Goal: Task Accomplishment & Management: Complete application form

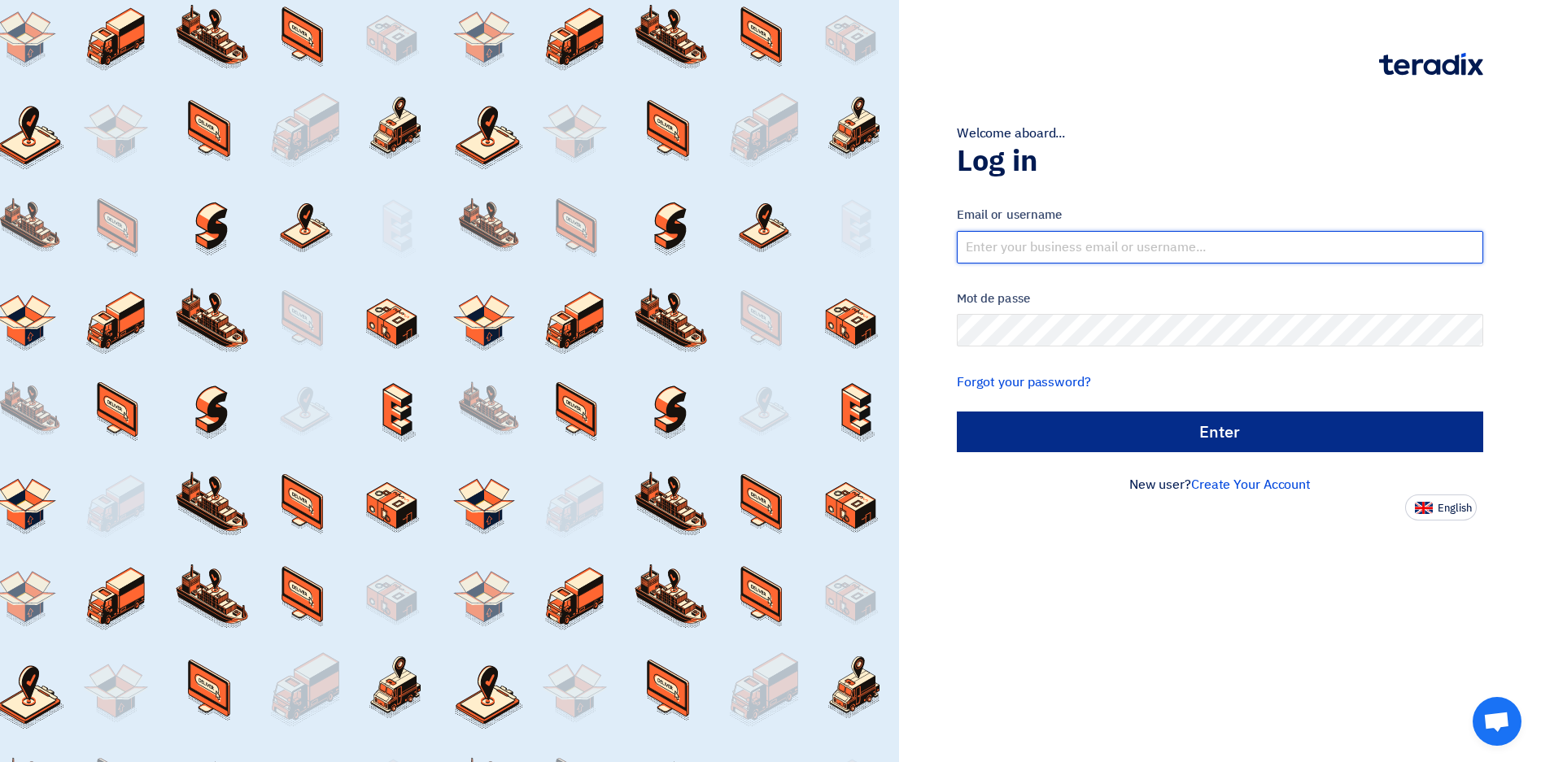
type input "[EMAIL_ADDRESS][DOMAIN_NAME]"
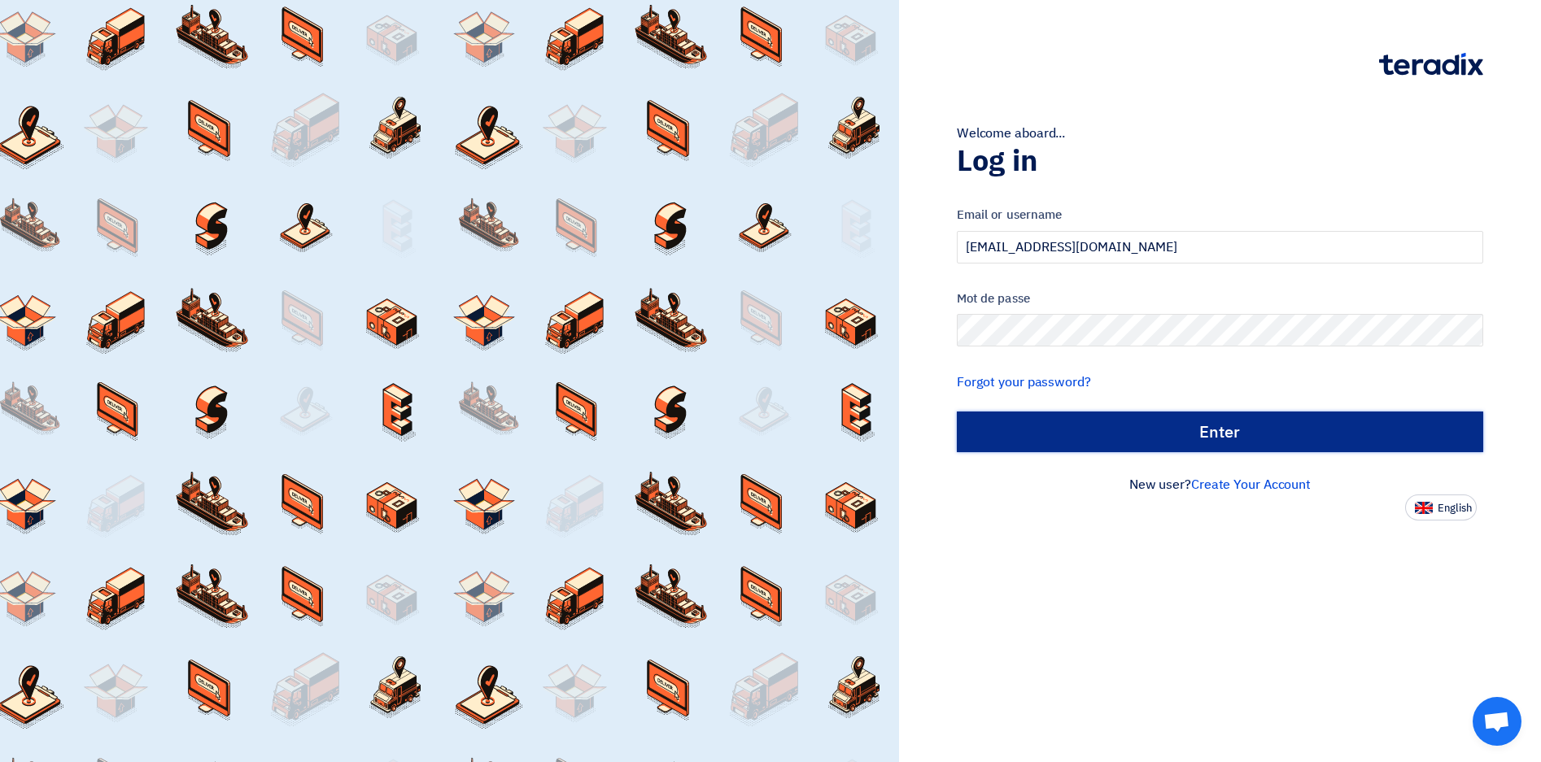
click at [1203, 434] on input "الدخول" at bounding box center [1220, 432] width 526 height 41
type input "Sign in"
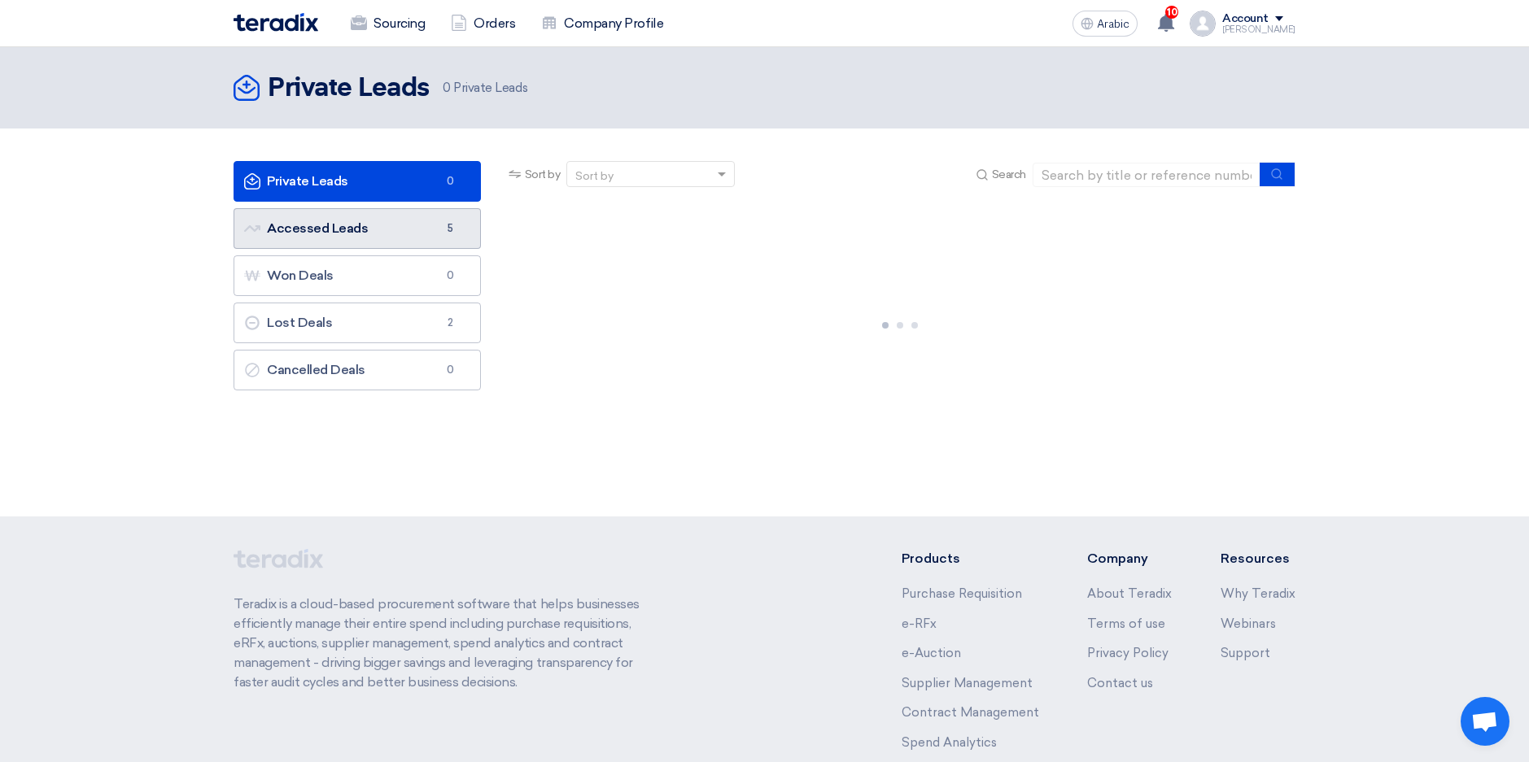
click at [317, 228] on font "Accessed Leads Accessed Leads" at bounding box center [306, 227] width 124 height 15
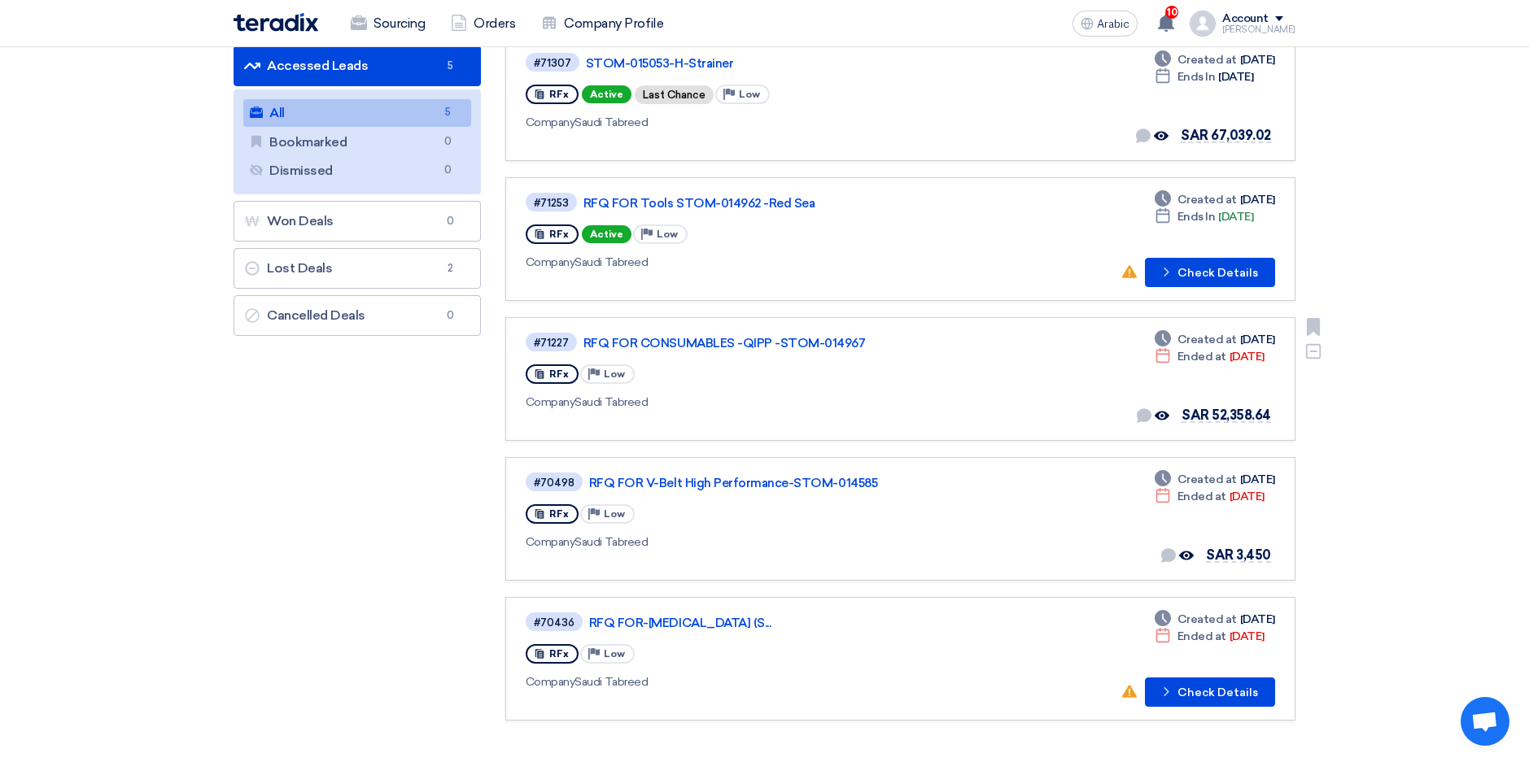
scroll to position [81, 0]
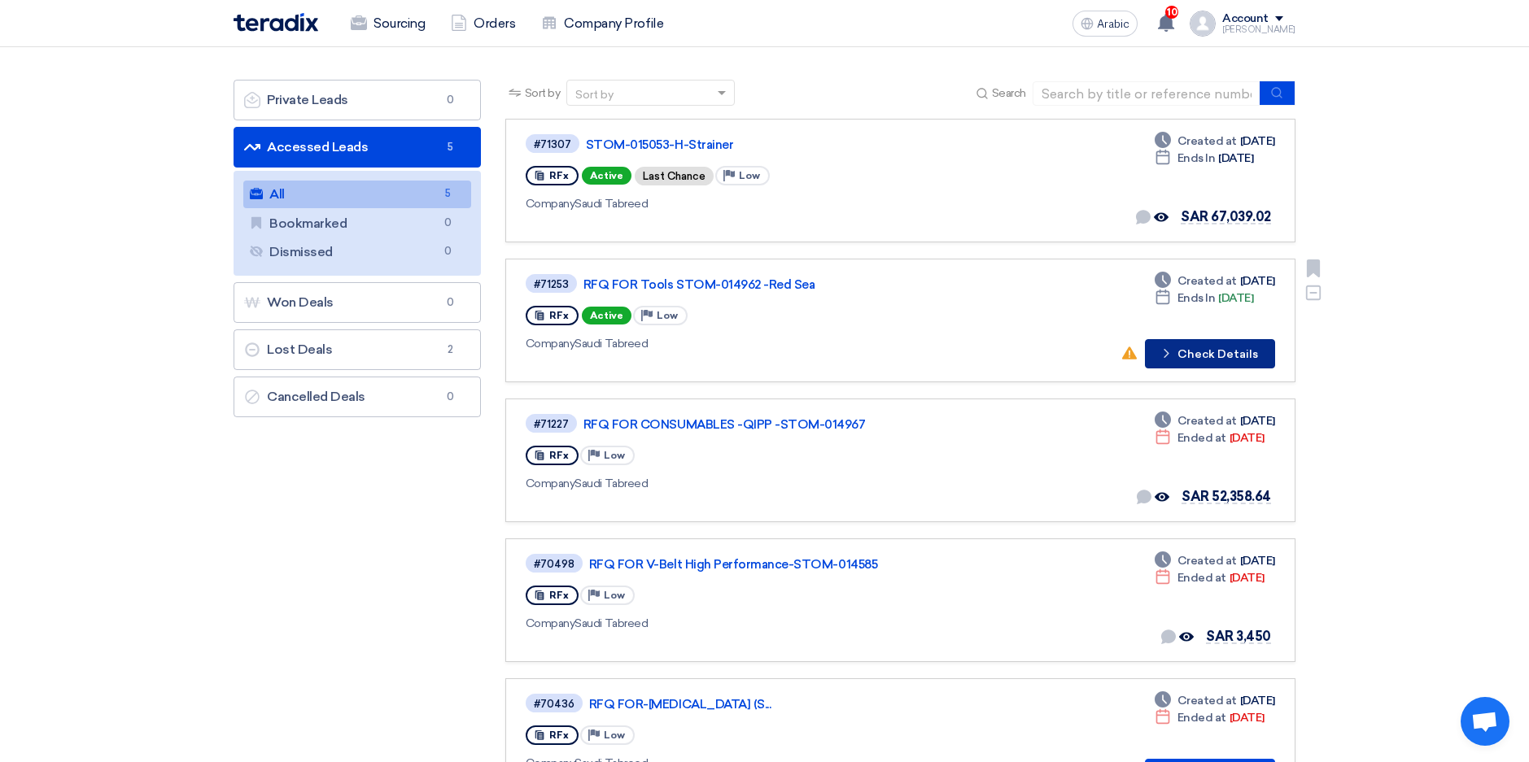
click at [1207, 353] on font "Check Details" at bounding box center [1217, 354] width 81 height 11
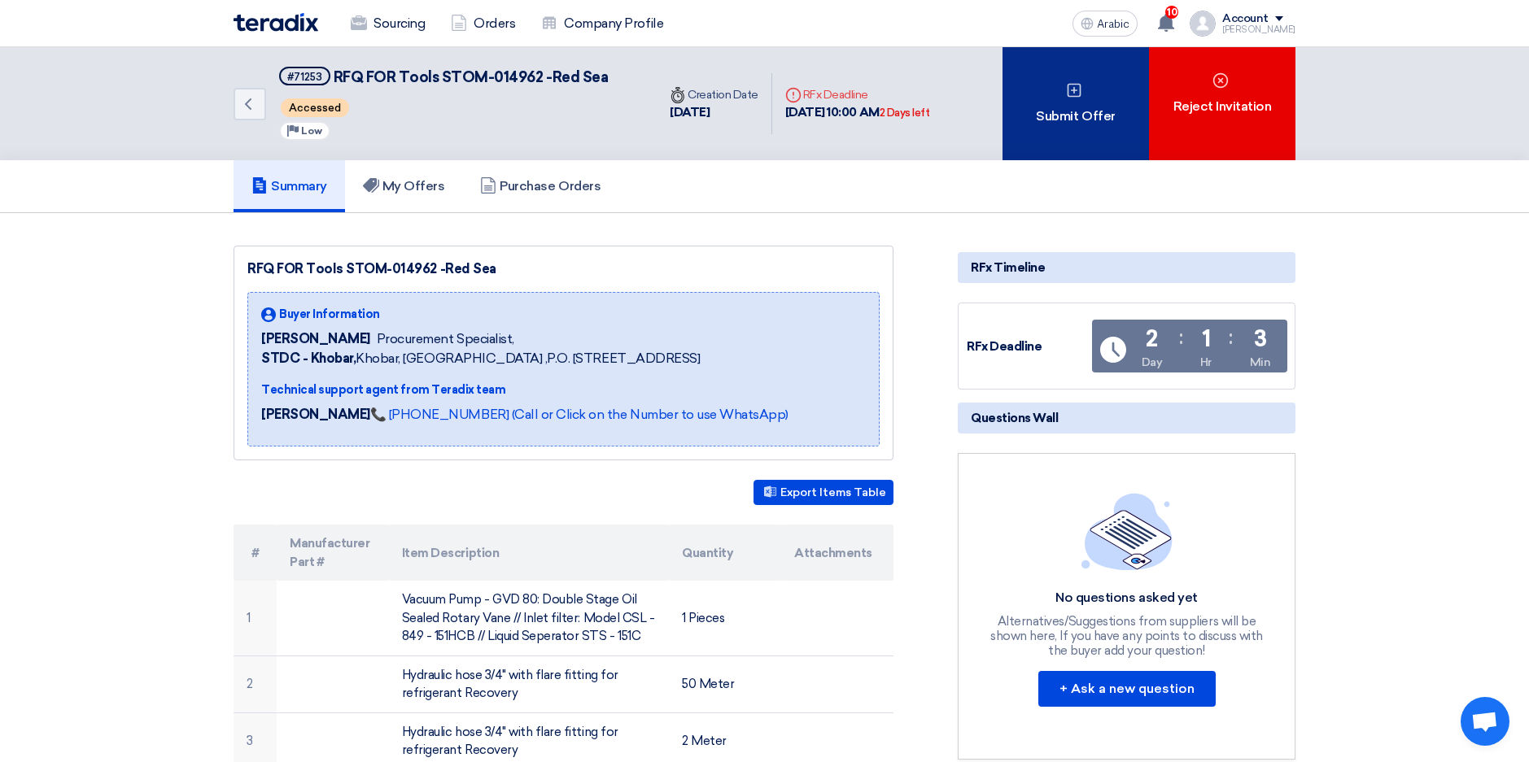
click at [1062, 121] on font "Submit Offer" at bounding box center [1075, 117] width 79 height 20
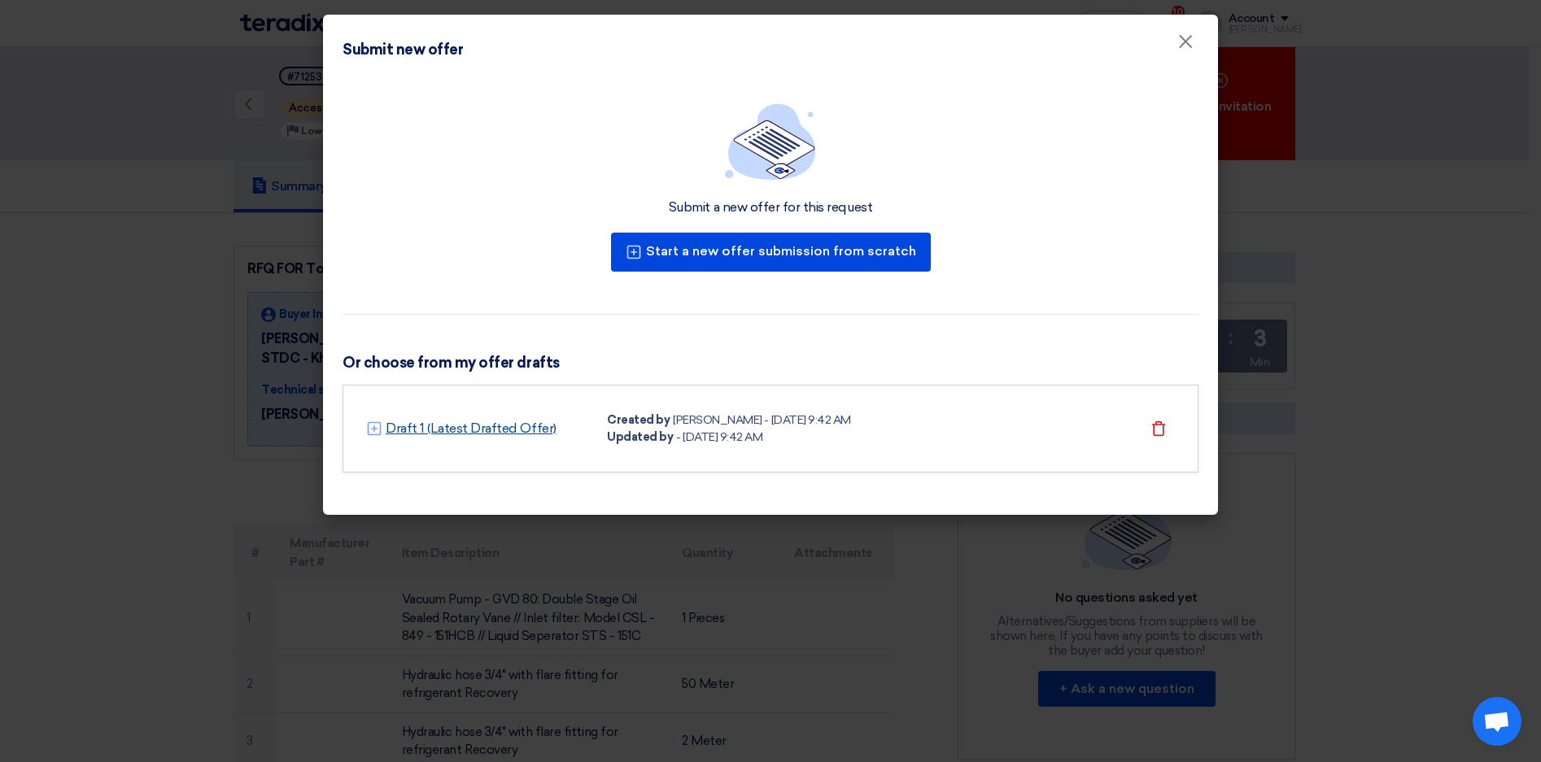
click at [507, 425] on link "Draft 1 (Latest Drafted Offer)" at bounding box center [471, 429] width 171 height 20
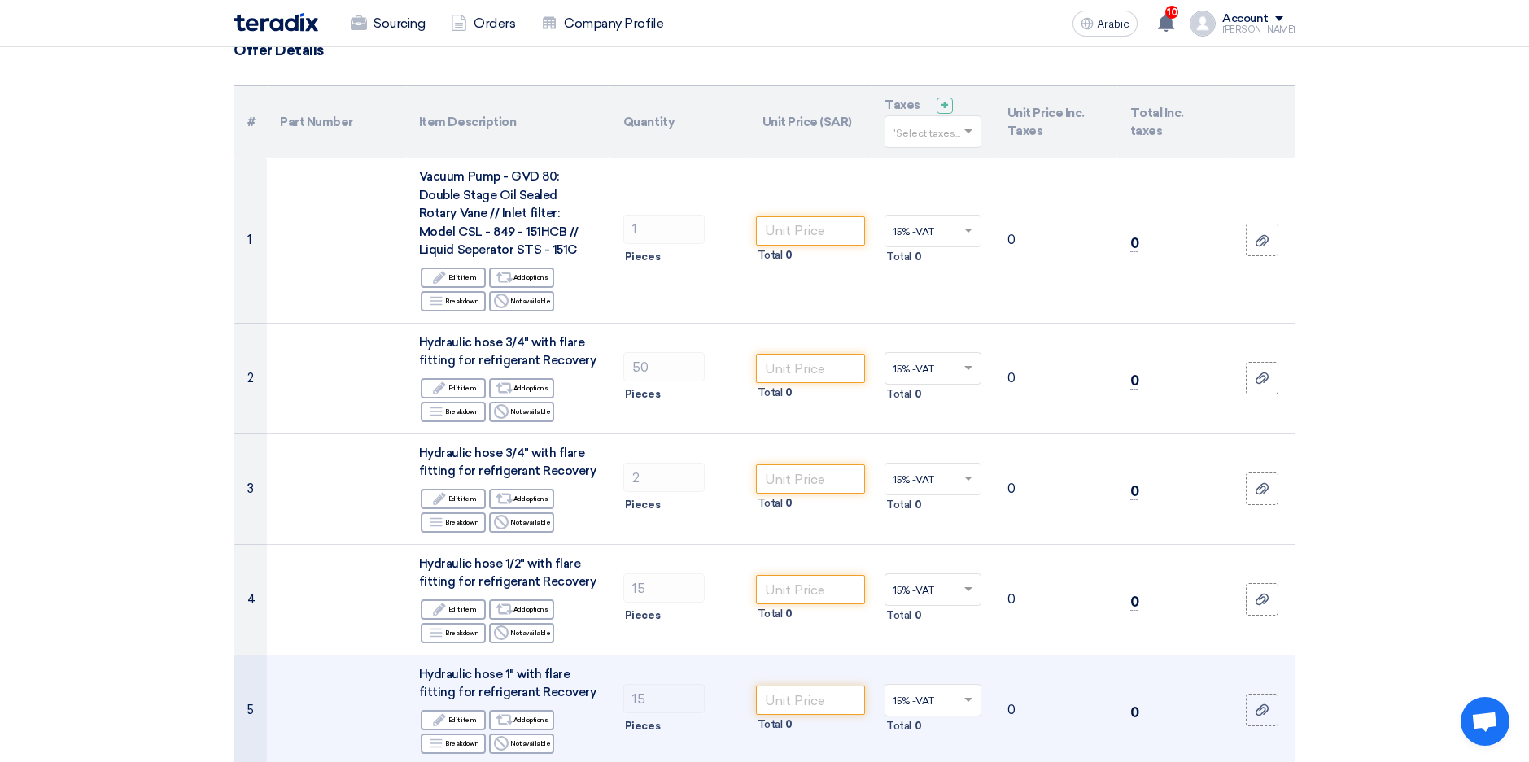
scroll to position [81, 0]
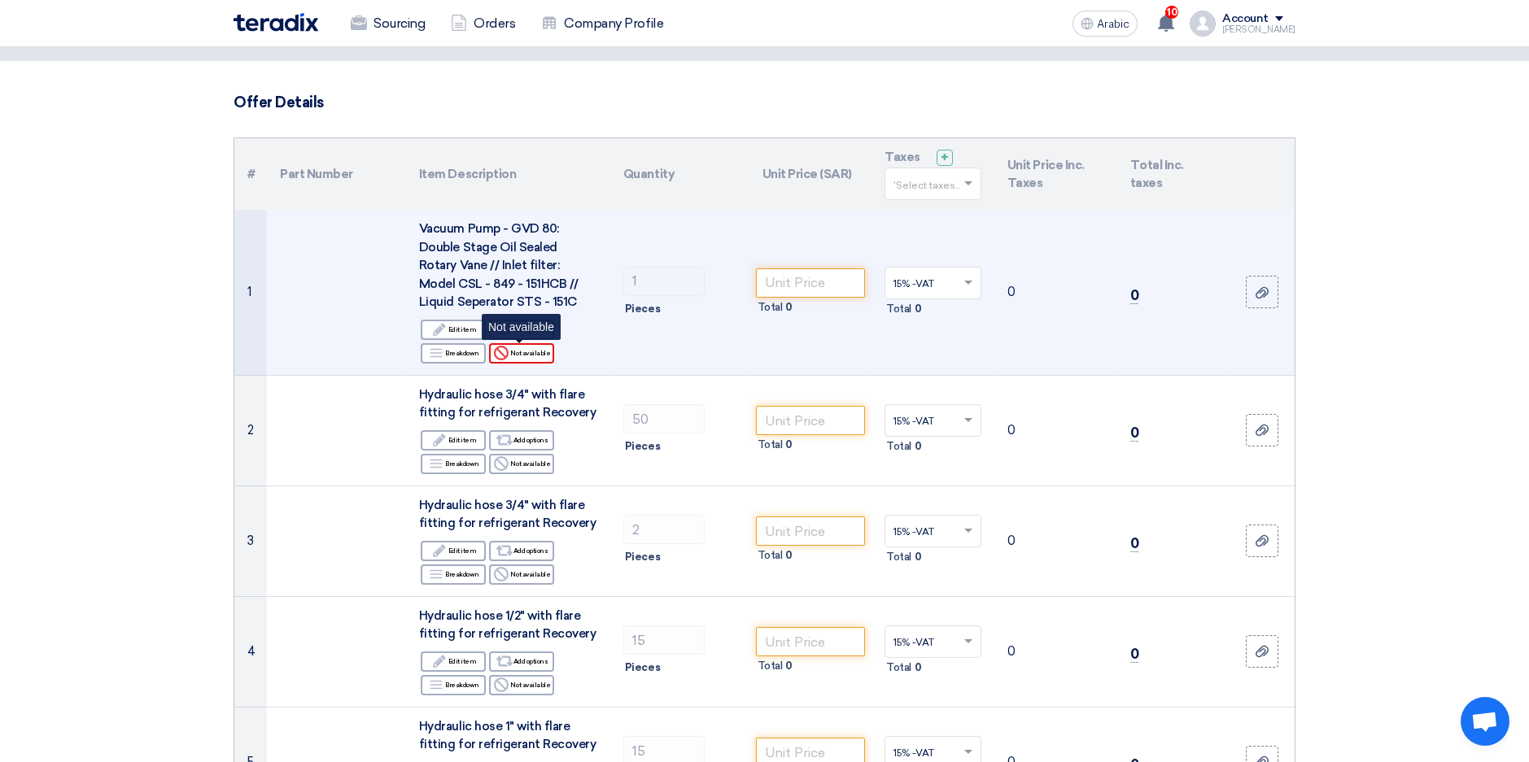
click at [534, 354] on font "Not available" at bounding box center [530, 353] width 40 height 13
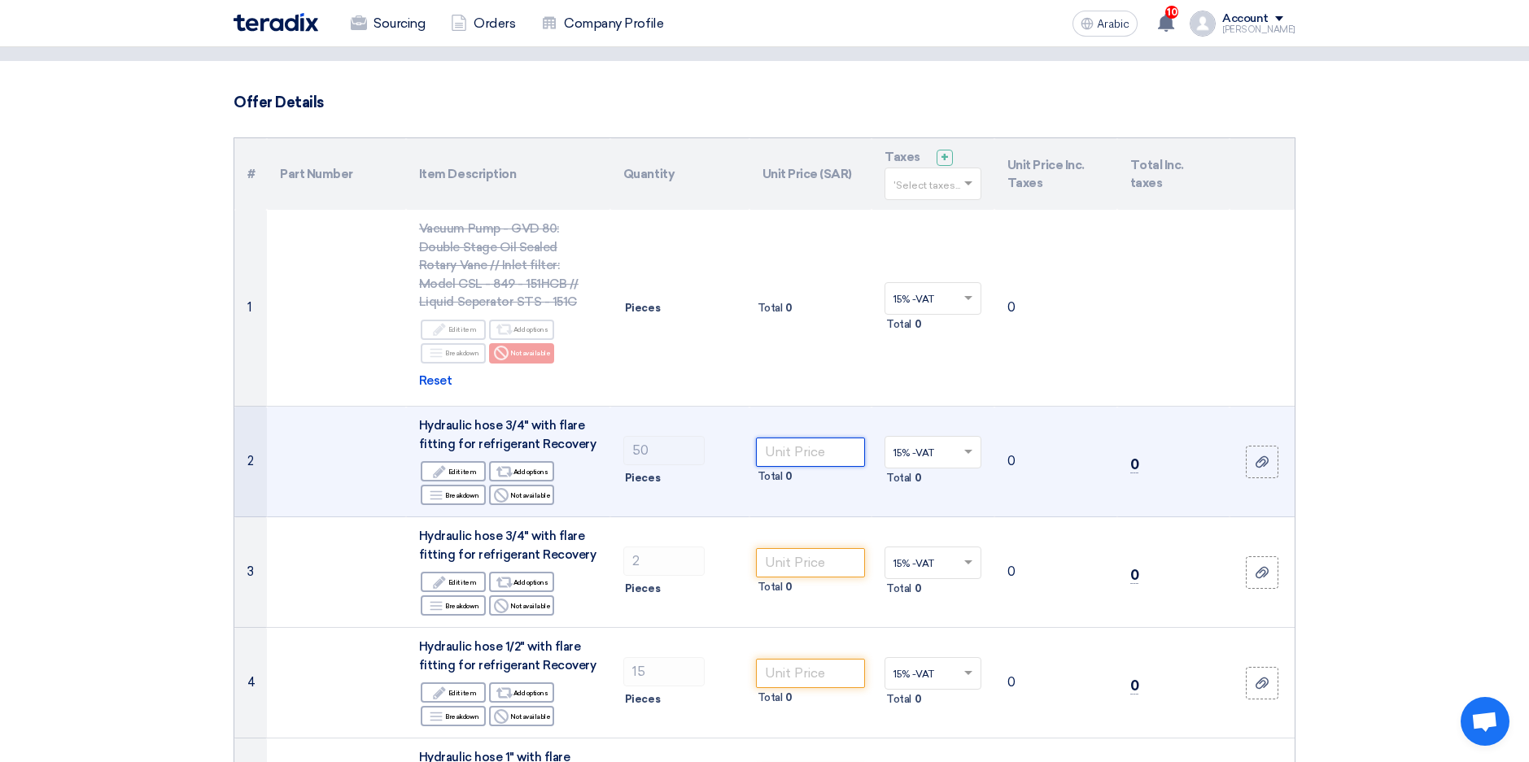
click at [799, 452] on input "number" at bounding box center [811, 452] width 110 height 29
type input "2812.50"
click at [464, 473] on font "Edit item" at bounding box center [462, 471] width 28 height 13
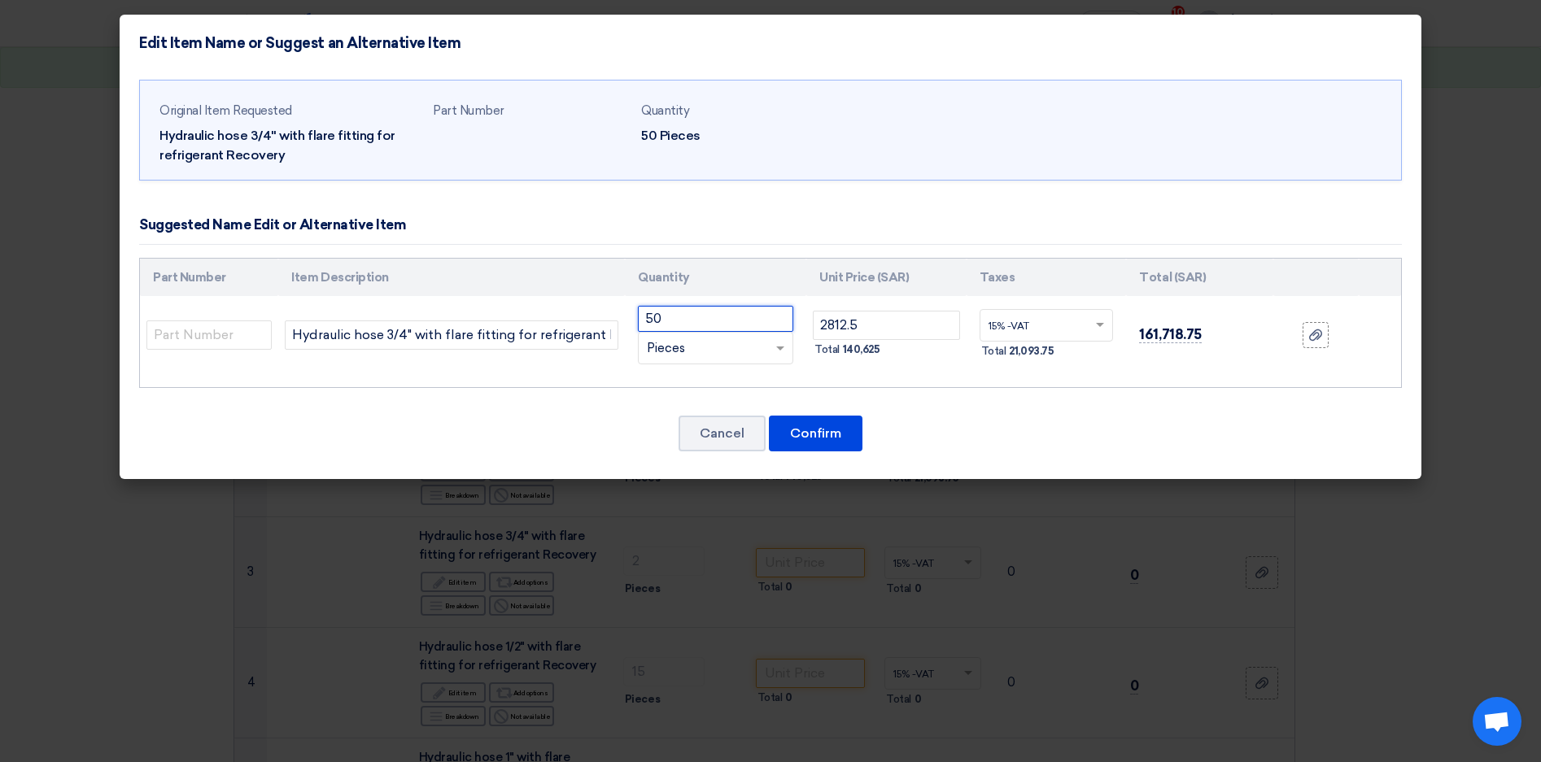
drag, startPoint x: 689, startPoint y: 319, endPoint x: 633, endPoint y: 319, distance: 56.1
click at [633, 319] on td "50 RFQ_STEP1. ITEMS.2.TYPE_PLACEHOLDER × Pieces" at bounding box center [715, 335] width 181 height 78
type input "1"
click at [829, 423] on button "Confirm" at bounding box center [816, 434] width 94 height 36
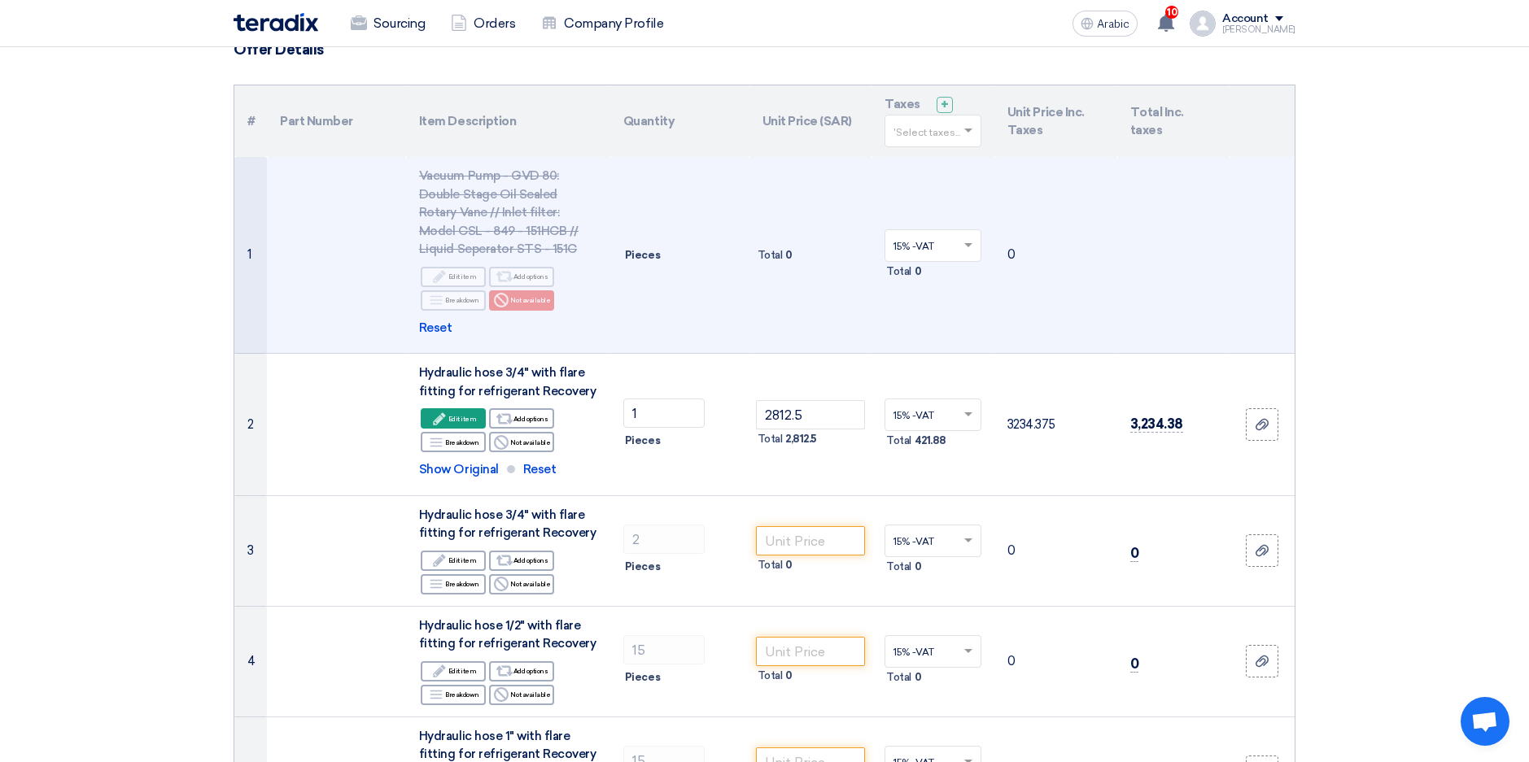
scroll to position [163, 0]
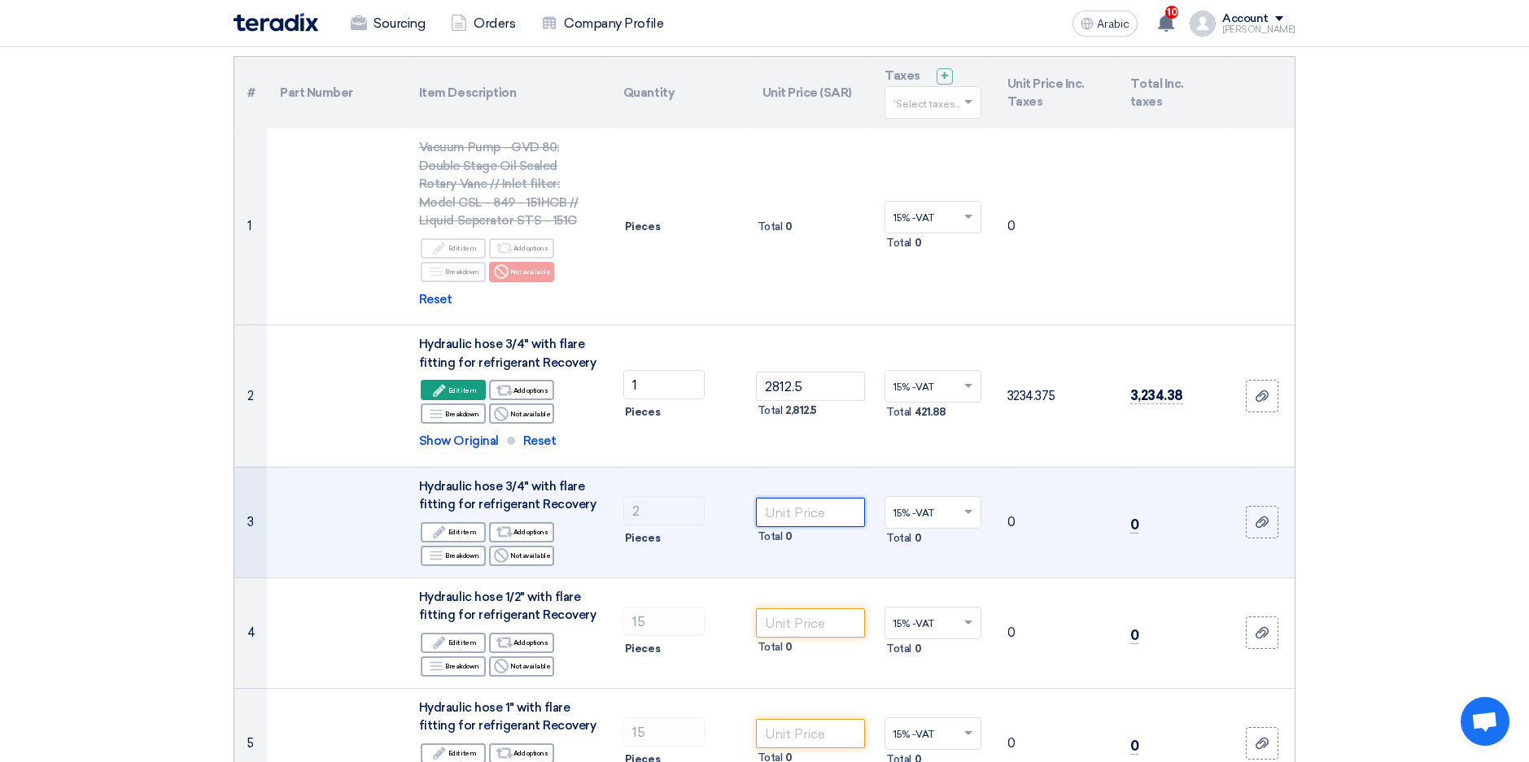
click at [818, 510] on input "number" at bounding box center [811, 512] width 110 height 29
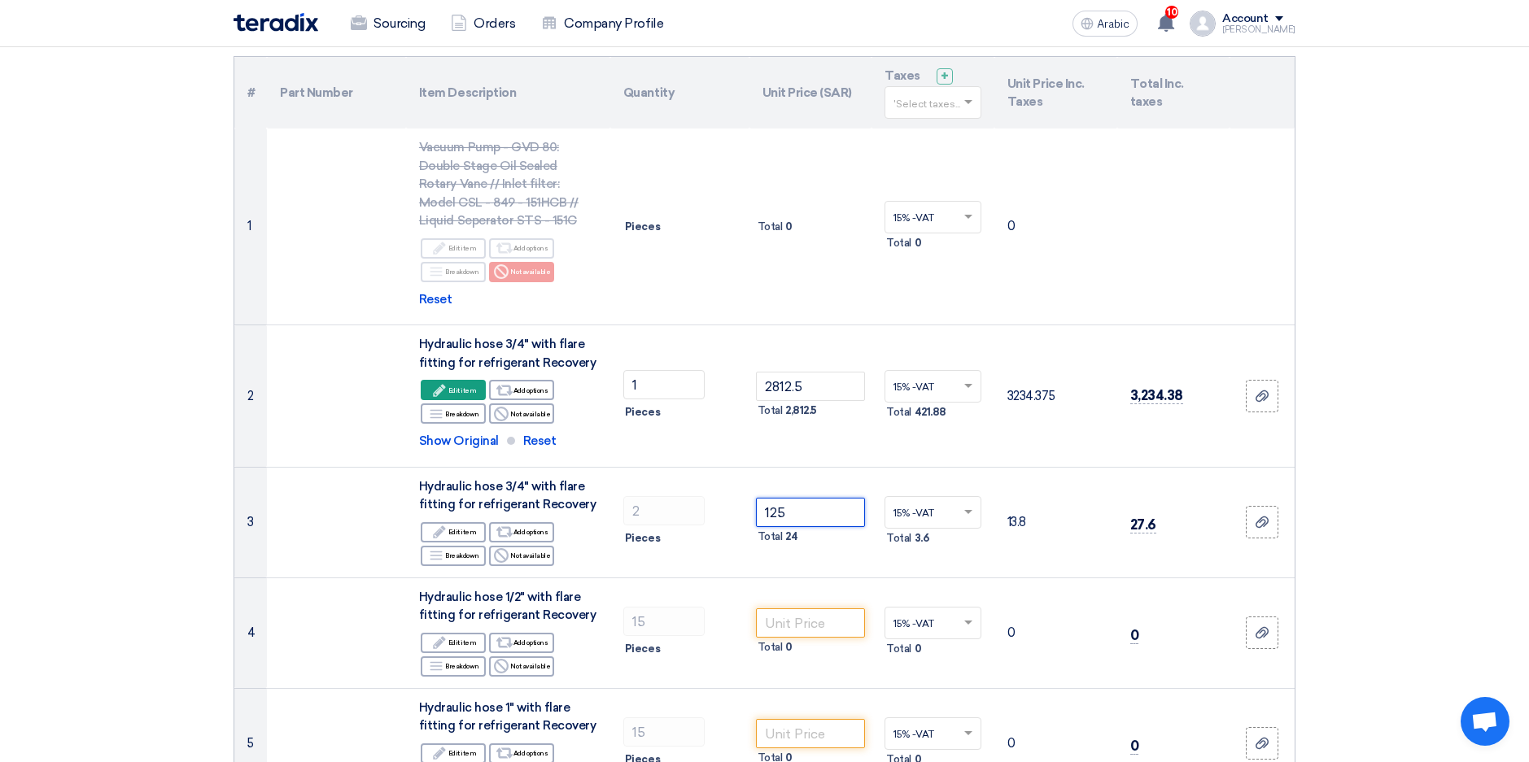
type input "125"
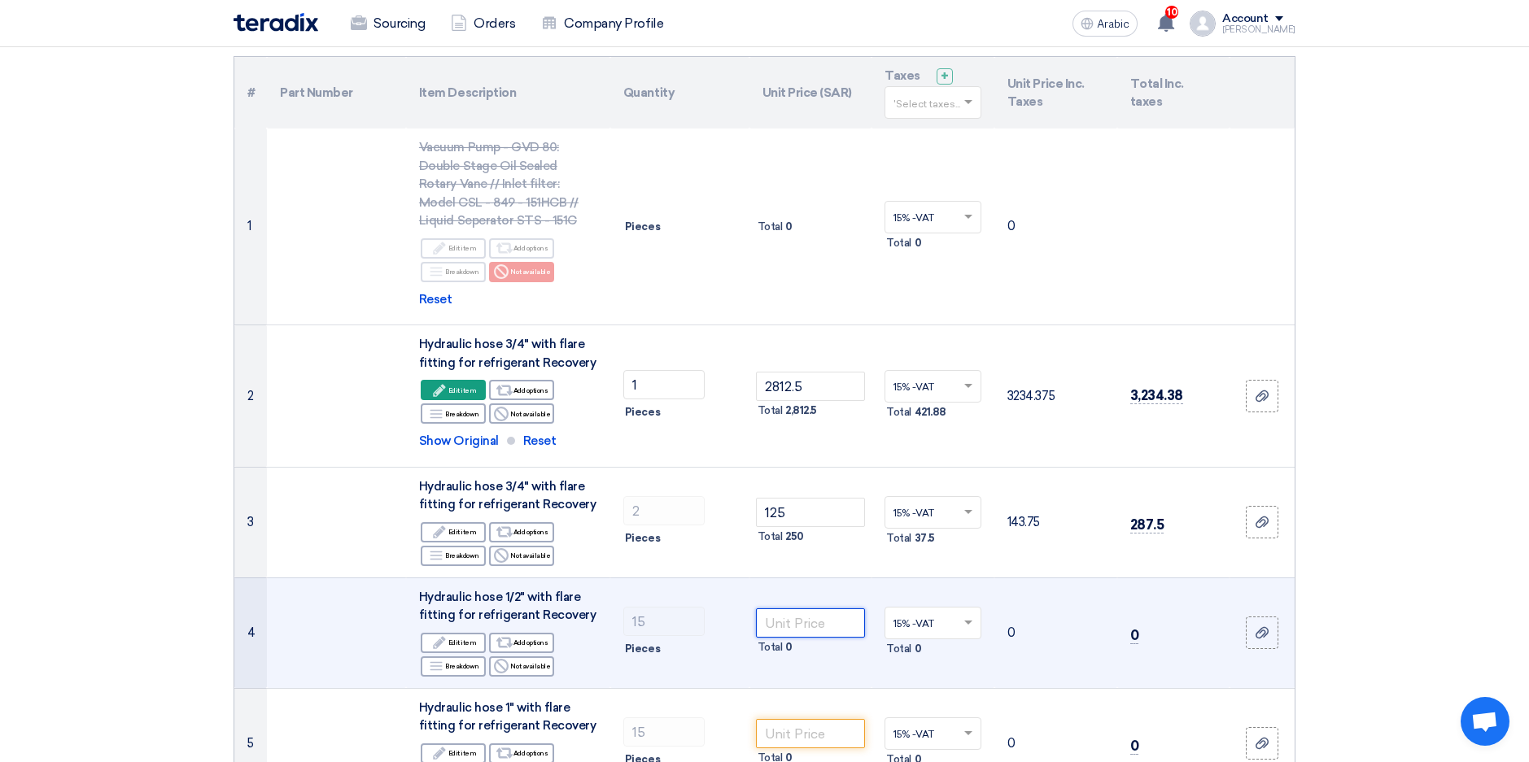
click at [790, 617] on input "number" at bounding box center [811, 623] width 110 height 29
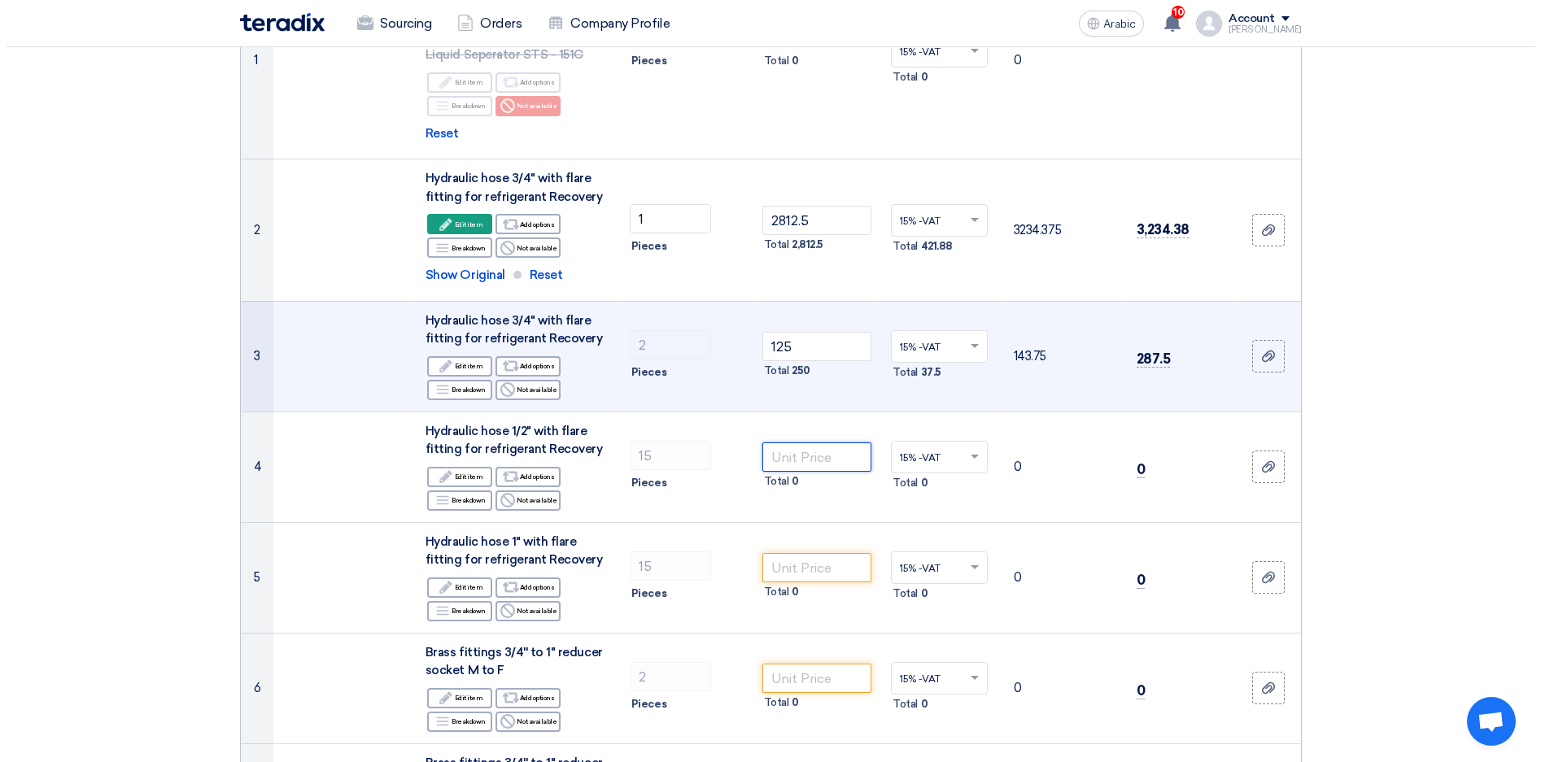
scroll to position [407, 0]
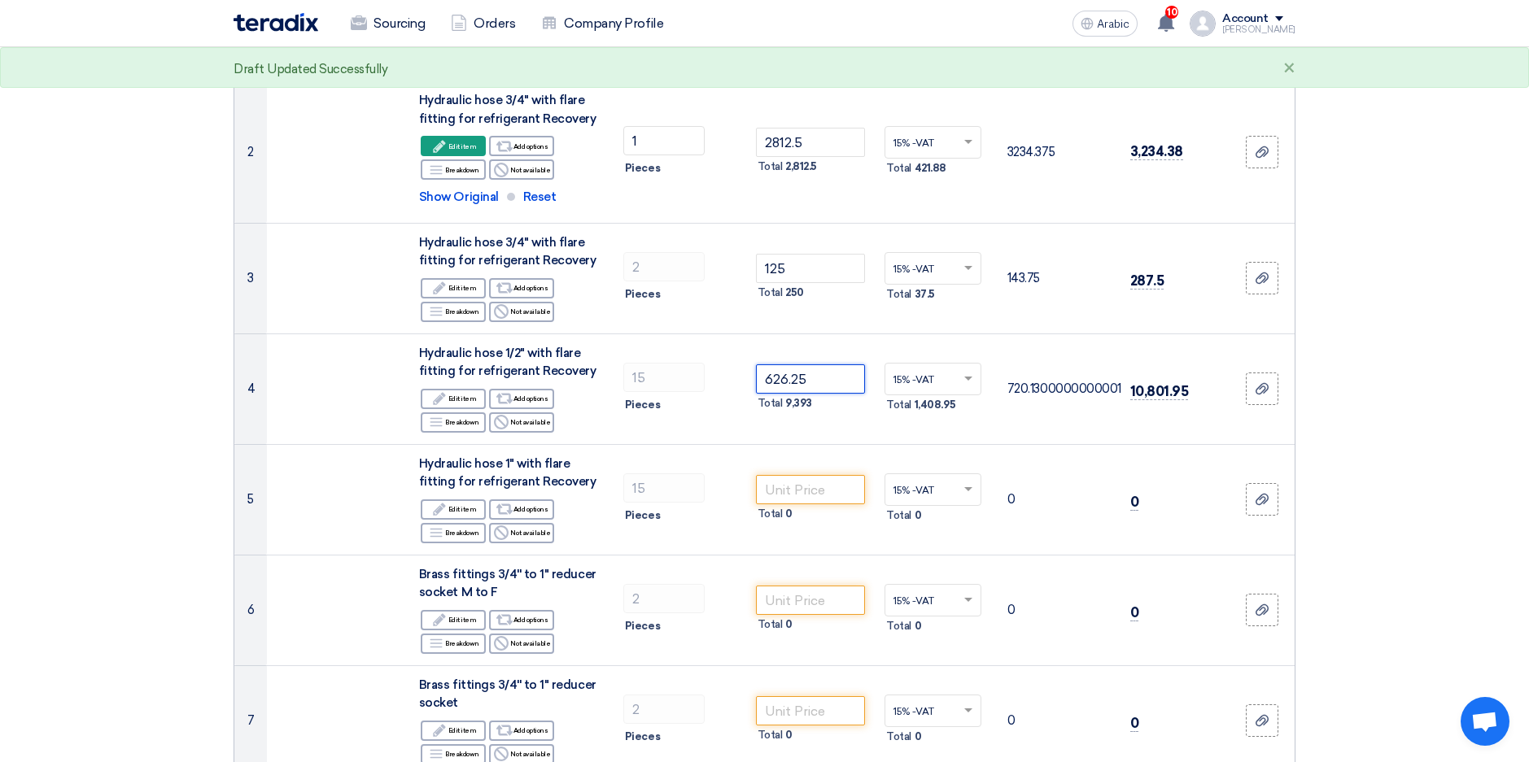
type input "626.25"
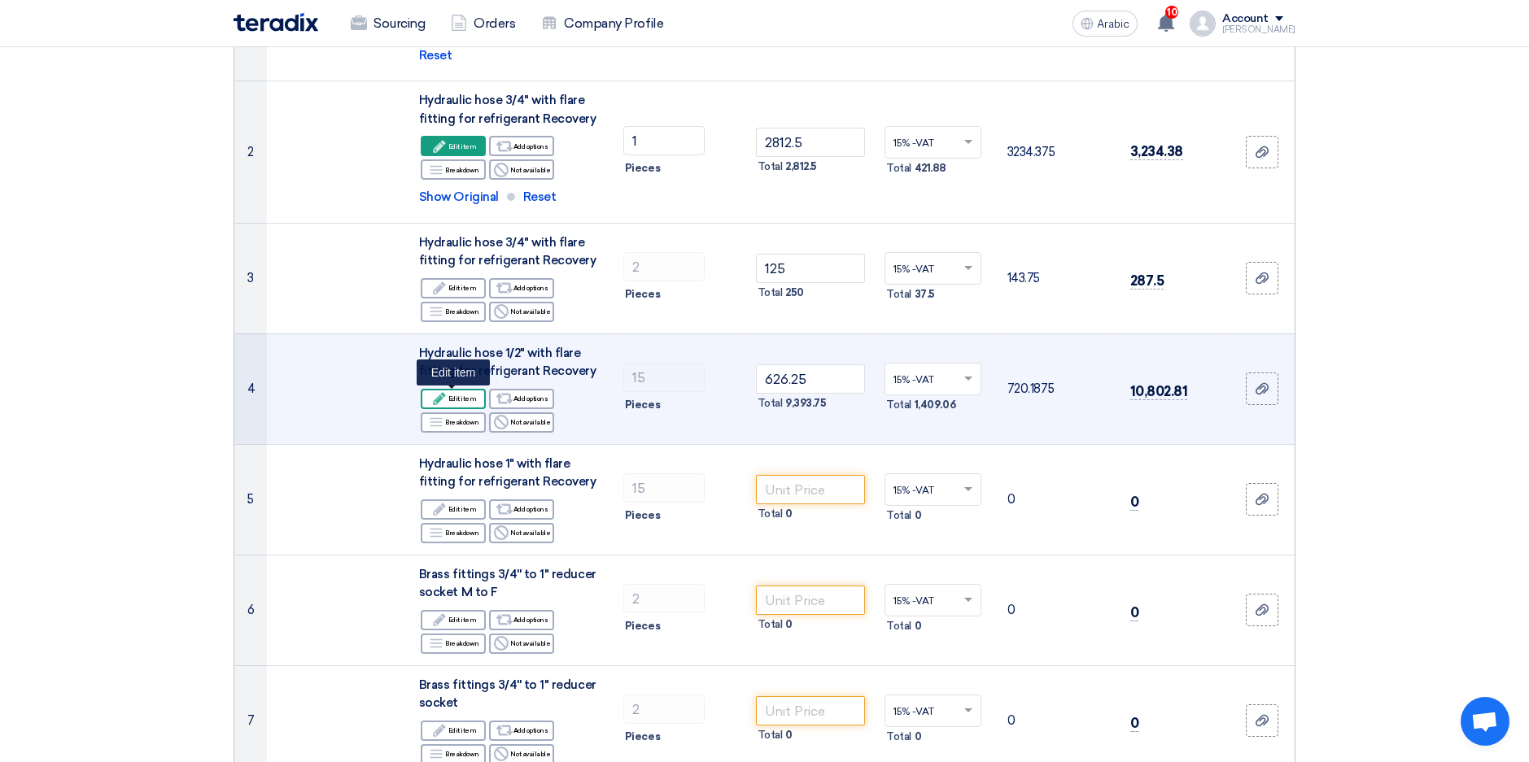
click at [467, 399] on font "Edit item" at bounding box center [462, 398] width 28 height 13
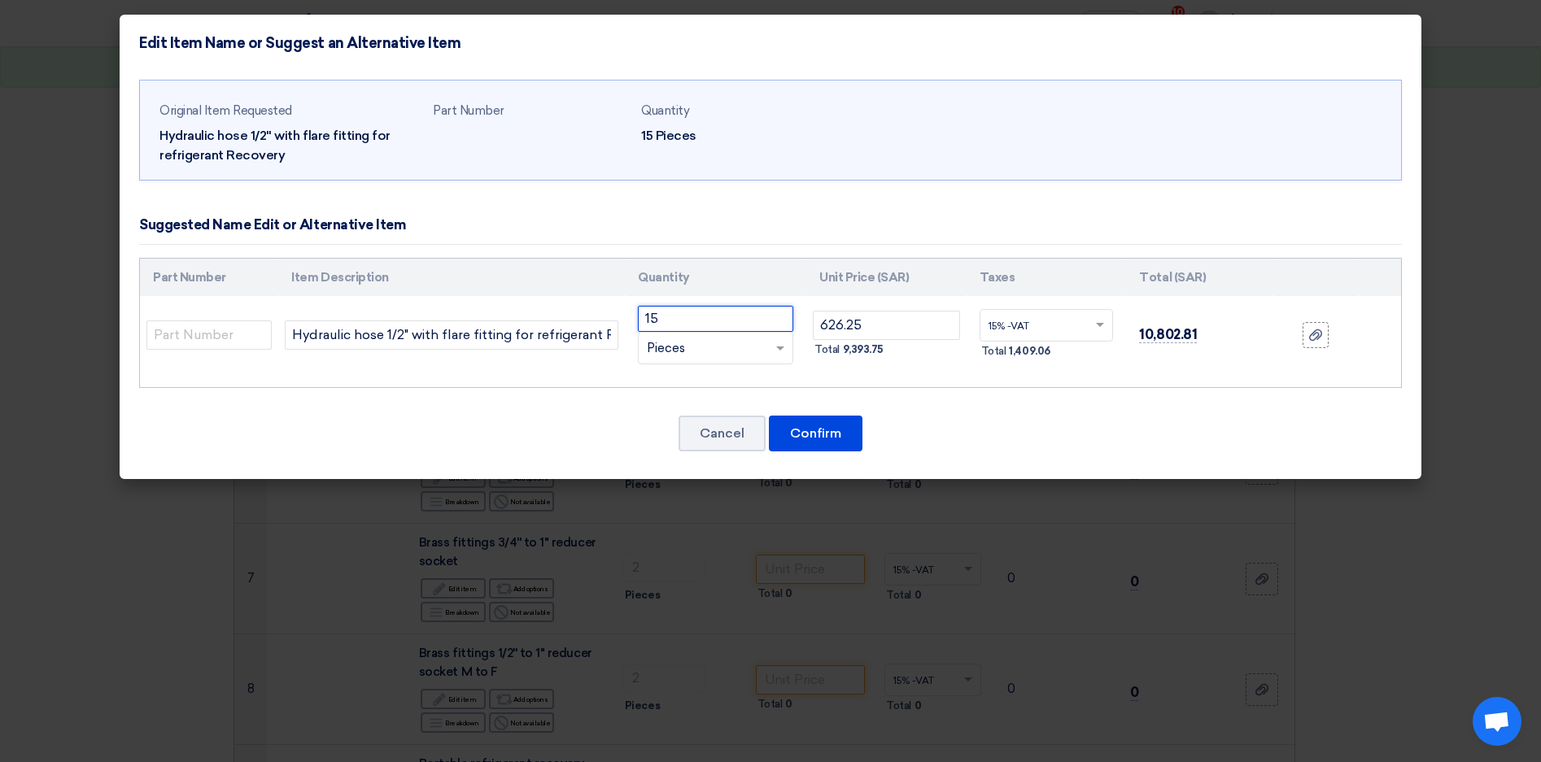
drag, startPoint x: 676, startPoint y: 319, endPoint x: 619, endPoint y: 313, distance: 57.2
click at [619, 313] on tr "Hydraulic hose 1/2" with flare fitting for refrigerant Recovery 15 RFQ_STEP1. I…" at bounding box center [770, 335] width 1261 height 78
type input "1"
click at [822, 425] on button "Confirm" at bounding box center [816, 434] width 94 height 36
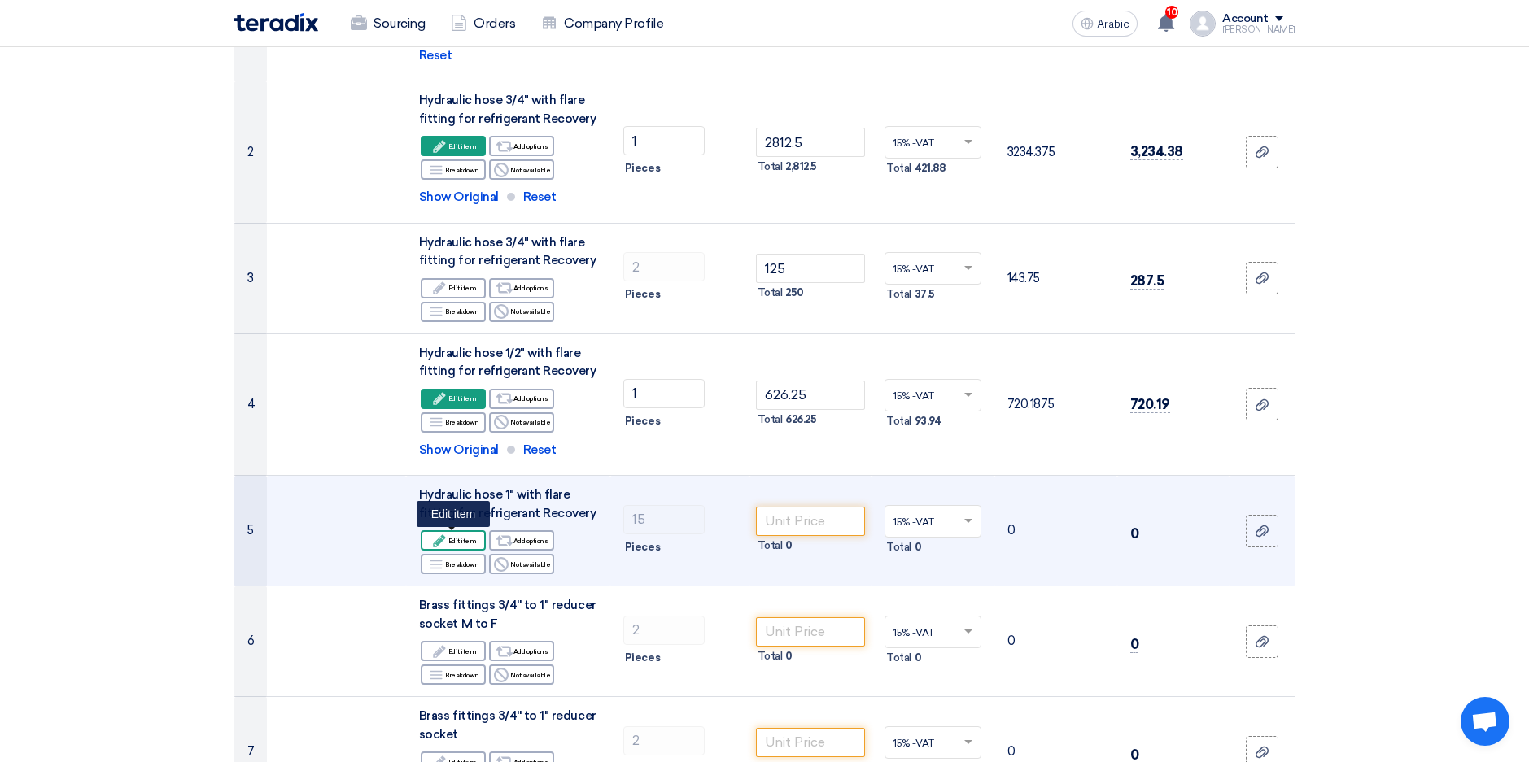
click at [464, 543] on font "Edit item" at bounding box center [462, 540] width 28 height 13
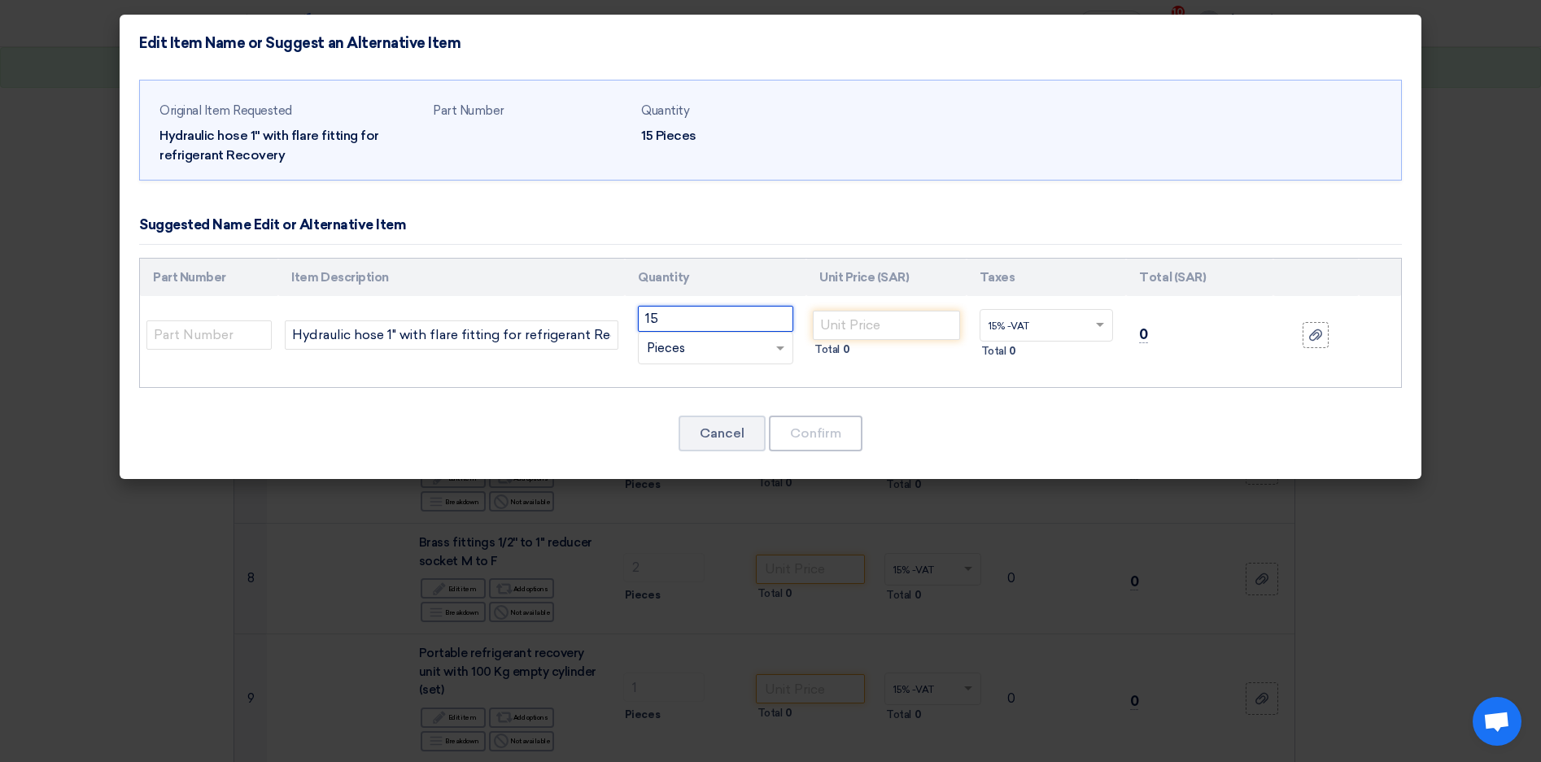
drag, startPoint x: 687, startPoint y: 317, endPoint x: 605, endPoint y: 316, distance: 82.2
click at [605, 316] on tr "Hydraulic hose 1" with flare fitting for refrigerant Recovery 15 RFQ_STEP1. ITE…" at bounding box center [770, 335] width 1261 height 78
type input "1"
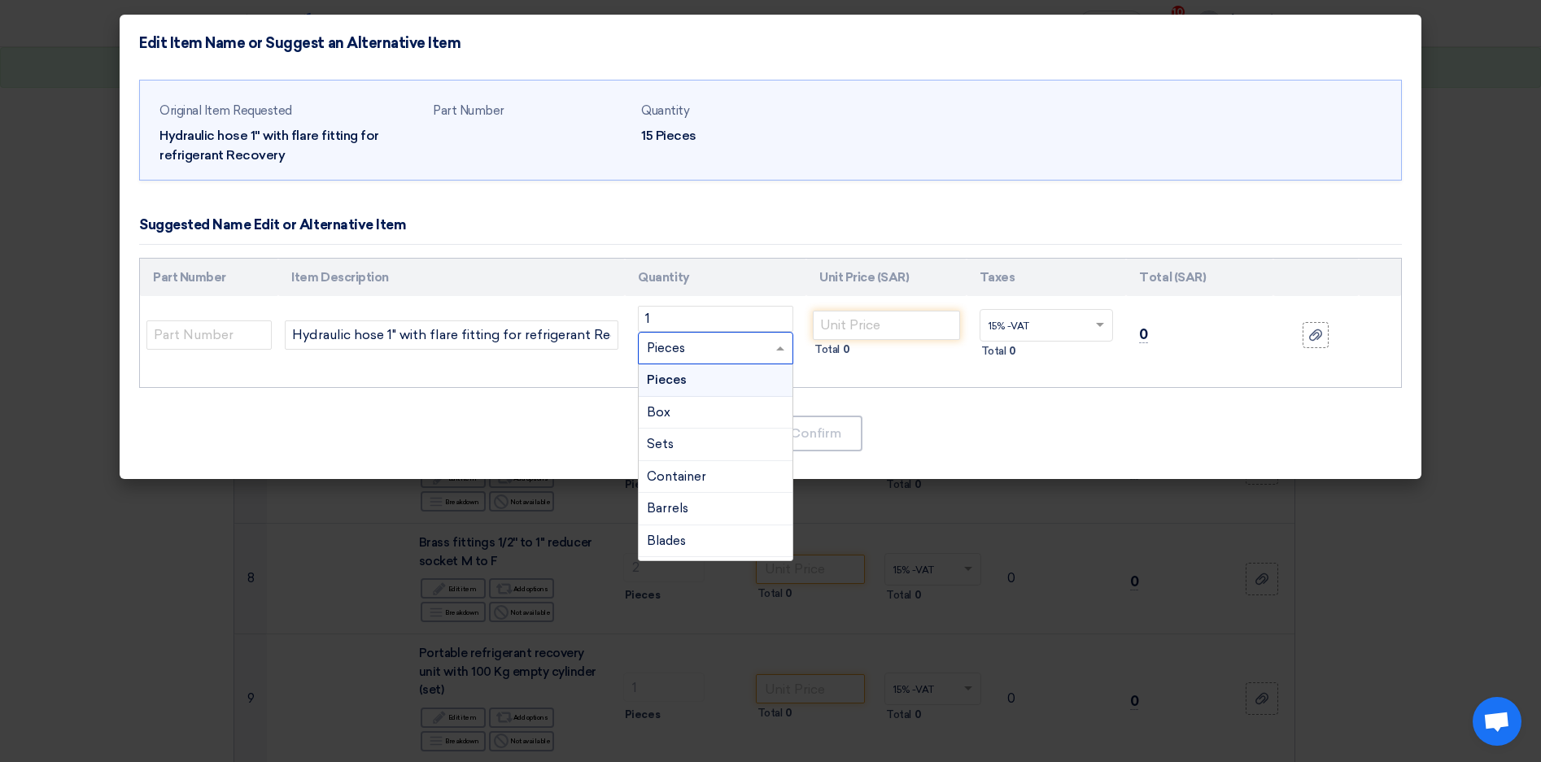
click at [781, 345] on span at bounding box center [782, 348] width 20 height 19
click at [674, 504] on div "Roll" at bounding box center [716, 507] width 154 height 33
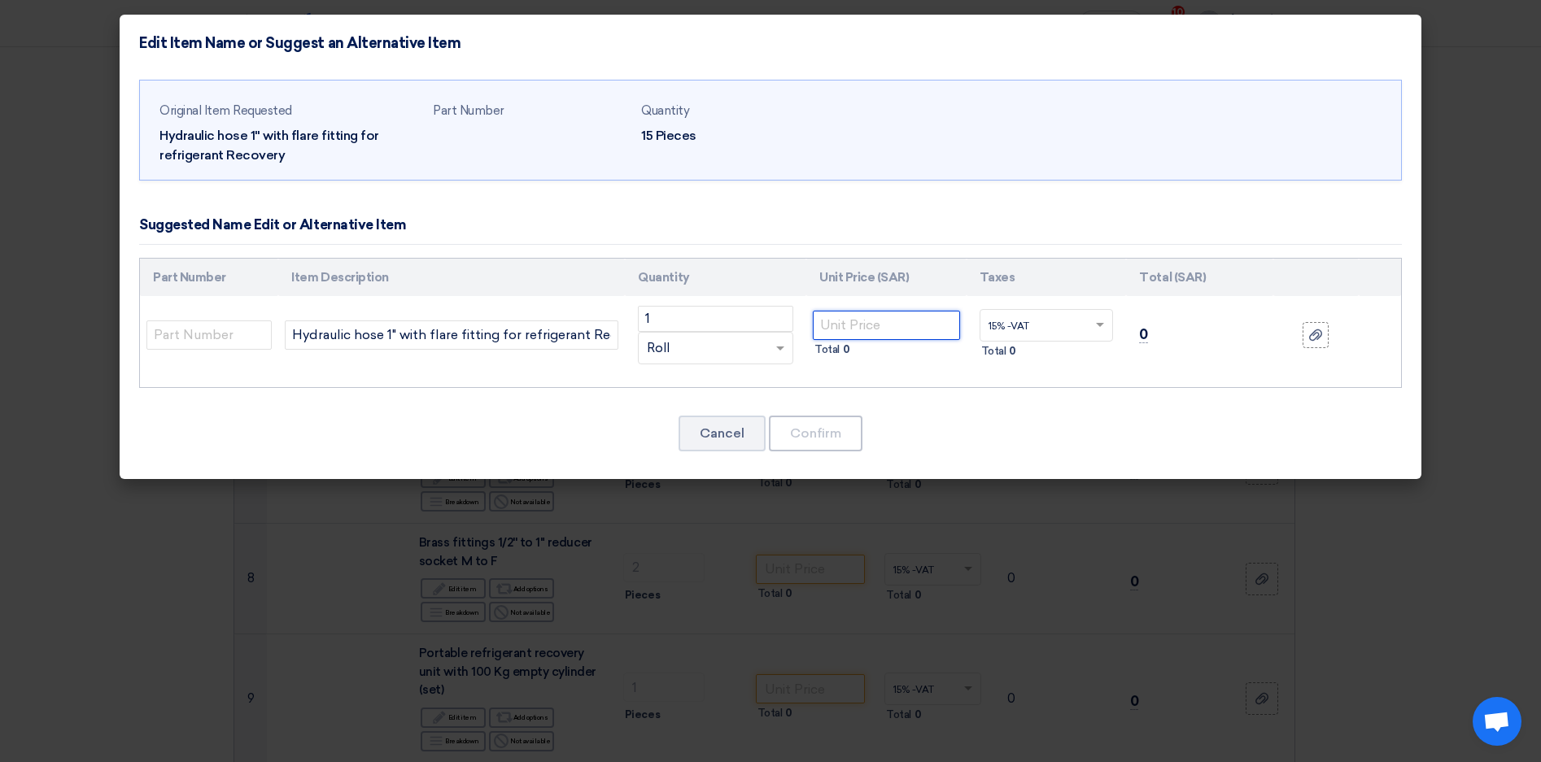
click at [861, 323] on input "number" at bounding box center [886, 325] width 147 height 29
type input "1143.75"
click at [827, 433] on button "Confirm" at bounding box center [816, 434] width 94 height 36
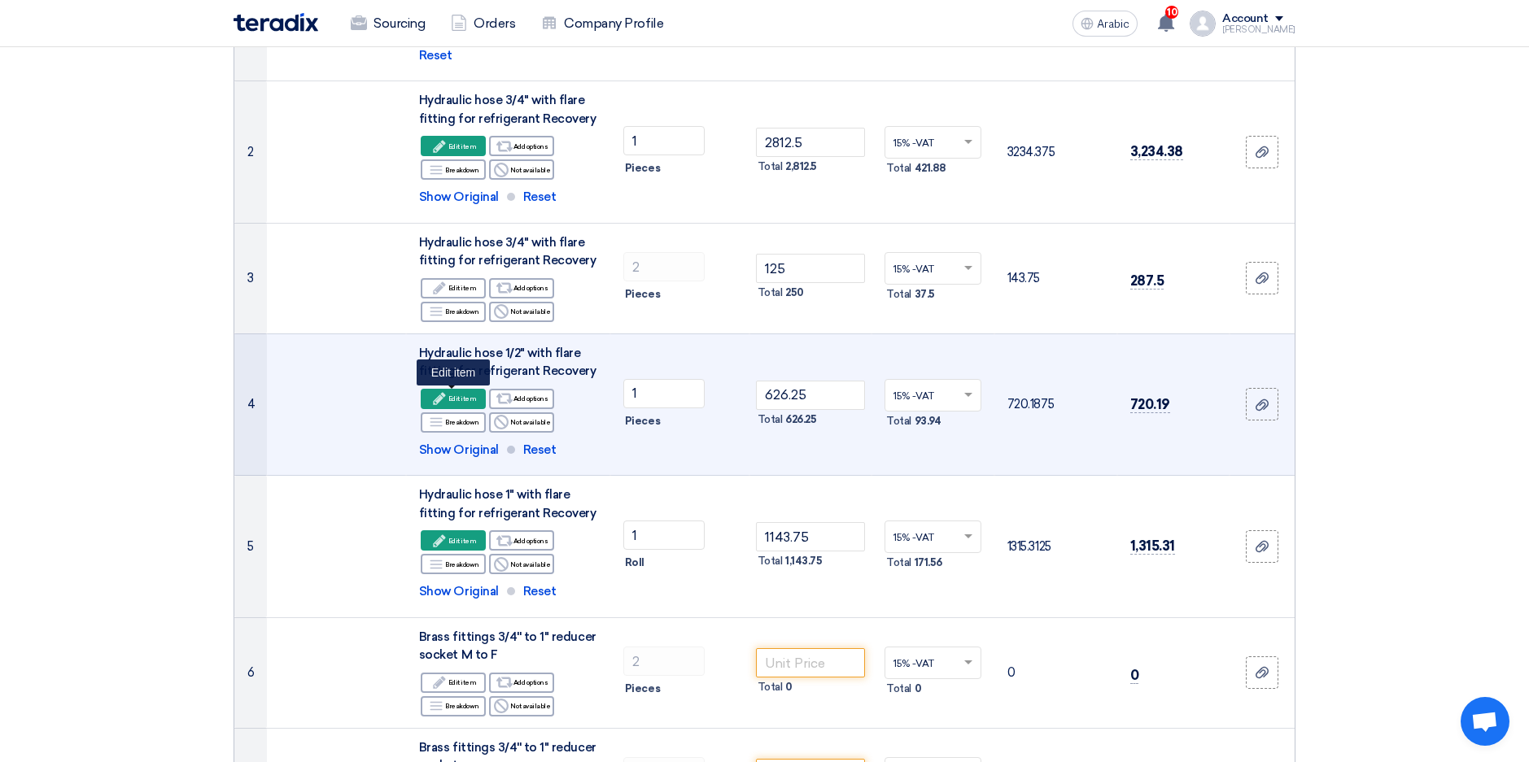
click at [461, 398] on font "Edit item" at bounding box center [462, 398] width 28 height 13
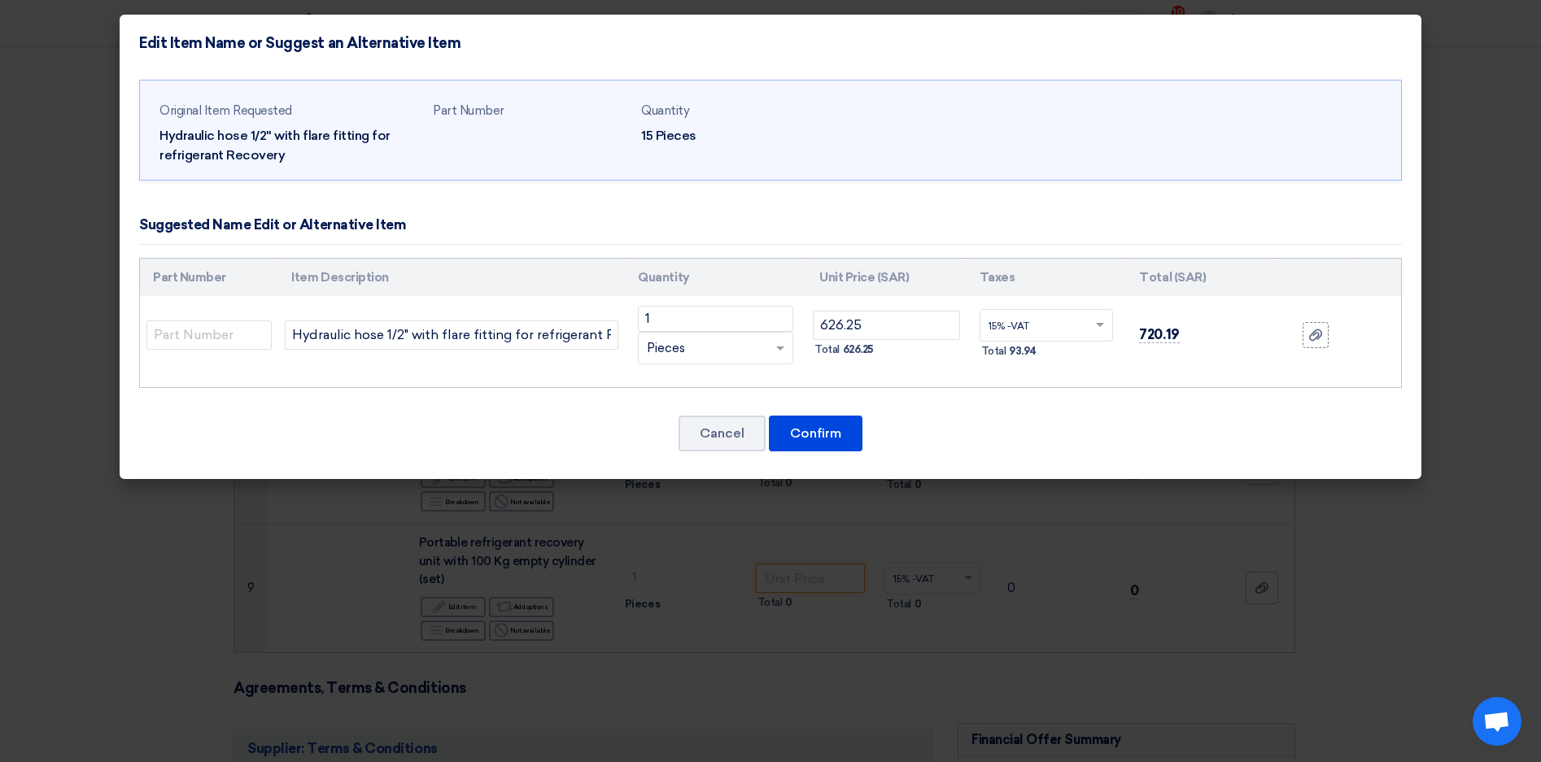
click at [775, 343] on span at bounding box center [782, 348] width 20 height 19
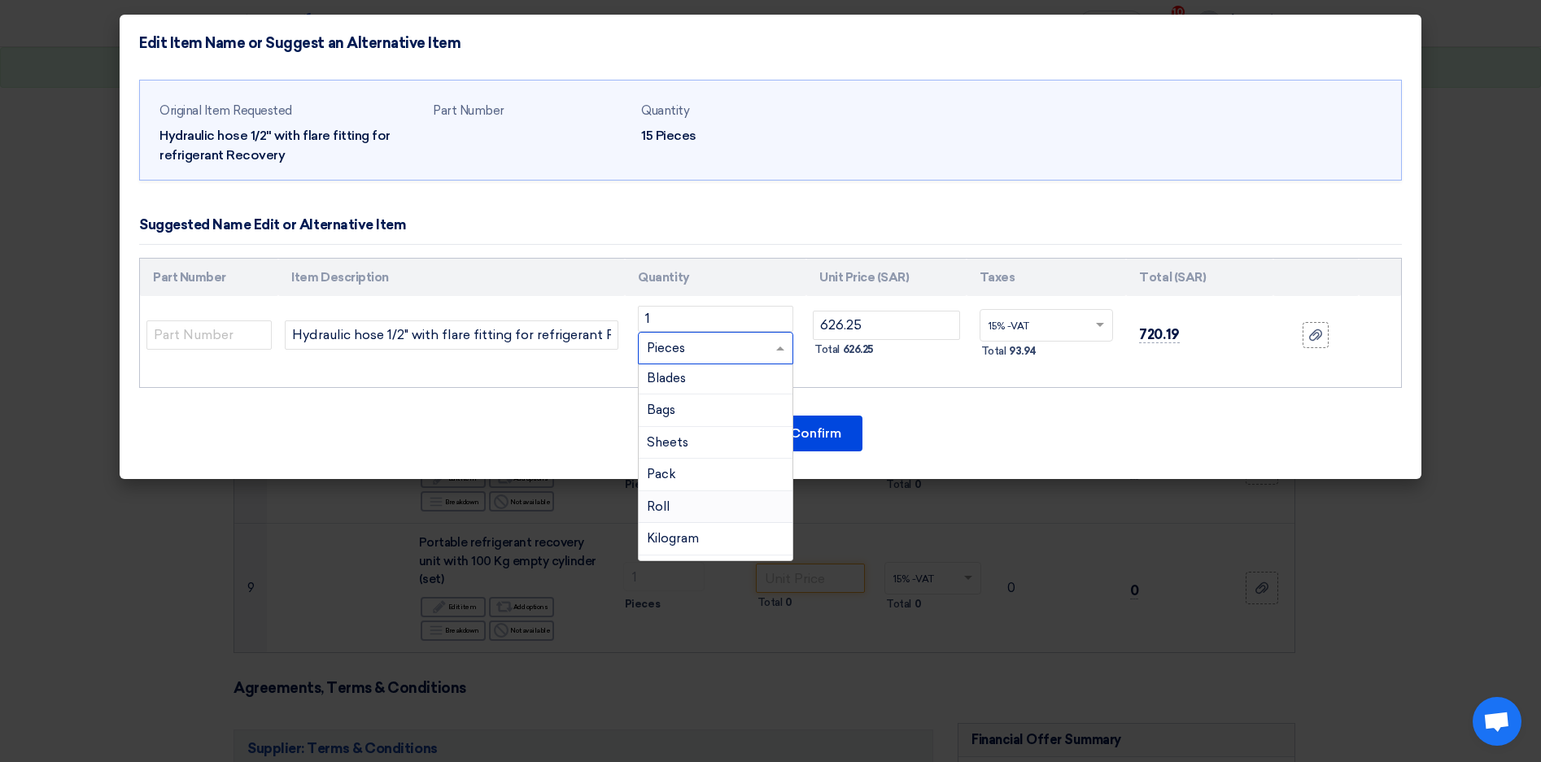
click at [665, 500] on span "Roll" at bounding box center [658, 507] width 23 height 15
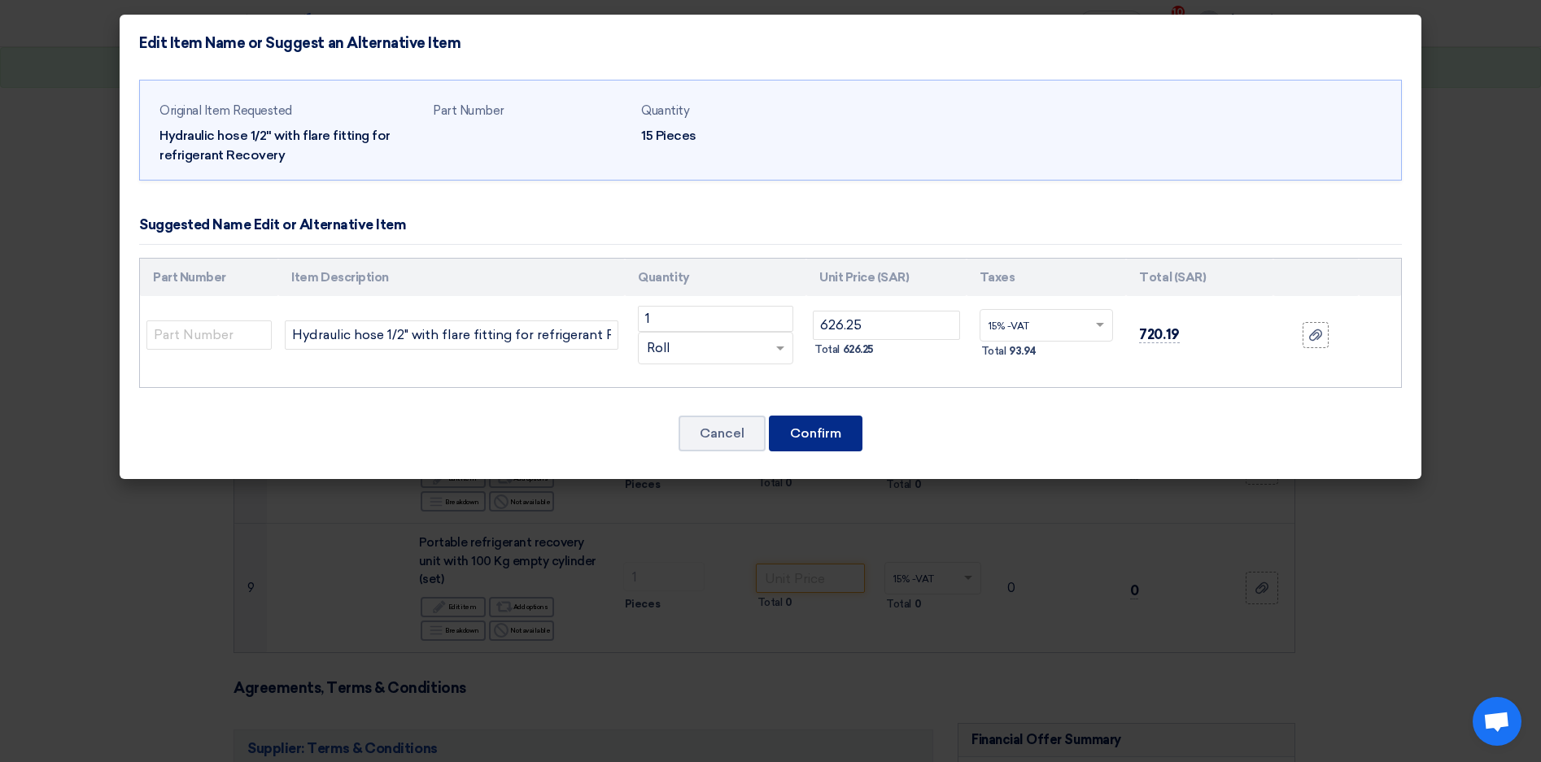
click at [835, 427] on button "Confirm" at bounding box center [816, 434] width 94 height 36
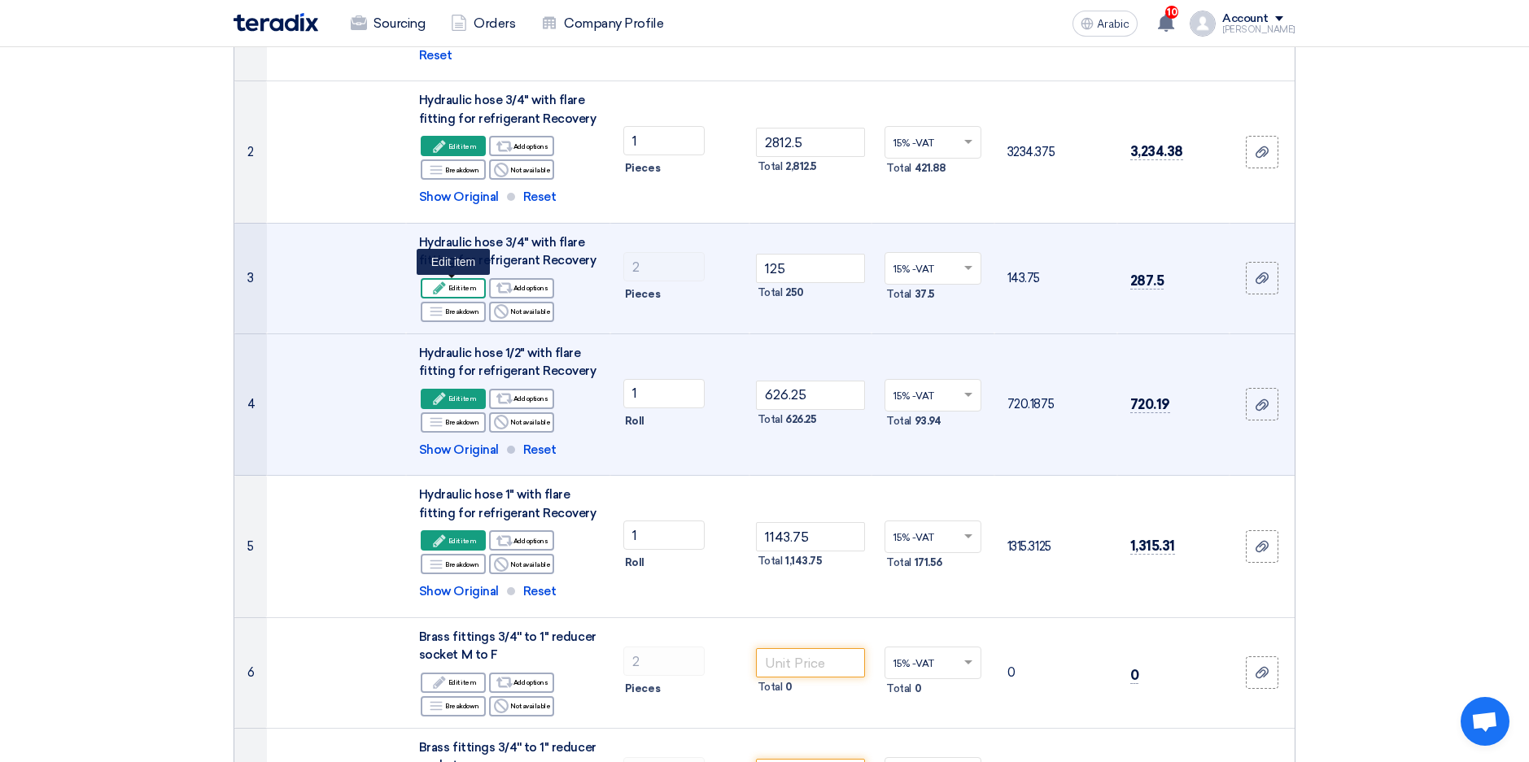
click at [456, 291] on font "Edit item" at bounding box center [462, 287] width 28 height 13
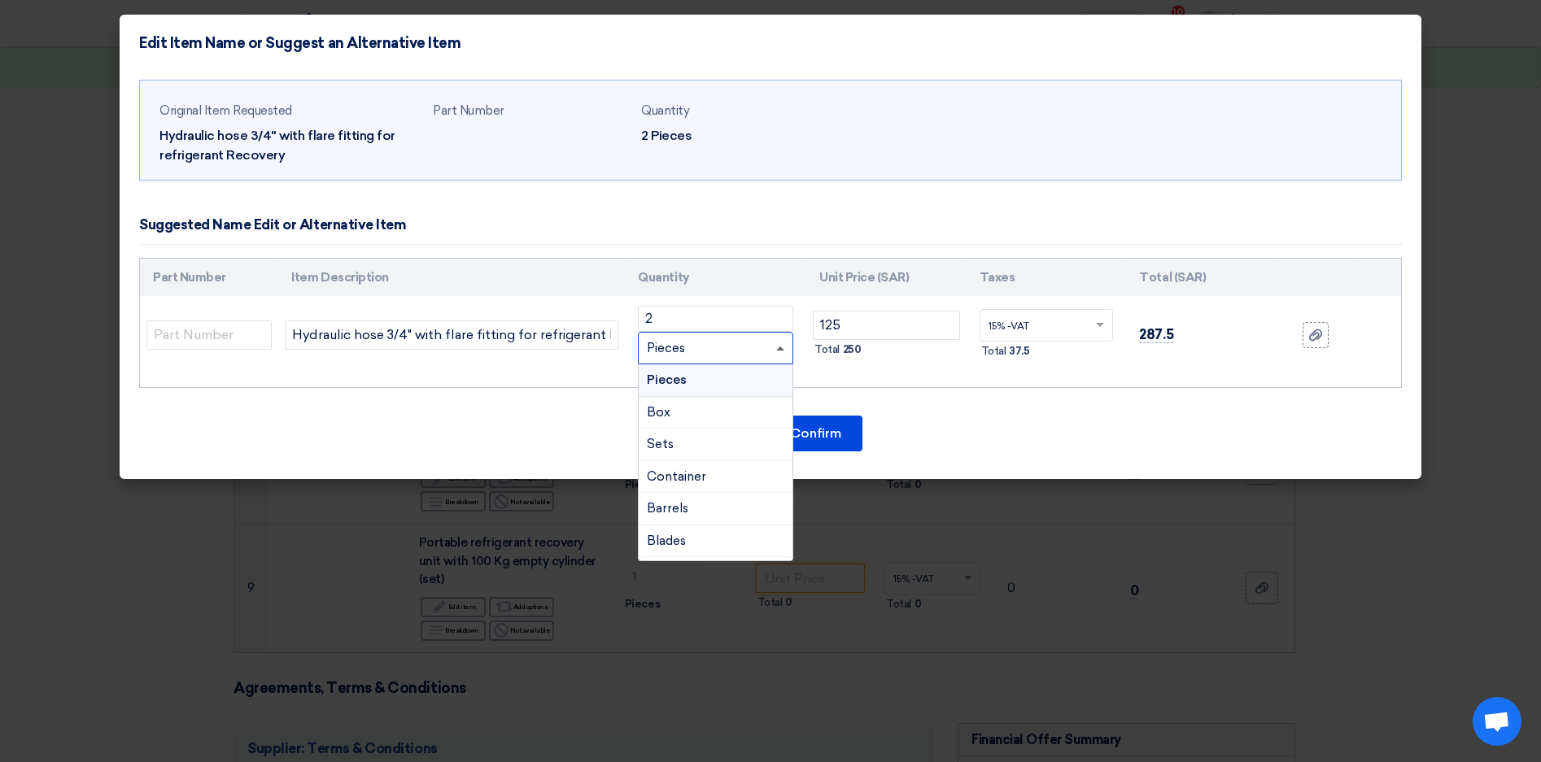
click at [783, 350] on span at bounding box center [780, 349] width 8 height 4
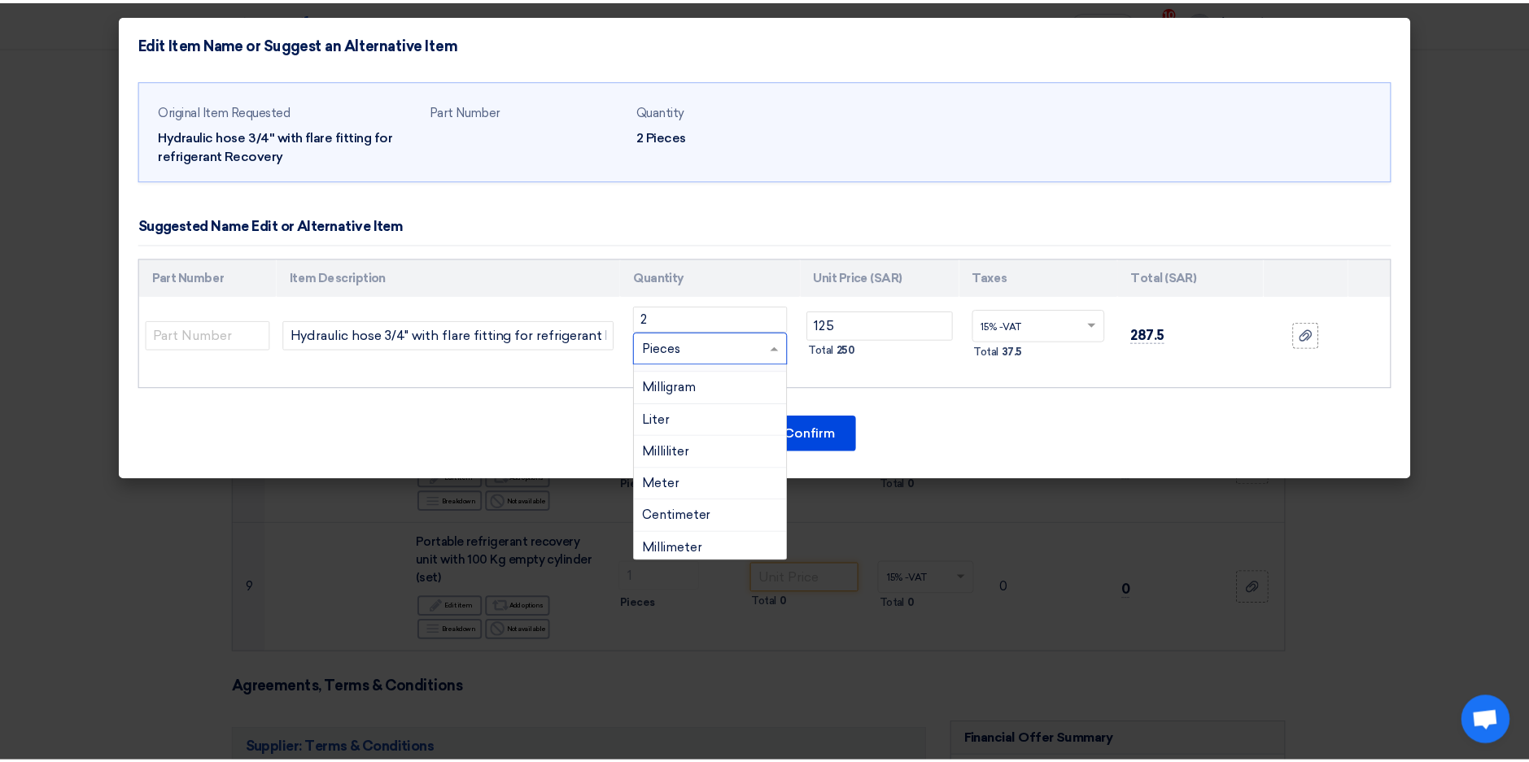
scroll to position [407, 0]
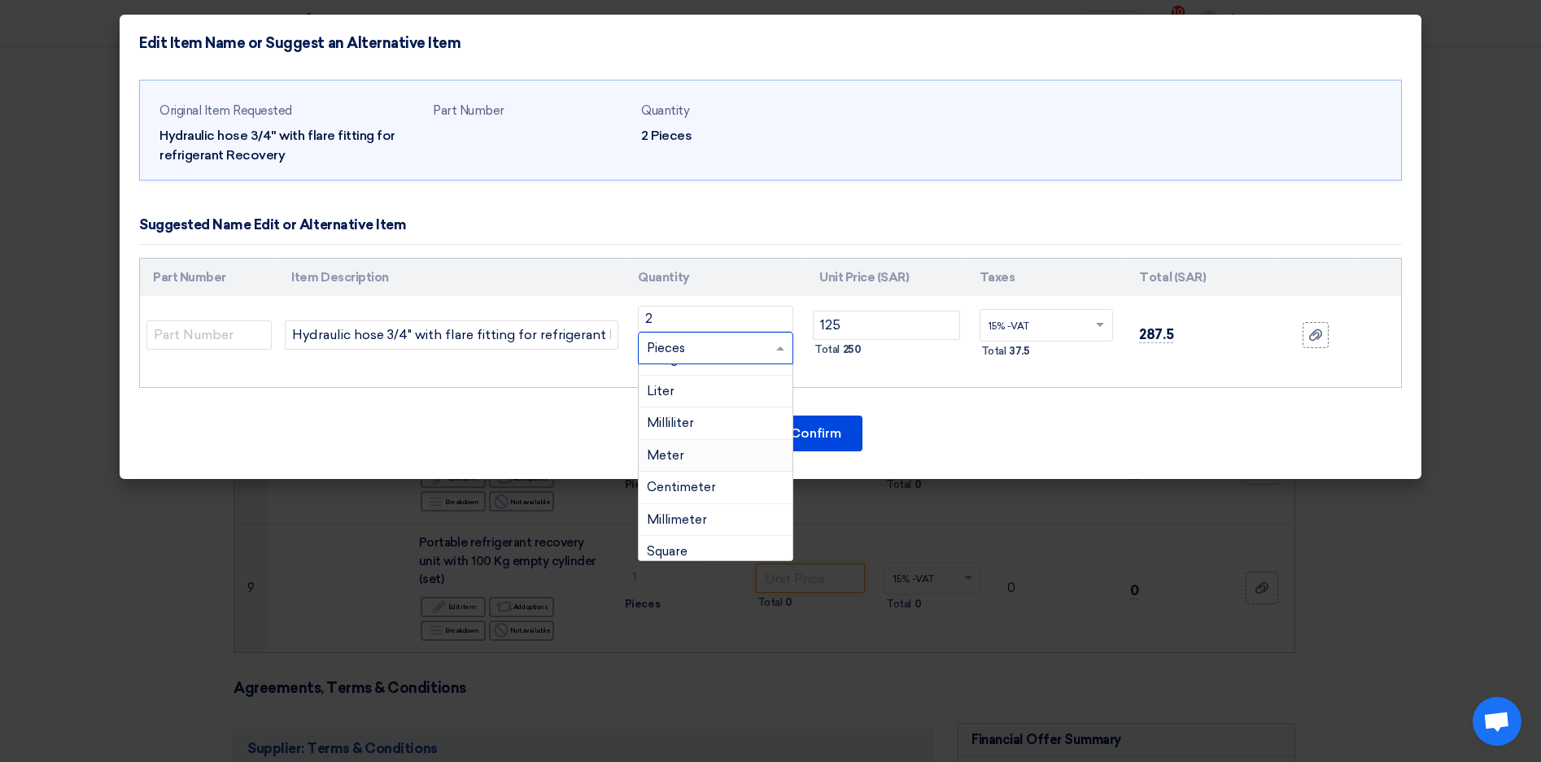
click at [678, 456] on span "Meter" at bounding box center [665, 455] width 37 height 15
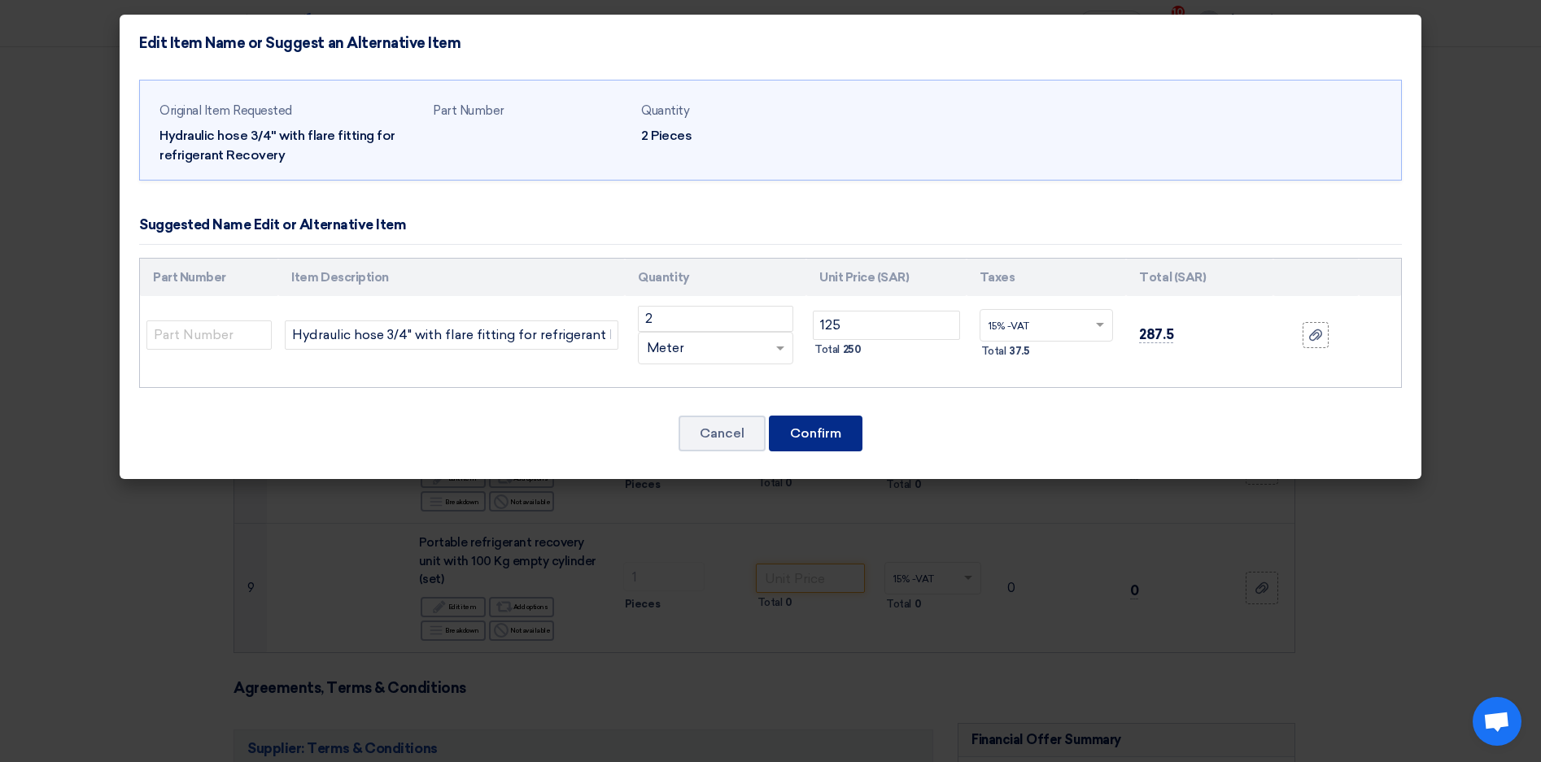
click at [814, 436] on button "Confirm" at bounding box center [816, 434] width 94 height 36
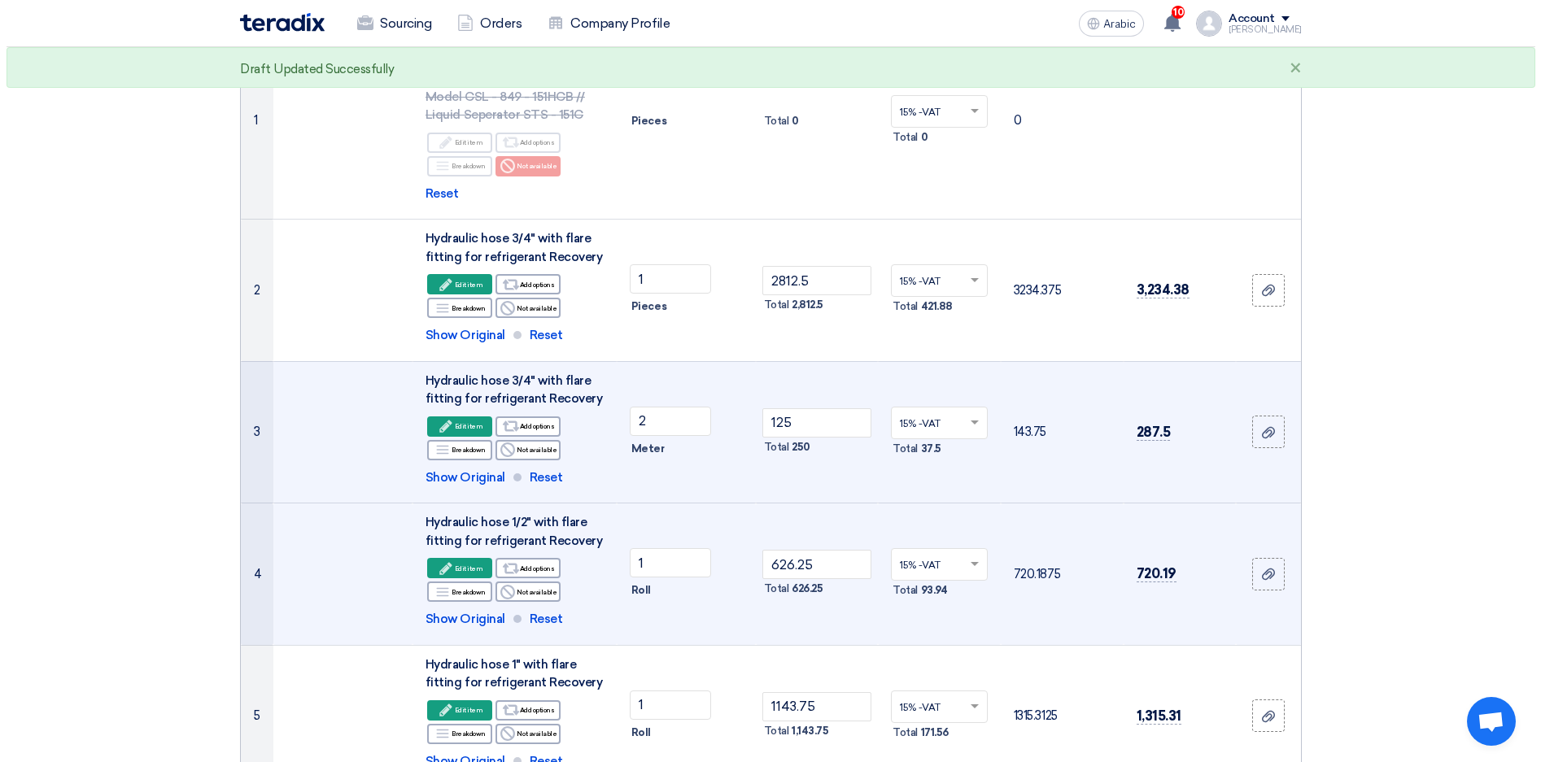
scroll to position [244, 0]
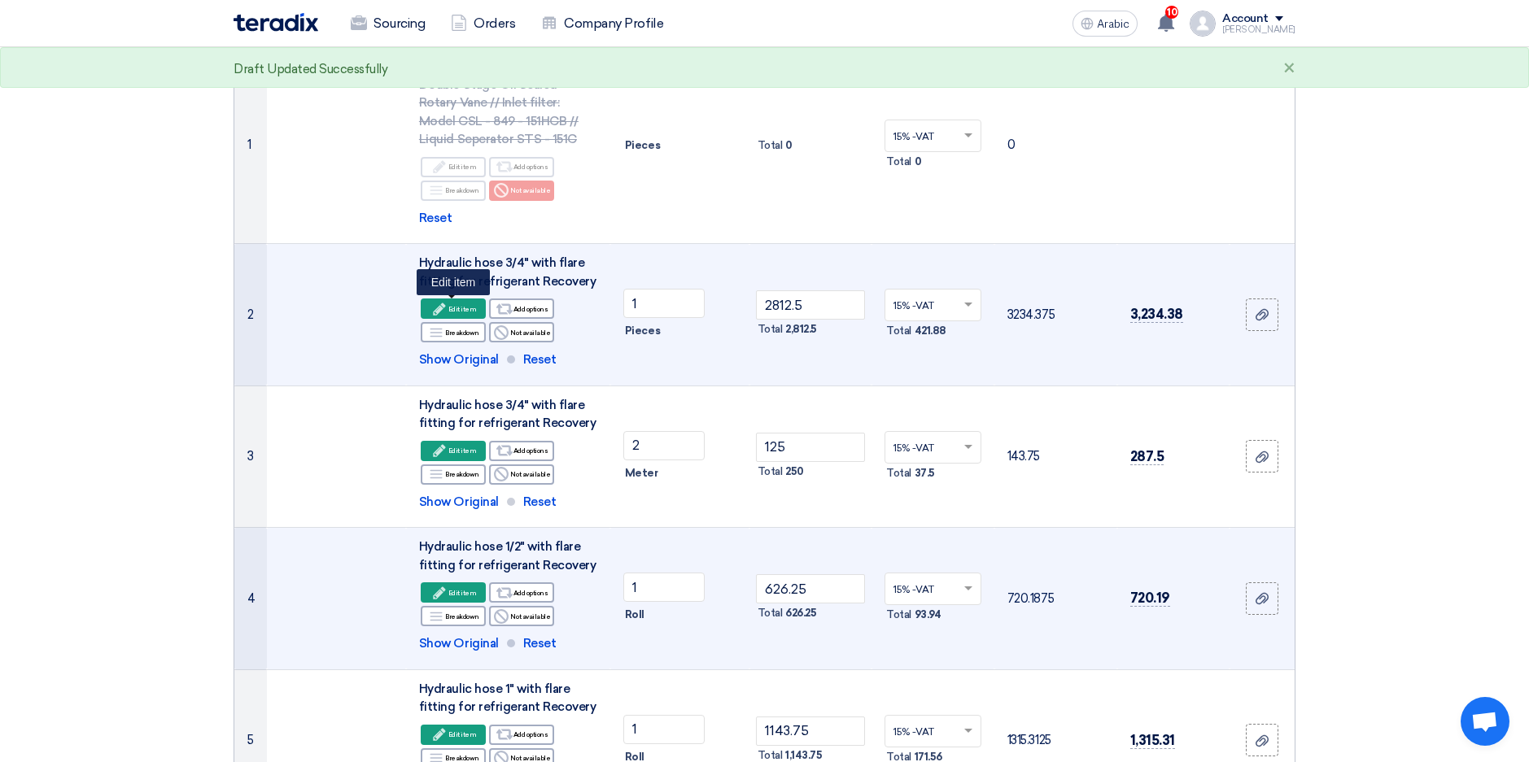
click at [452, 308] on font "Edit item" at bounding box center [462, 309] width 28 height 13
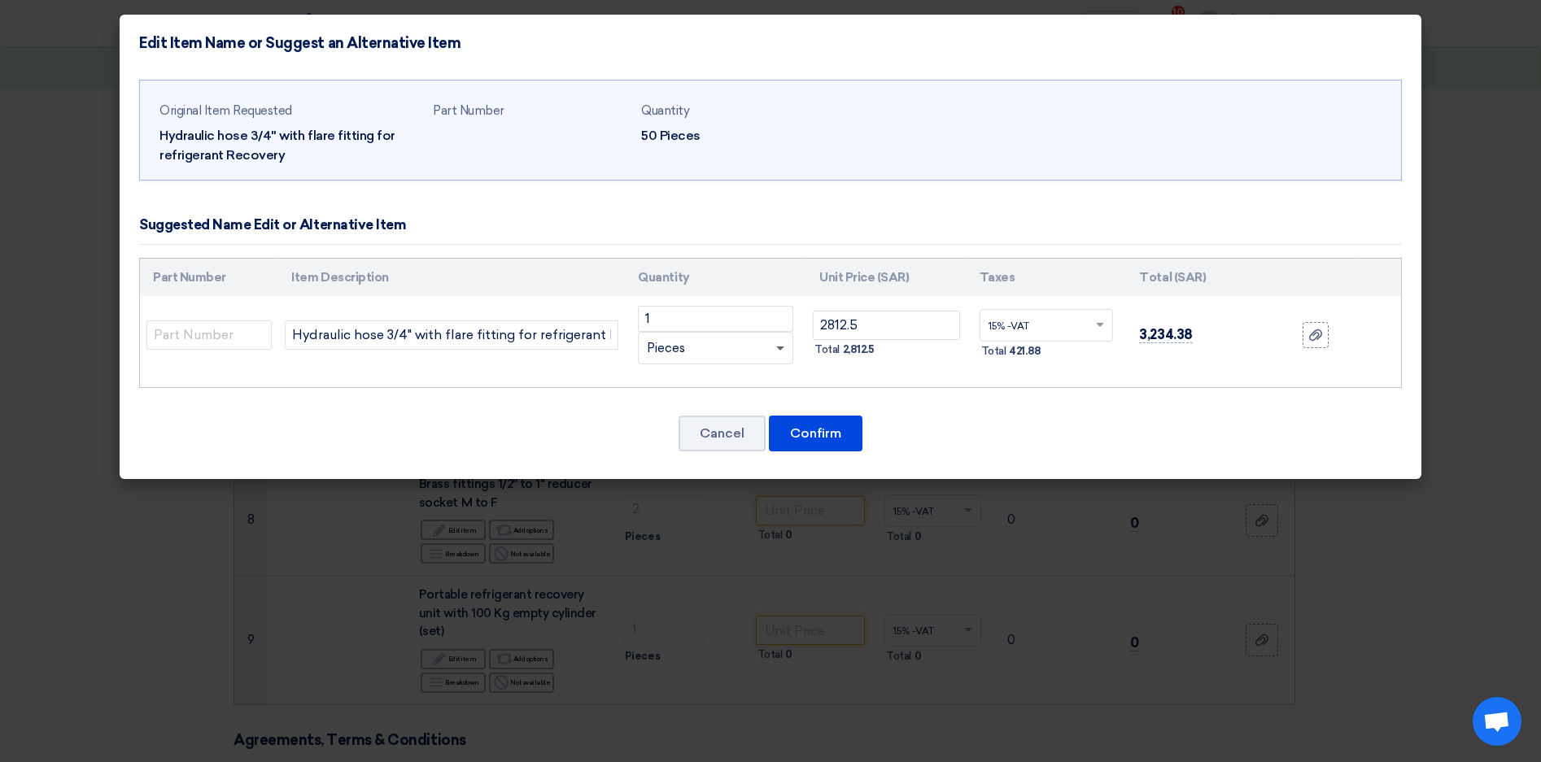
click at [779, 349] on span at bounding box center [780, 350] width 8 height 6
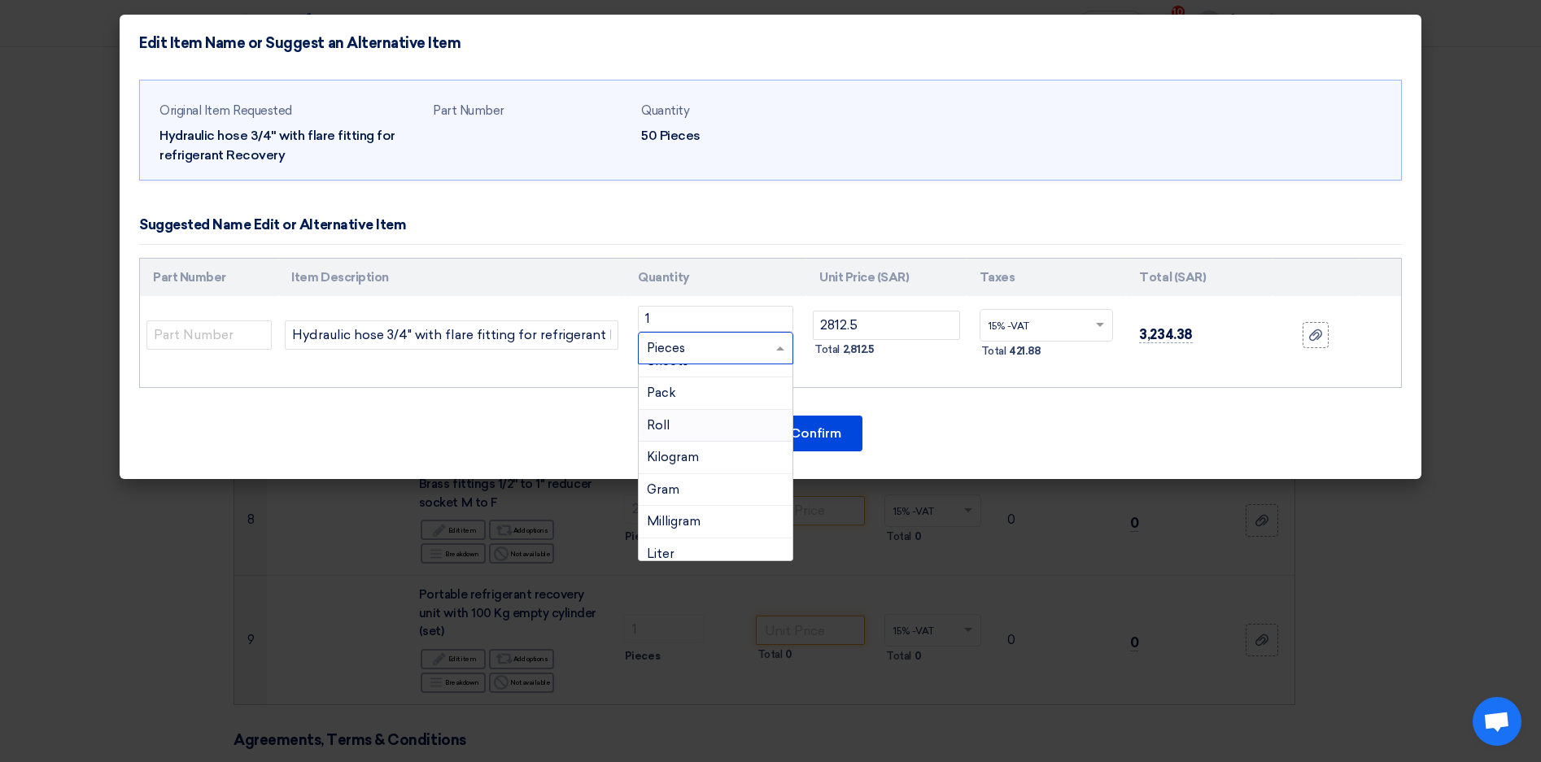
click at [670, 427] on div "Roll" at bounding box center [716, 426] width 154 height 33
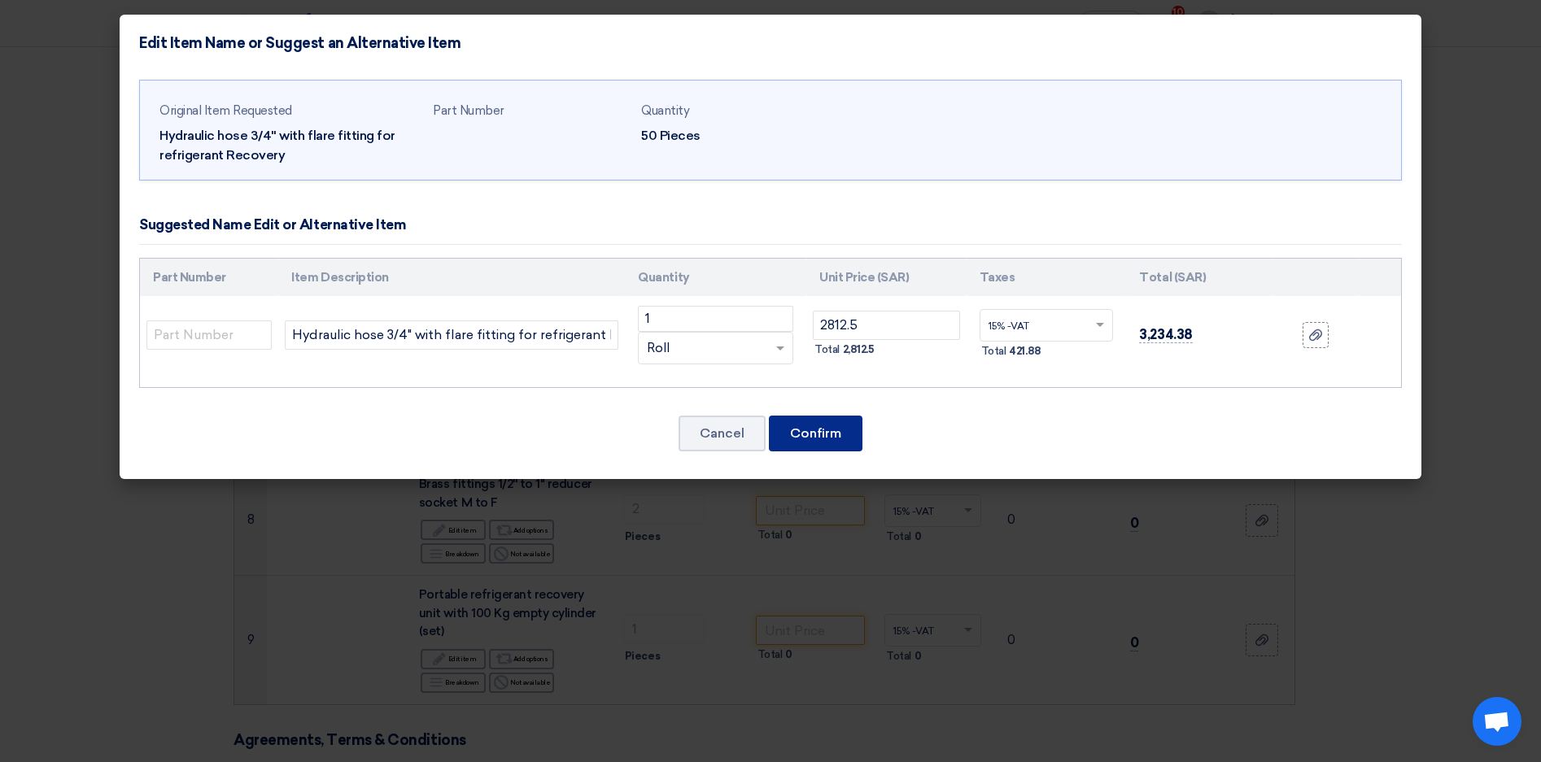
click at [810, 427] on button "Confirm" at bounding box center [816, 434] width 94 height 36
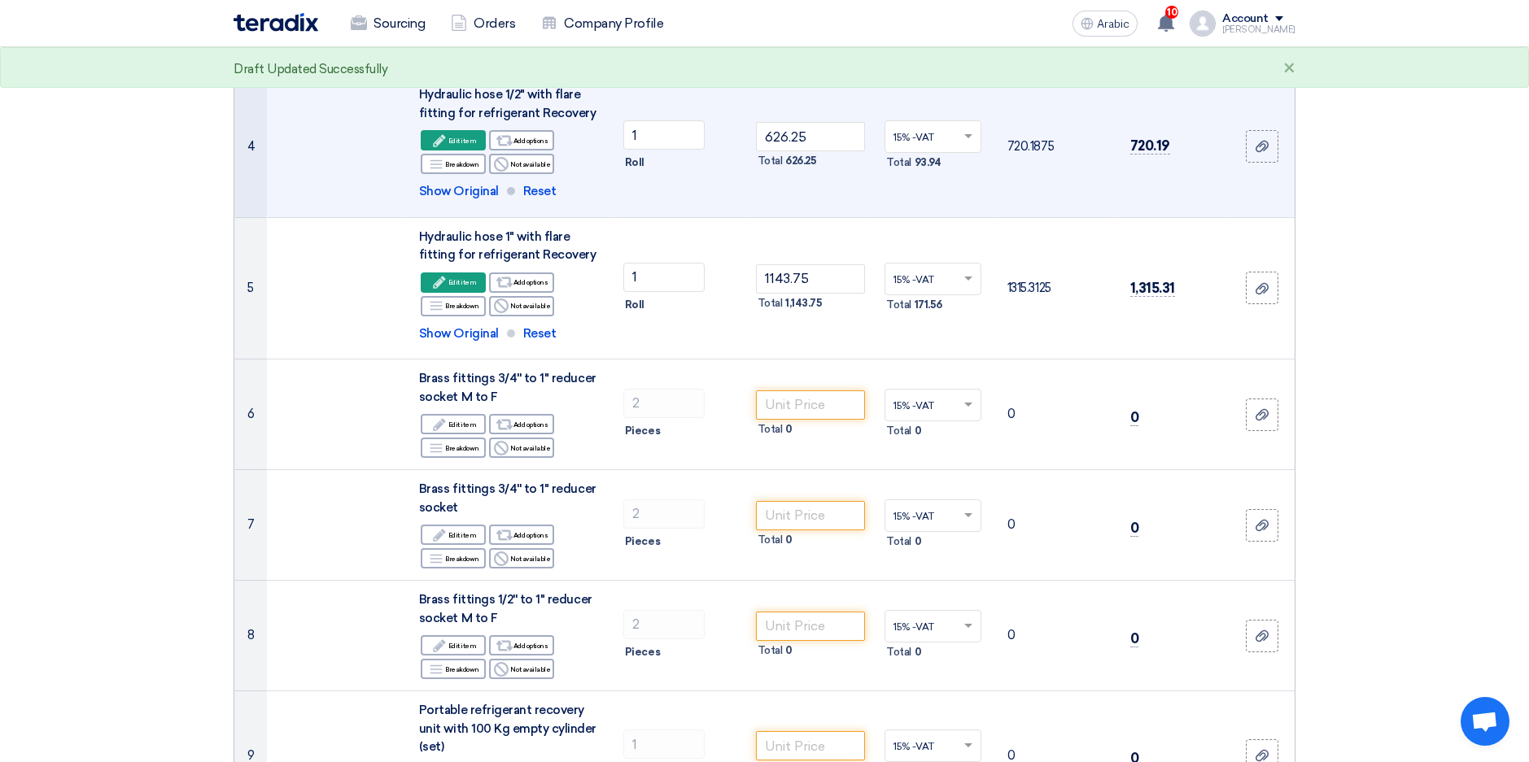
scroll to position [732, 0]
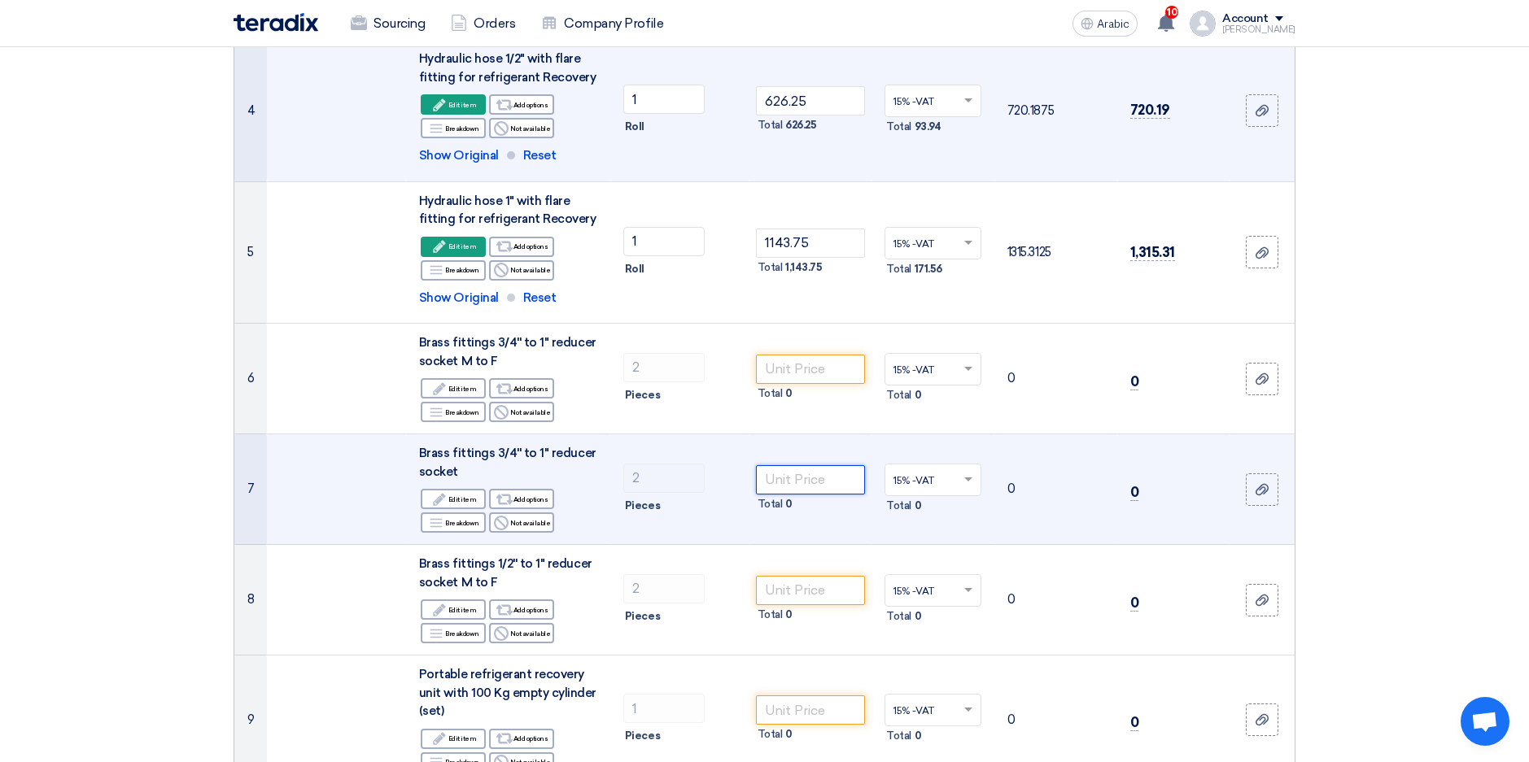
click at [787, 481] on input "number" at bounding box center [811, 479] width 110 height 29
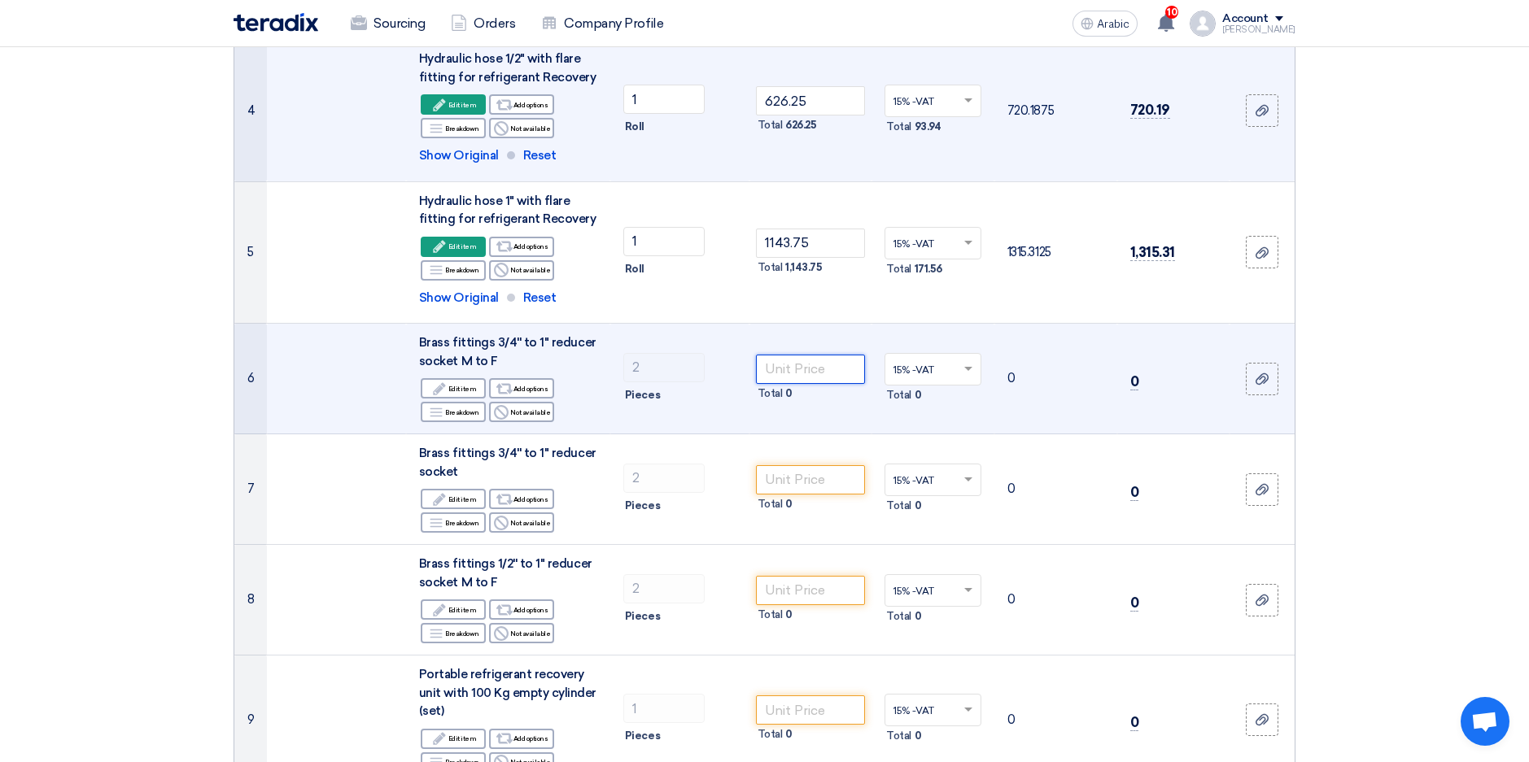
click at [800, 362] on input "number" at bounding box center [811, 369] width 110 height 29
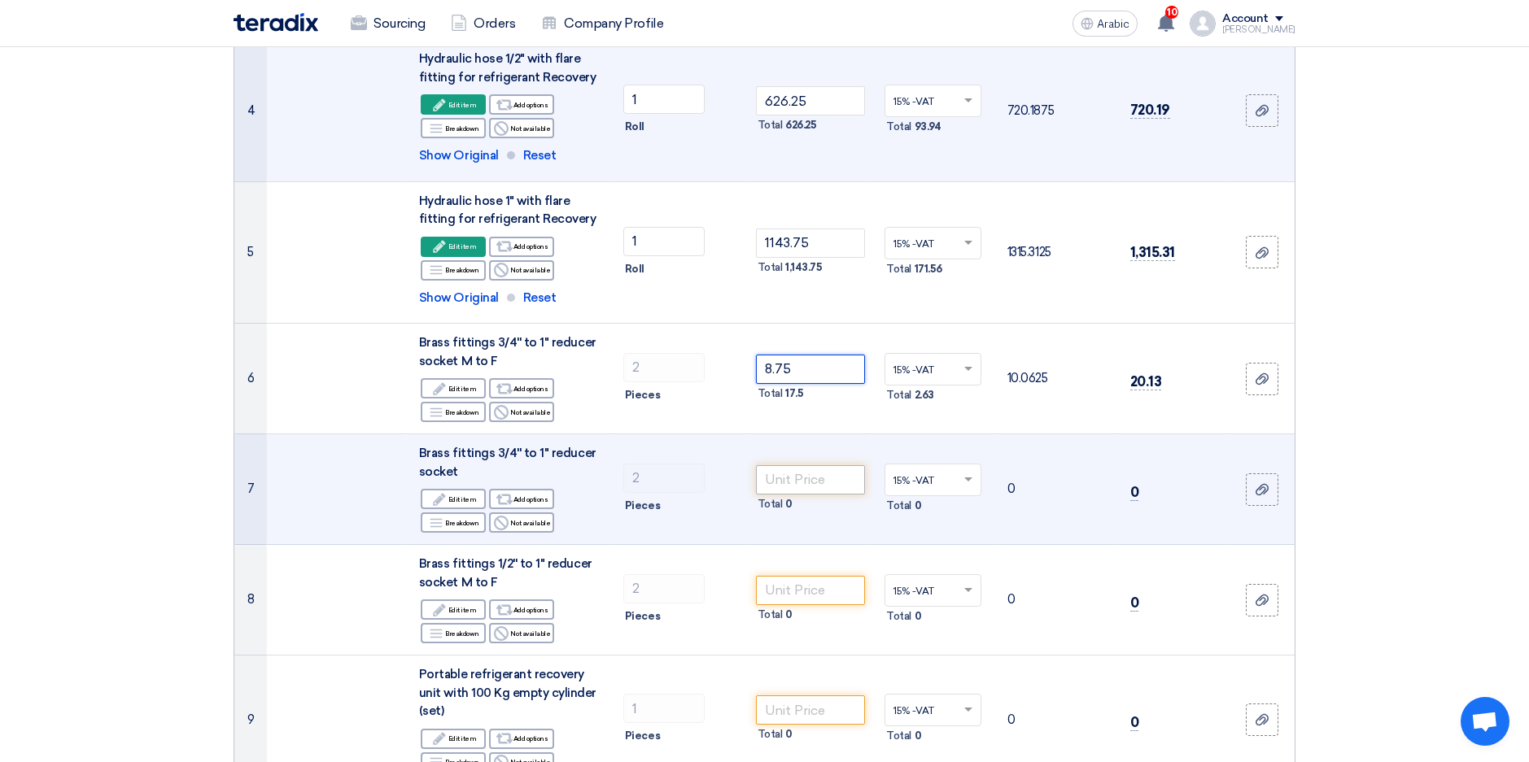
type input "8.75"
click at [801, 479] on input "number" at bounding box center [811, 479] width 110 height 29
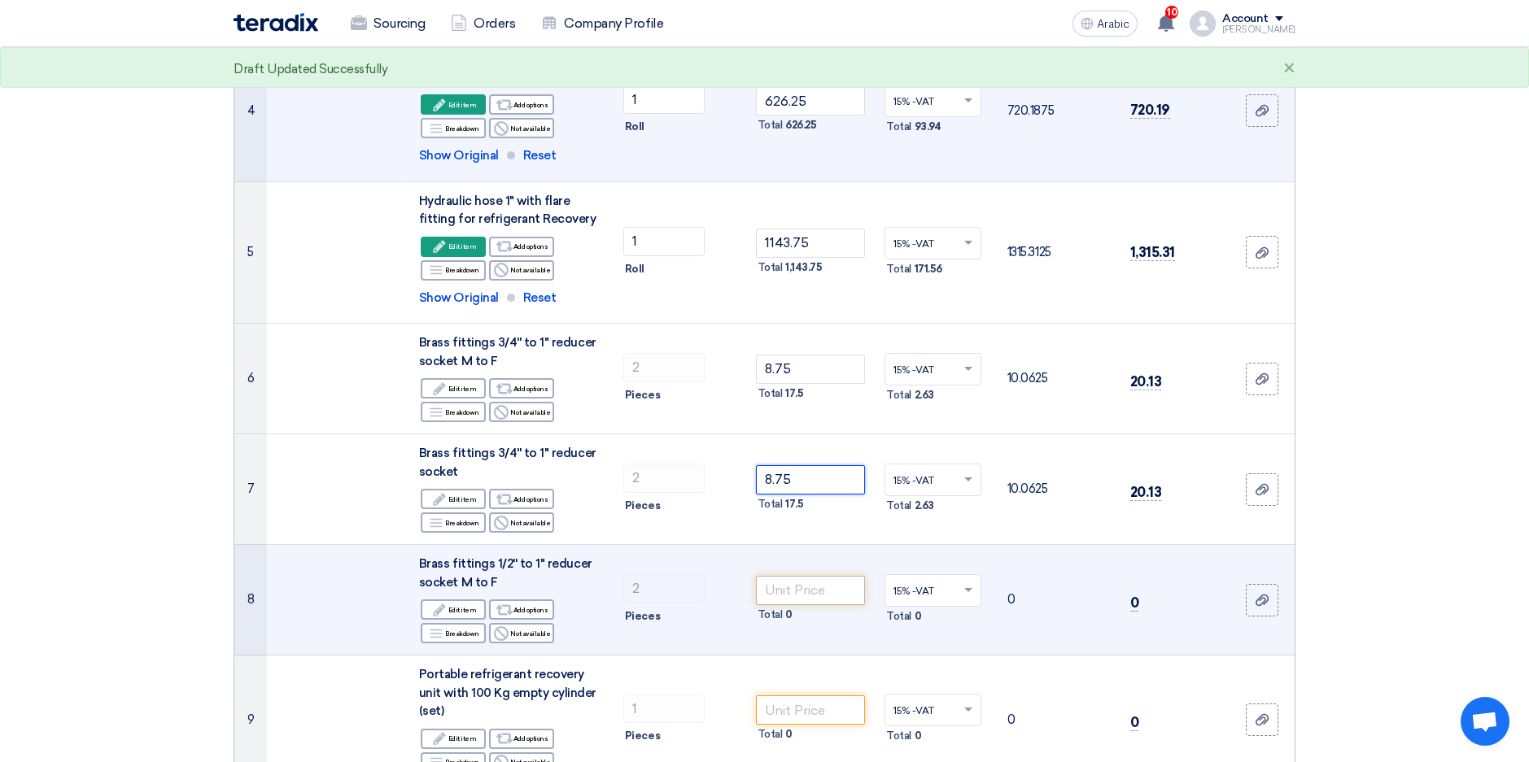
type input "8.75"
click at [809, 600] on input "number" at bounding box center [811, 590] width 110 height 29
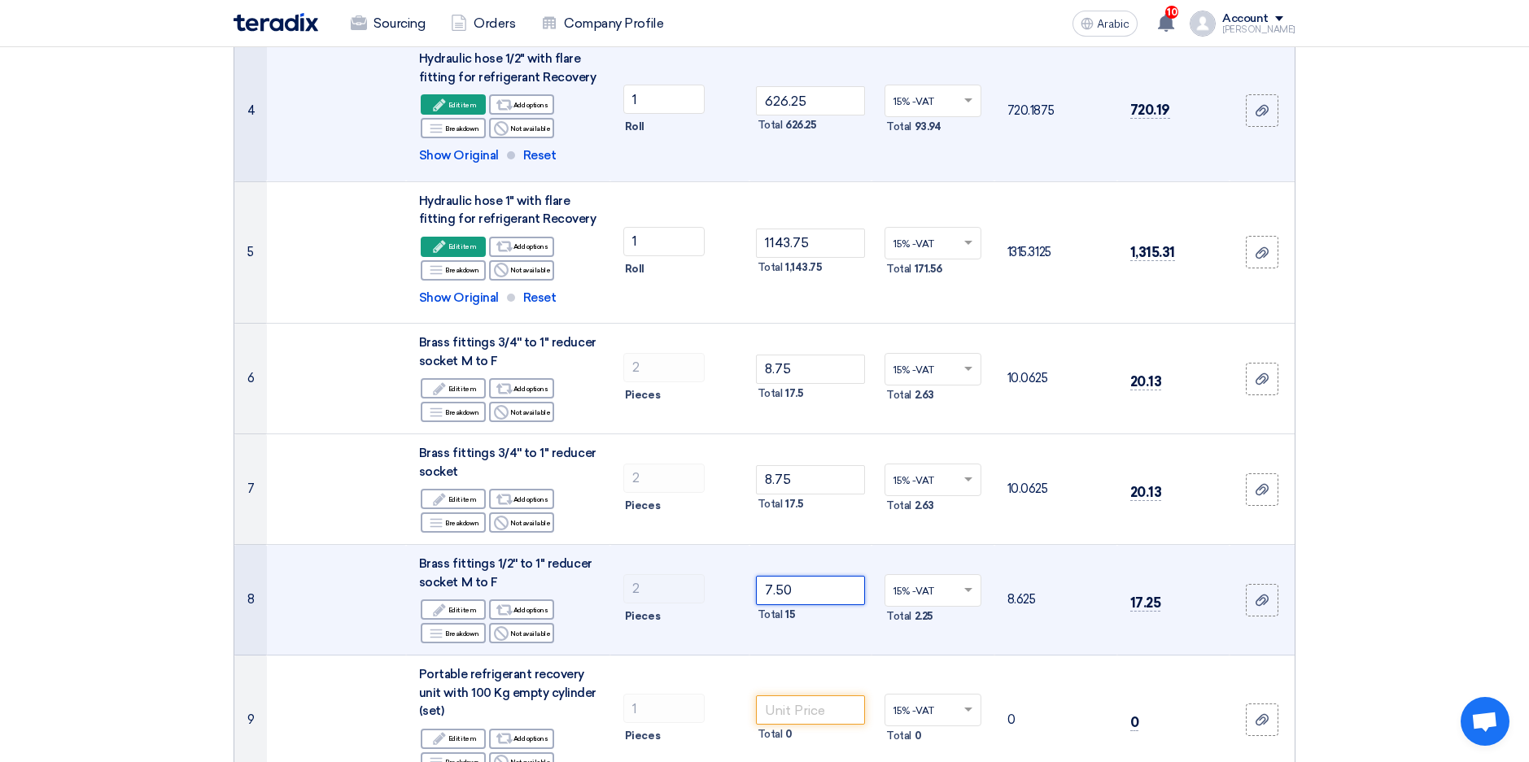
type input "7.50"
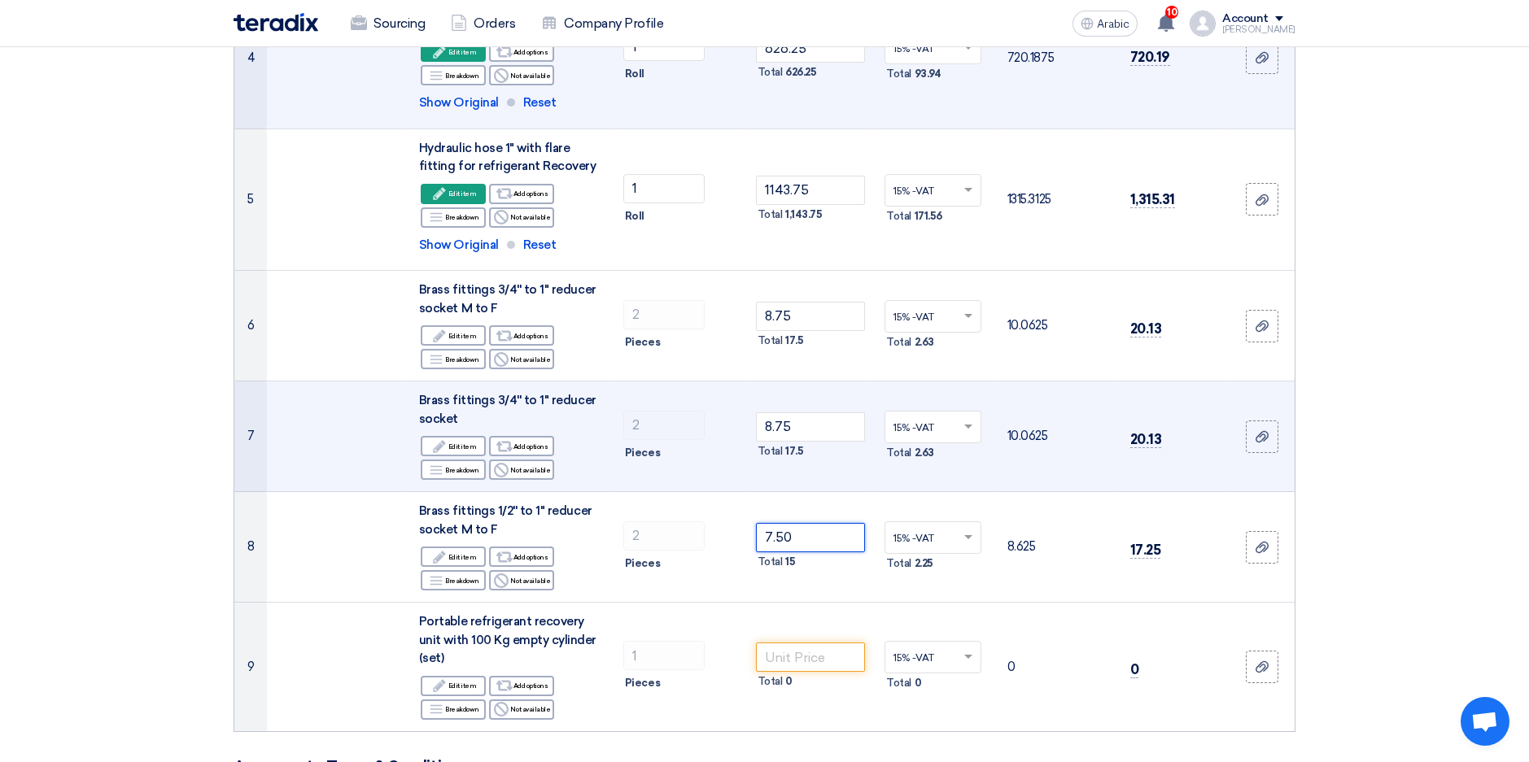
scroll to position [814, 0]
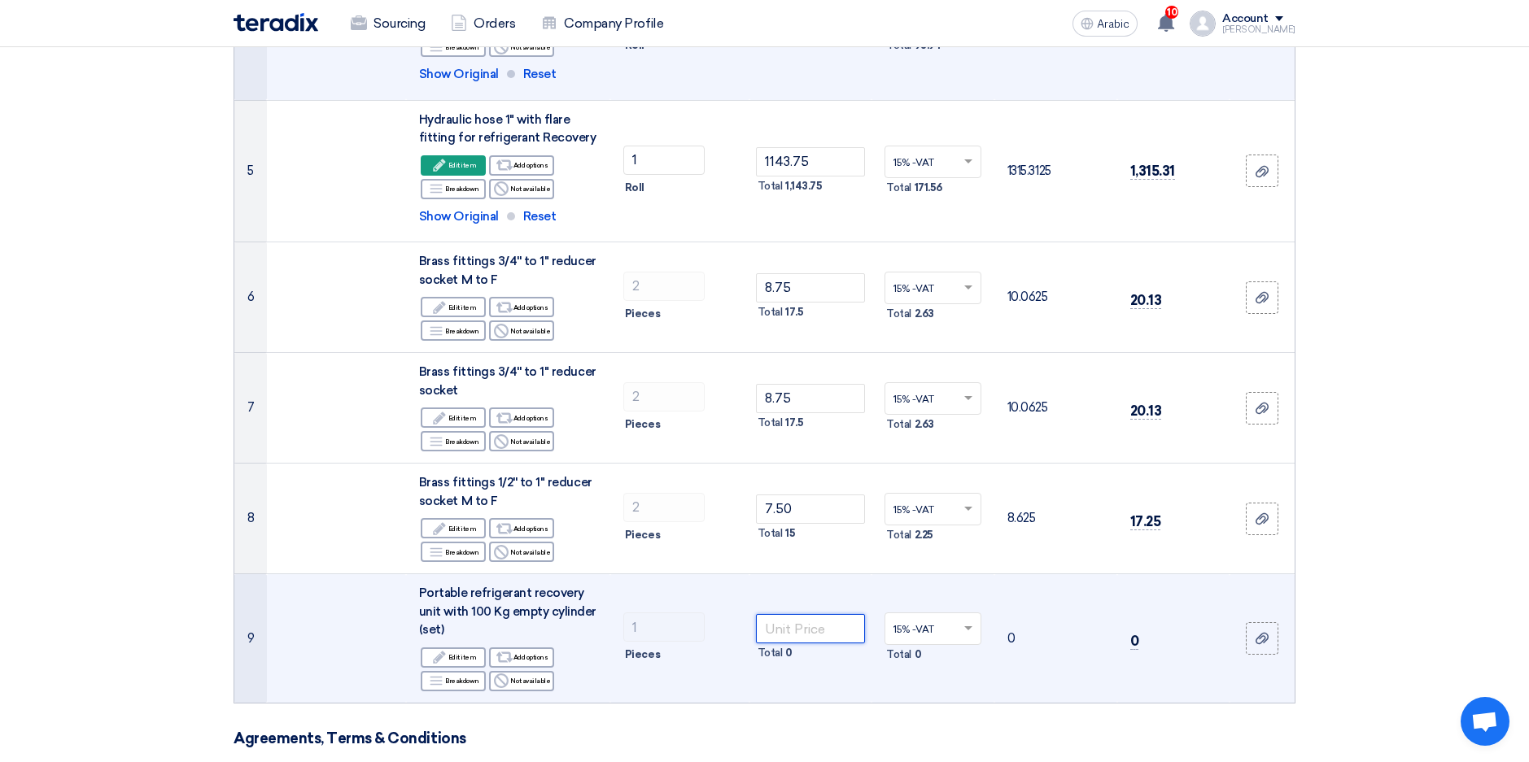
click at [809, 622] on input "number" at bounding box center [811, 628] width 110 height 29
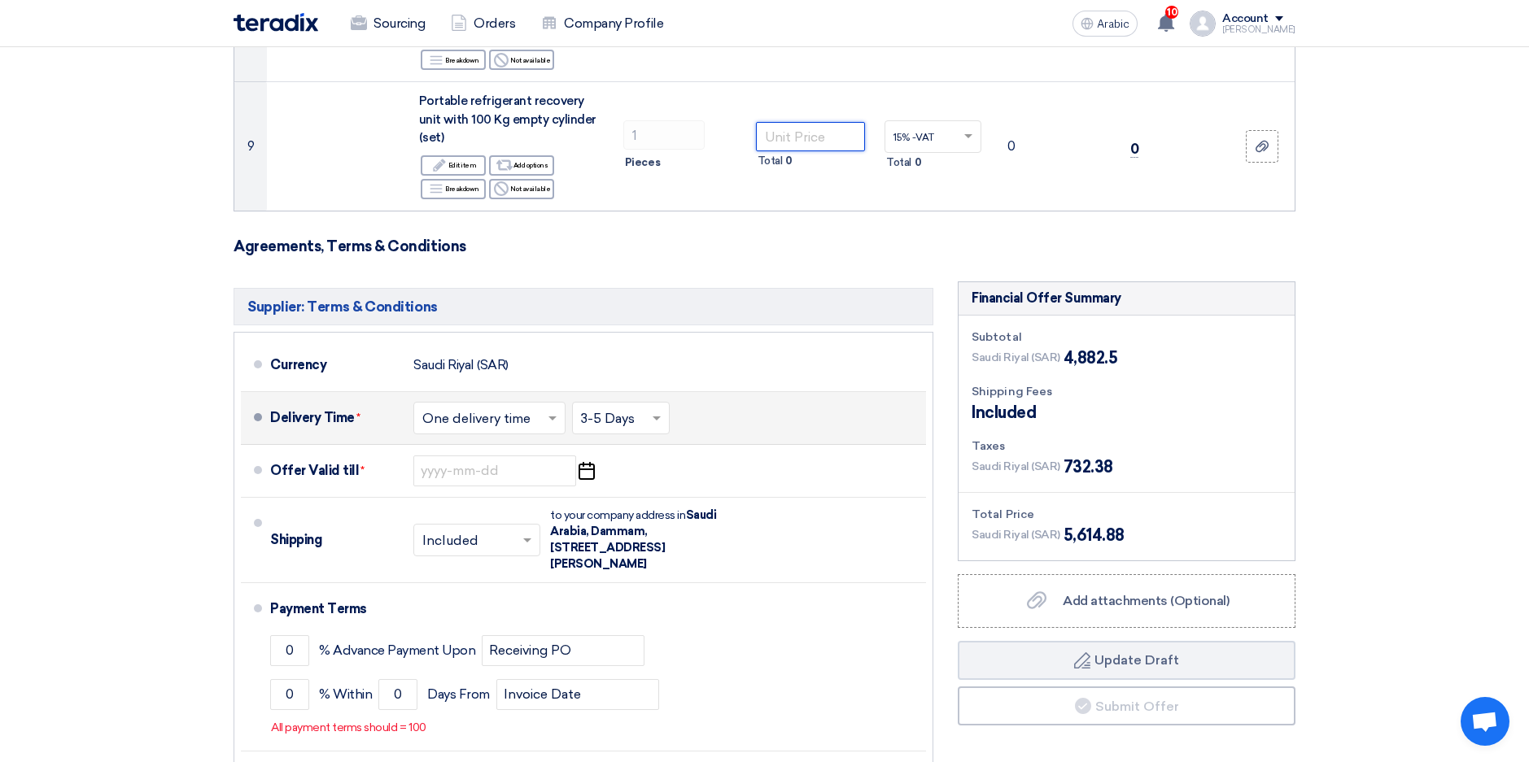
scroll to position [1302, 0]
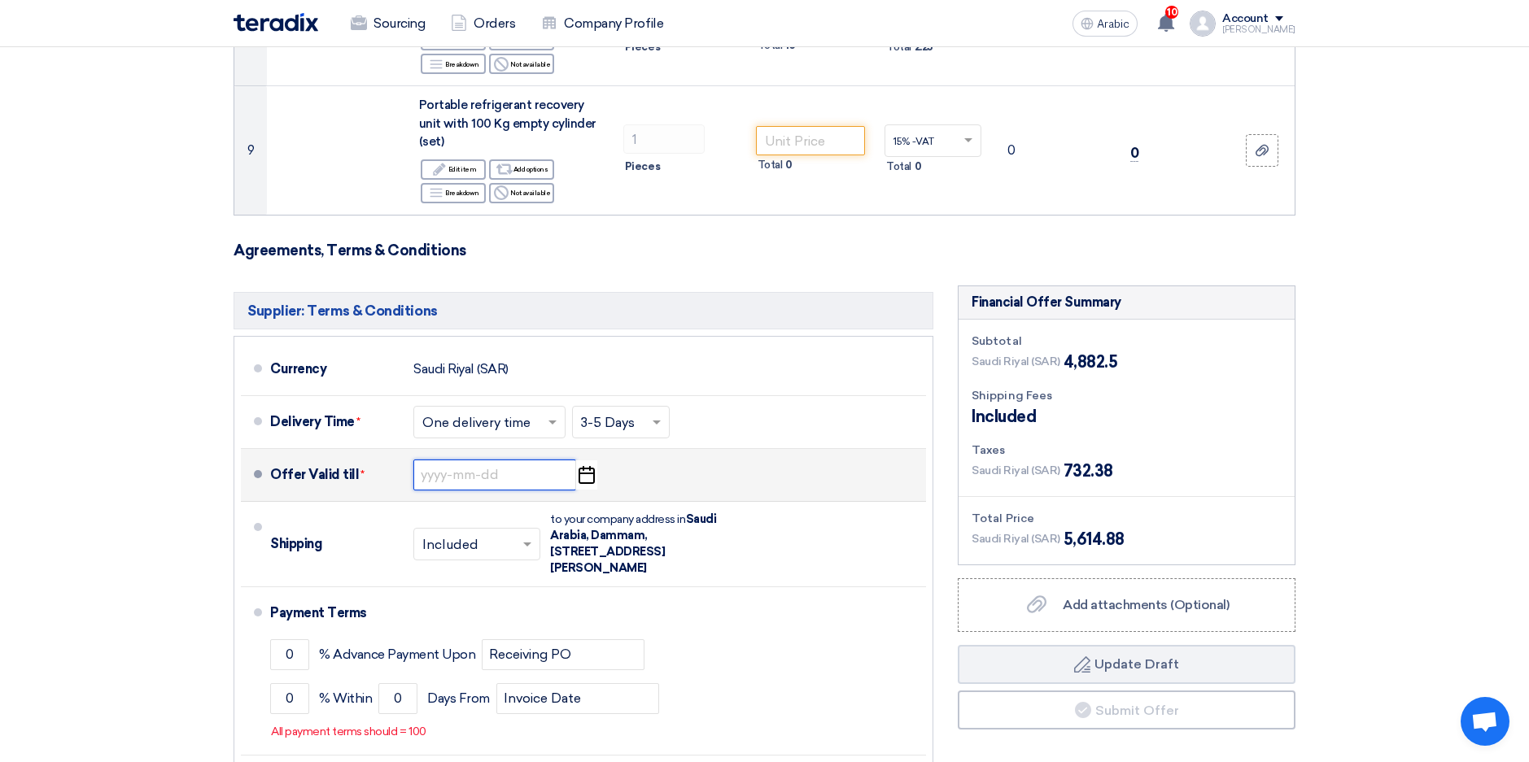
click at [438, 479] on input at bounding box center [494, 475] width 163 height 31
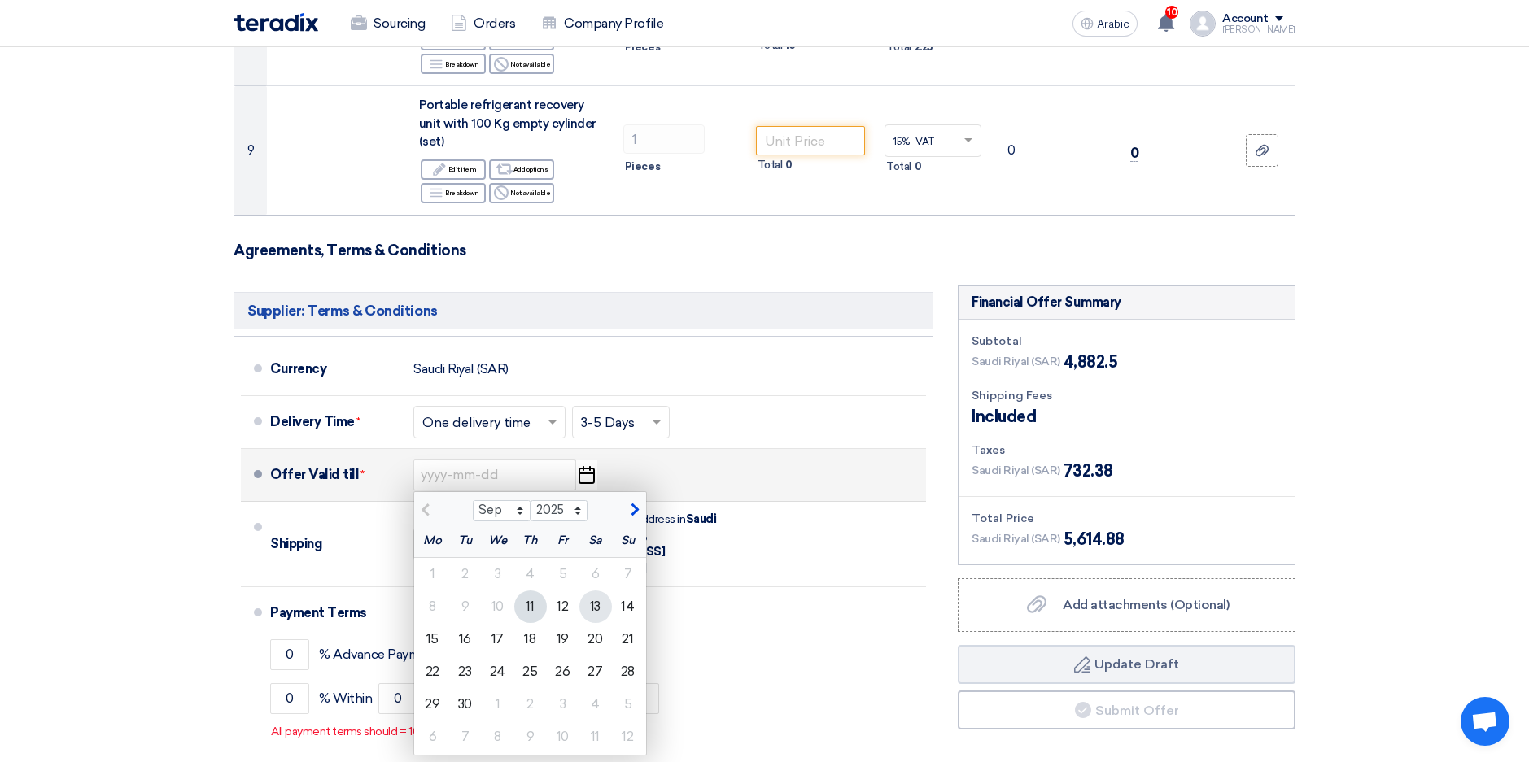
click at [598, 603] on div "13" at bounding box center [595, 607] width 33 height 33
type input "[DATE]"
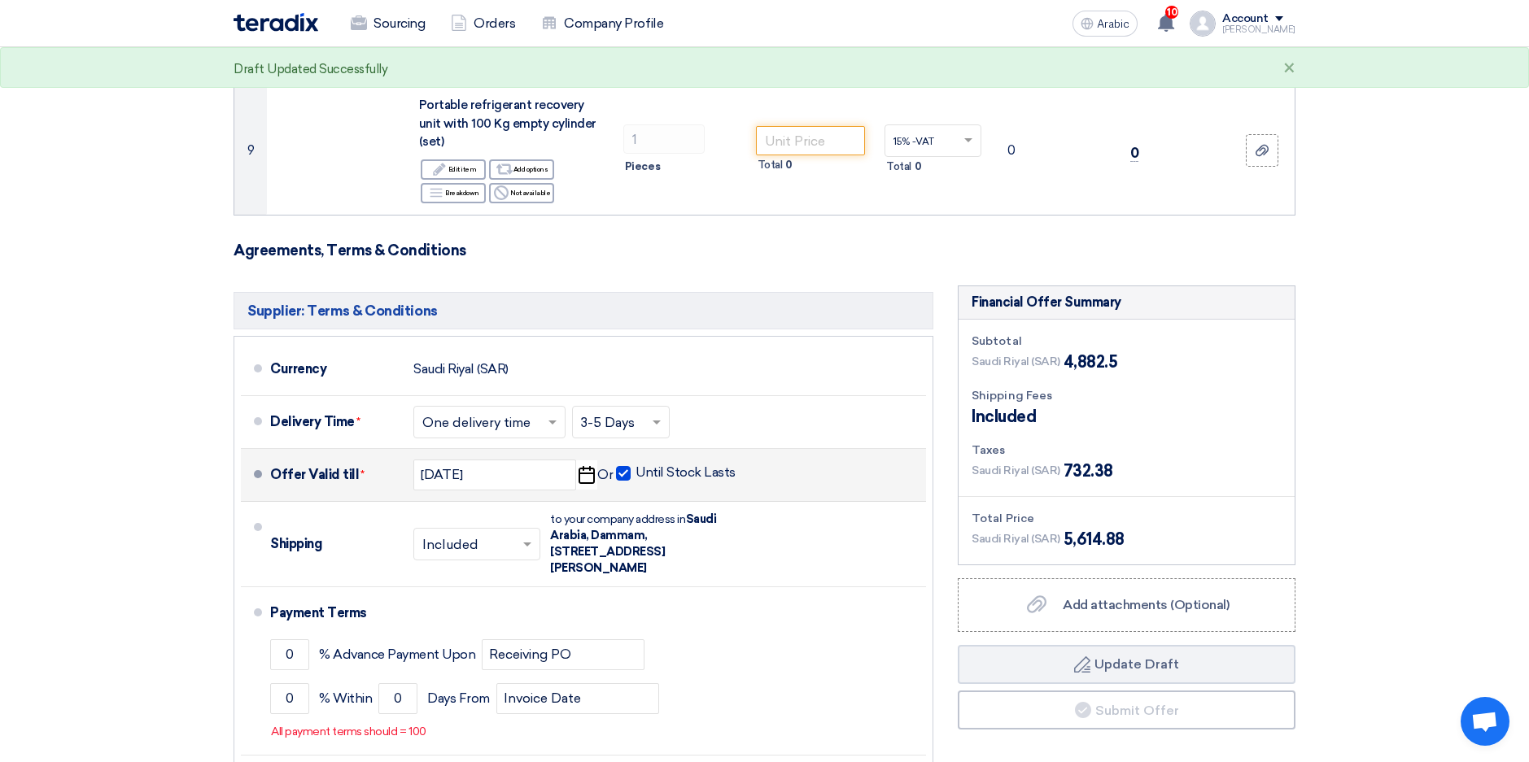
scroll to position [1383, 0]
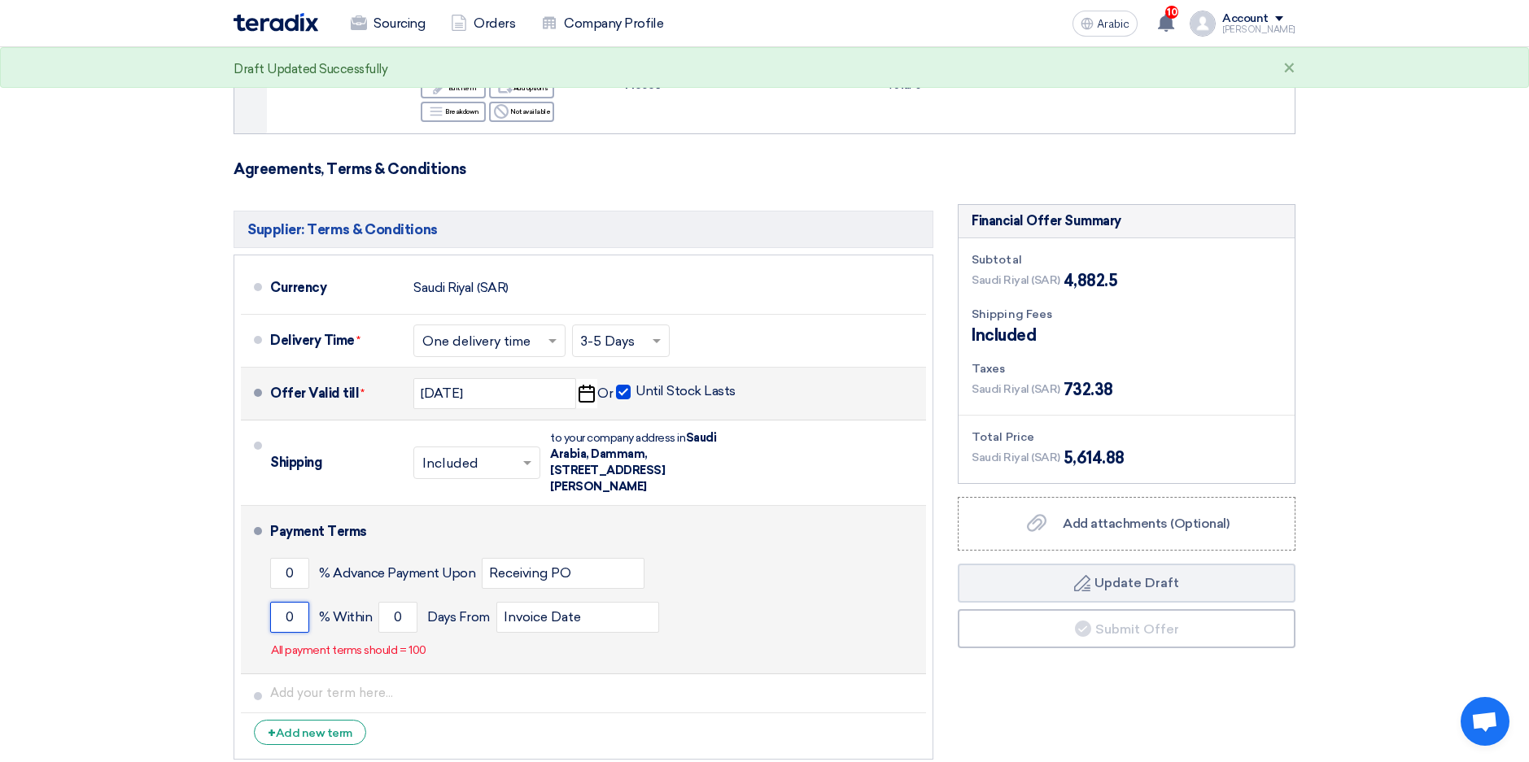
click at [282, 616] on input "0" at bounding box center [289, 617] width 39 height 31
type input "100"
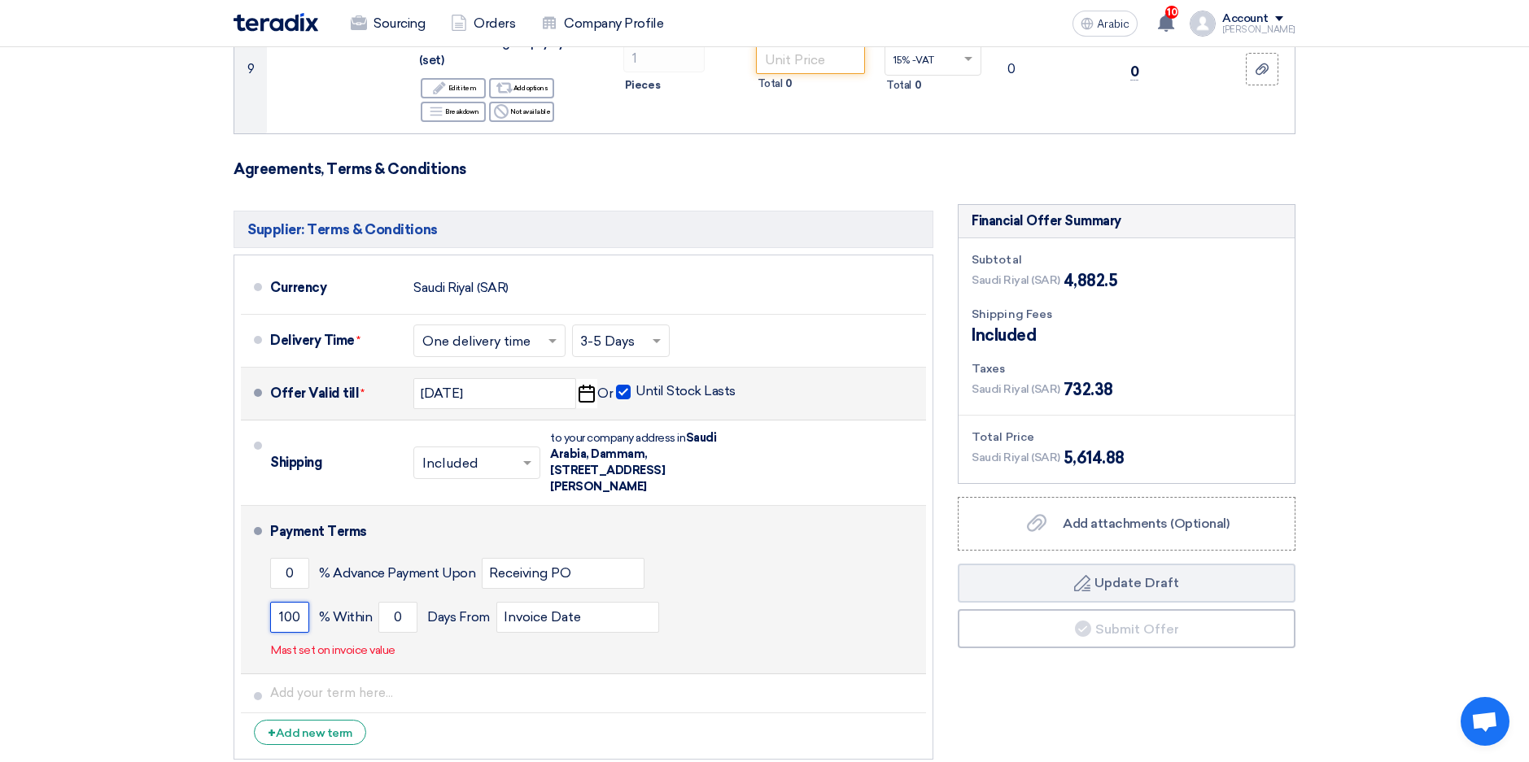
drag, startPoint x: 303, startPoint y: 615, endPoint x: 273, endPoint y: 617, distance: 30.2
click at [273, 617] on input "100" at bounding box center [289, 617] width 39 height 31
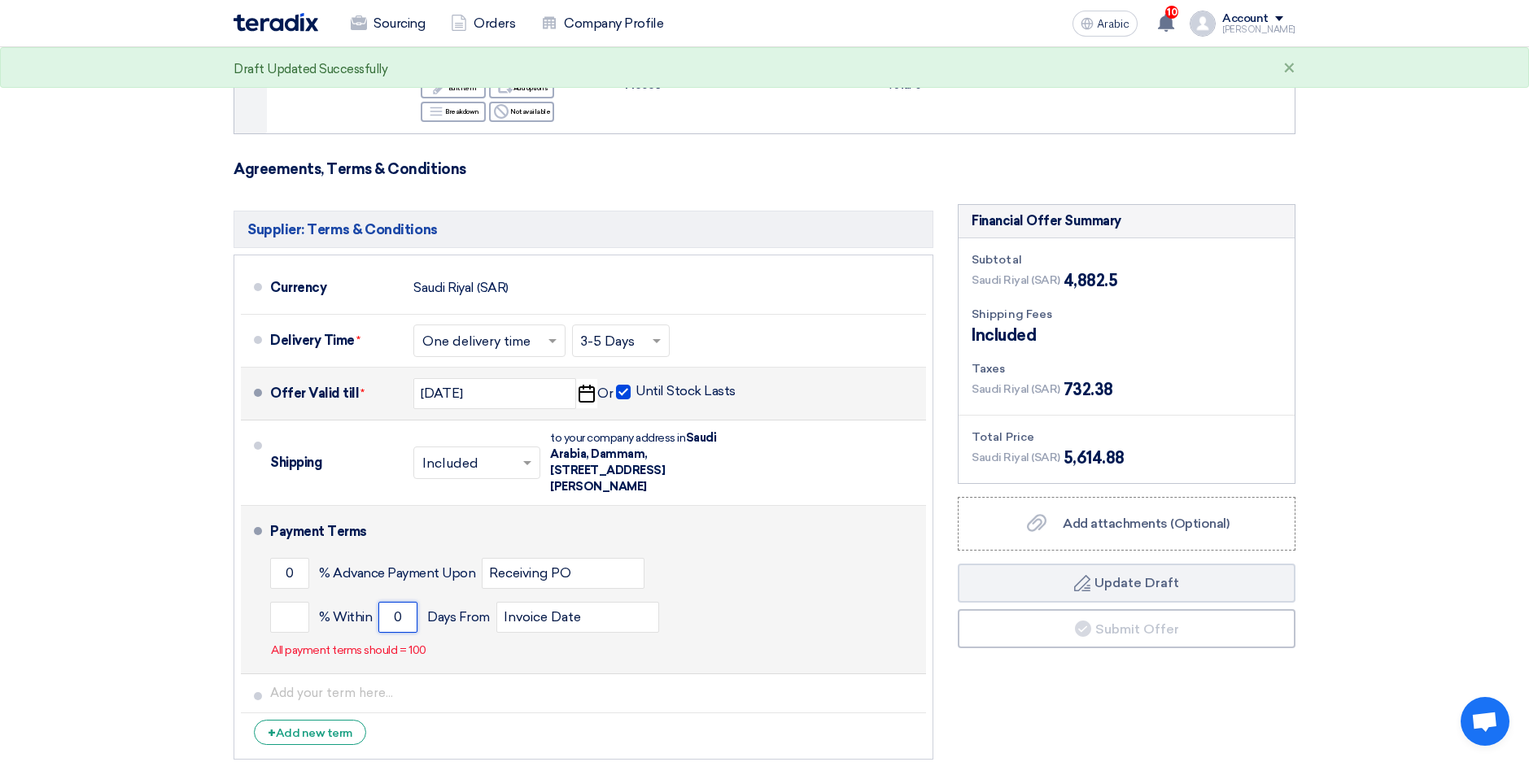
click at [394, 616] on input "0" at bounding box center [397, 617] width 39 height 31
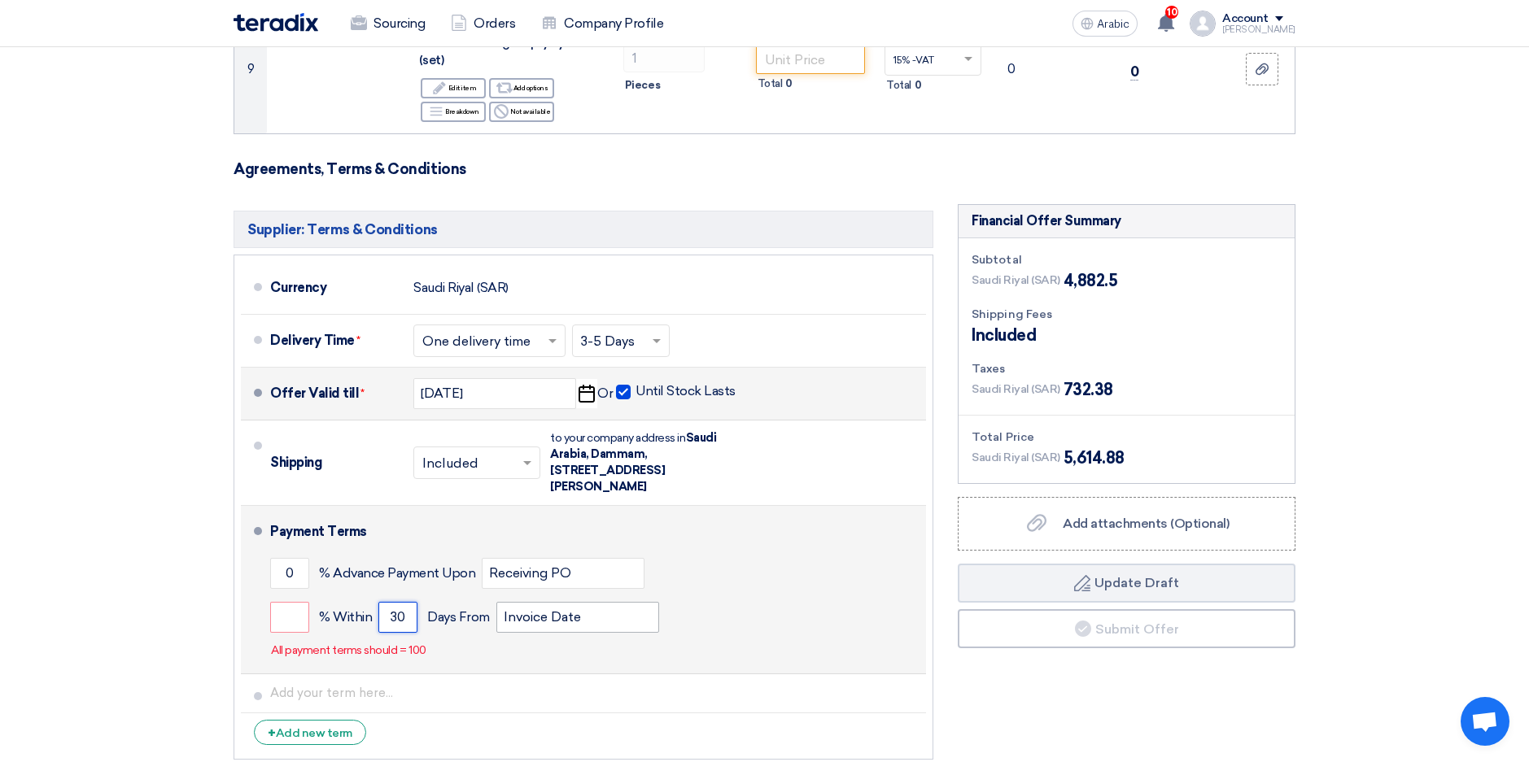
type input "30"
click at [645, 615] on input "Invoice Date" at bounding box center [577, 617] width 163 height 31
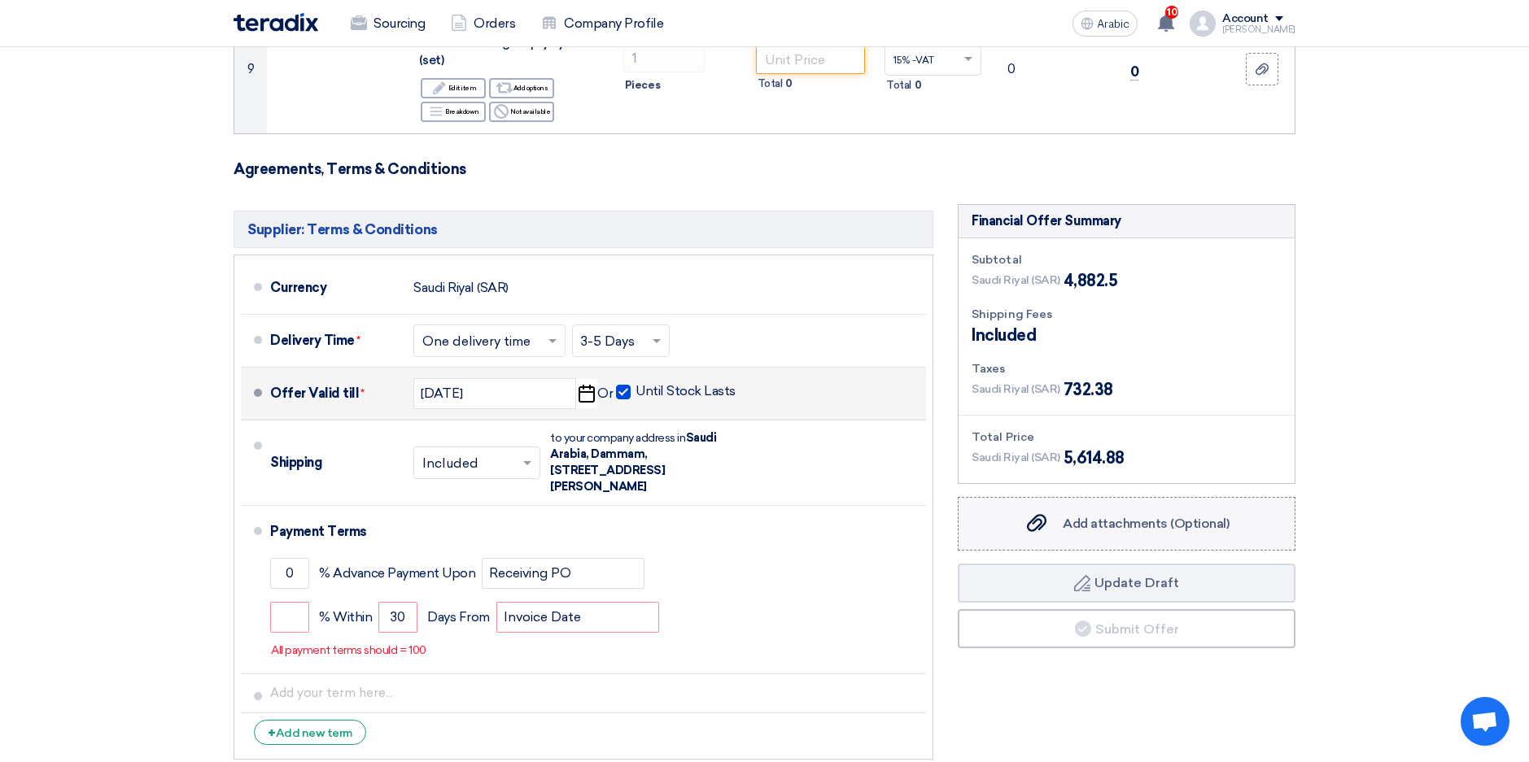
click at [1154, 524] on span "Add attachments (Optional)" at bounding box center [1145, 523] width 167 height 15
click at [0, 0] on input "Add attachments (Optional) Add attachments (Optional)" at bounding box center [0, 0] width 0 height 0
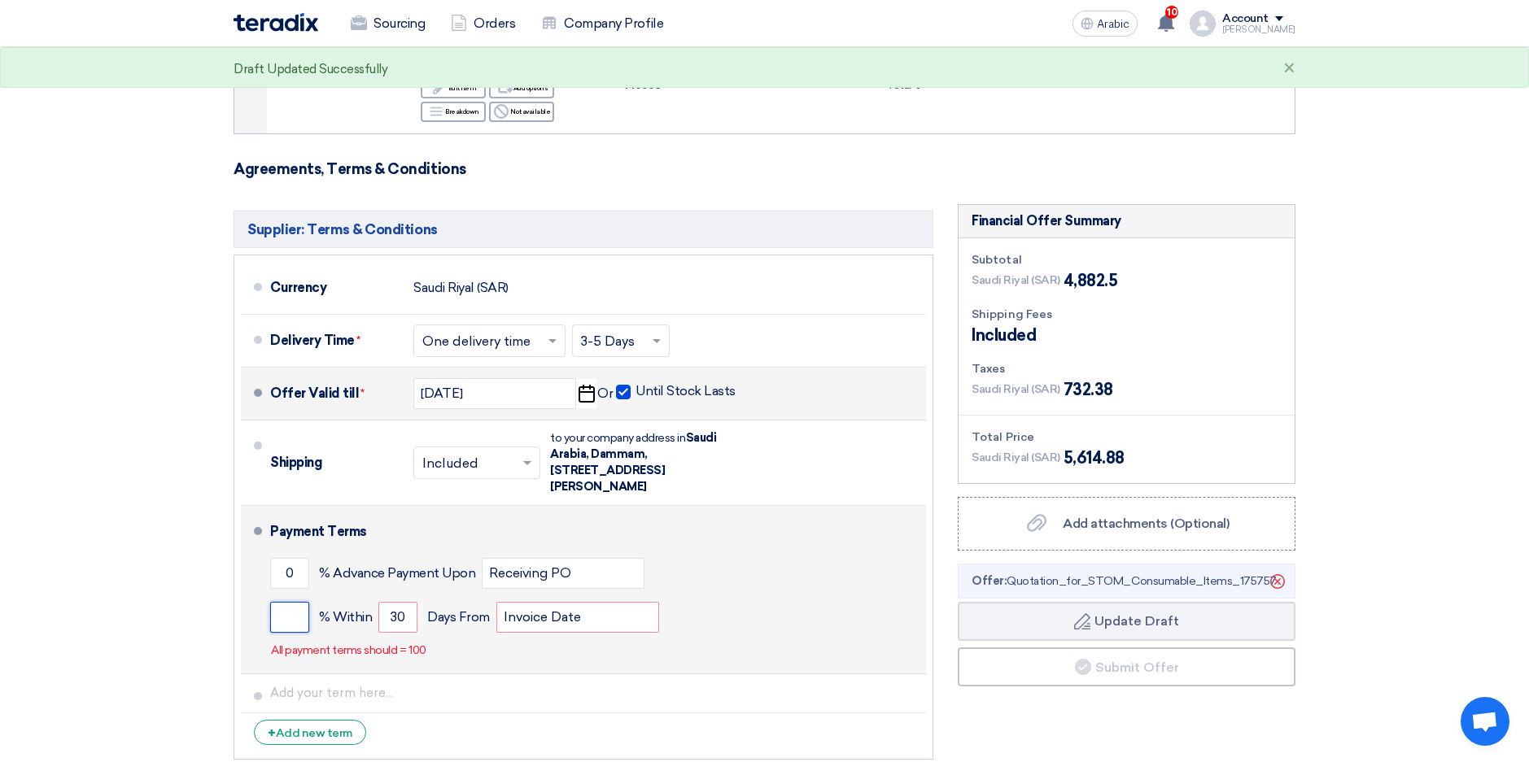
click at [302, 620] on input "number" at bounding box center [289, 617] width 39 height 31
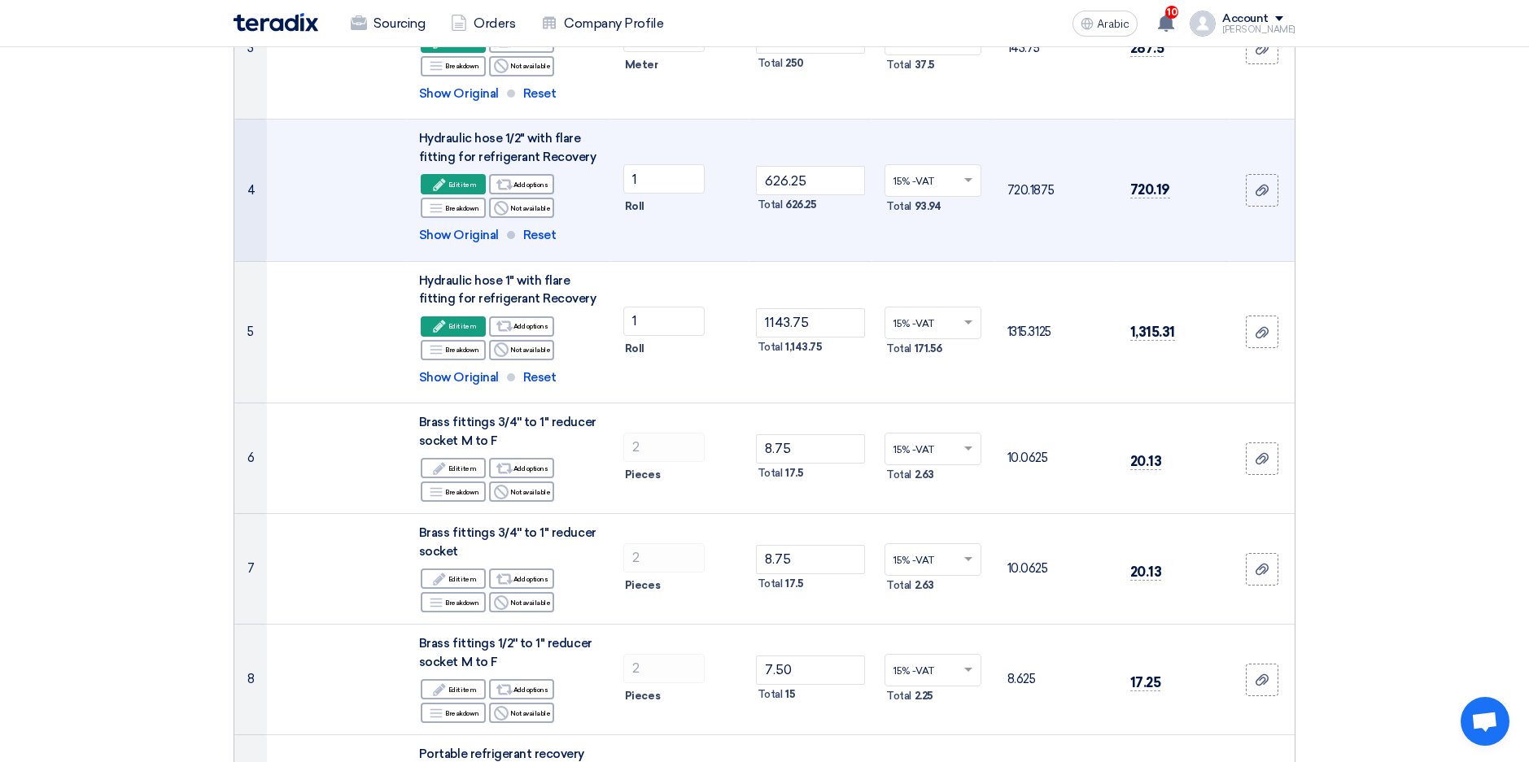
scroll to position [651, 0]
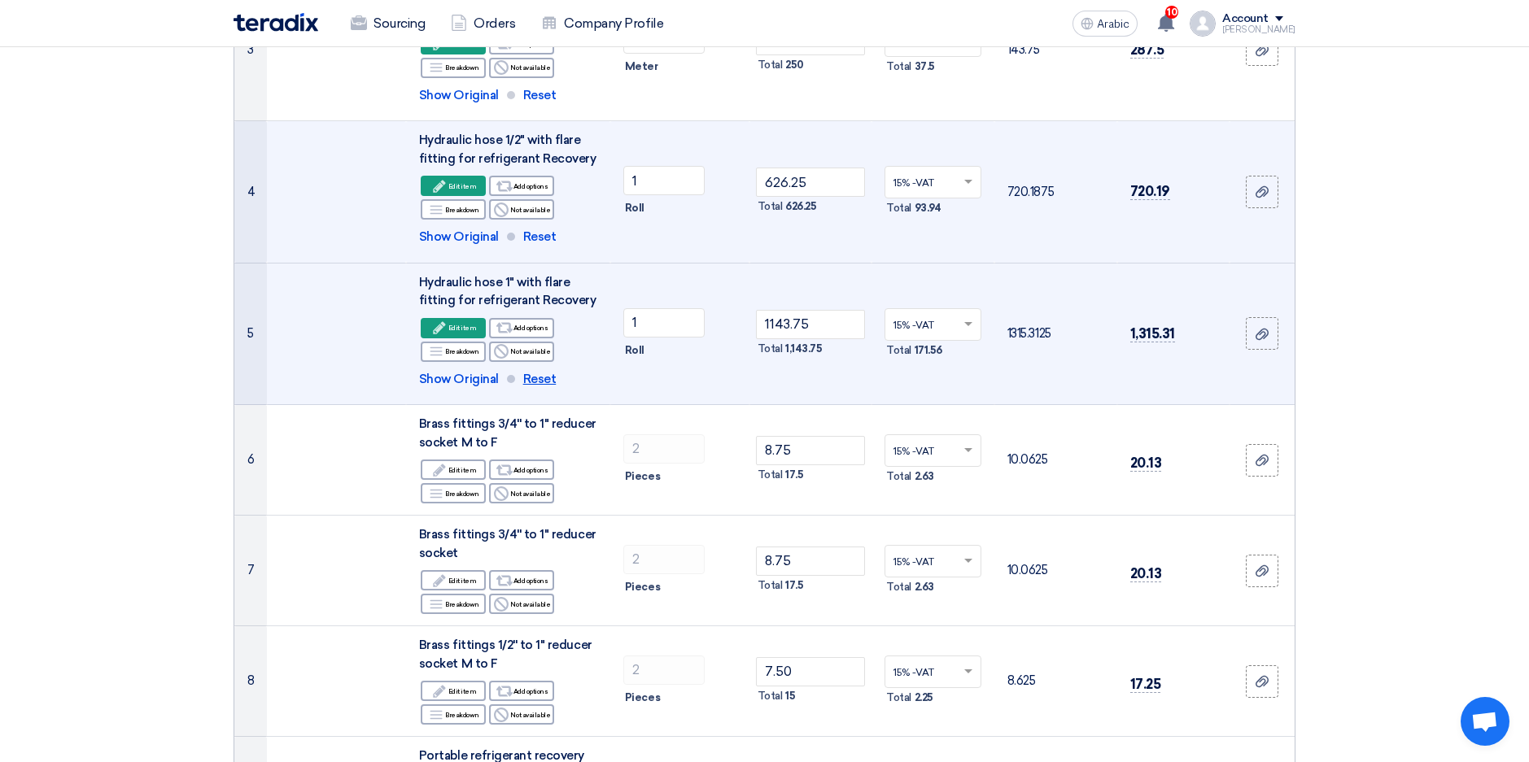
type input "100"
click at [541, 376] on span "Reset" at bounding box center [539, 379] width 33 height 19
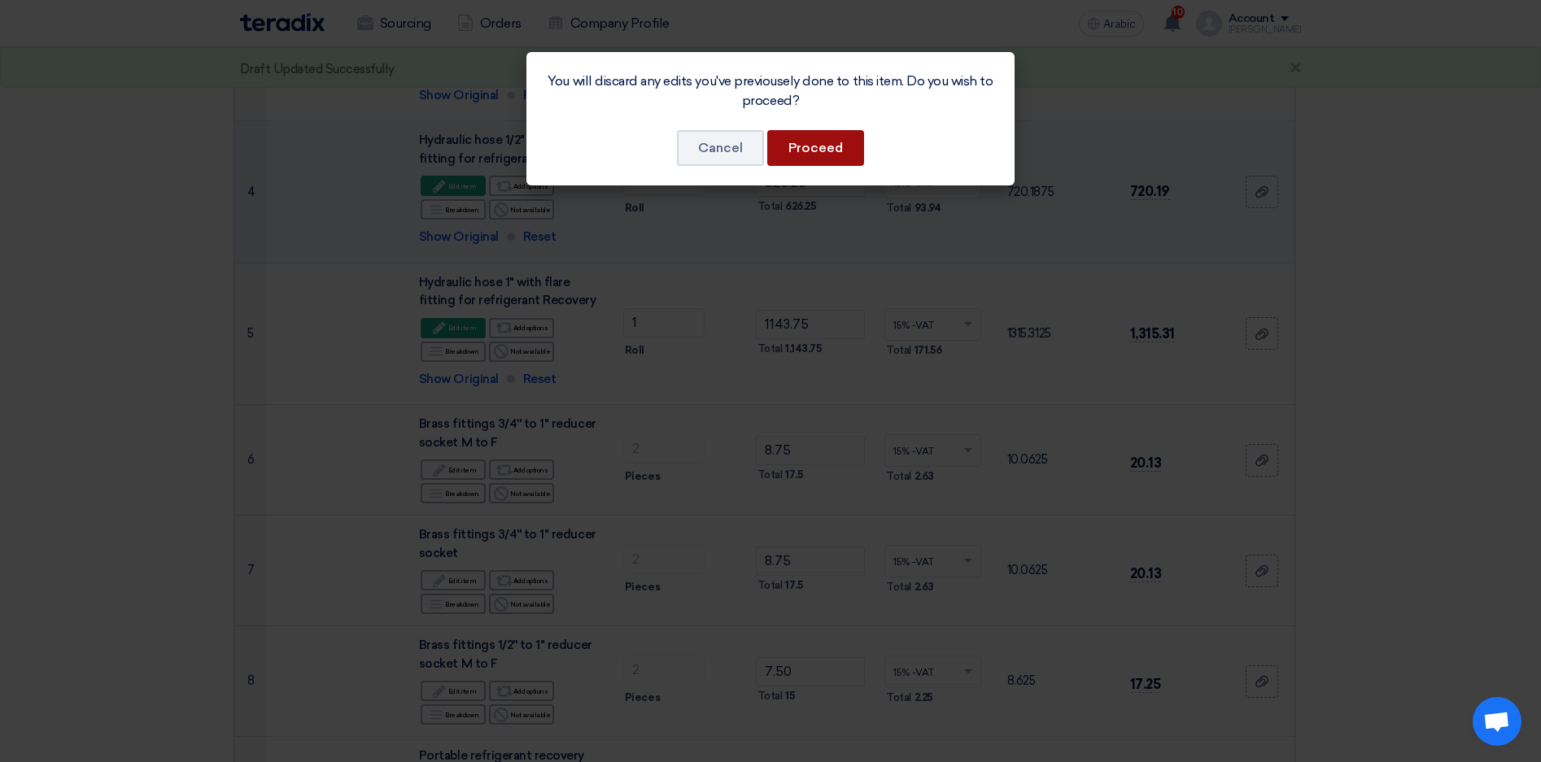
click at [815, 136] on button "Proceed" at bounding box center [815, 148] width 97 height 36
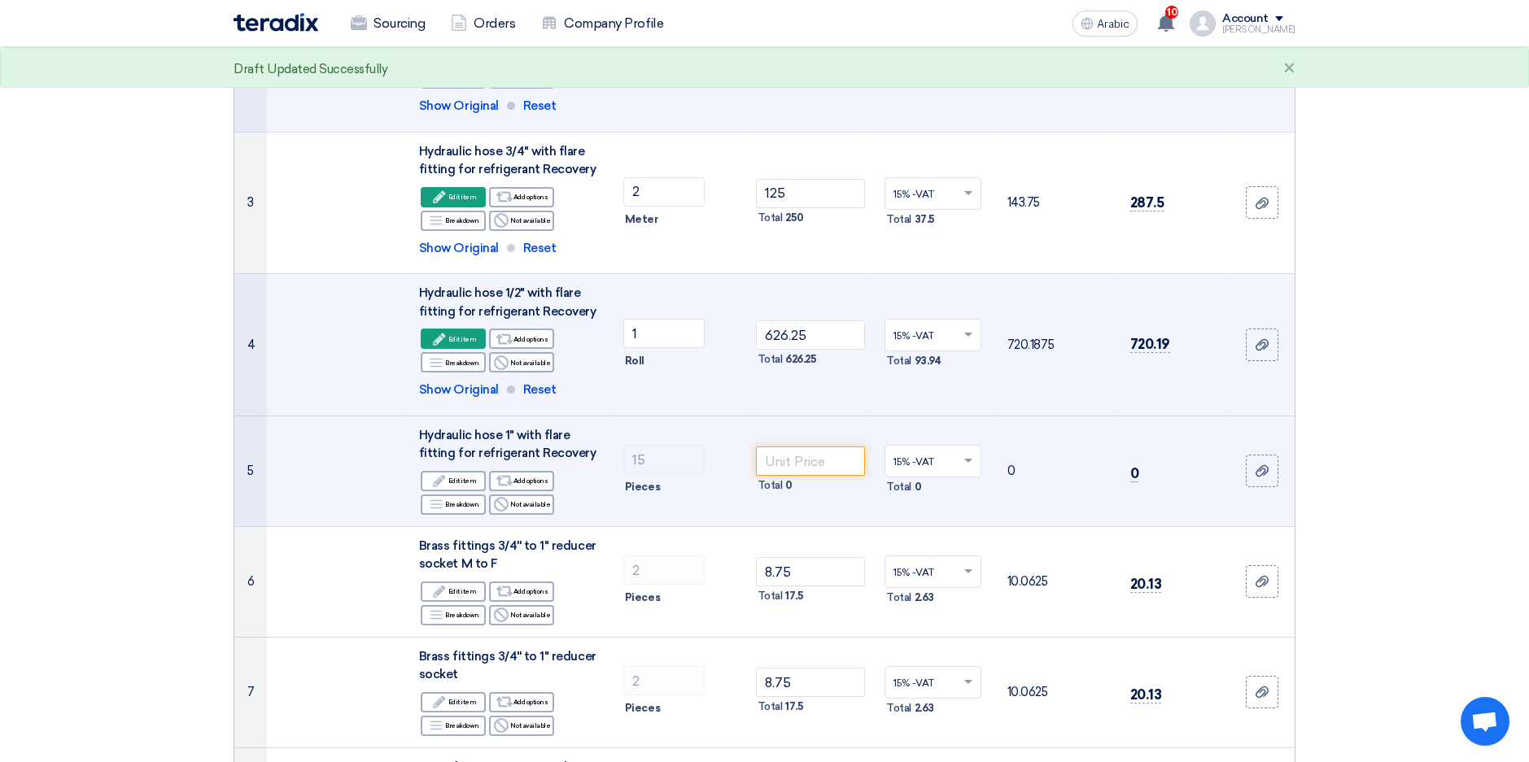
scroll to position [488, 0]
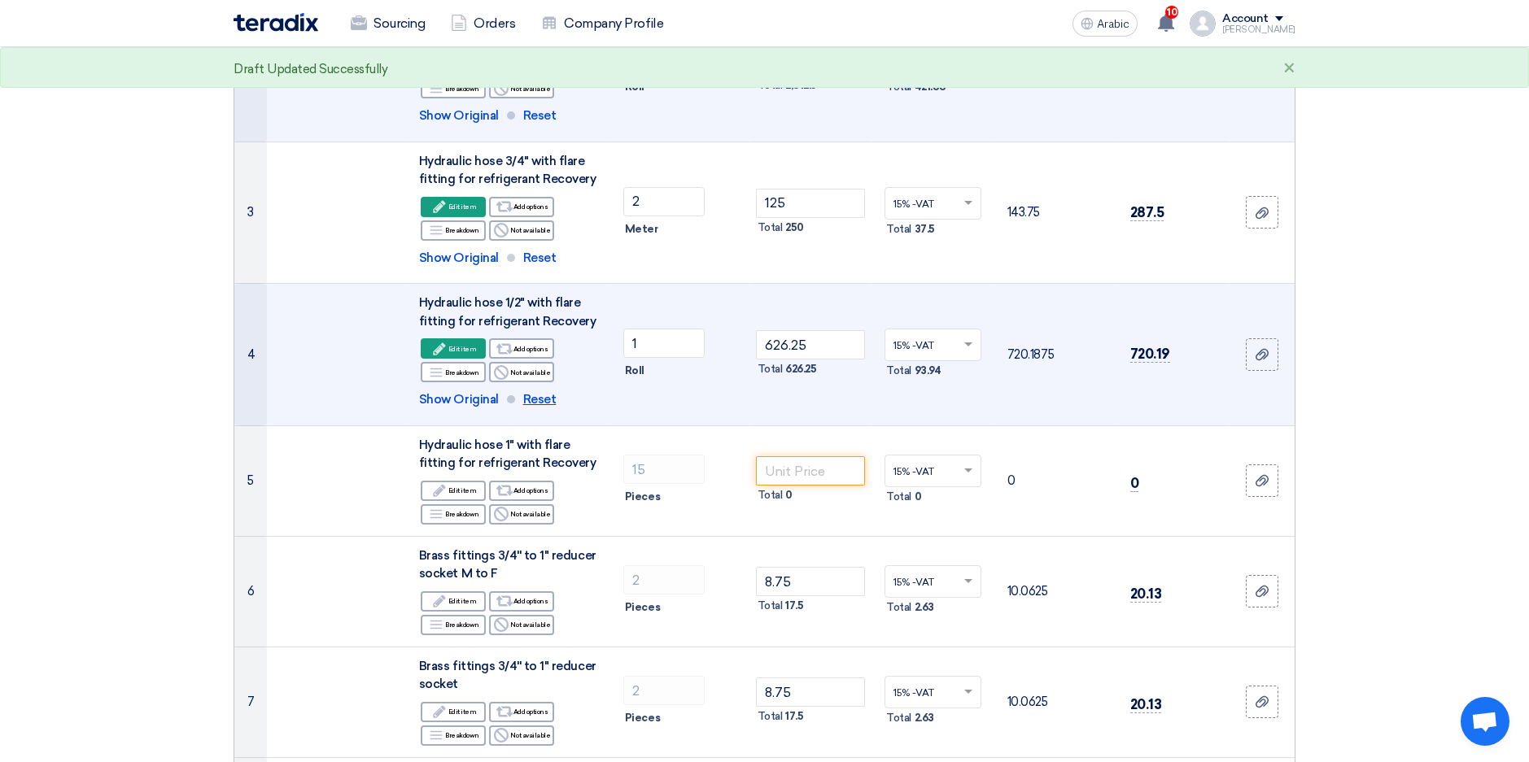
click at [543, 402] on span "Reset" at bounding box center [539, 399] width 33 height 19
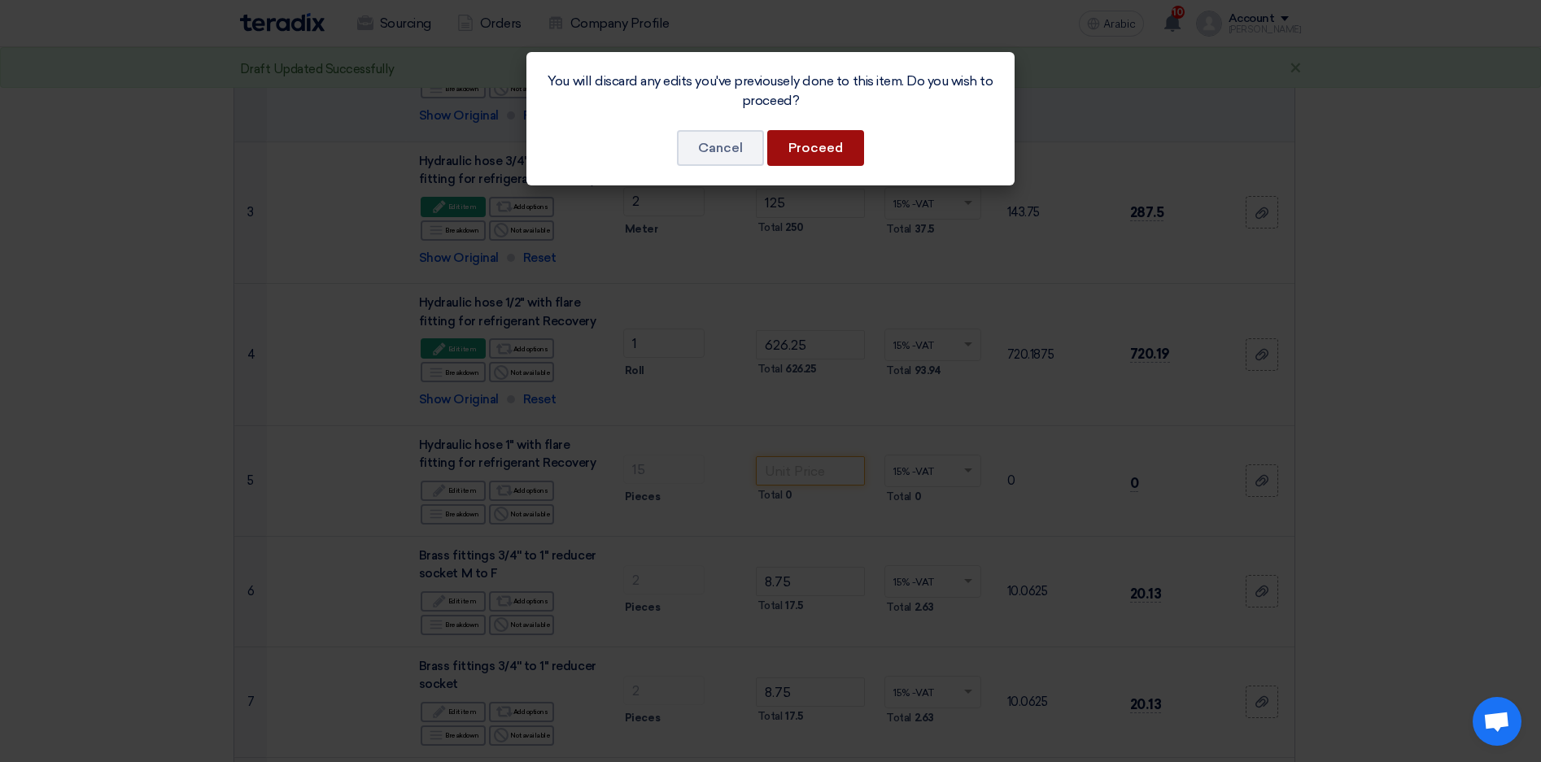
click at [812, 147] on button "Proceed" at bounding box center [815, 148] width 97 height 36
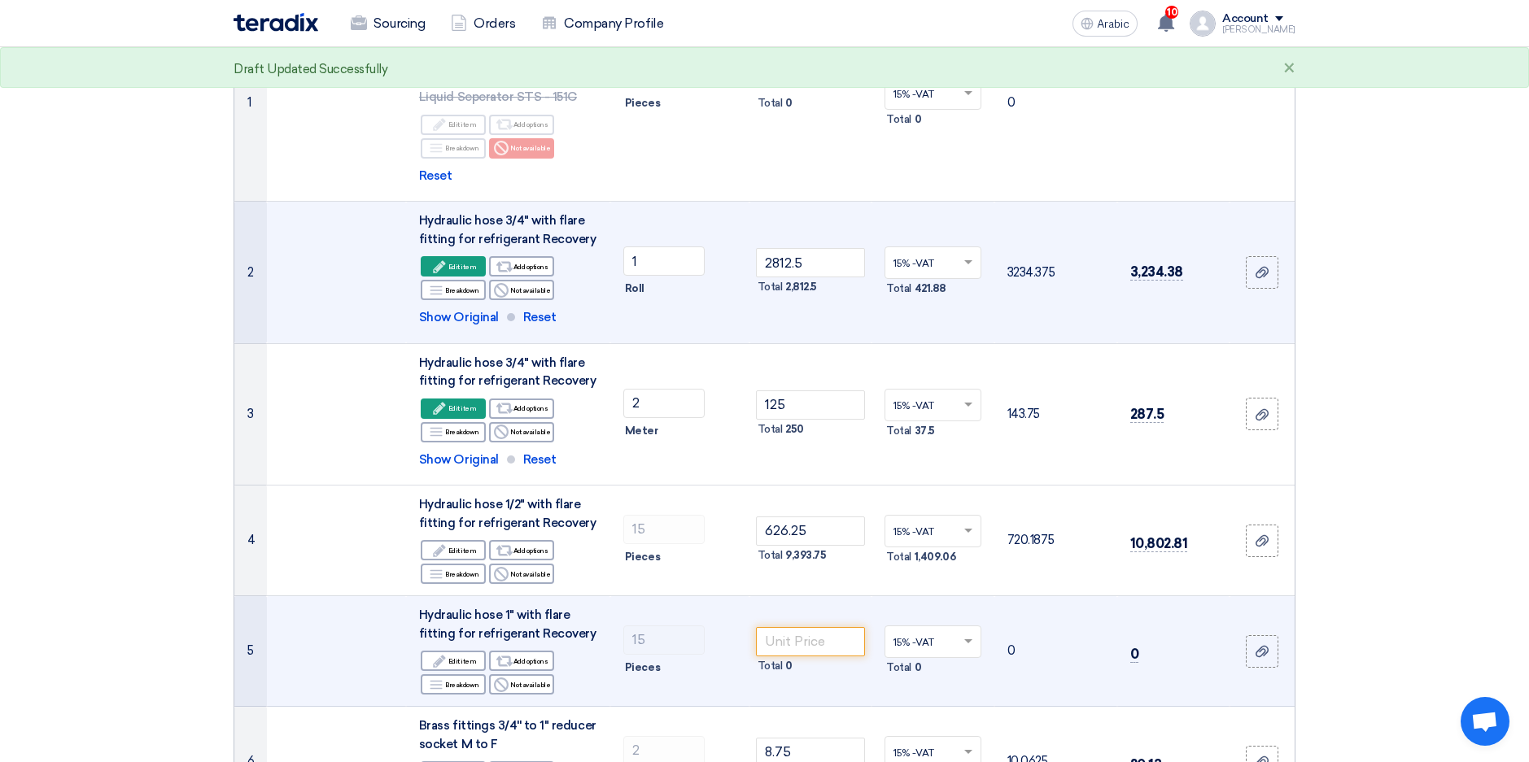
scroll to position [244, 0]
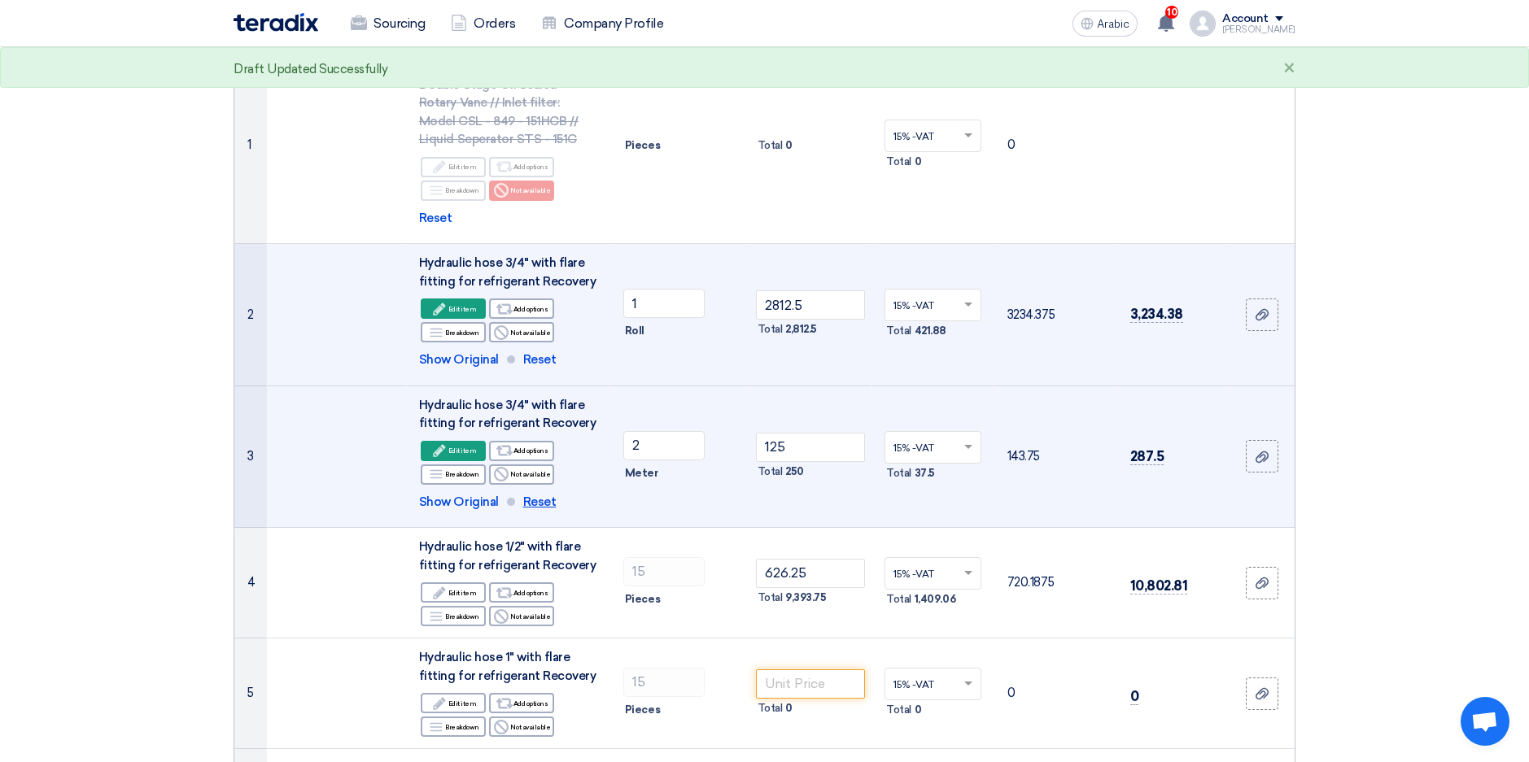
click at [537, 500] on span "Reset" at bounding box center [539, 502] width 33 height 19
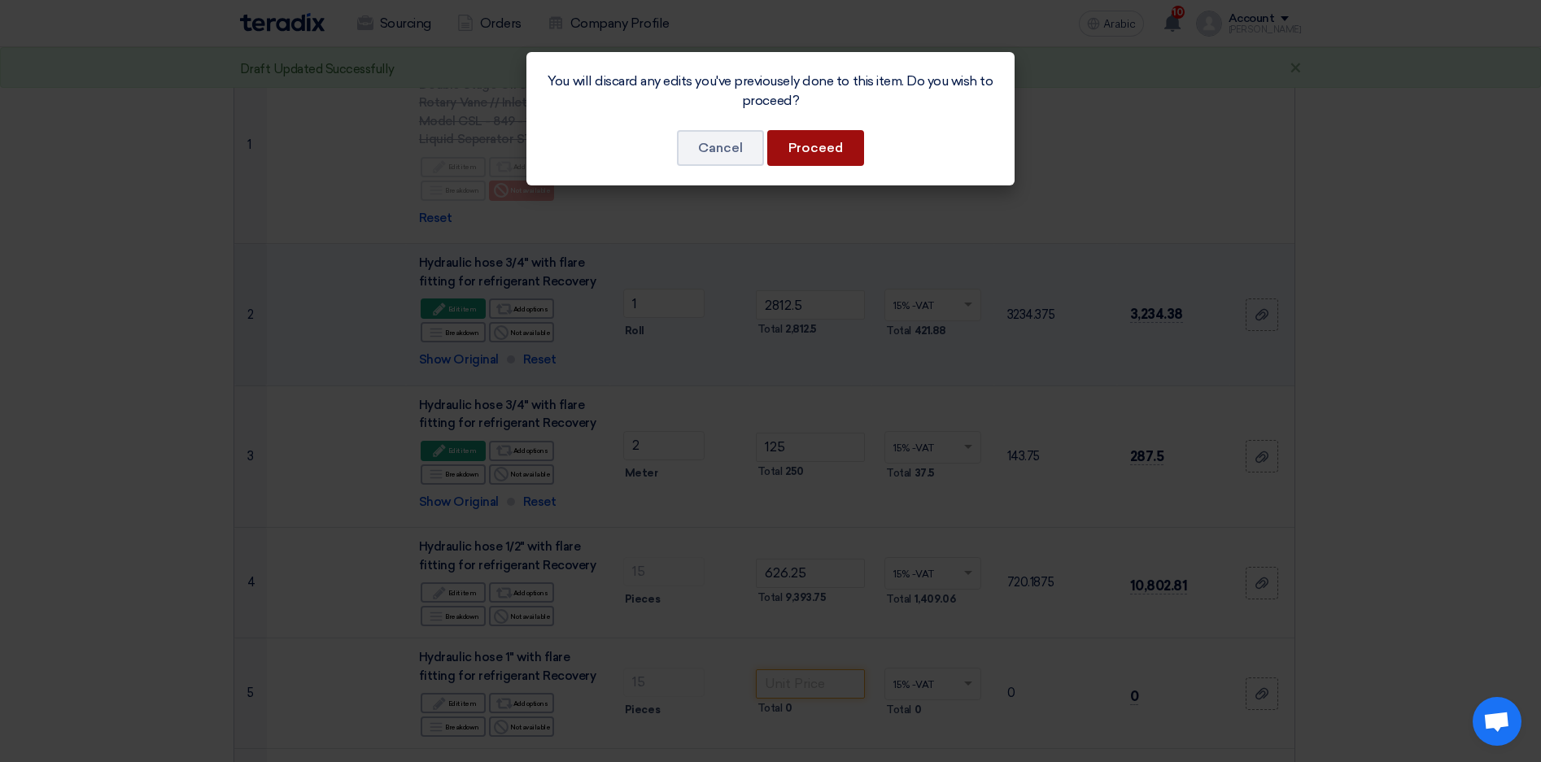
click at [835, 142] on button "Proceed" at bounding box center [815, 148] width 97 height 36
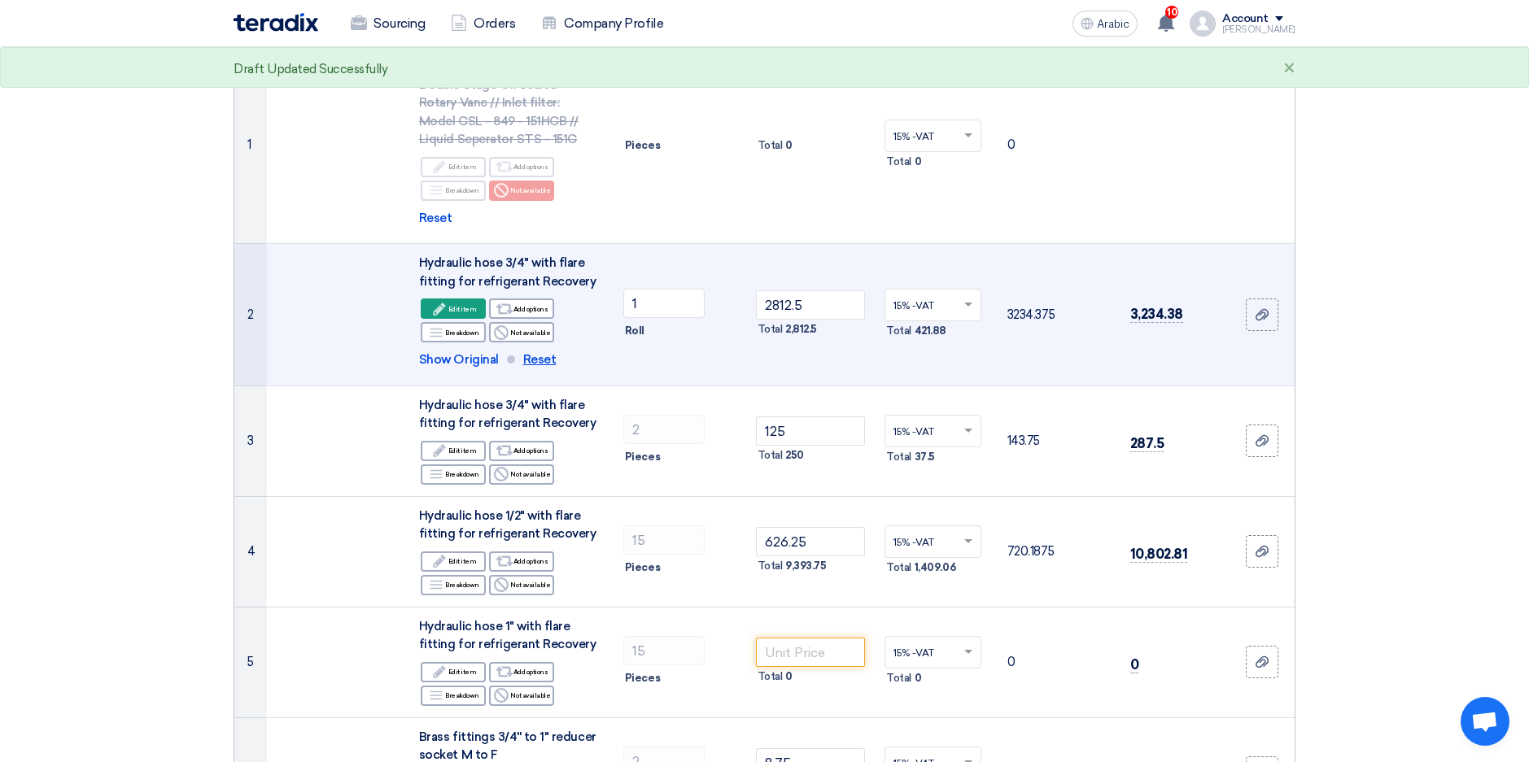
click at [543, 357] on span "Reset" at bounding box center [539, 360] width 33 height 19
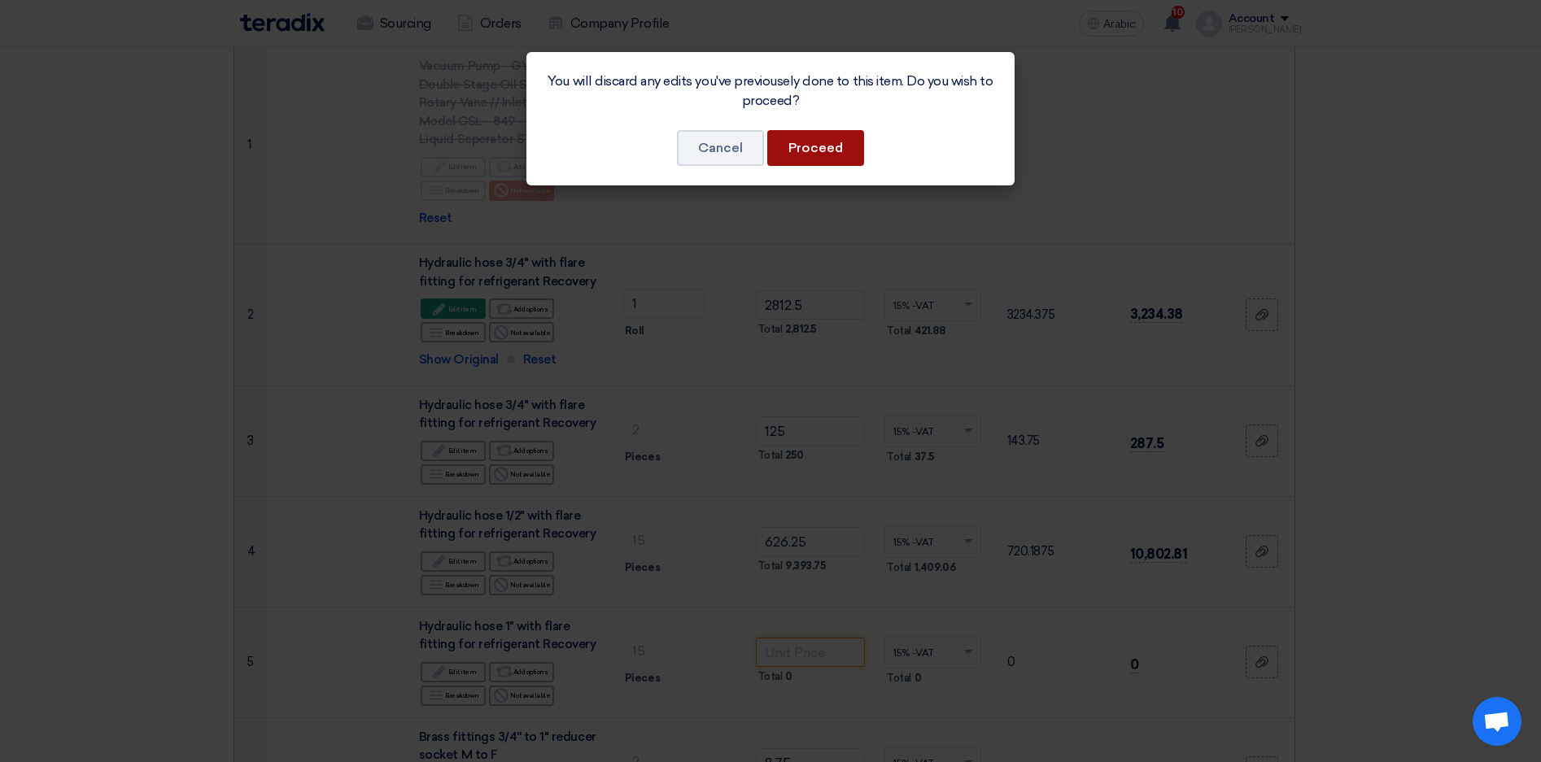
click at [812, 154] on button "Proceed" at bounding box center [815, 148] width 97 height 36
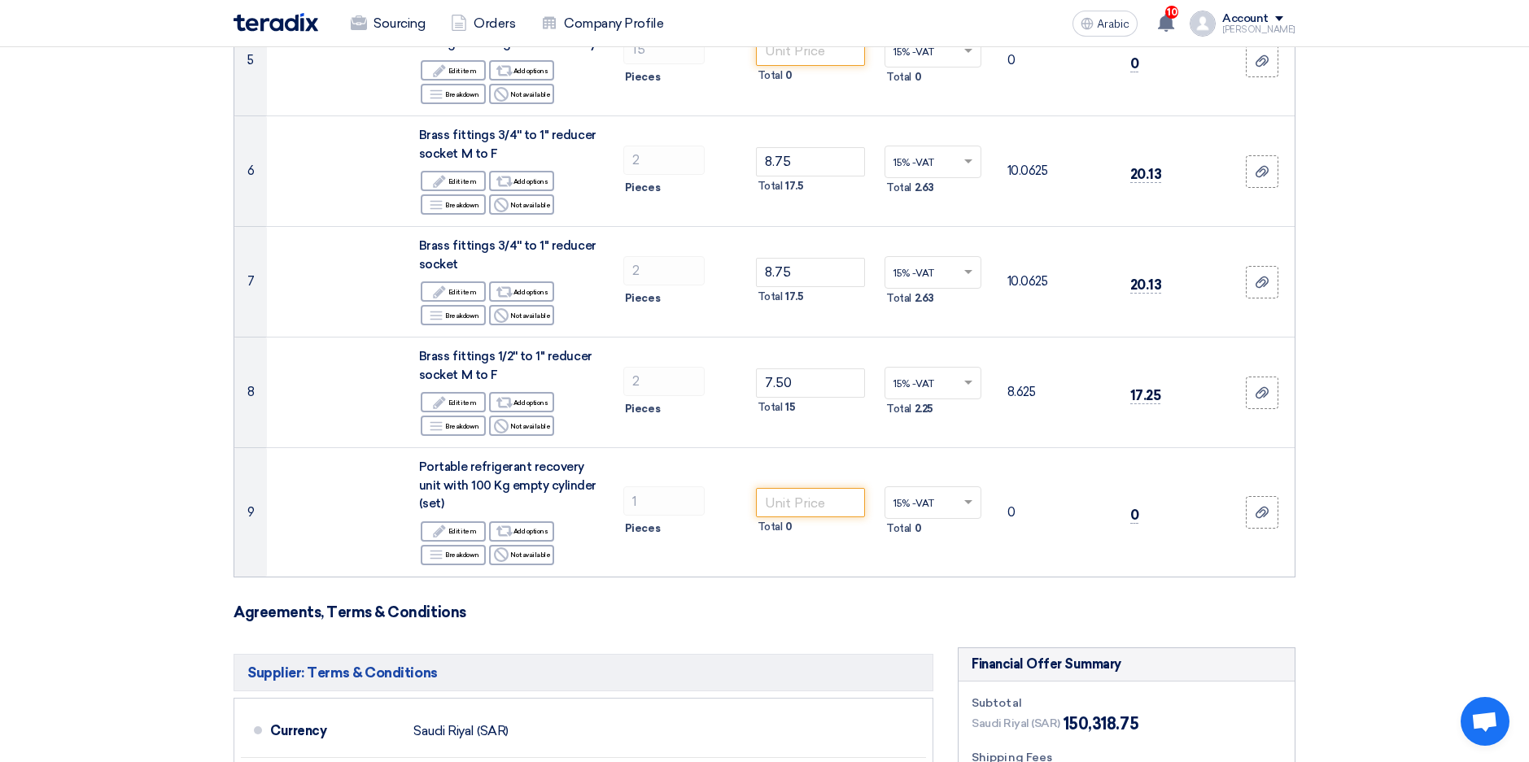
scroll to position [814, 0]
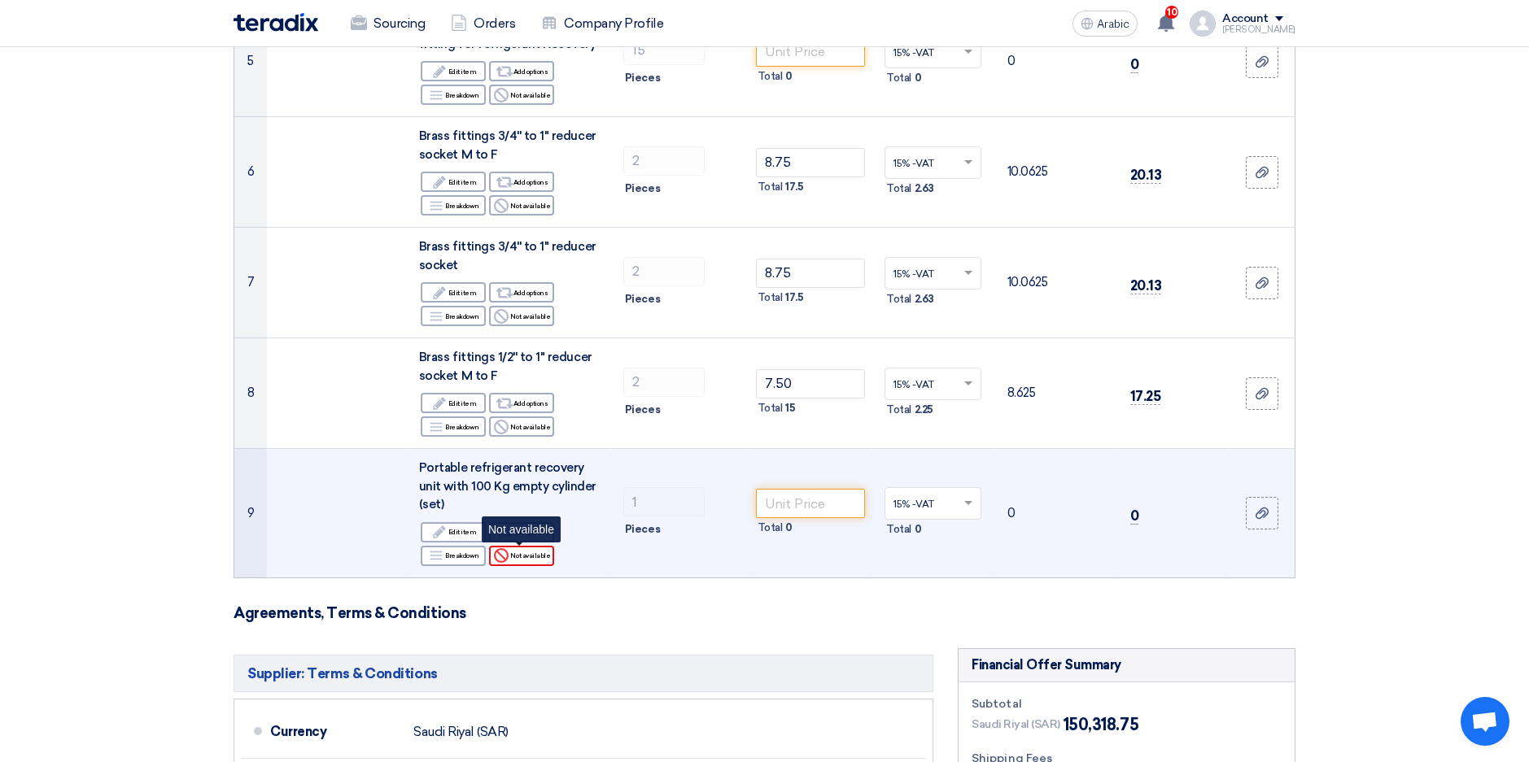
click at [526, 551] on font "Not available" at bounding box center [530, 555] width 40 height 13
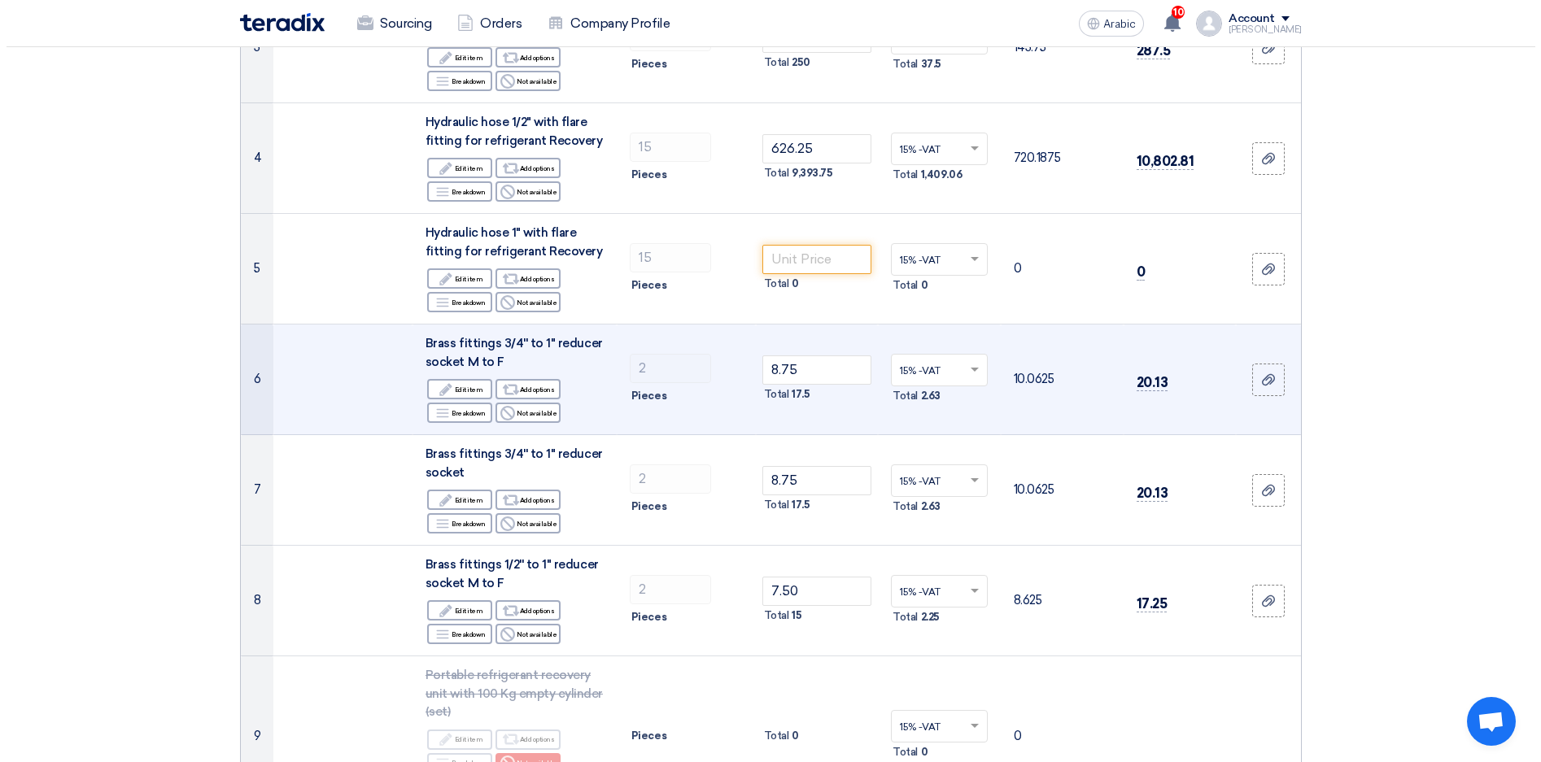
scroll to position [651, 0]
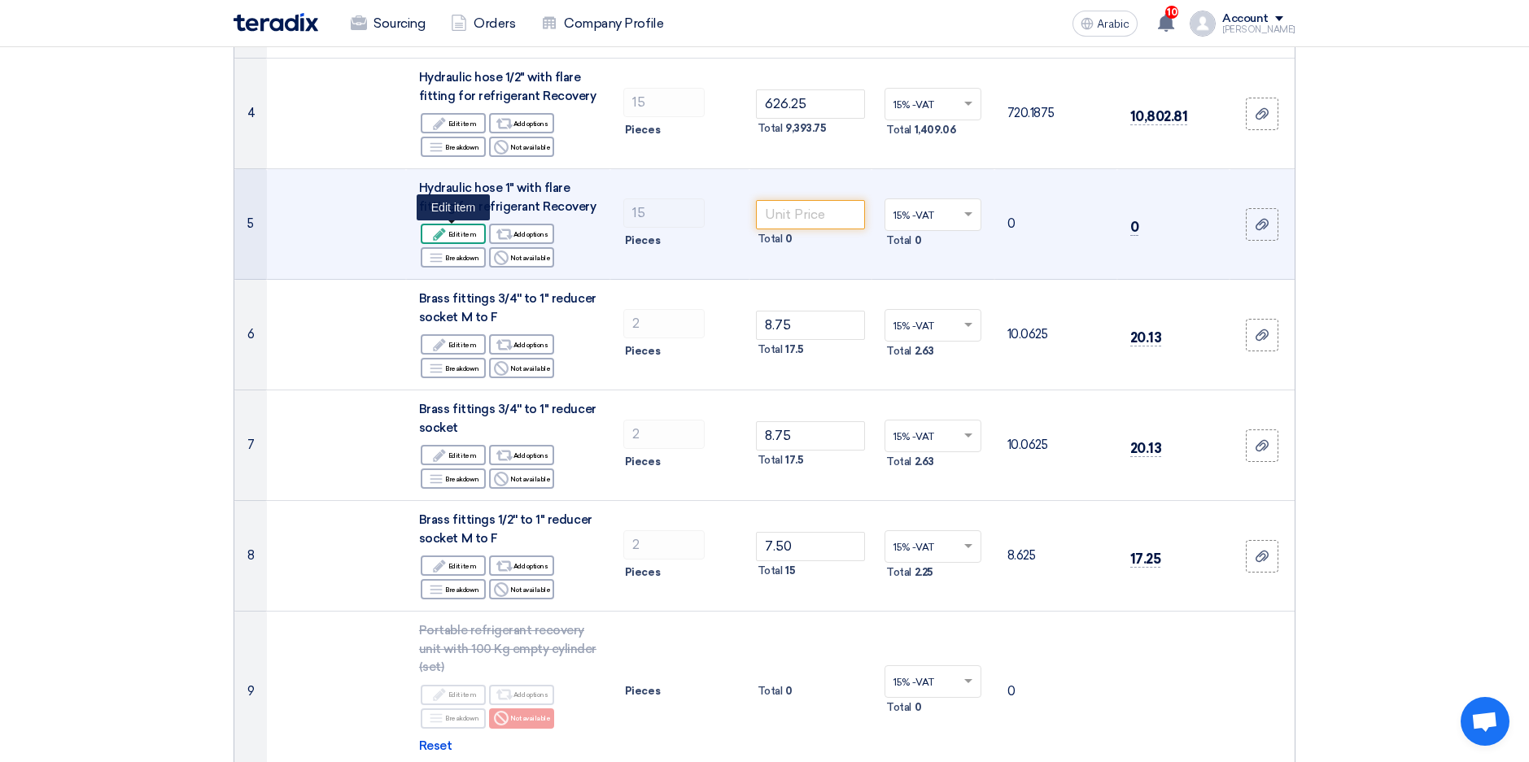
click at [465, 232] on font "Edit item" at bounding box center [462, 234] width 28 height 13
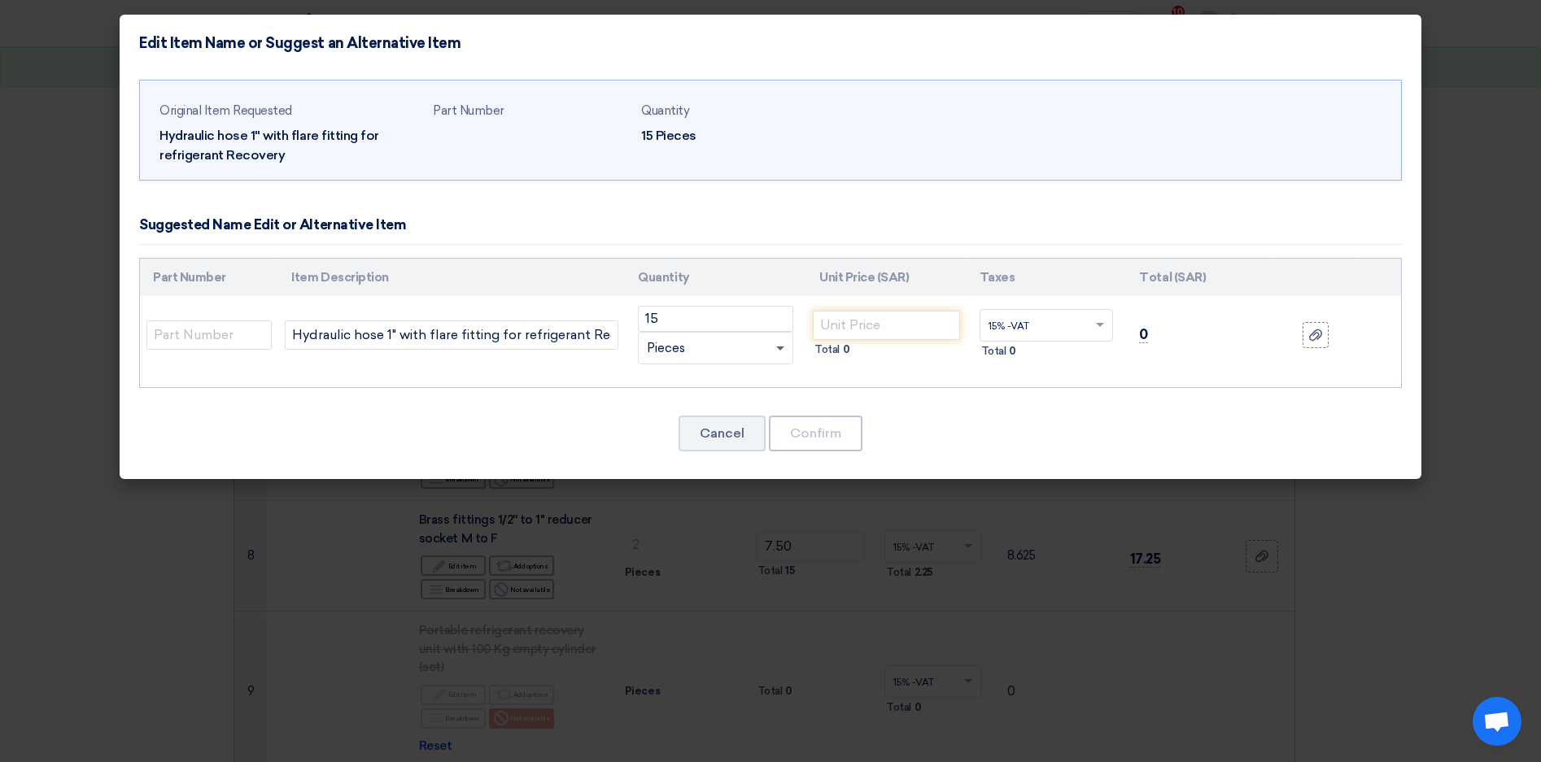
click at [779, 347] on span at bounding box center [780, 350] width 8 height 6
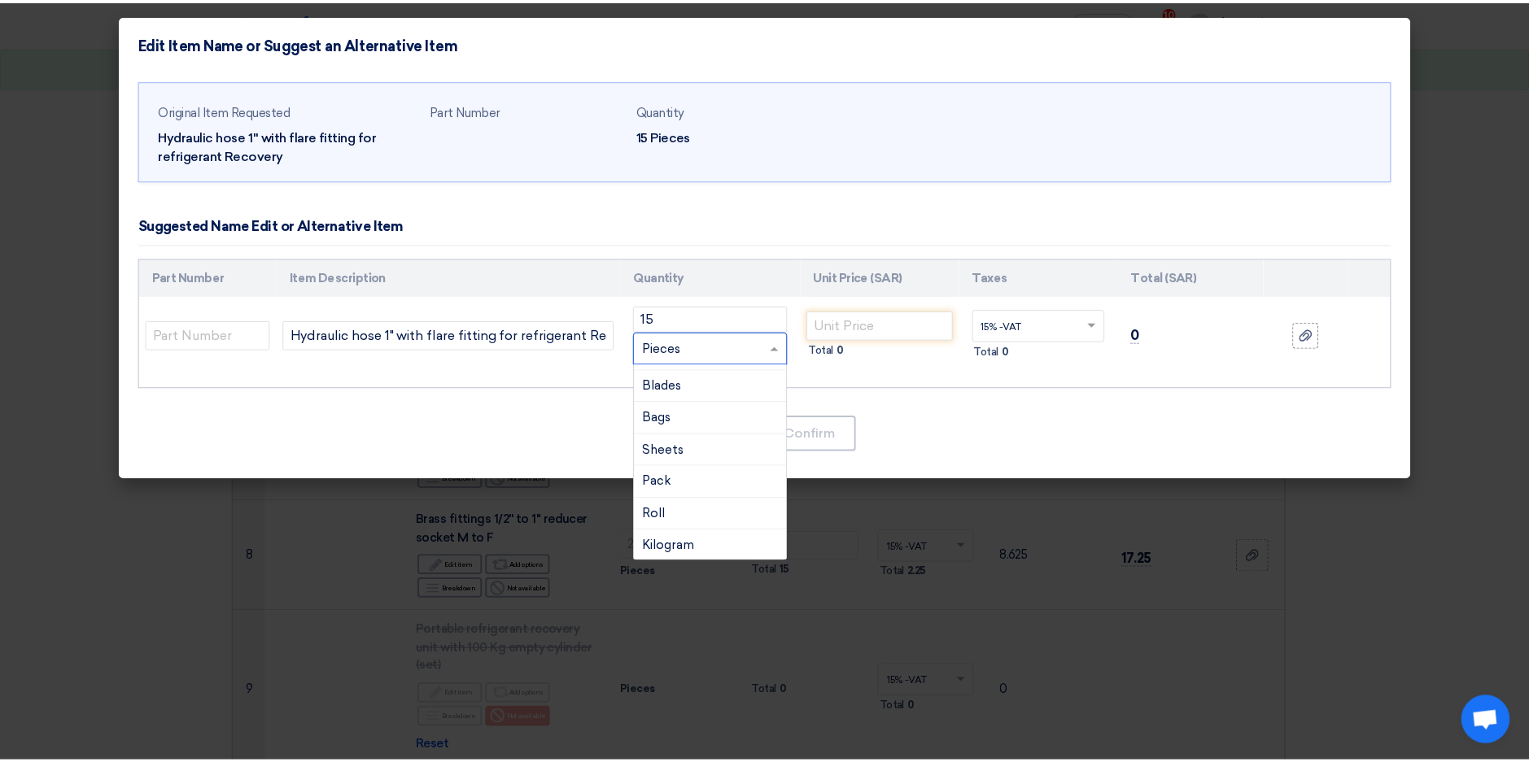
scroll to position [163, 0]
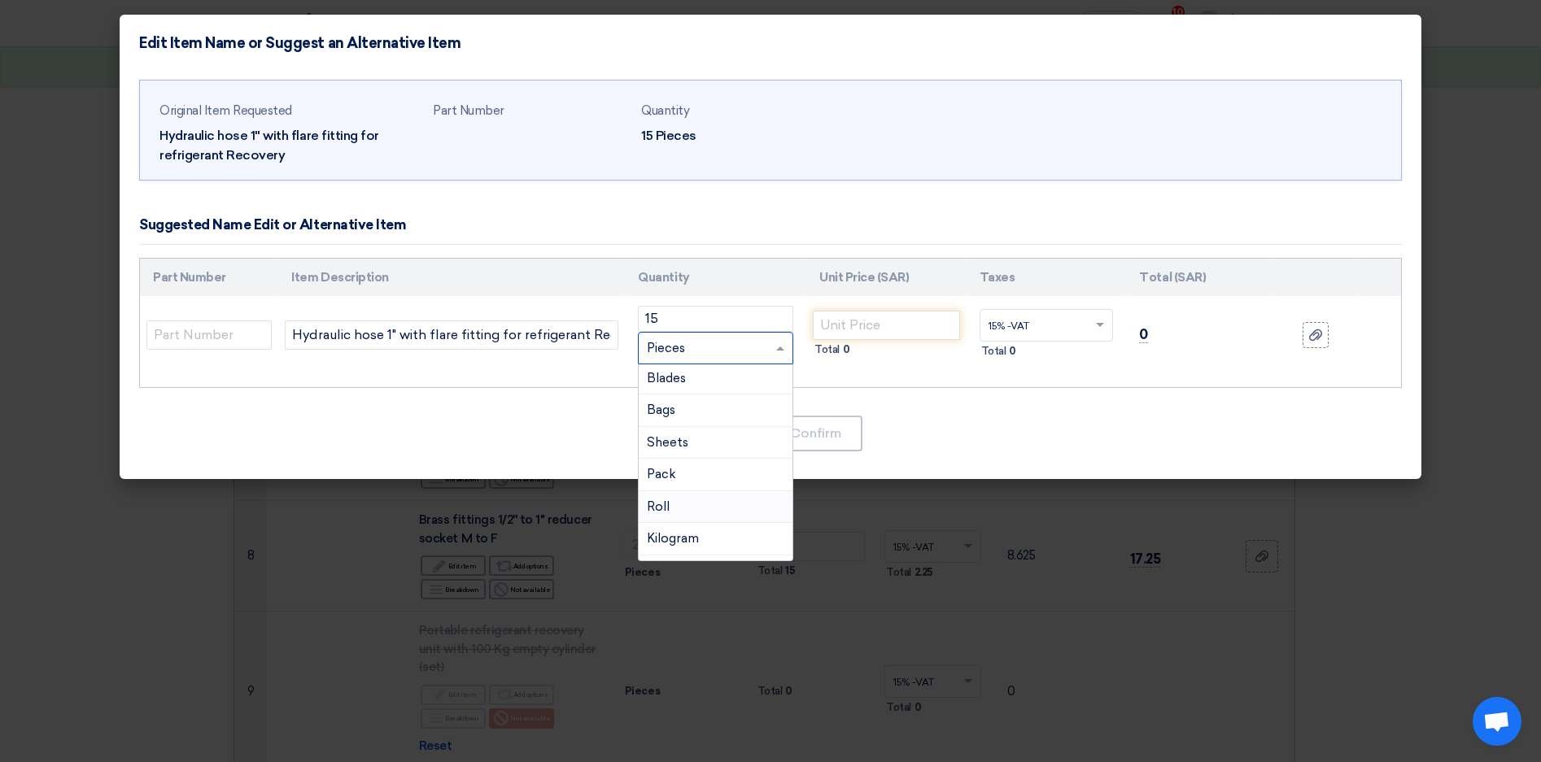
click at [674, 502] on div "Roll" at bounding box center [716, 507] width 154 height 33
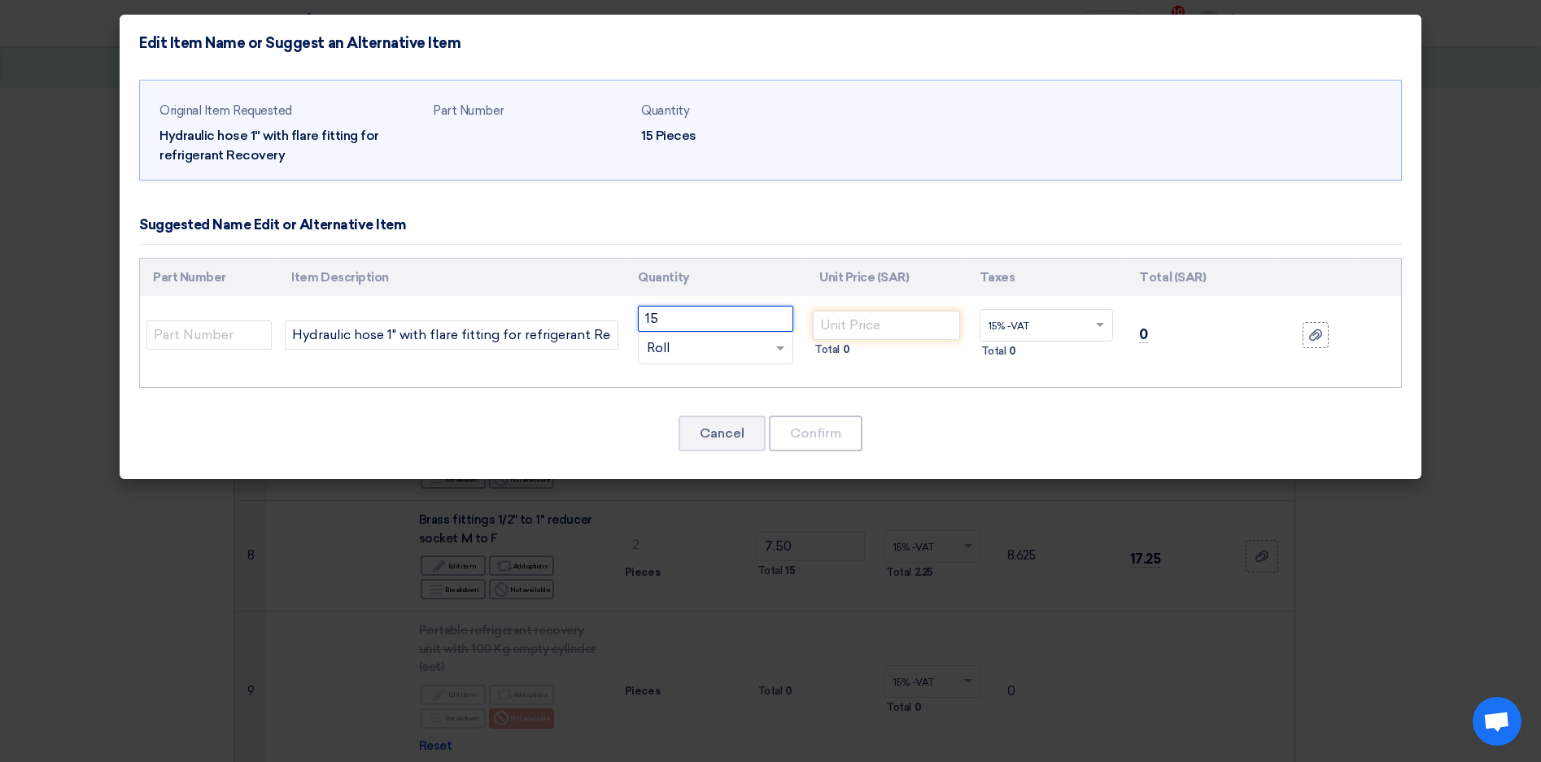
click at [699, 325] on input "15" at bounding box center [715, 319] width 155 height 26
type input "1"
click at [870, 325] on input "number" at bounding box center [886, 325] width 147 height 29
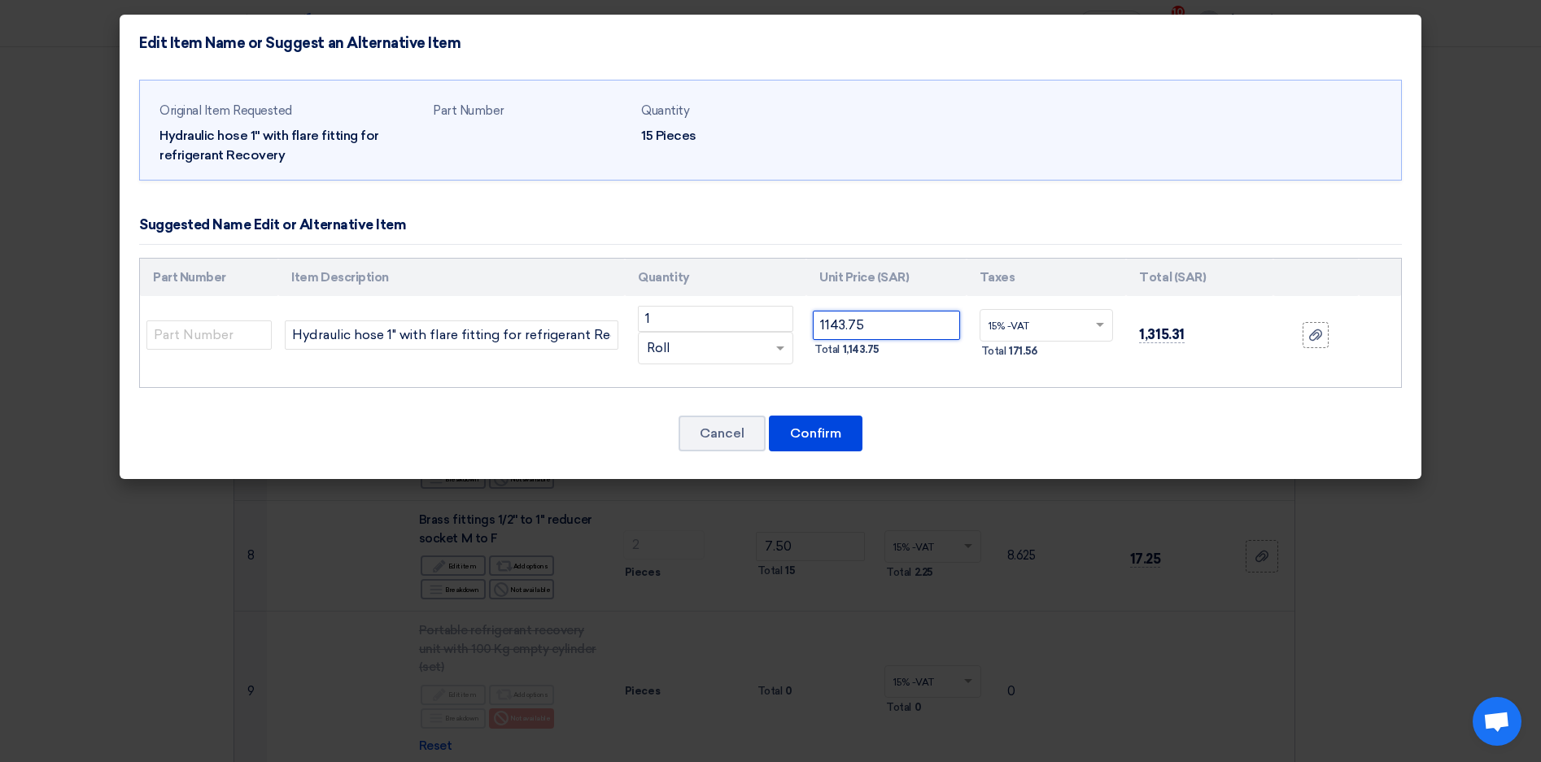
type input "1143.75"
click at [833, 446] on button "Confirm" at bounding box center [816, 434] width 94 height 36
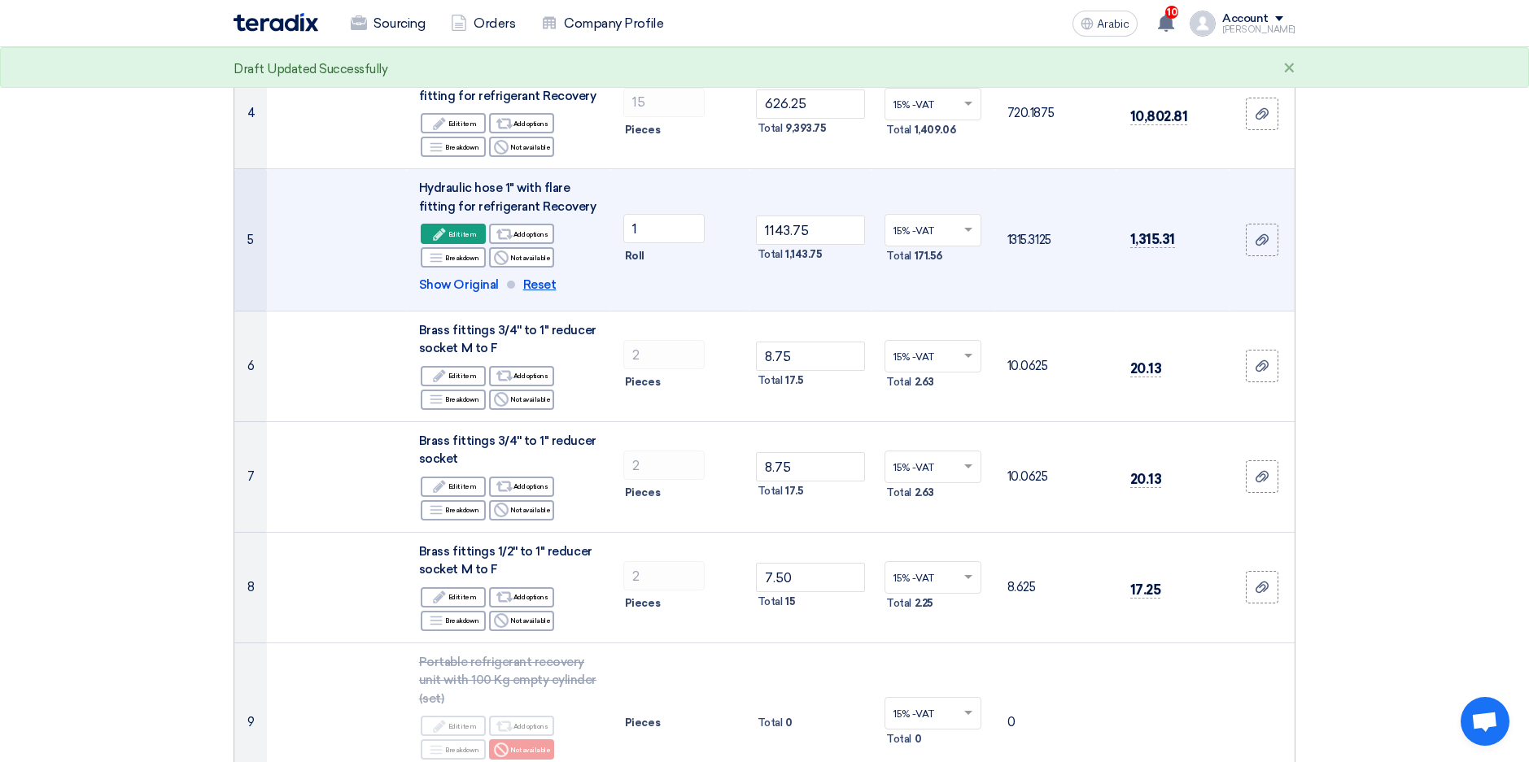
click at [551, 283] on span "Reset" at bounding box center [539, 285] width 33 height 19
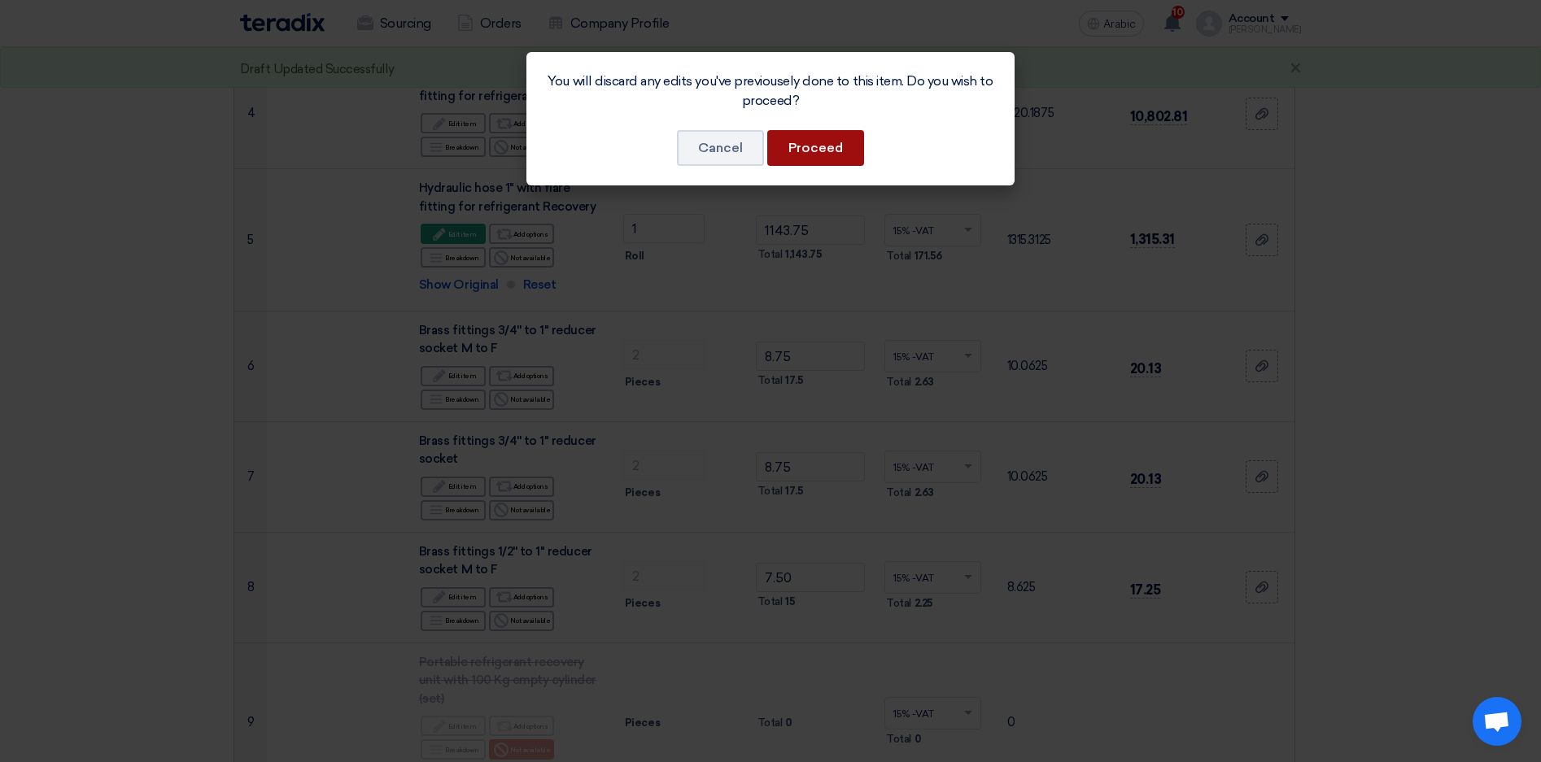
click at [840, 142] on button "Proceed" at bounding box center [815, 148] width 97 height 36
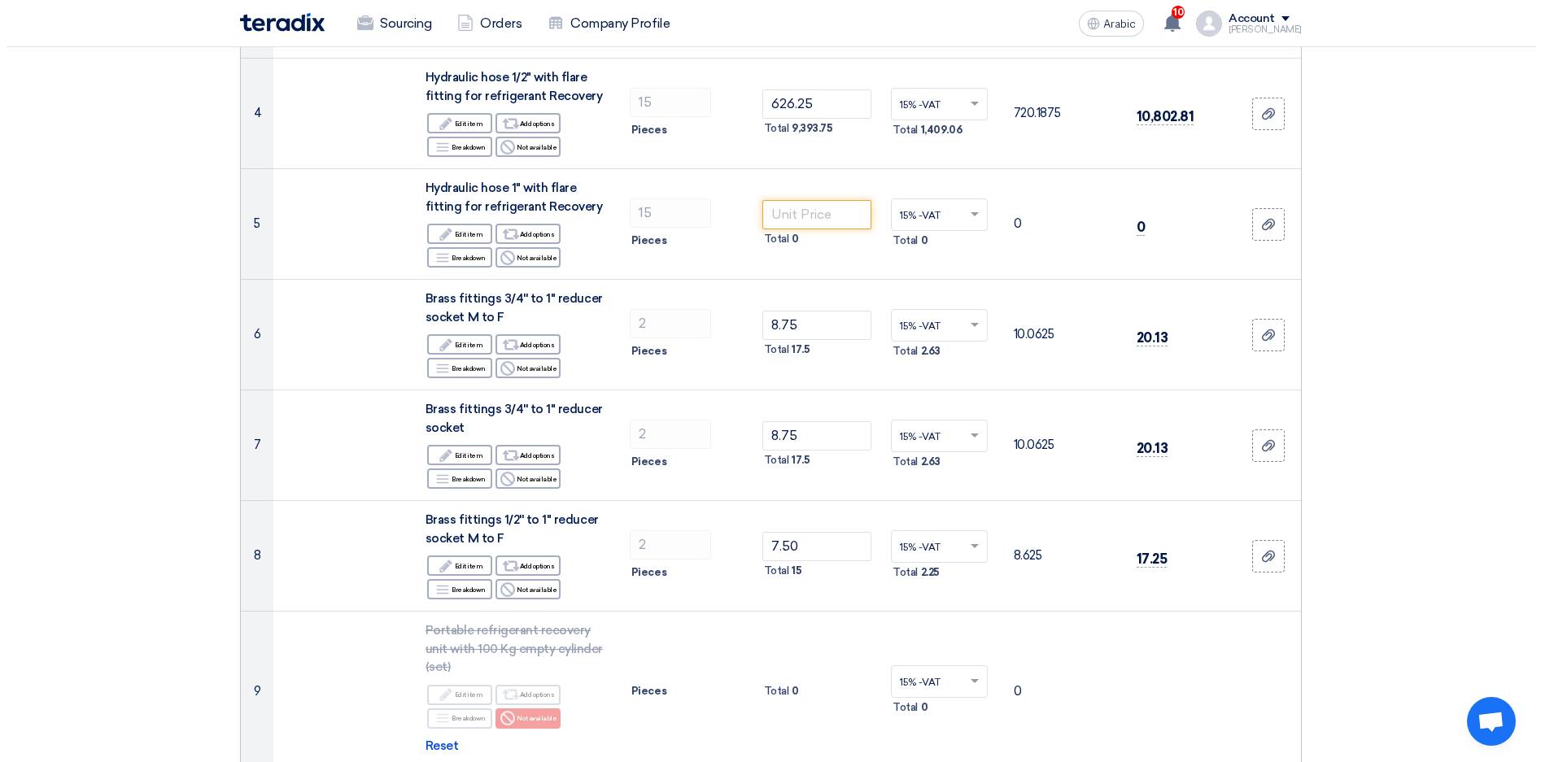
scroll to position [569, 0]
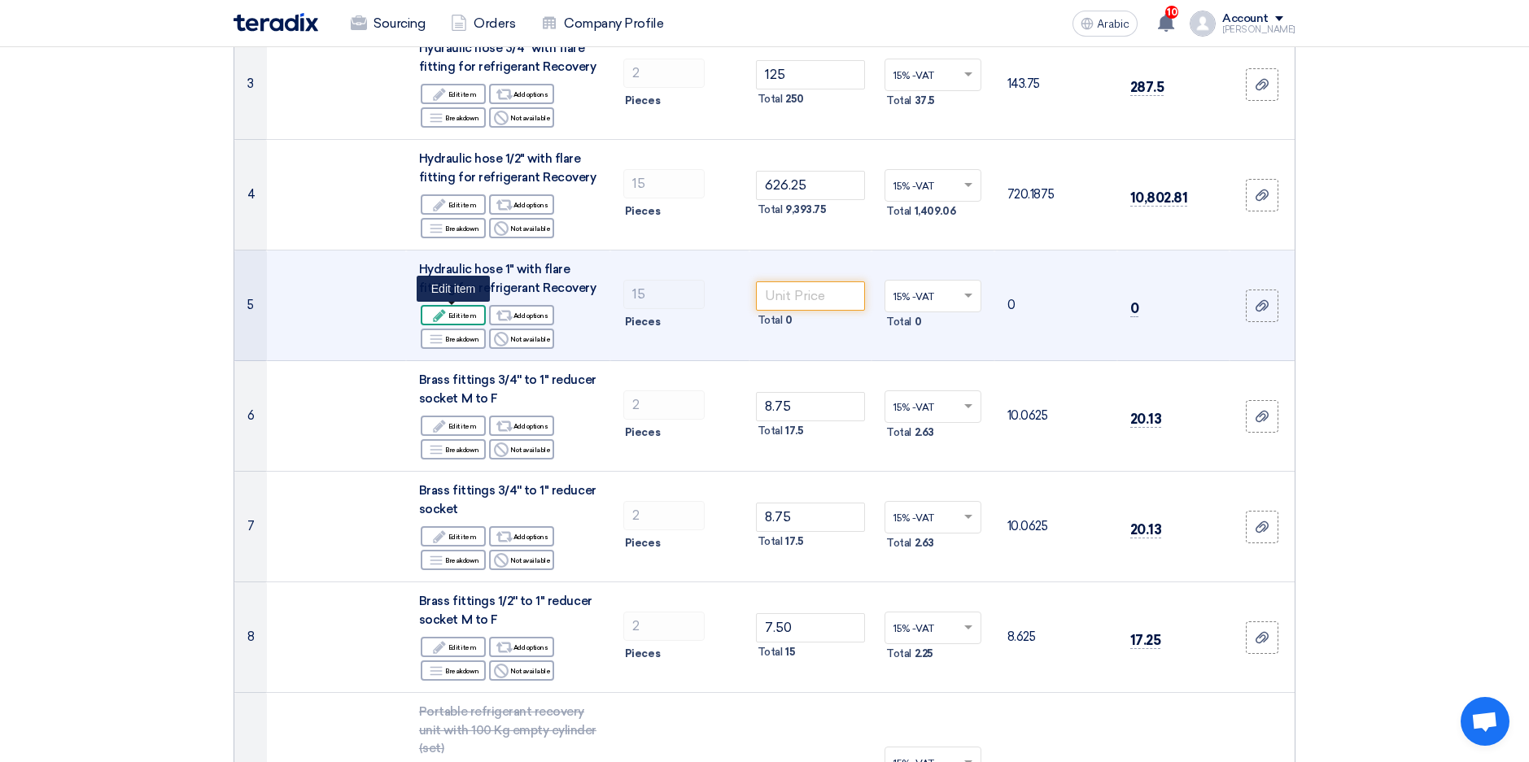
click at [469, 317] on font "Edit item" at bounding box center [462, 315] width 28 height 13
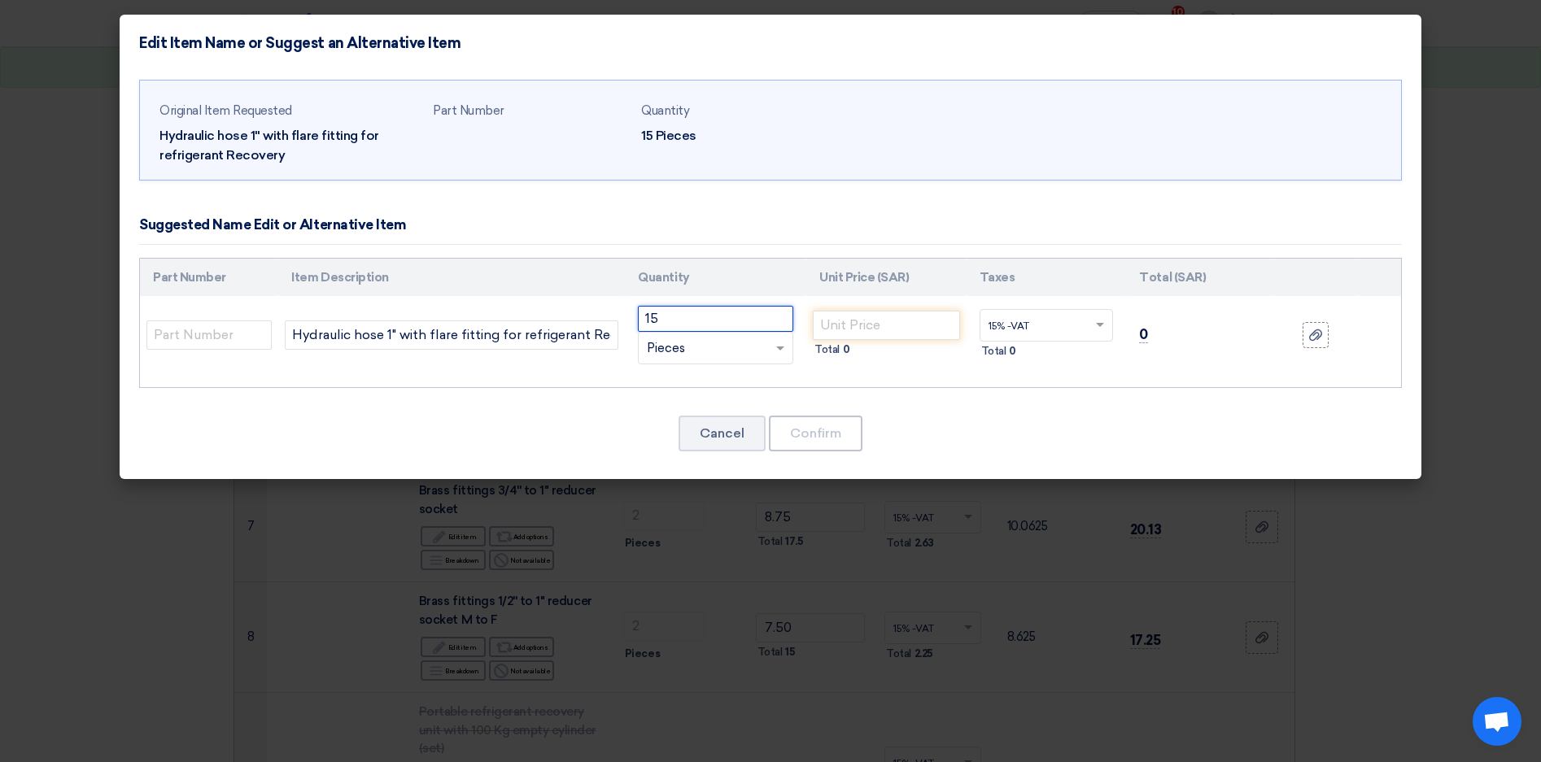
click at [688, 316] on input "15" at bounding box center [715, 319] width 155 height 26
type input "1"
click at [704, 349] on div "RFQ_STEP1. ITEMS.2.TYPE_PLACEHOLDER × Pieces" at bounding box center [705, 348] width 133 height 19
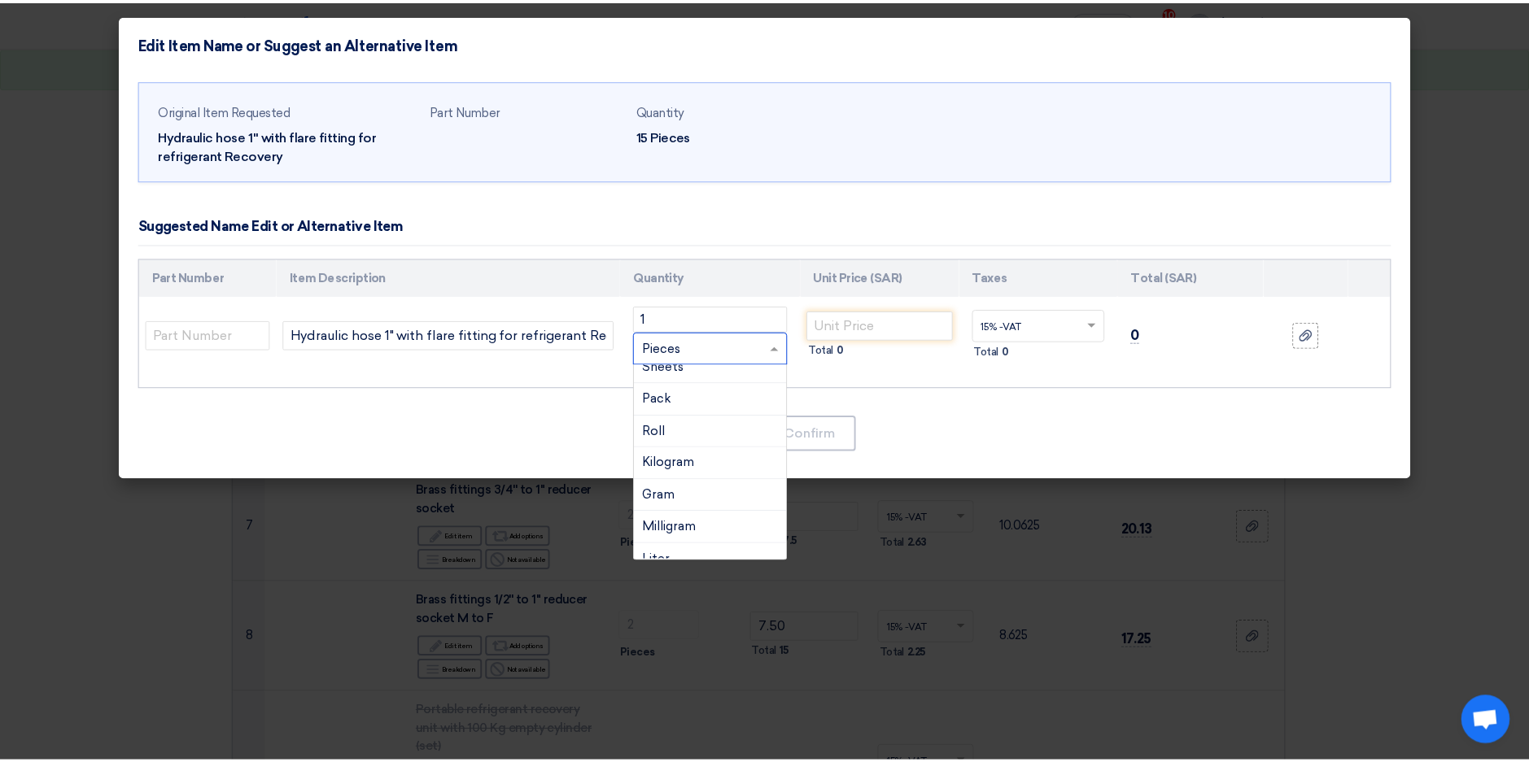
scroll to position [244, 0]
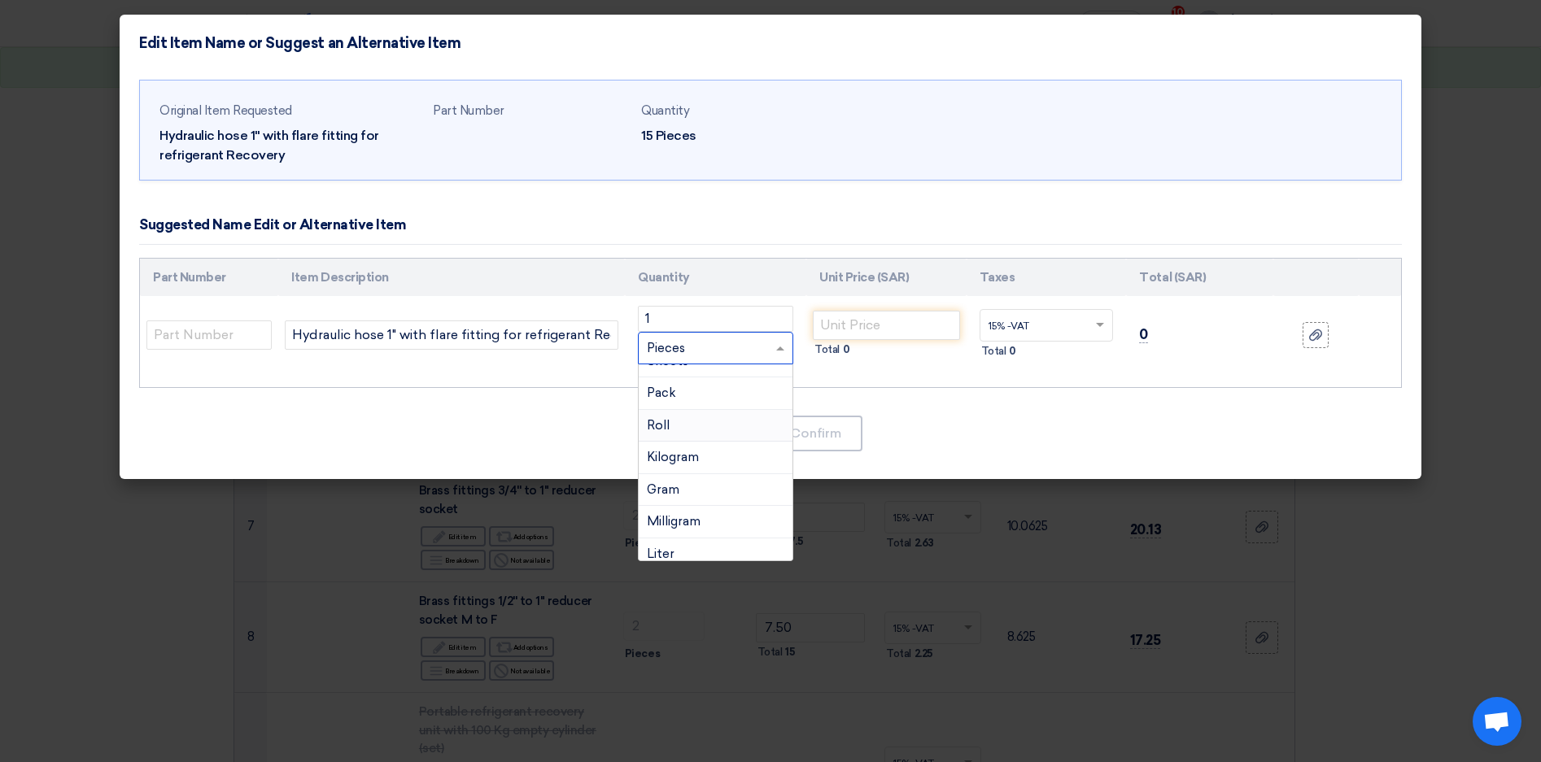
click at [656, 424] on span "Roll" at bounding box center [658, 425] width 23 height 15
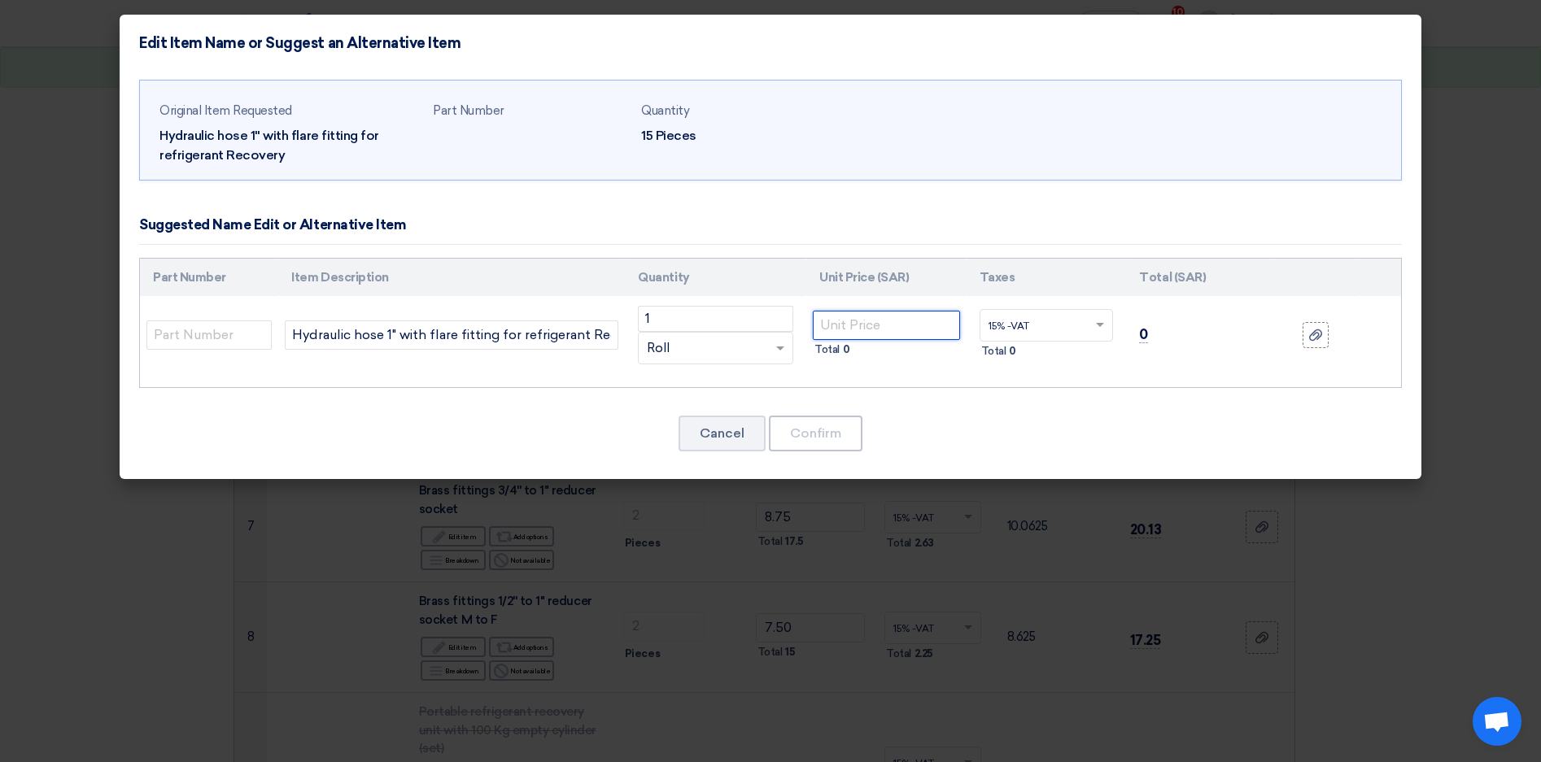
click at [844, 328] on input "number" at bounding box center [886, 325] width 147 height 29
type input "1143.75"
click at [805, 438] on button "Confirm" at bounding box center [816, 434] width 94 height 36
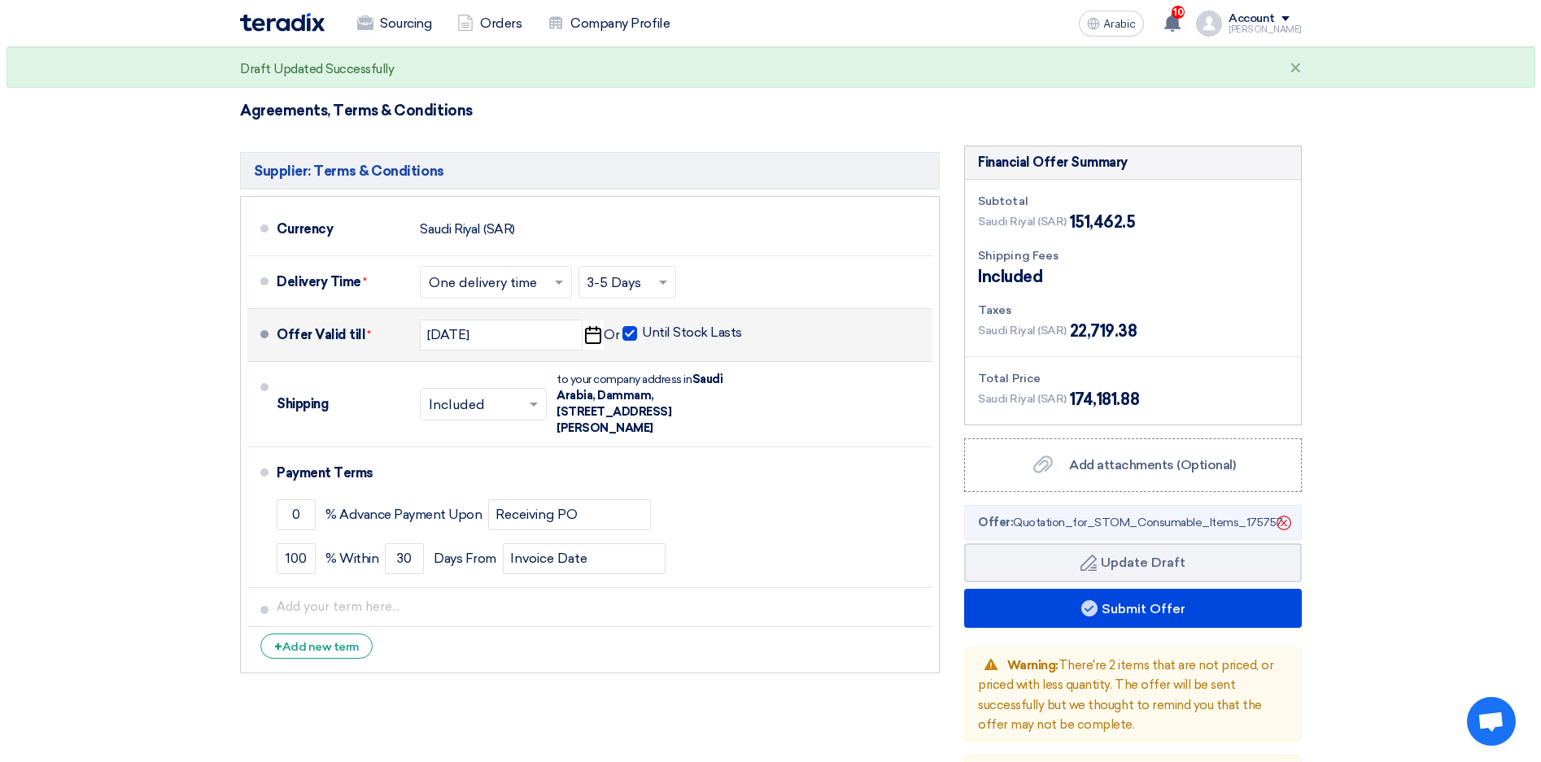
scroll to position [1383, 0]
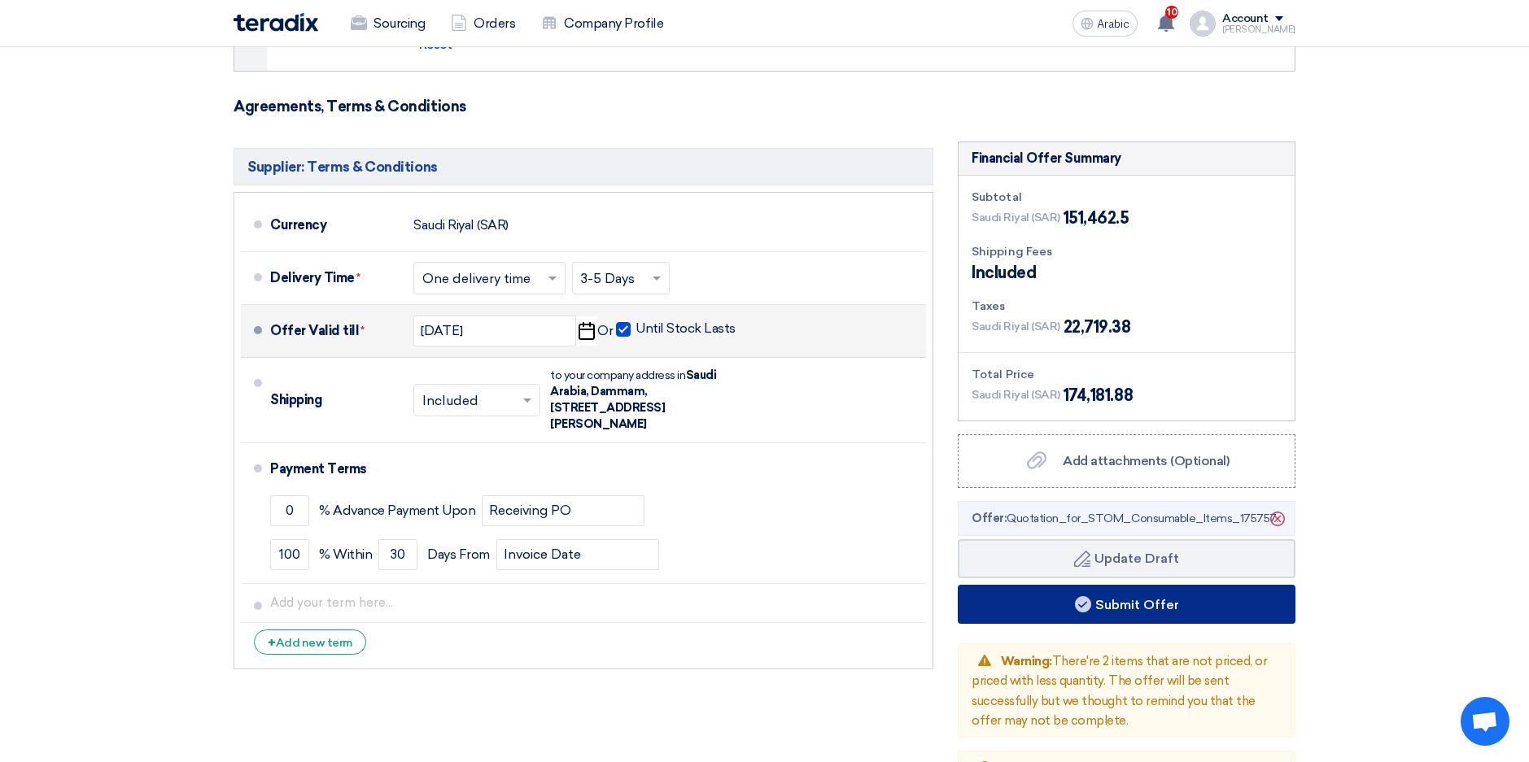
click at [1123, 607] on font "Submit Offer" at bounding box center [1137, 603] width 84 height 15
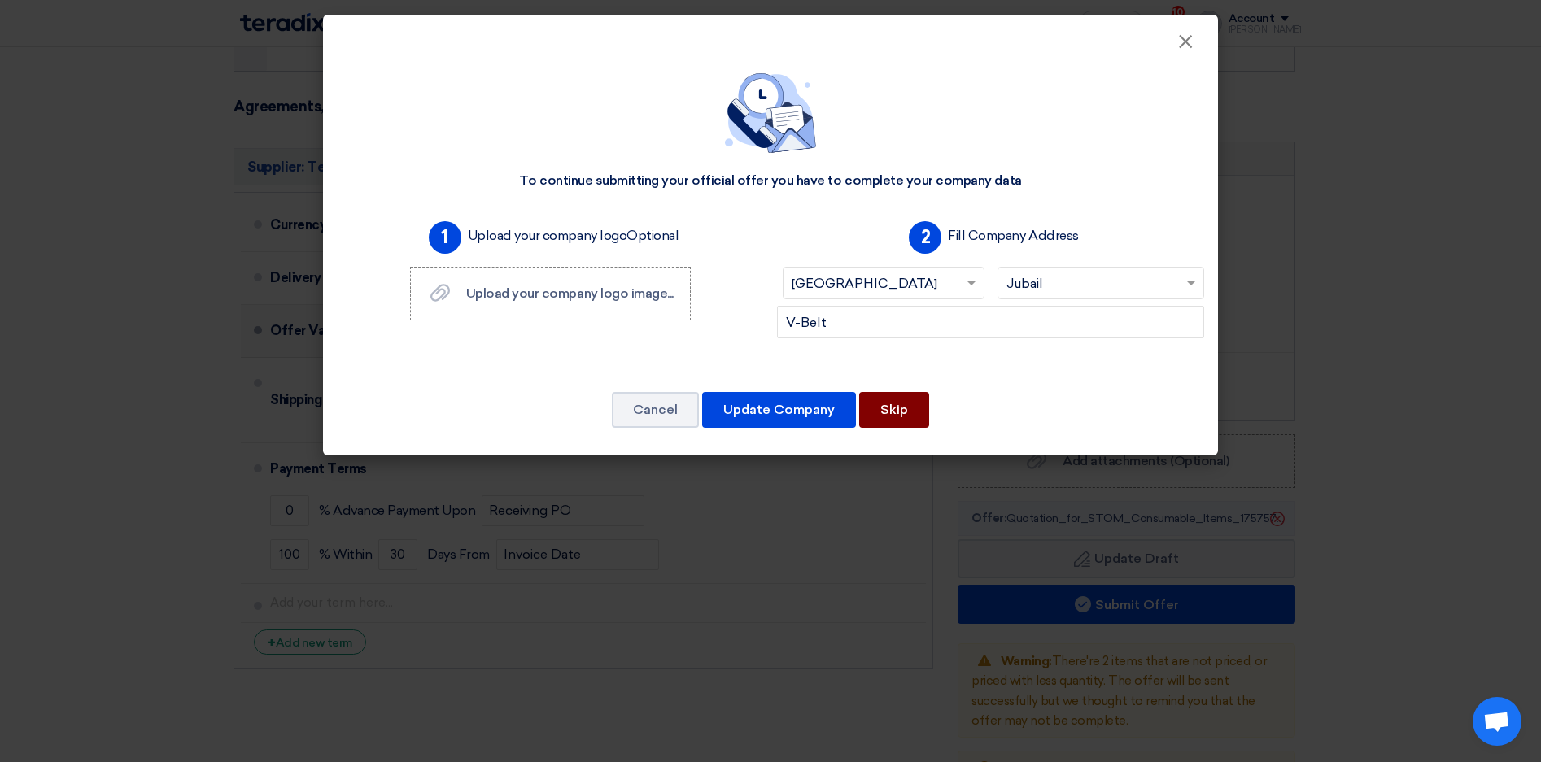
click at [901, 399] on button "Skip" at bounding box center [894, 410] width 70 height 36
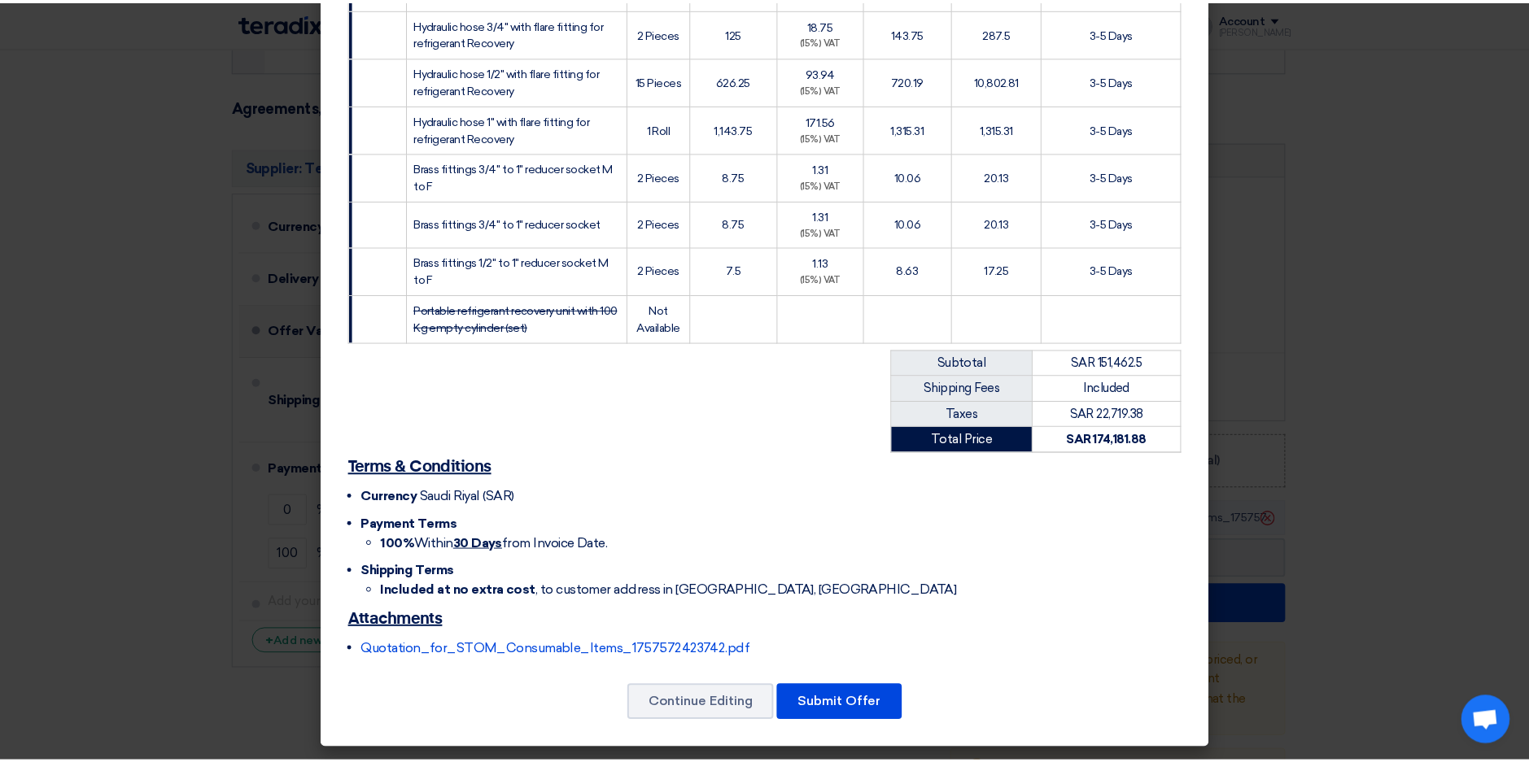
scroll to position [421, 0]
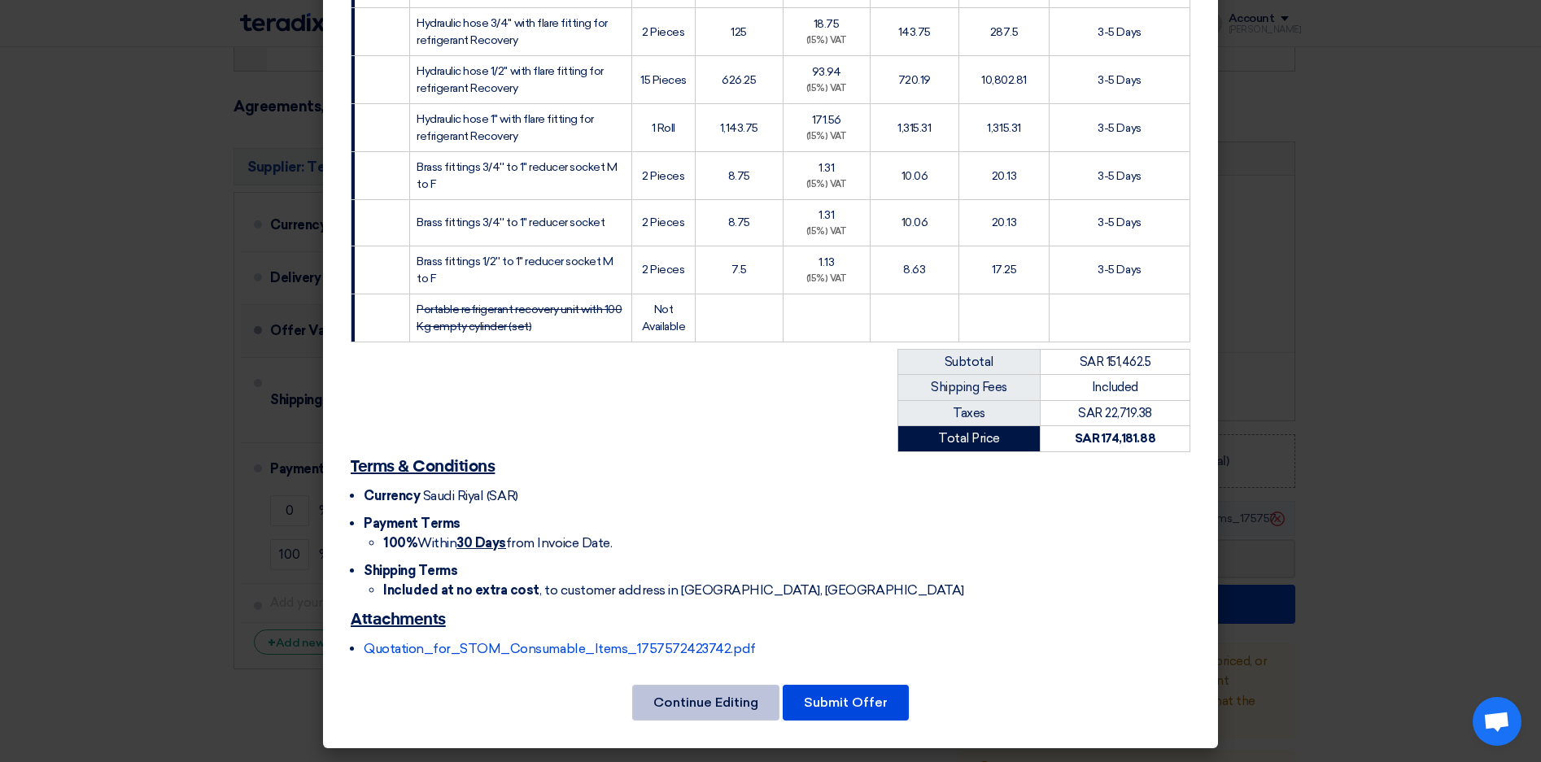
click at [697, 701] on button "Continue Editing" at bounding box center [705, 703] width 147 height 36
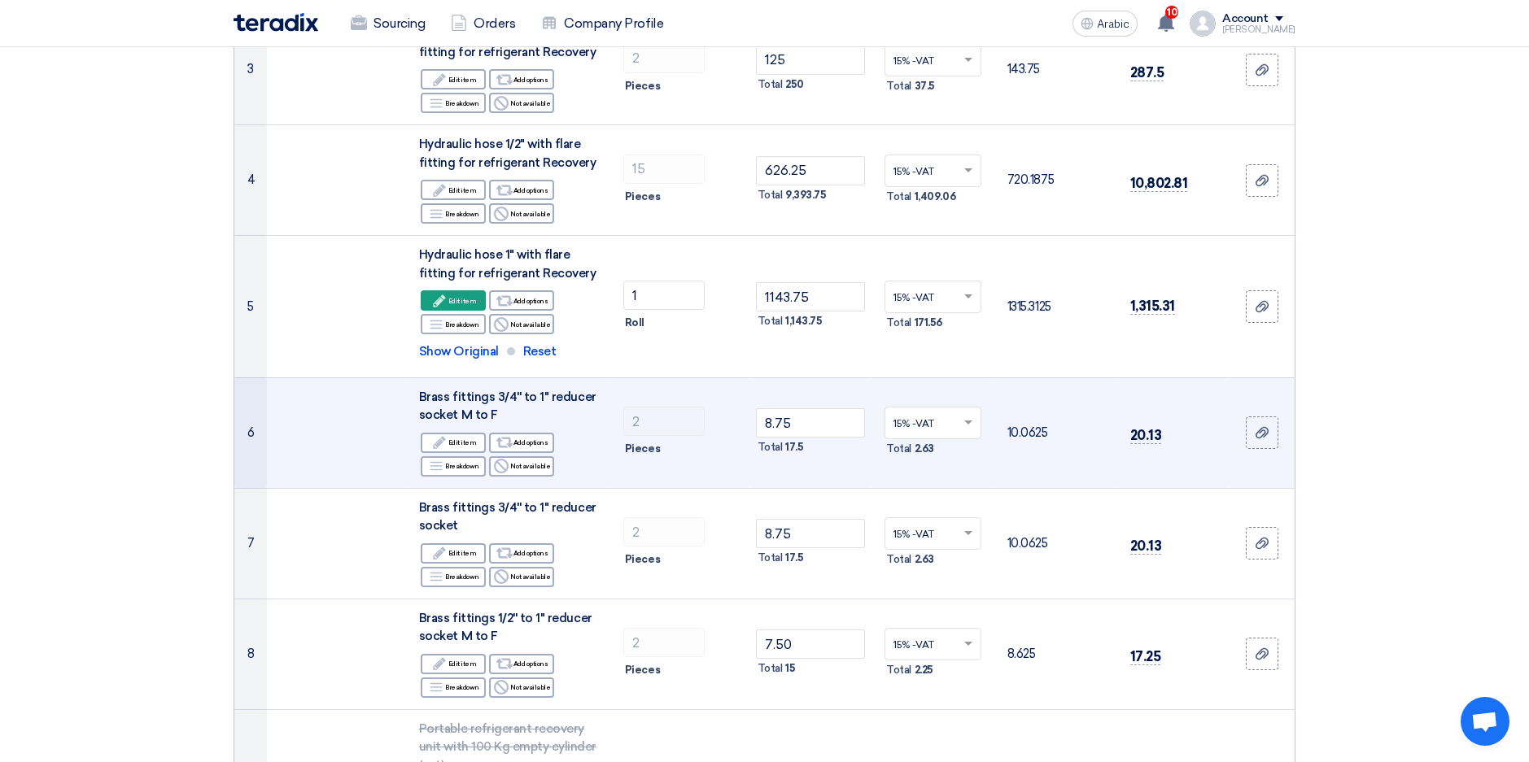
scroll to position [569, 0]
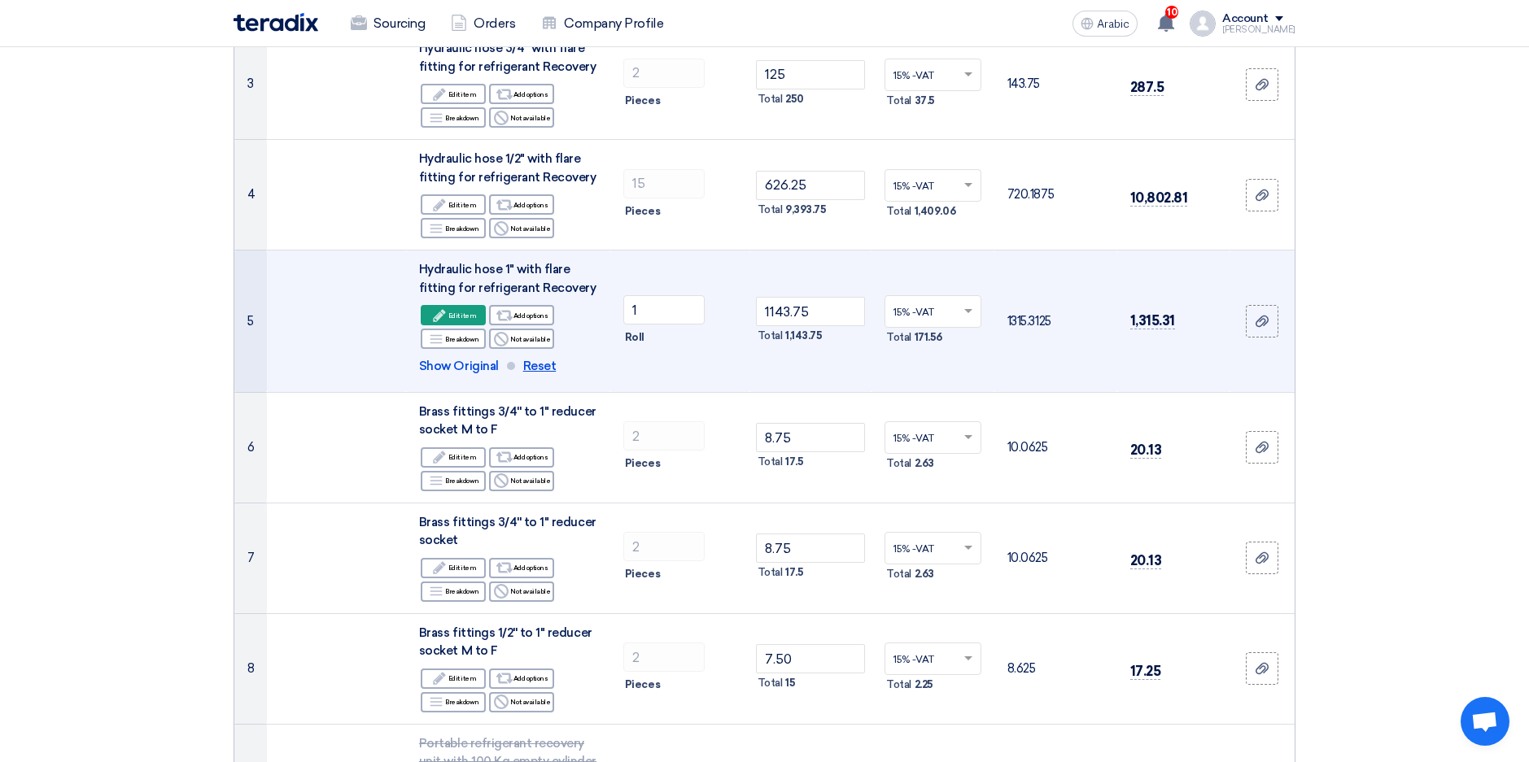
click at [537, 367] on span "Reset" at bounding box center [539, 366] width 33 height 19
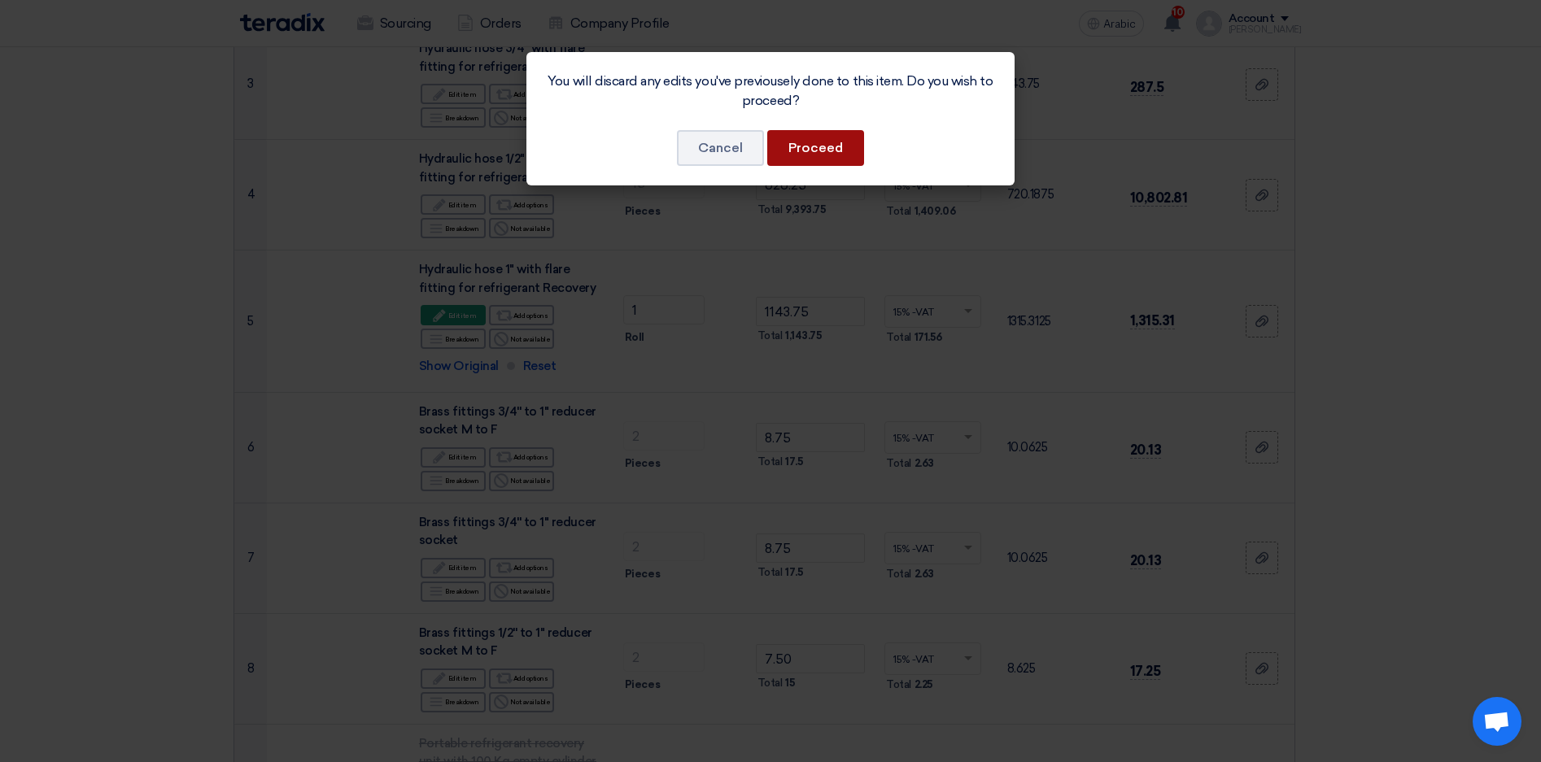
click at [831, 146] on button "Proceed" at bounding box center [815, 148] width 97 height 36
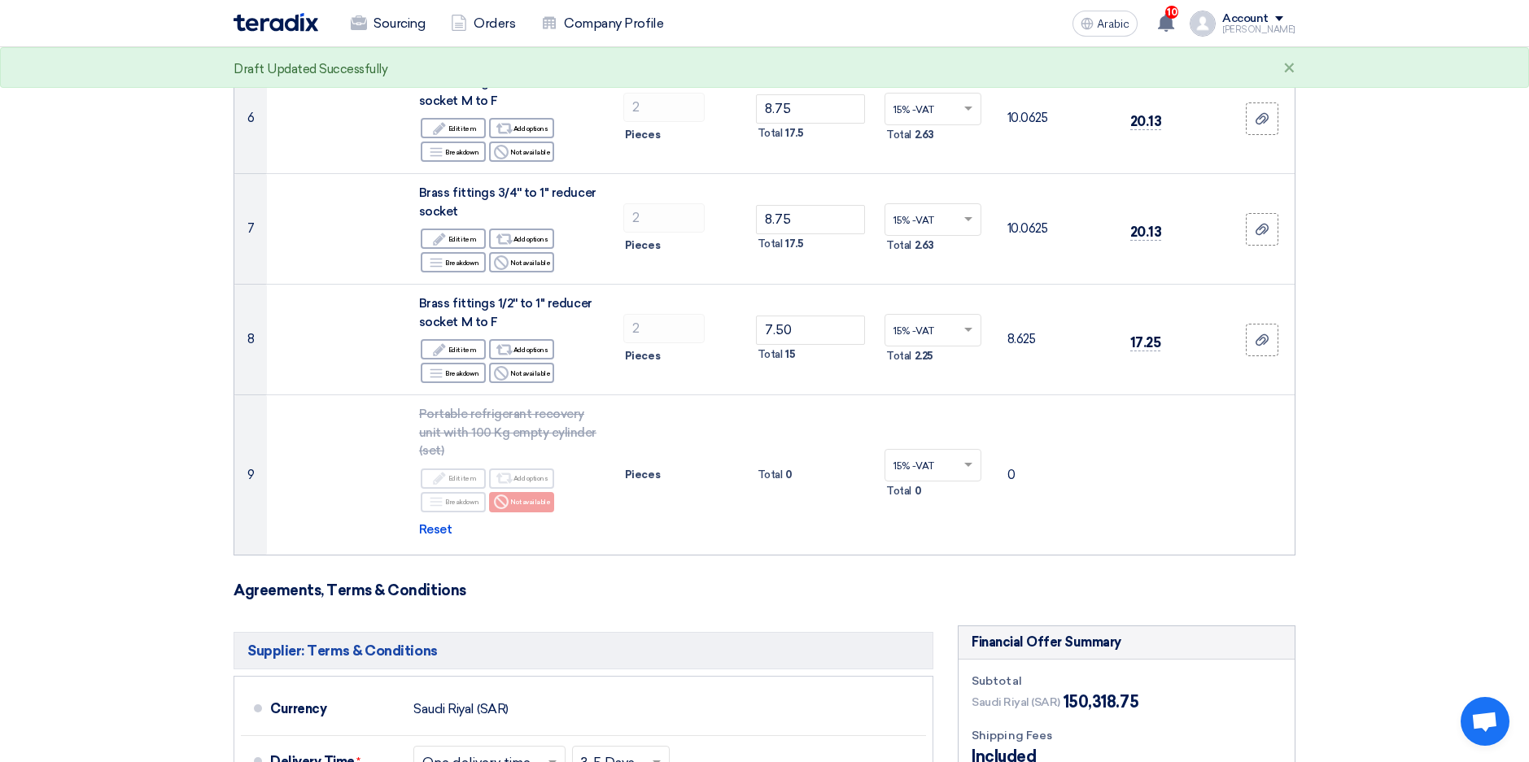
scroll to position [732, 0]
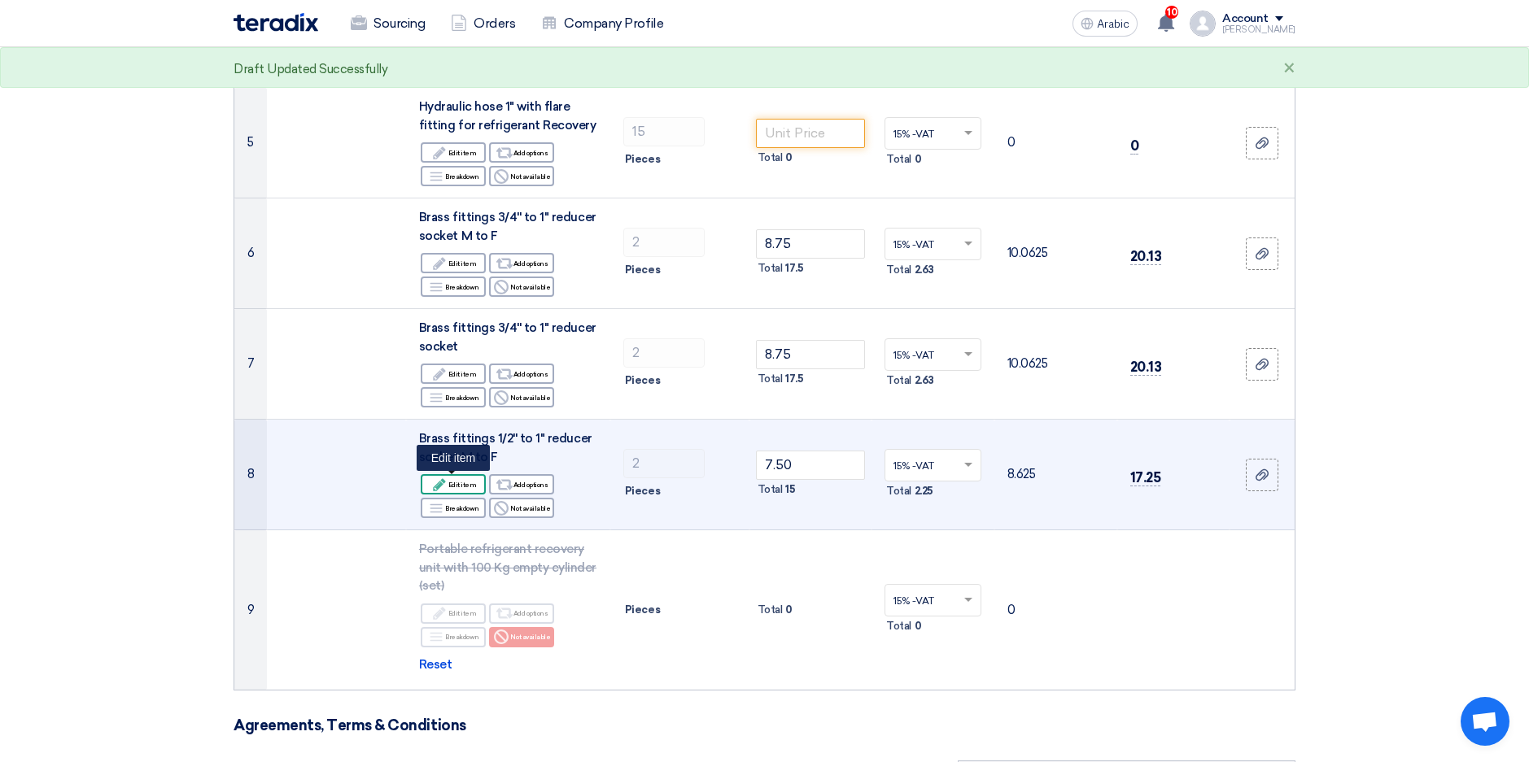
click at [464, 487] on font "Edit item" at bounding box center [462, 484] width 28 height 13
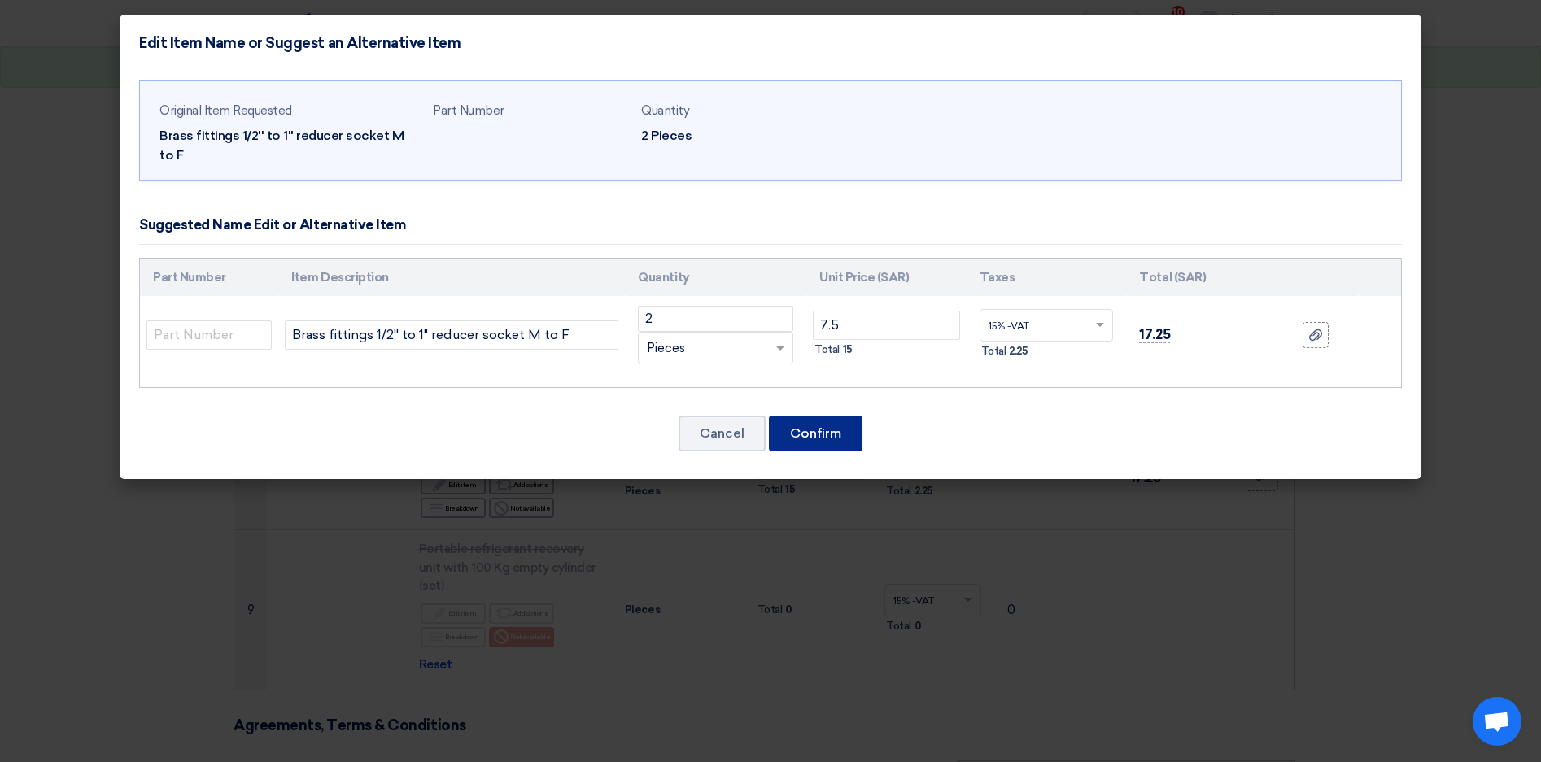
click at [801, 416] on button "Confirm" at bounding box center [816, 434] width 94 height 36
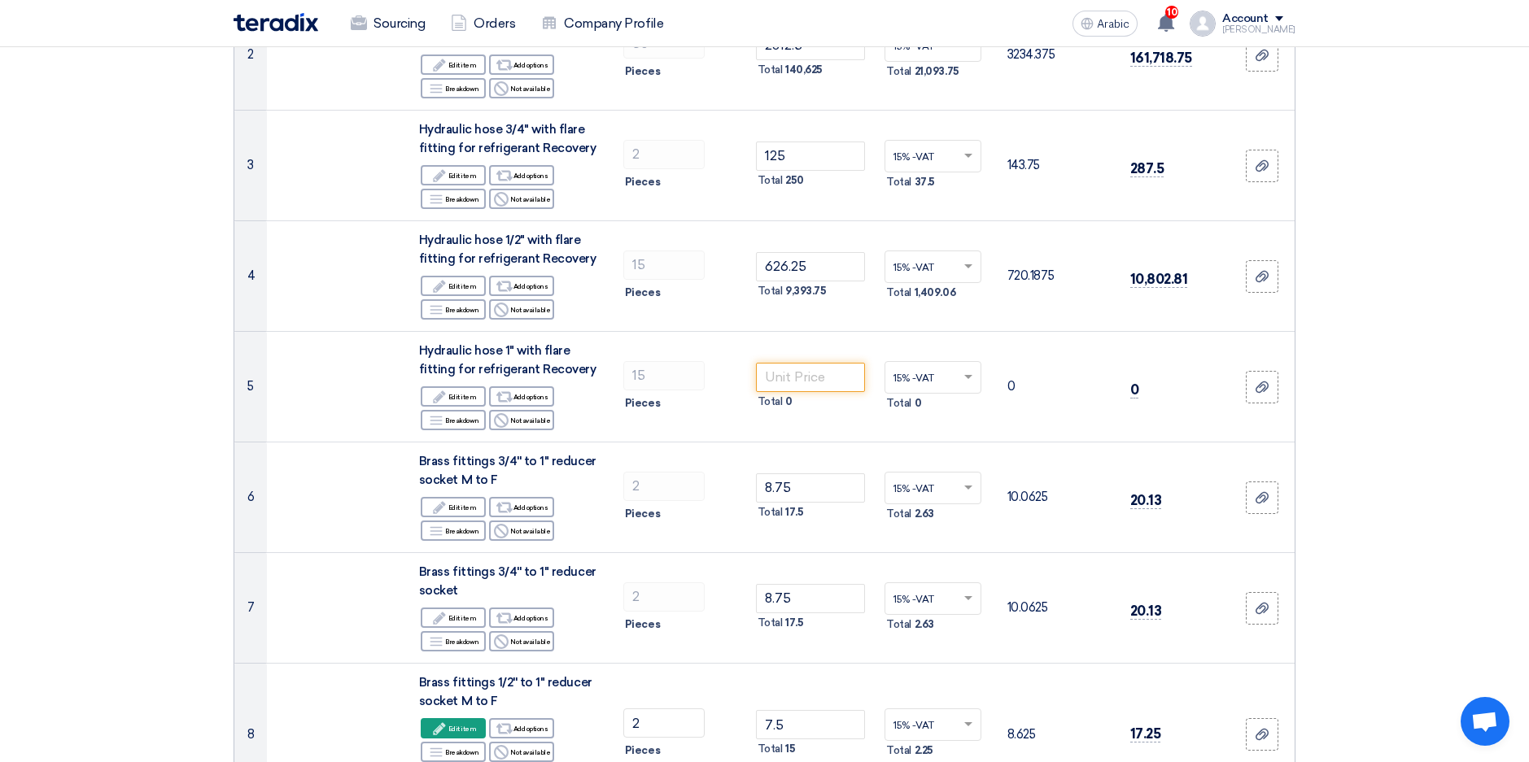
scroll to position [895, 0]
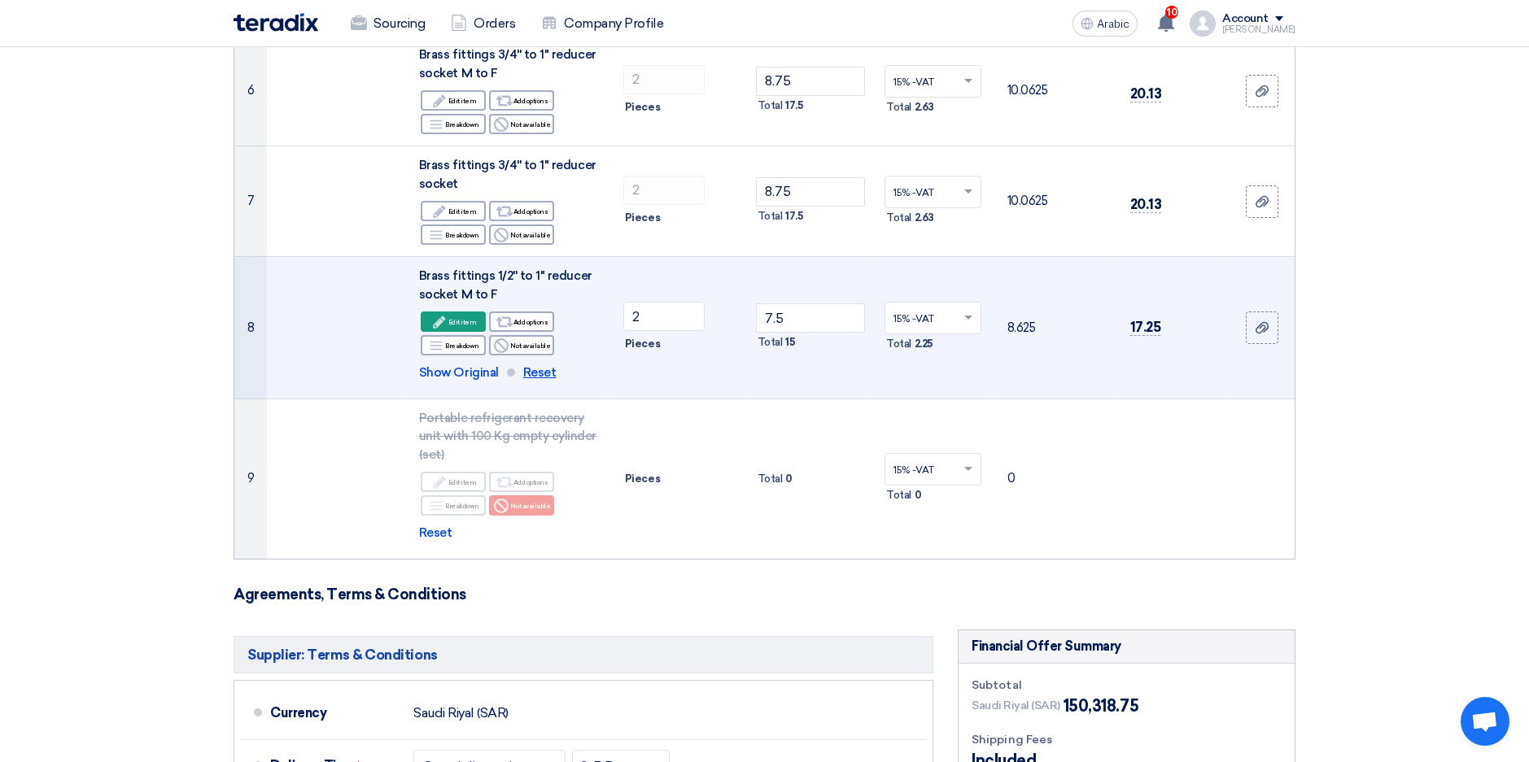
click at [544, 372] on span "Reset" at bounding box center [539, 373] width 33 height 19
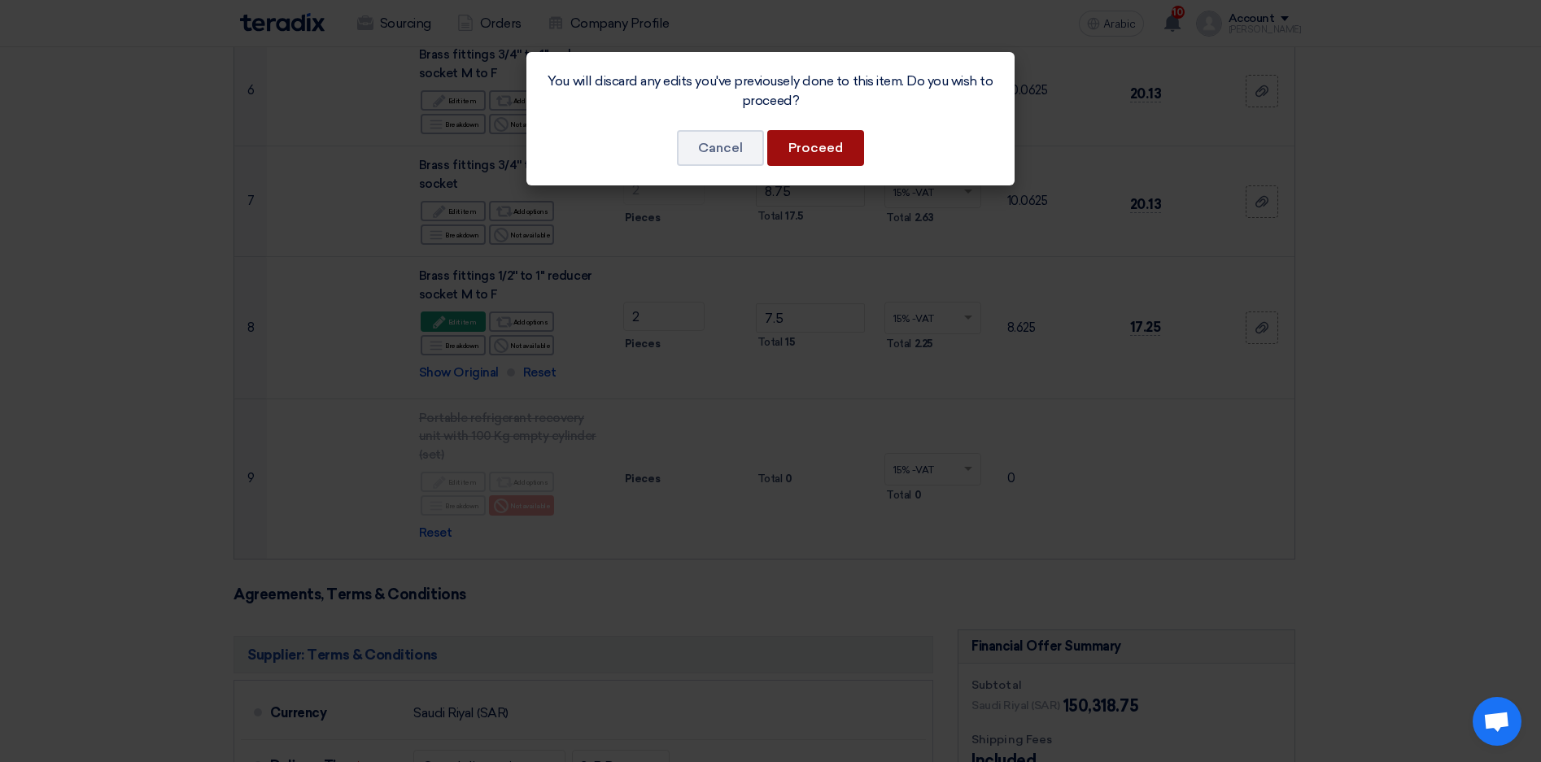
click at [828, 144] on button "Proceed" at bounding box center [815, 148] width 97 height 36
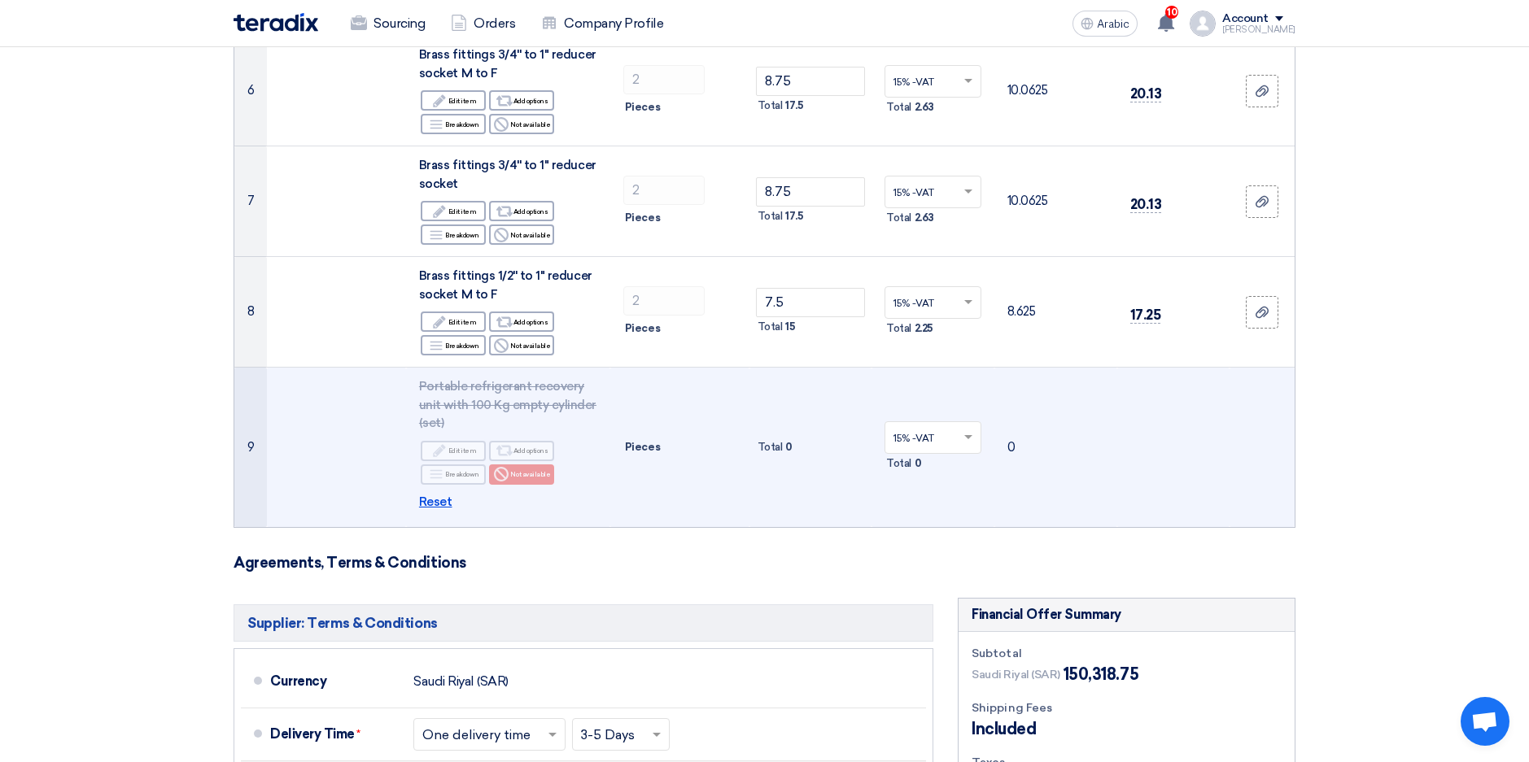
click at [436, 501] on span "Reset" at bounding box center [435, 502] width 33 height 19
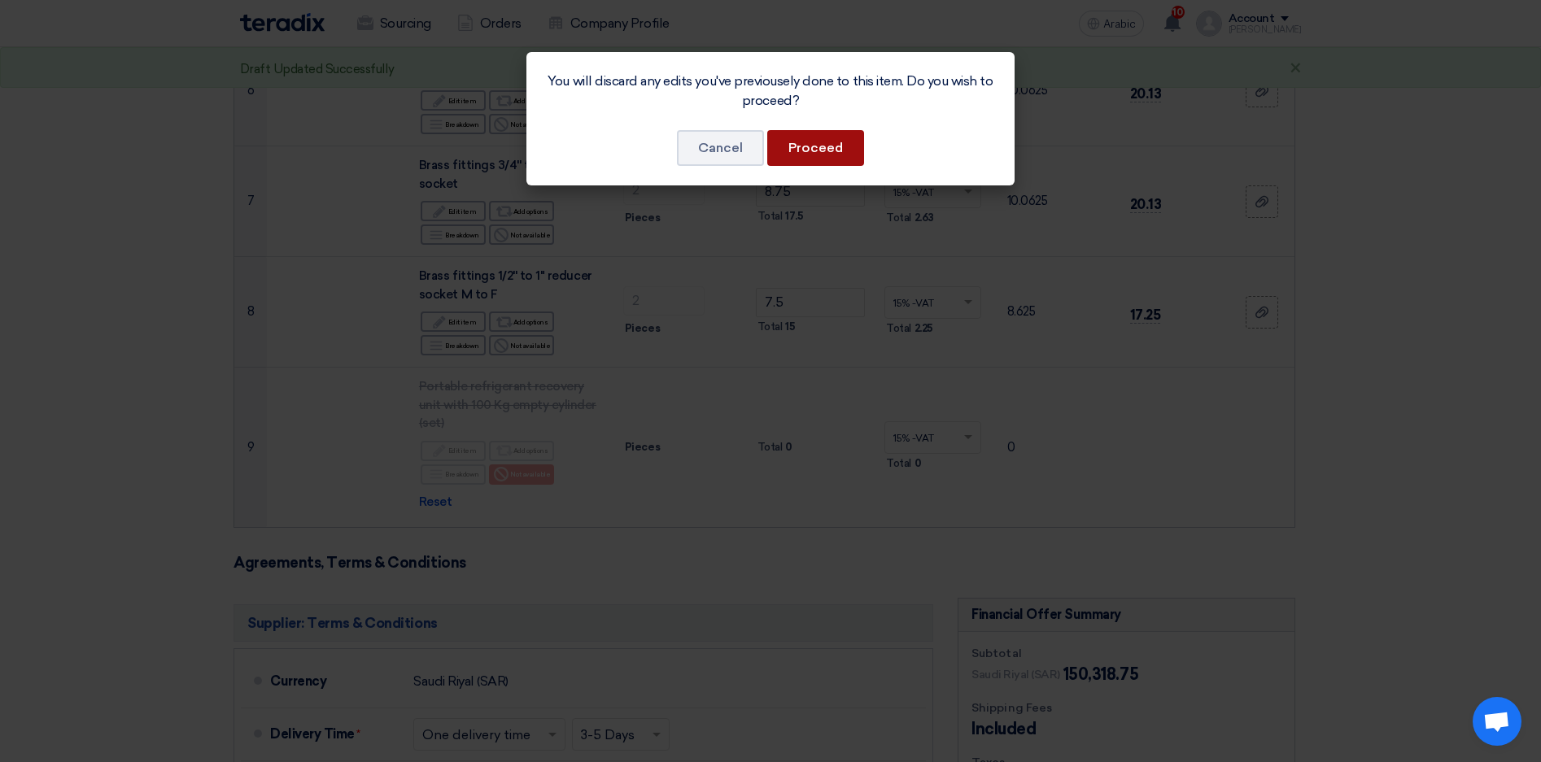
click at [828, 144] on button "Proceed" at bounding box center [815, 148] width 97 height 36
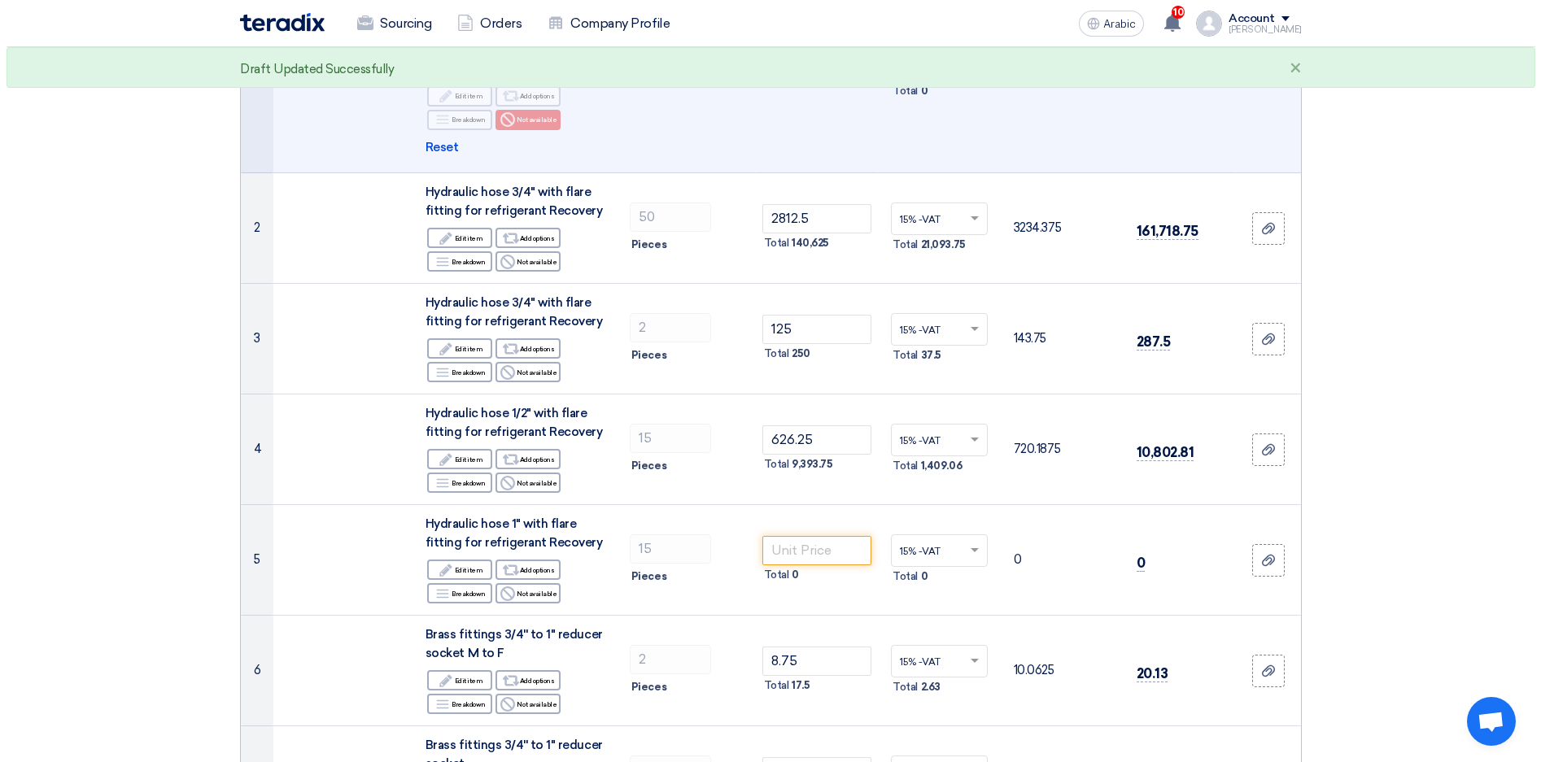
scroll to position [488, 0]
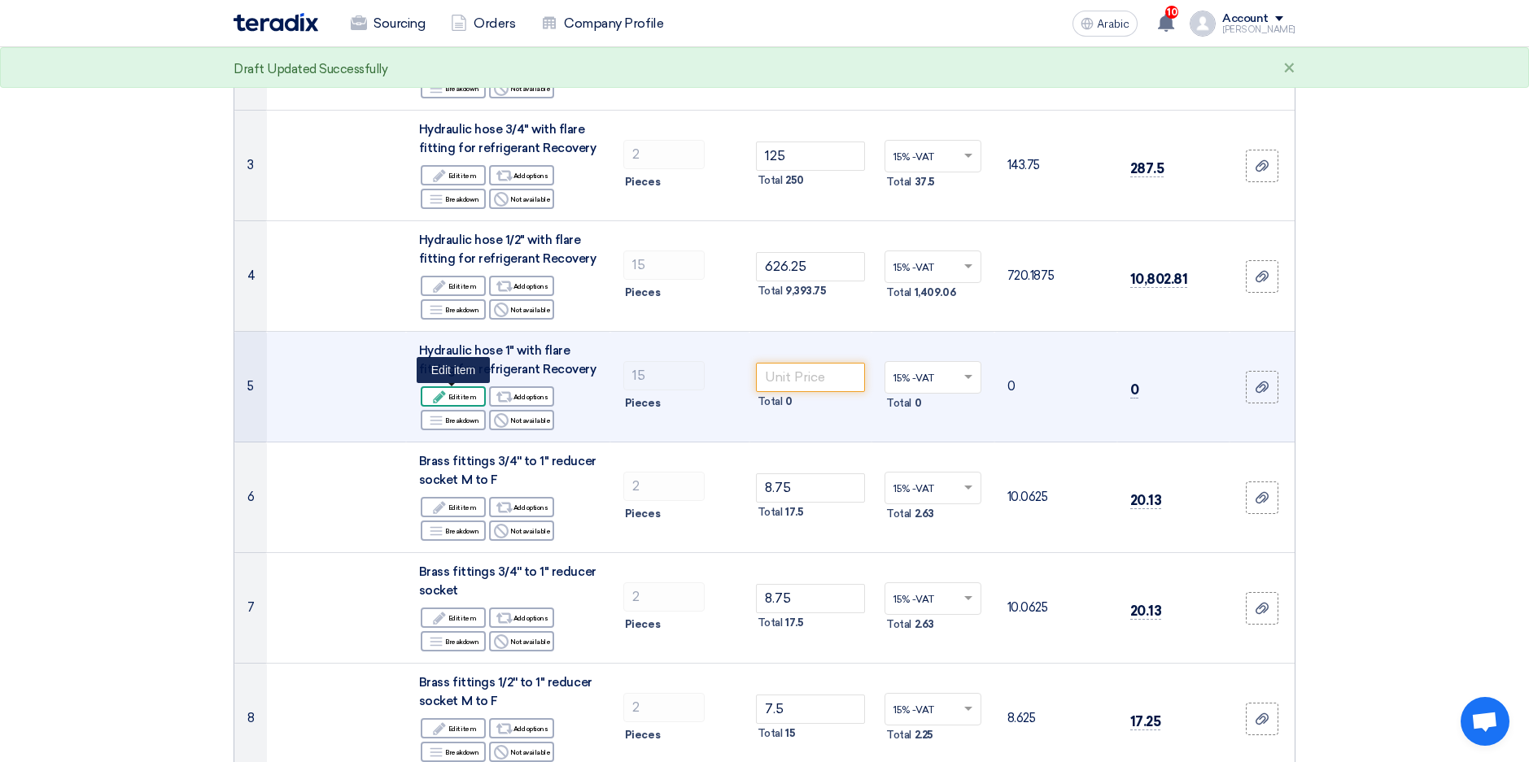
click at [473, 395] on font "Edit item" at bounding box center [462, 396] width 28 height 13
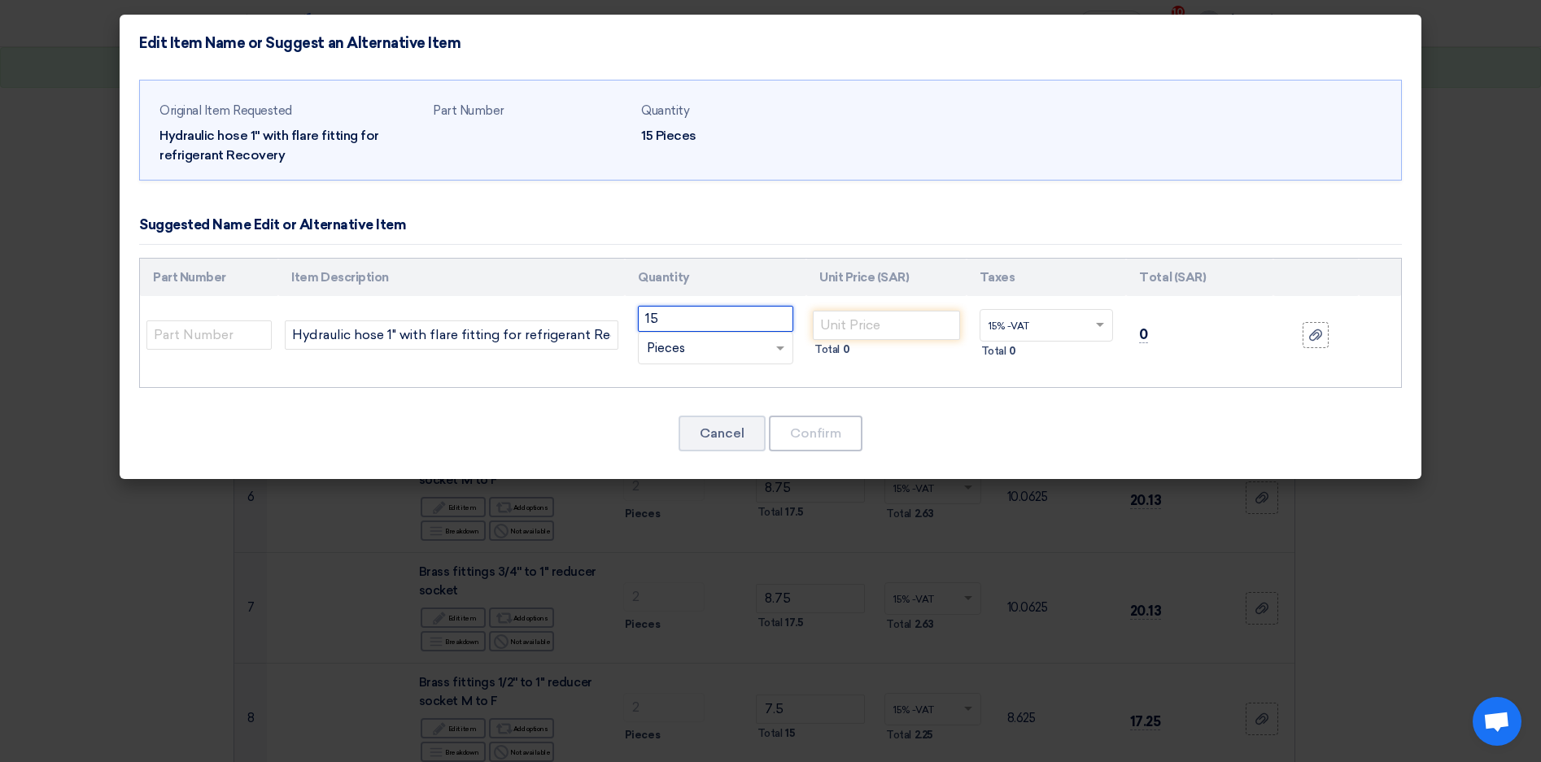
click at [682, 309] on input "15" at bounding box center [715, 319] width 155 height 26
type input "1"
click at [722, 351] on div "RFQ_STEP1. ITEMS.2.TYPE_PLACEHOLDER × Pieces" at bounding box center [705, 348] width 133 height 19
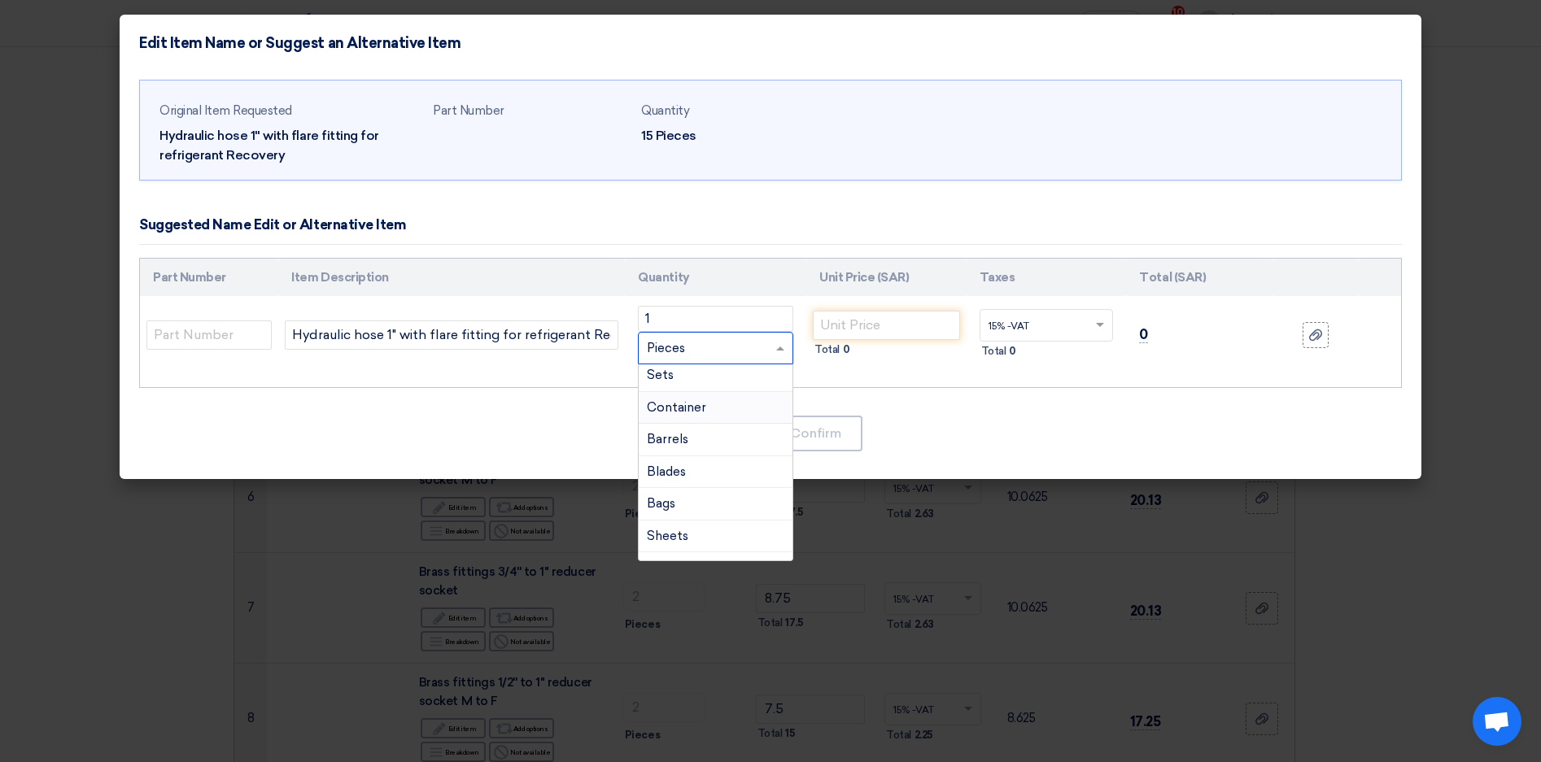
scroll to position [163, 0]
click at [667, 500] on span "Roll" at bounding box center [658, 507] width 23 height 15
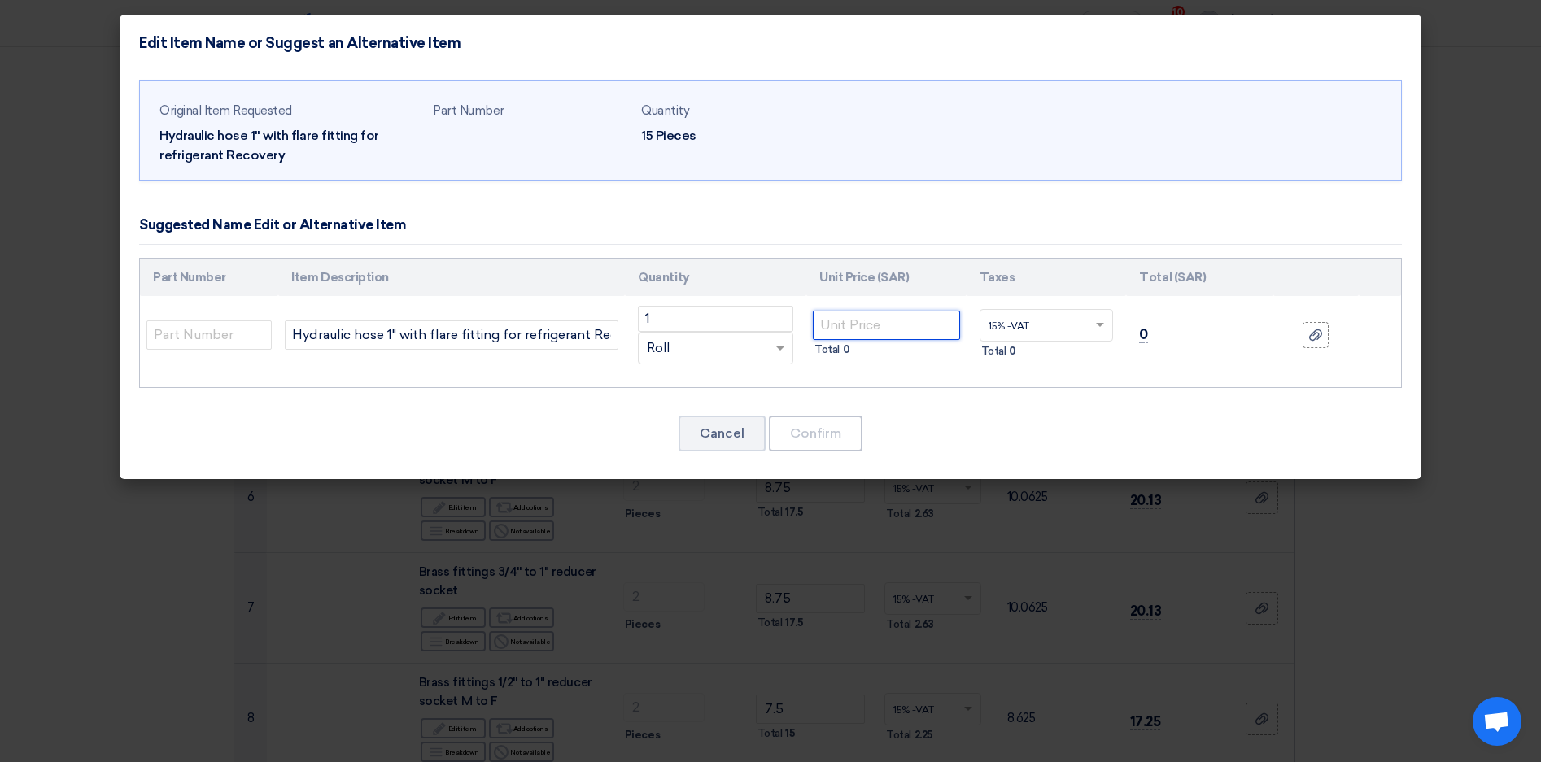
click at [868, 320] on input "number" at bounding box center [886, 325] width 147 height 29
type input "1143.75"
click at [803, 436] on button "Confirm" at bounding box center [816, 434] width 94 height 36
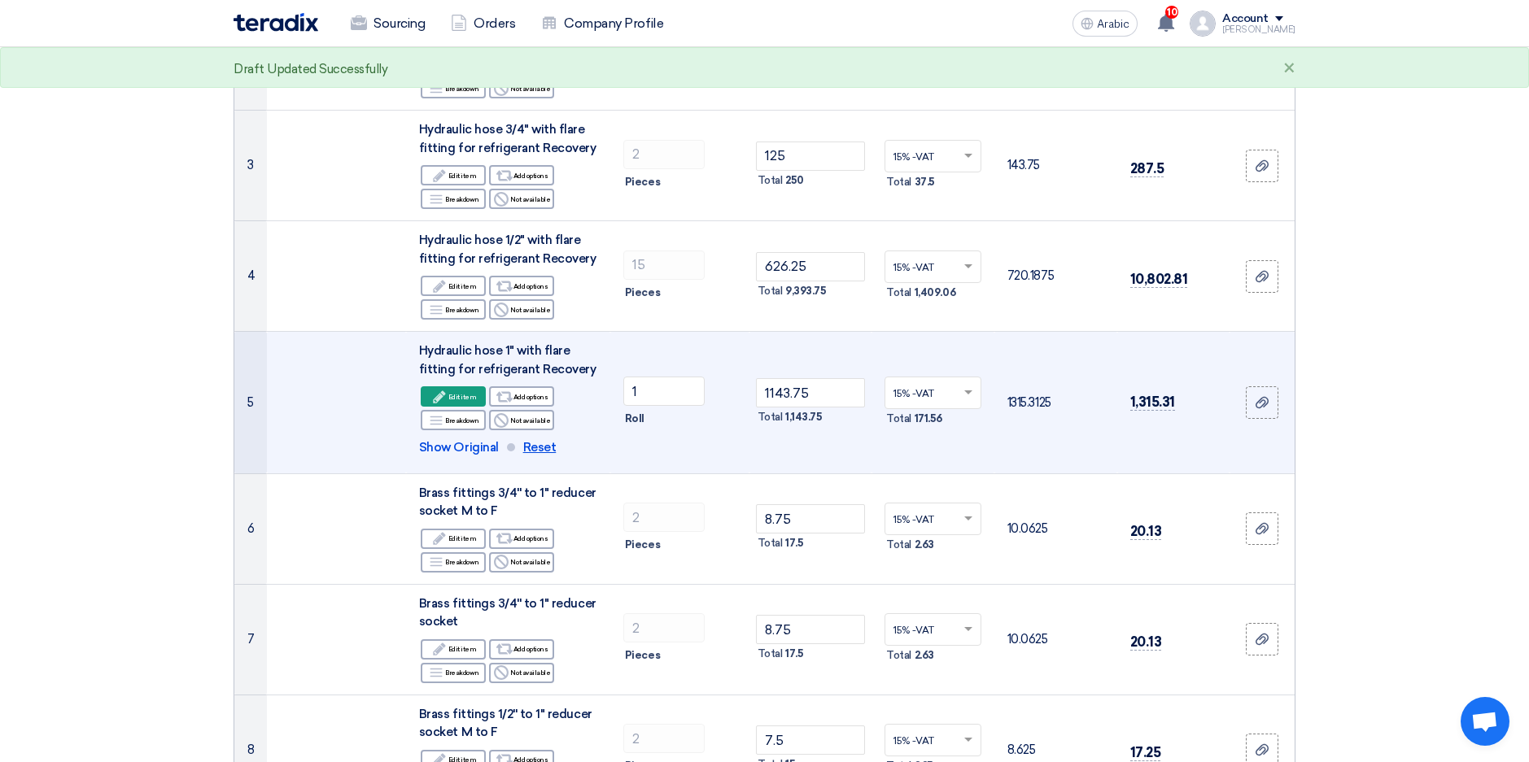
click at [523, 451] on span "Reset" at bounding box center [539, 447] width 33 height 19
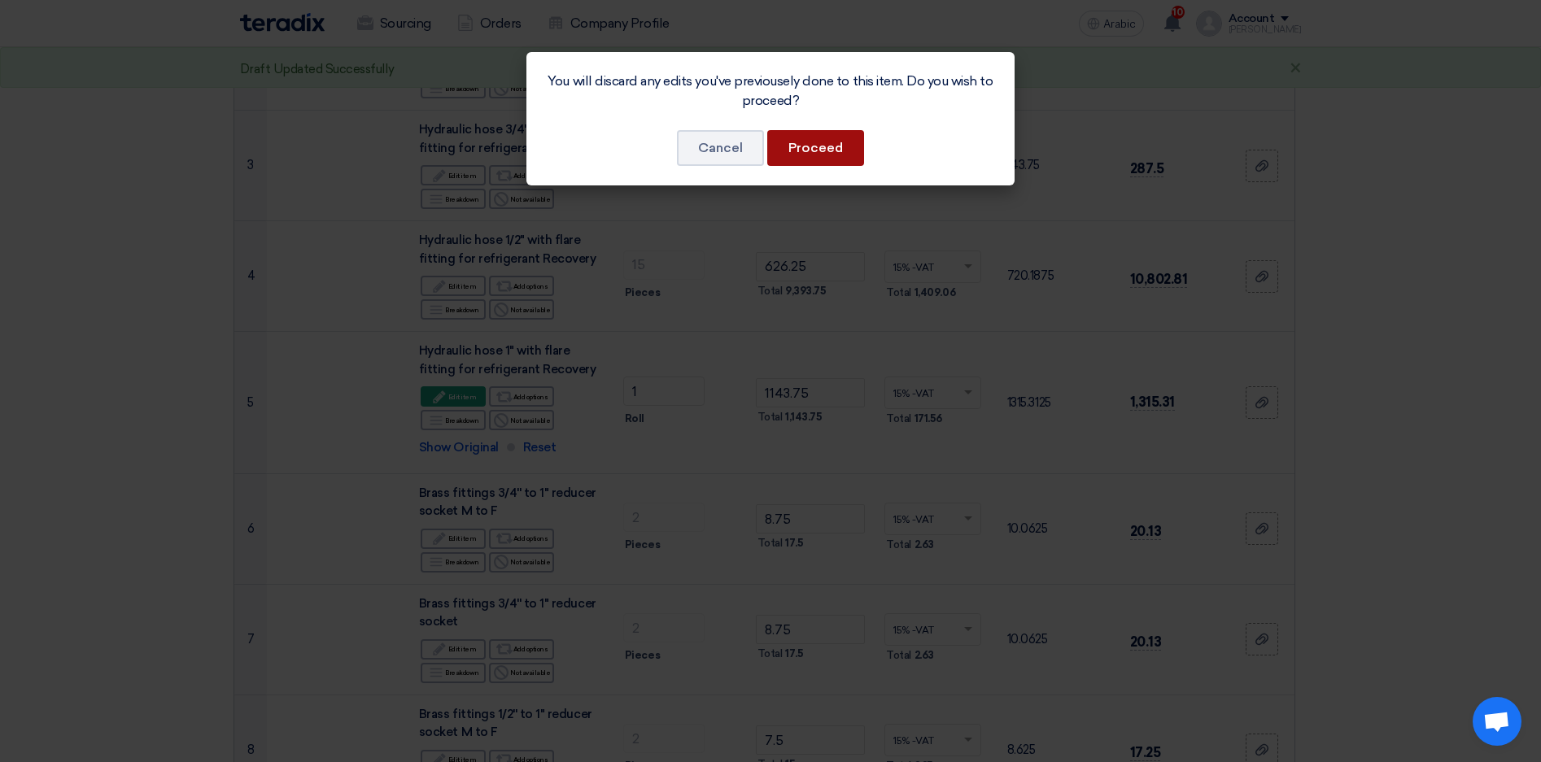
click at [812, 144] on button "Proceed" at bounding box center [815, 148] width 97 height 36
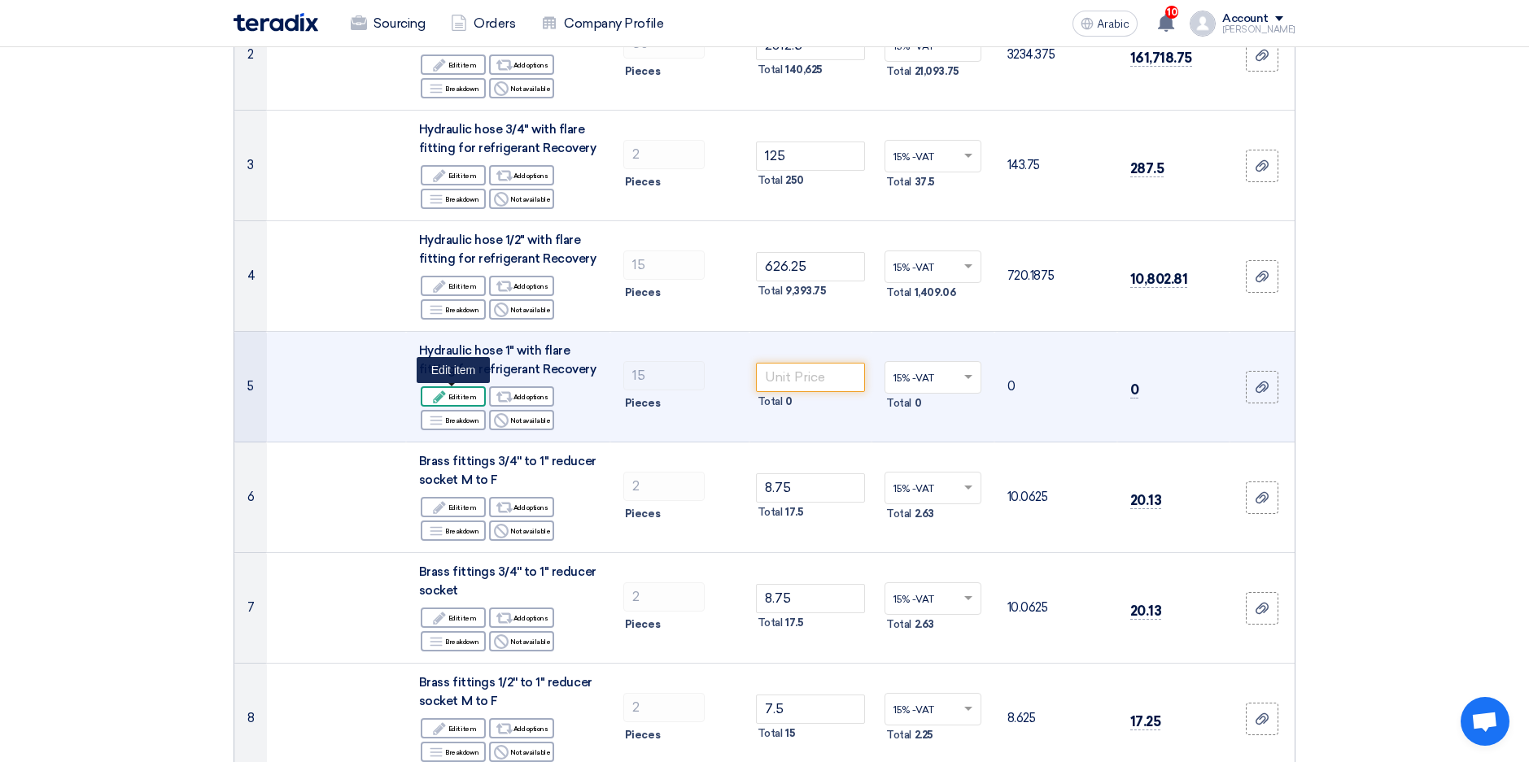
click at [449, 390] on font "Edit item" at bounding box center [462, 396] width 28 height 13
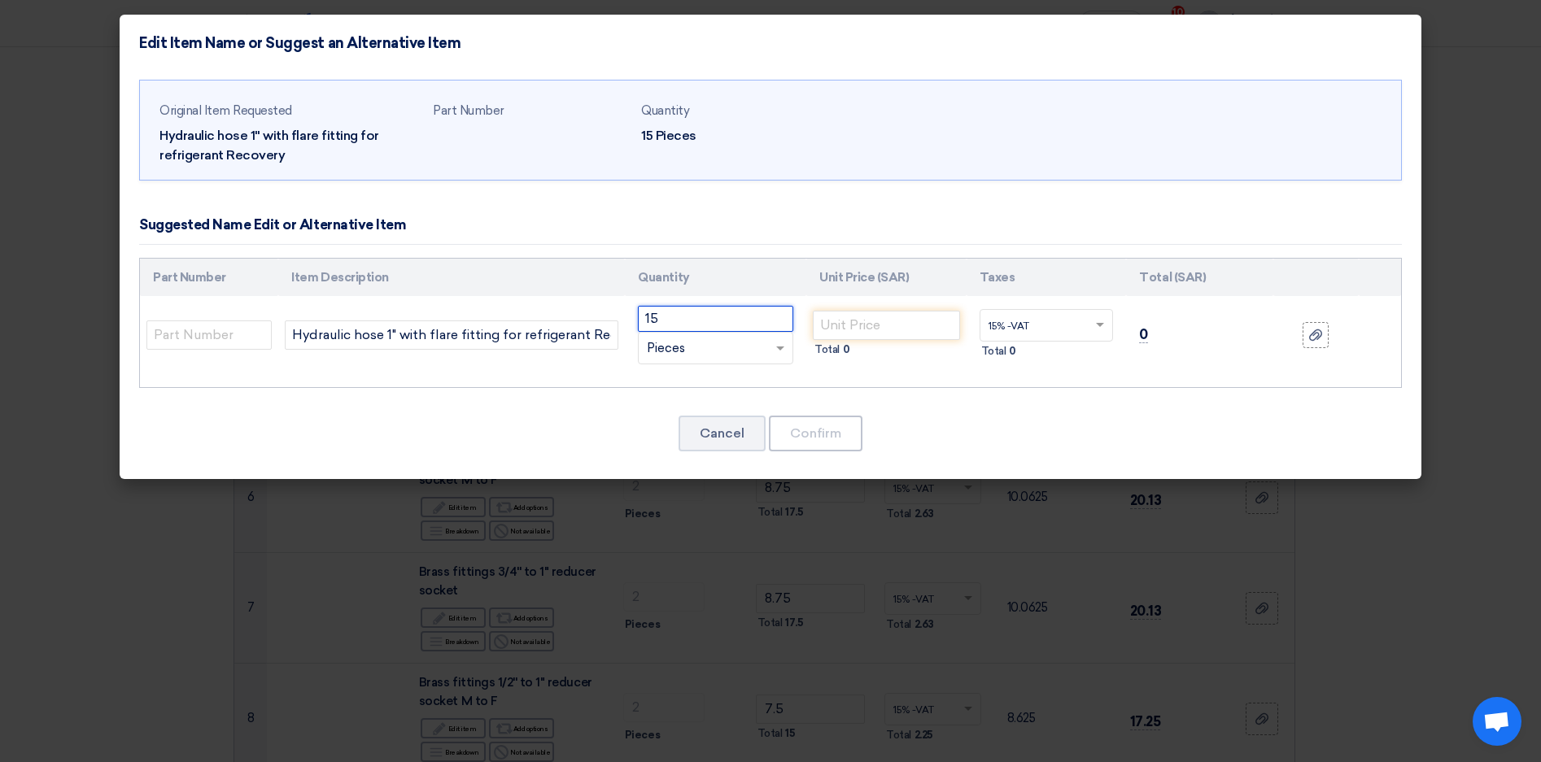
click at [674, 313] on input "15" at bounding box center [715, 319] width 155 height 26
type input "1"
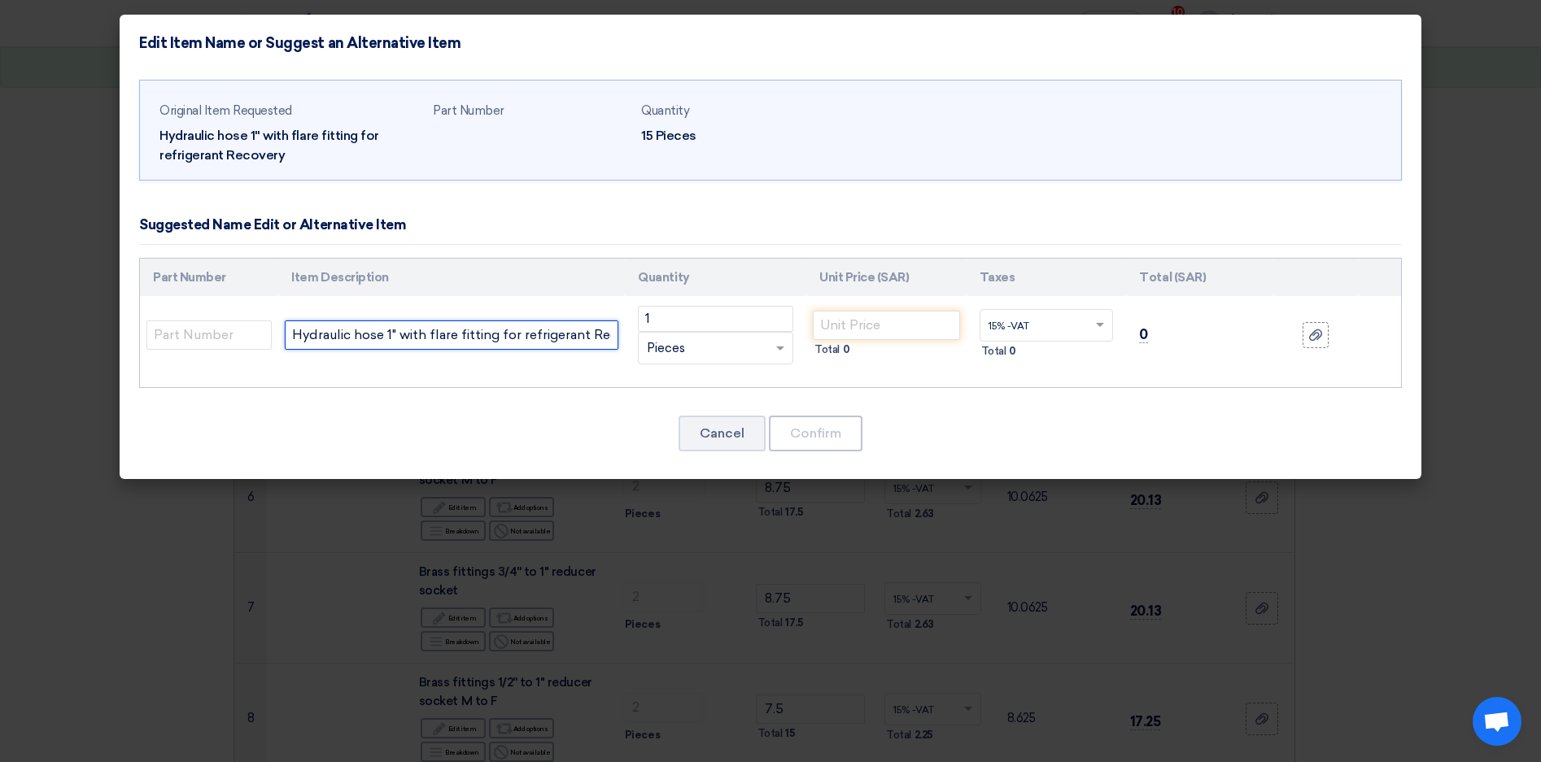
scroll to position [0, 33]
drag, startPoint x: 571, startPoint y: 337, endPoint x: 649, endPoint y: 342, distance: 78.3
click at [649, 342] on tr "Hydraulic hose 1" with flare fitting for refrigerant Recovery 1 RFQ_STEP1. ITEM…" at bounding box center [770, 335] width 1261 height 78
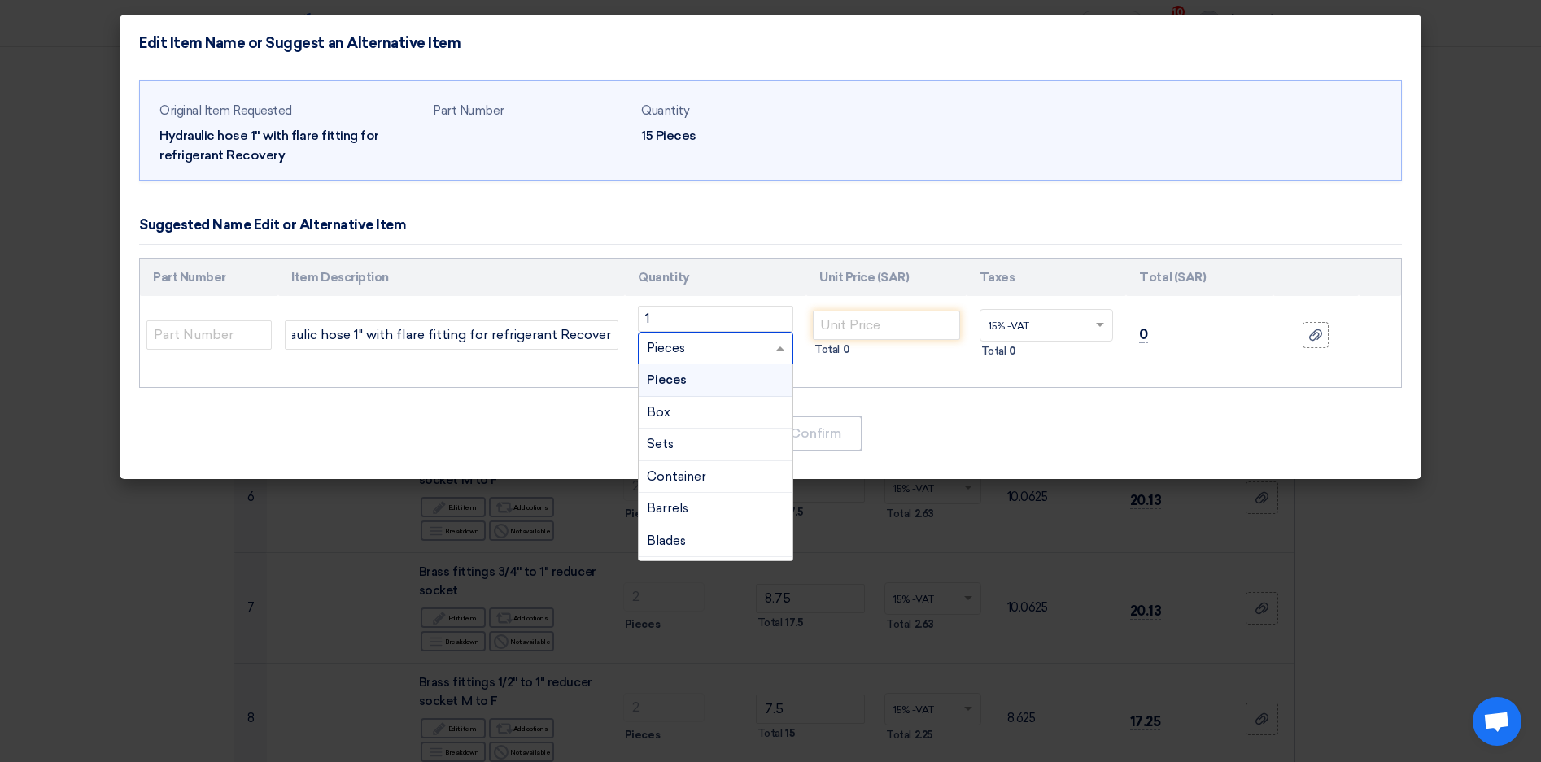
click at [691, 347] on div "RFQ_STEP1. ITEMS.2.TYPE_PLACEHOLDER × Pieces" at bounding box center [705, 348] width 133 height 19
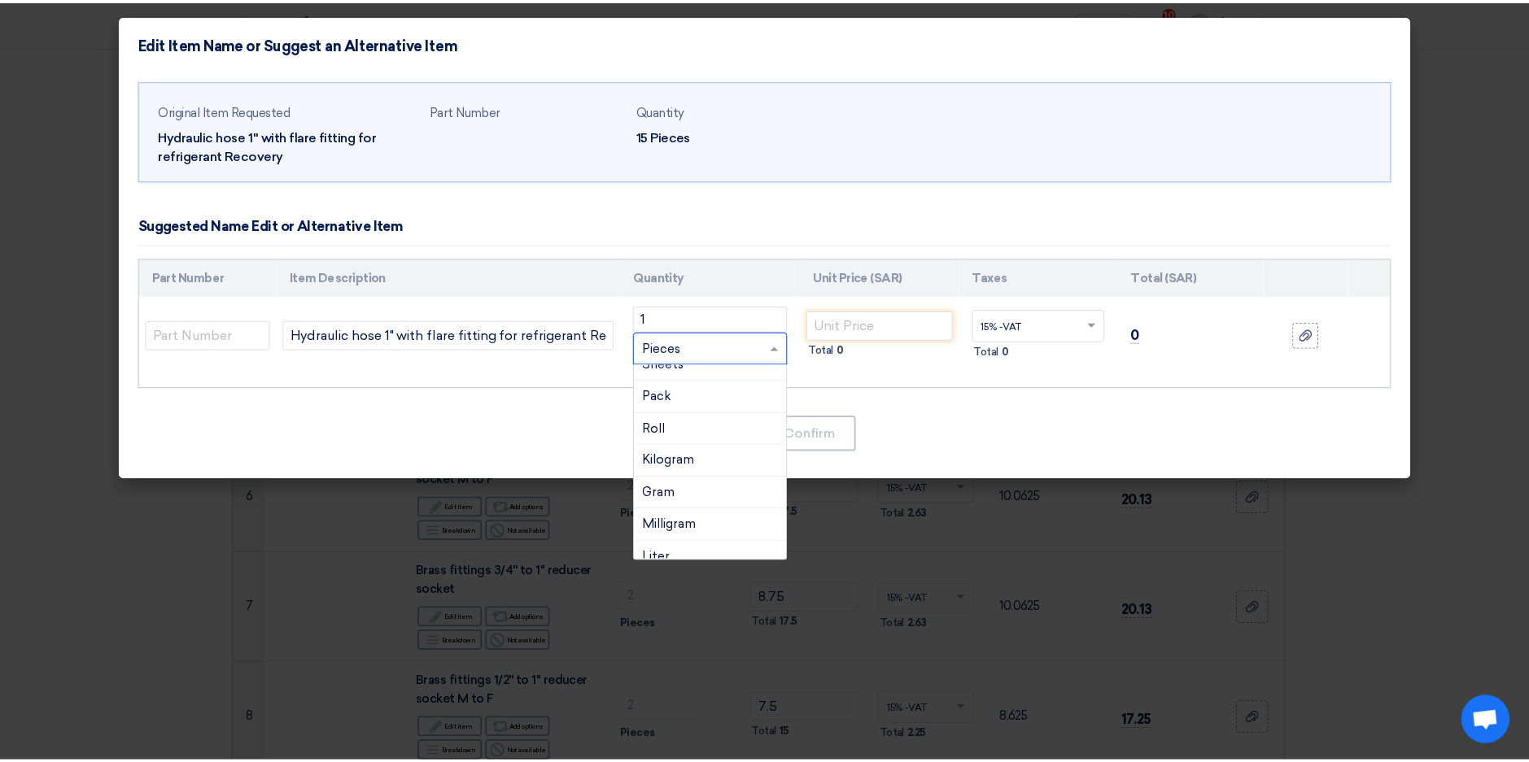
scroll to position [244, 0]
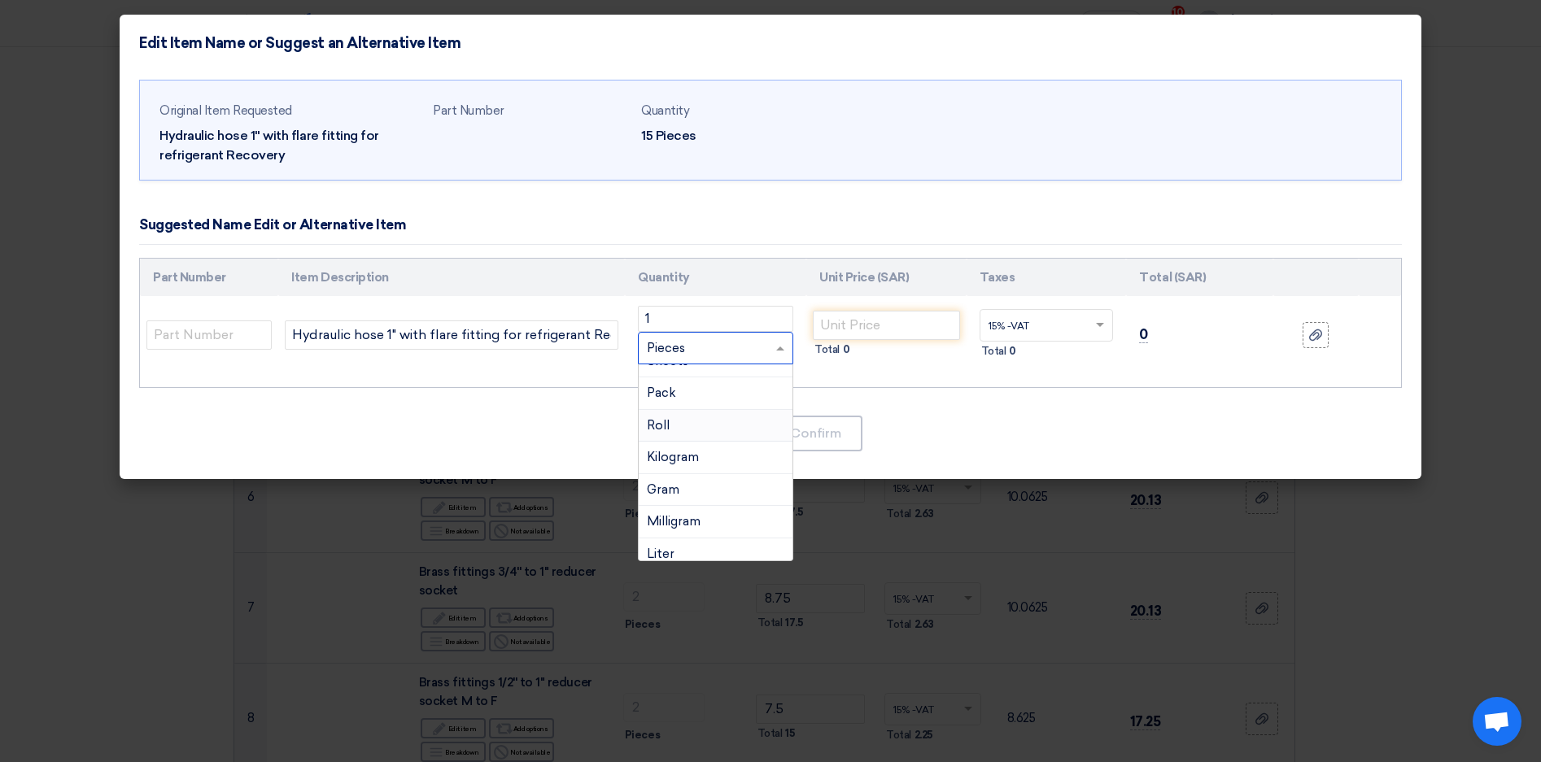
click at [676, 425] on div "Roll" at bounding box center [716, 426] width 154 height 33
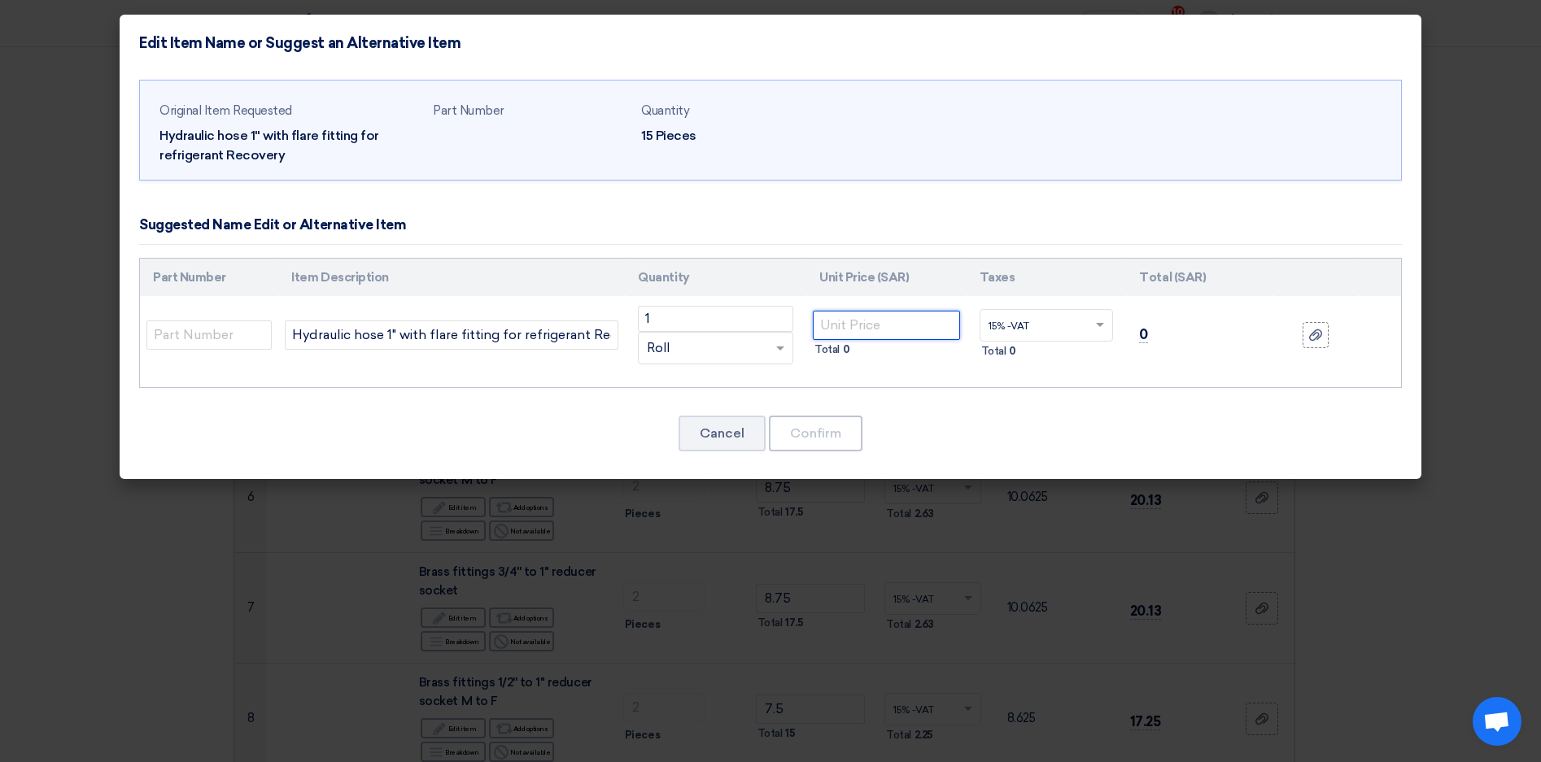
click at [874, 329] on input "number" at bounding box center [886, 325] width 147 height 29
type input "1143.75"
click at [817, 442] on button "Confirm" at bounding box center [816, 434] width 94 height 36
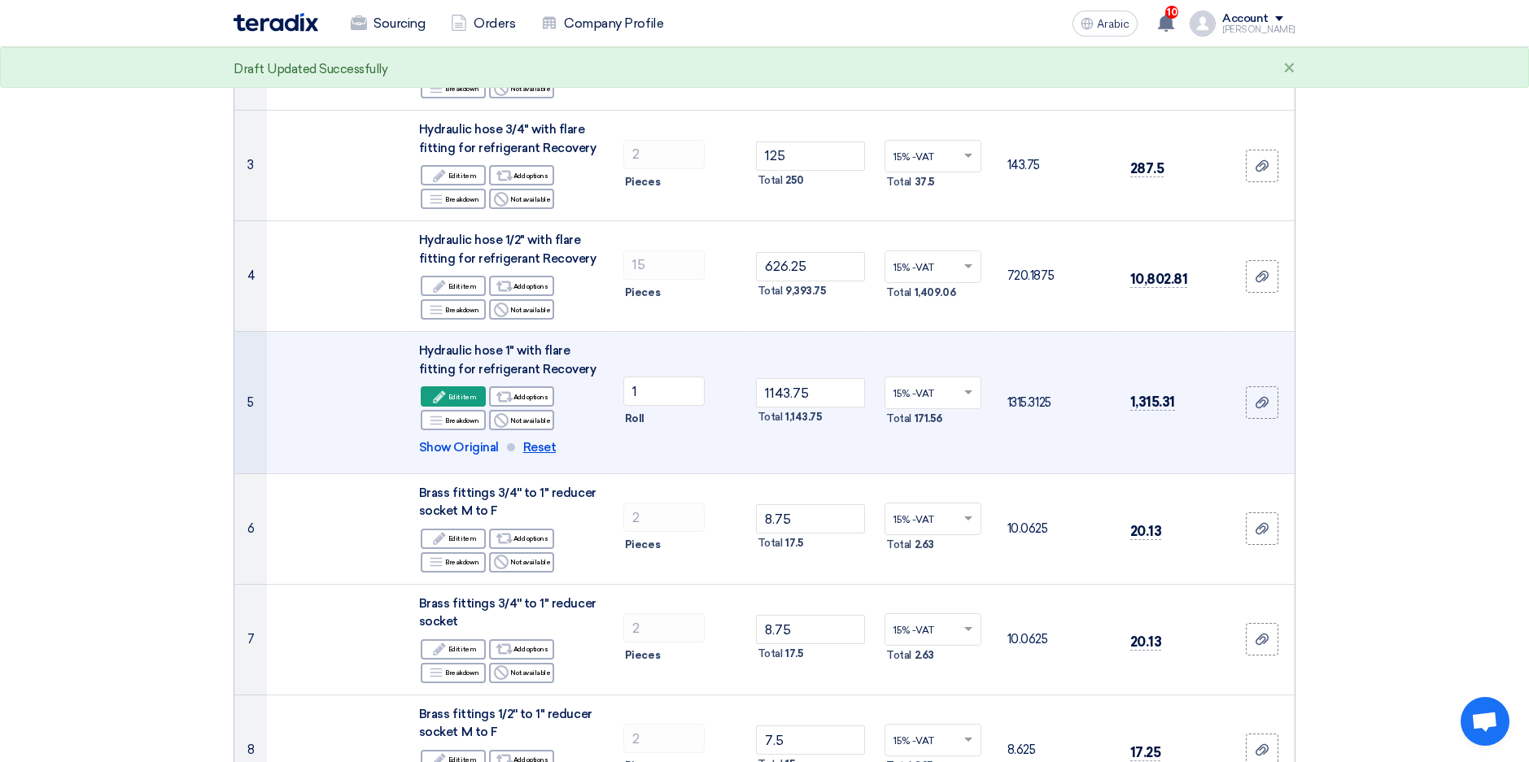
click at [537, 450] on span "Reset" at bounding box center [539, 447] width 33 height 19
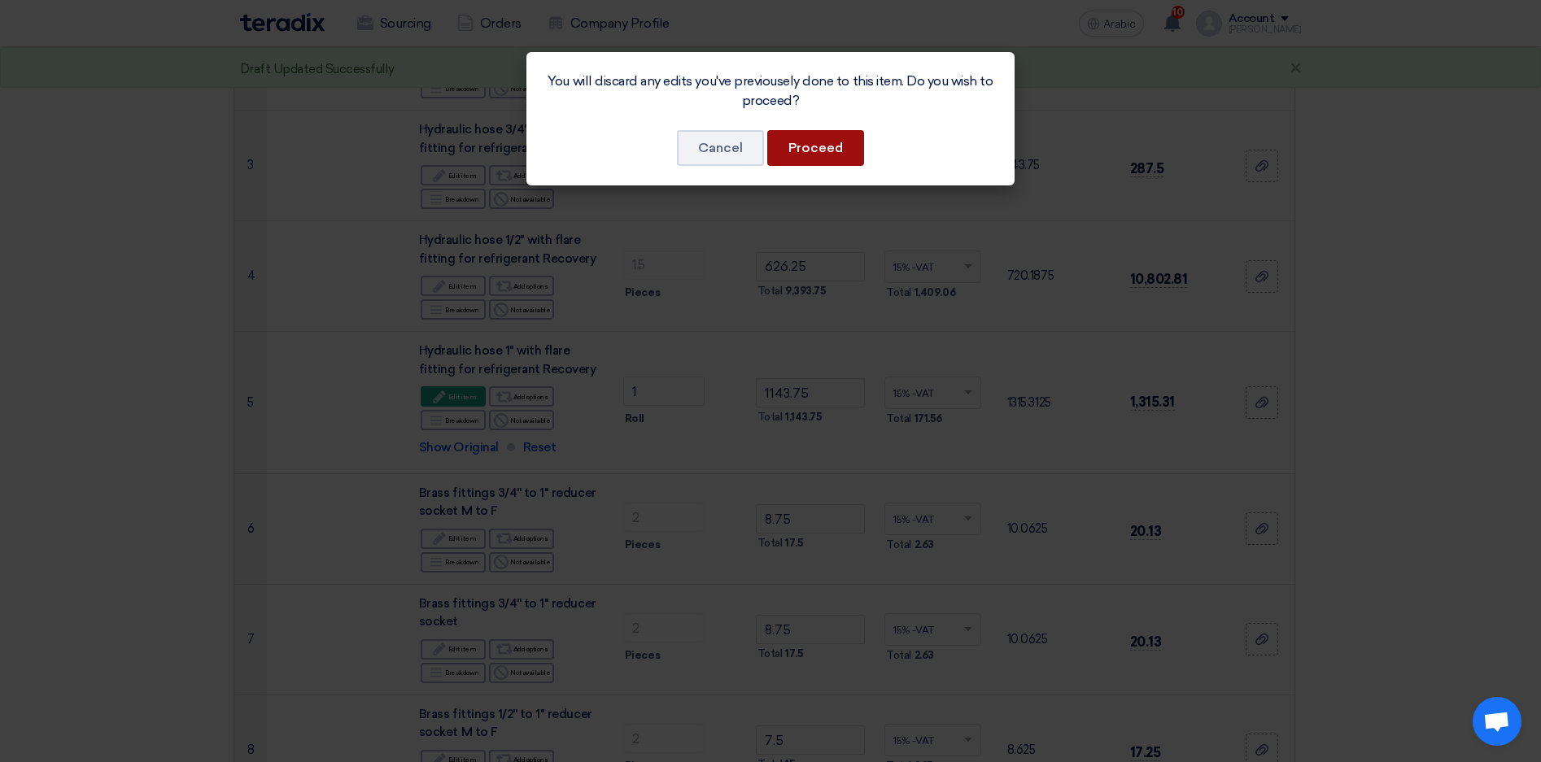
click at [802, 151] on button "Proceed" at bounding box center [815, 148] width 97 height 36
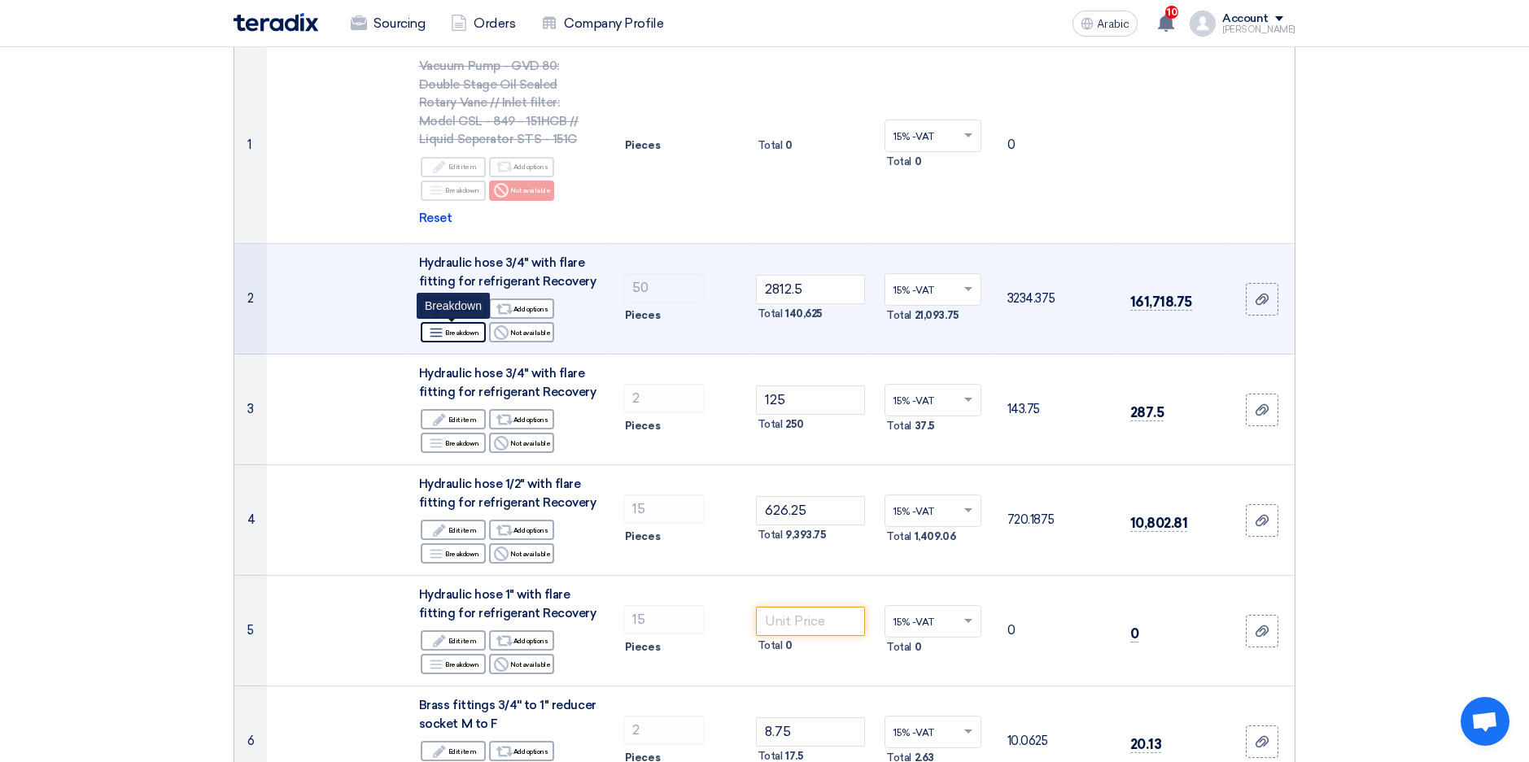
click at [456, 324] on div "Breakdown Breakdown" at bounding box center [453, 332] width 65 height 20
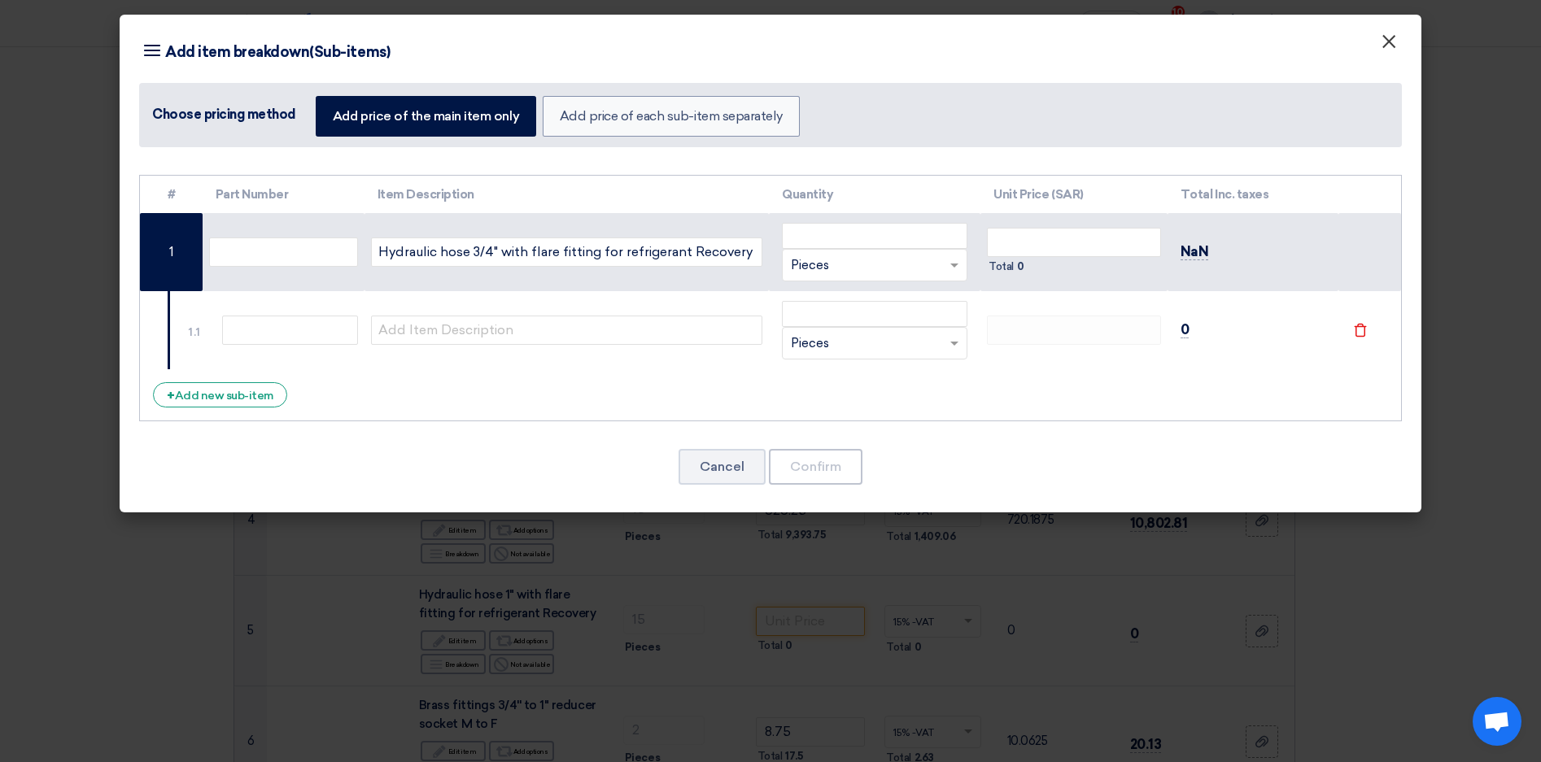
click at [1392, 46] on span "×" at bounding box center [1389, 45] width 16 height 33
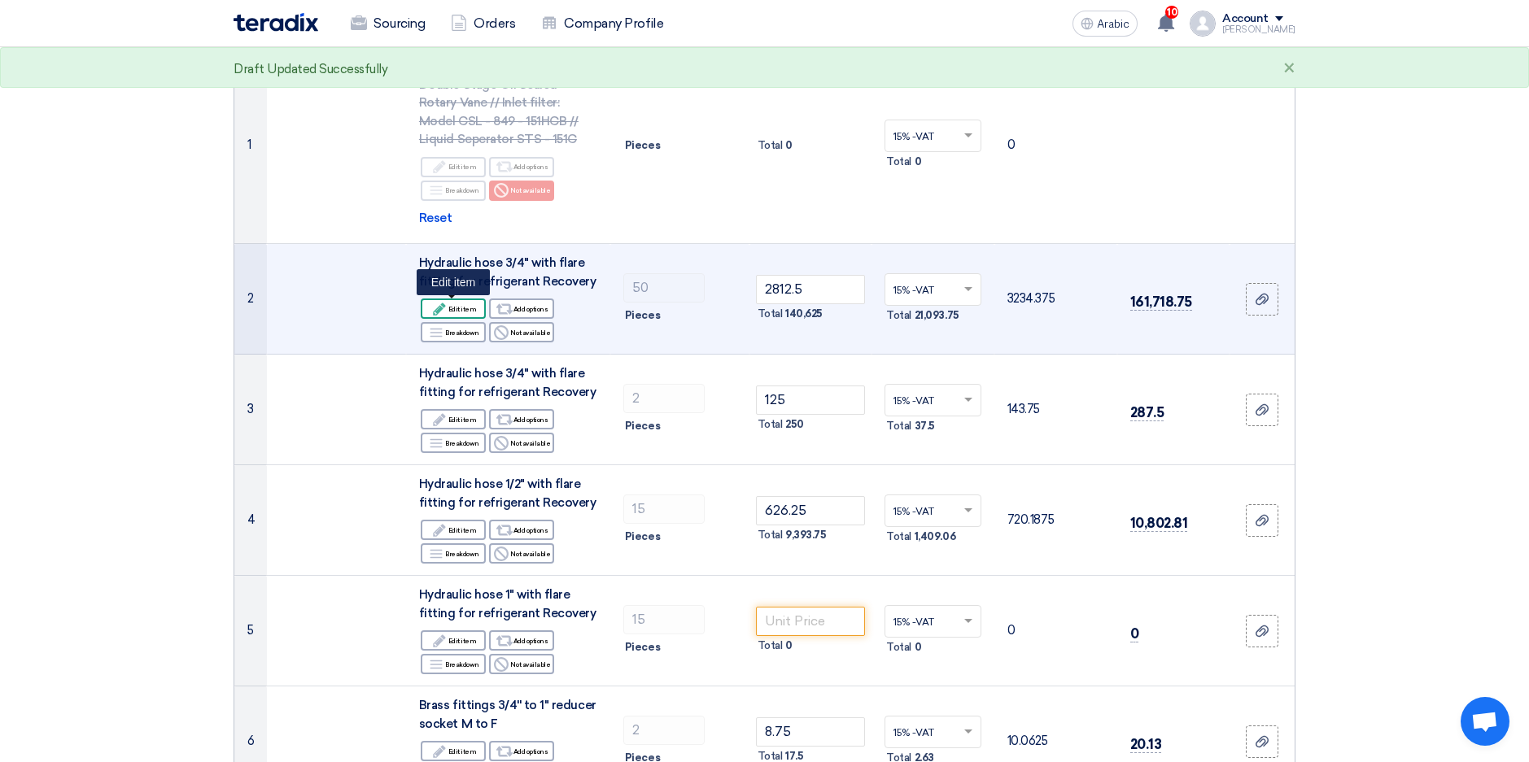
click at [453, 312] on font "Edit item" at bounding box center [462, 309] width 28 height 13
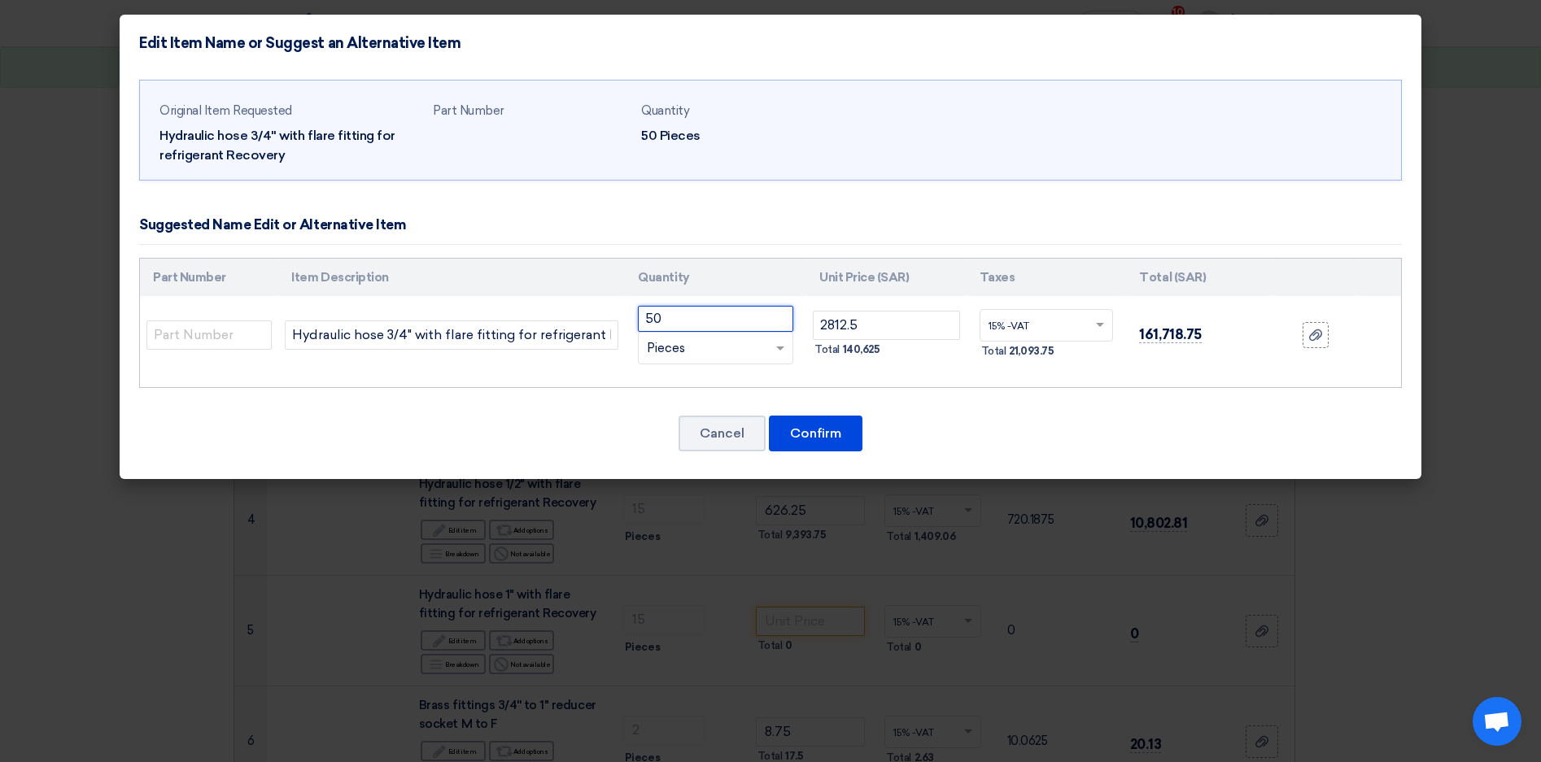
click at [752, 321] on input "50" at bounding box center [715, 319] width 155 height 26
type input "5"
type input "1"
click at [788, 347] on span at bounding box center [782, 348] width 20 height 19
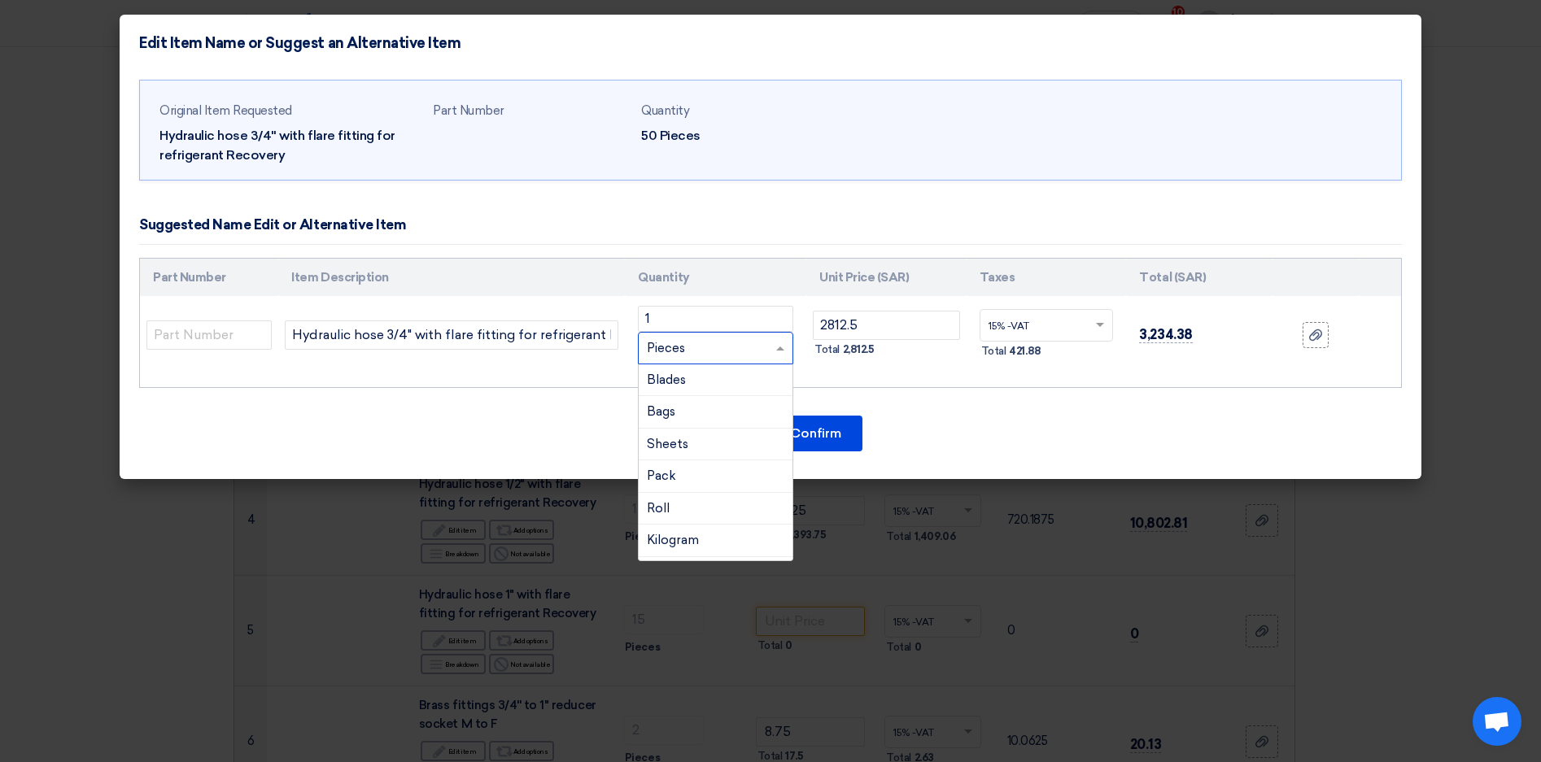
scroll to position [163, 0]
click at [684, 504] on div "Roll" at bounding box center [716, 507] width 154 height 33
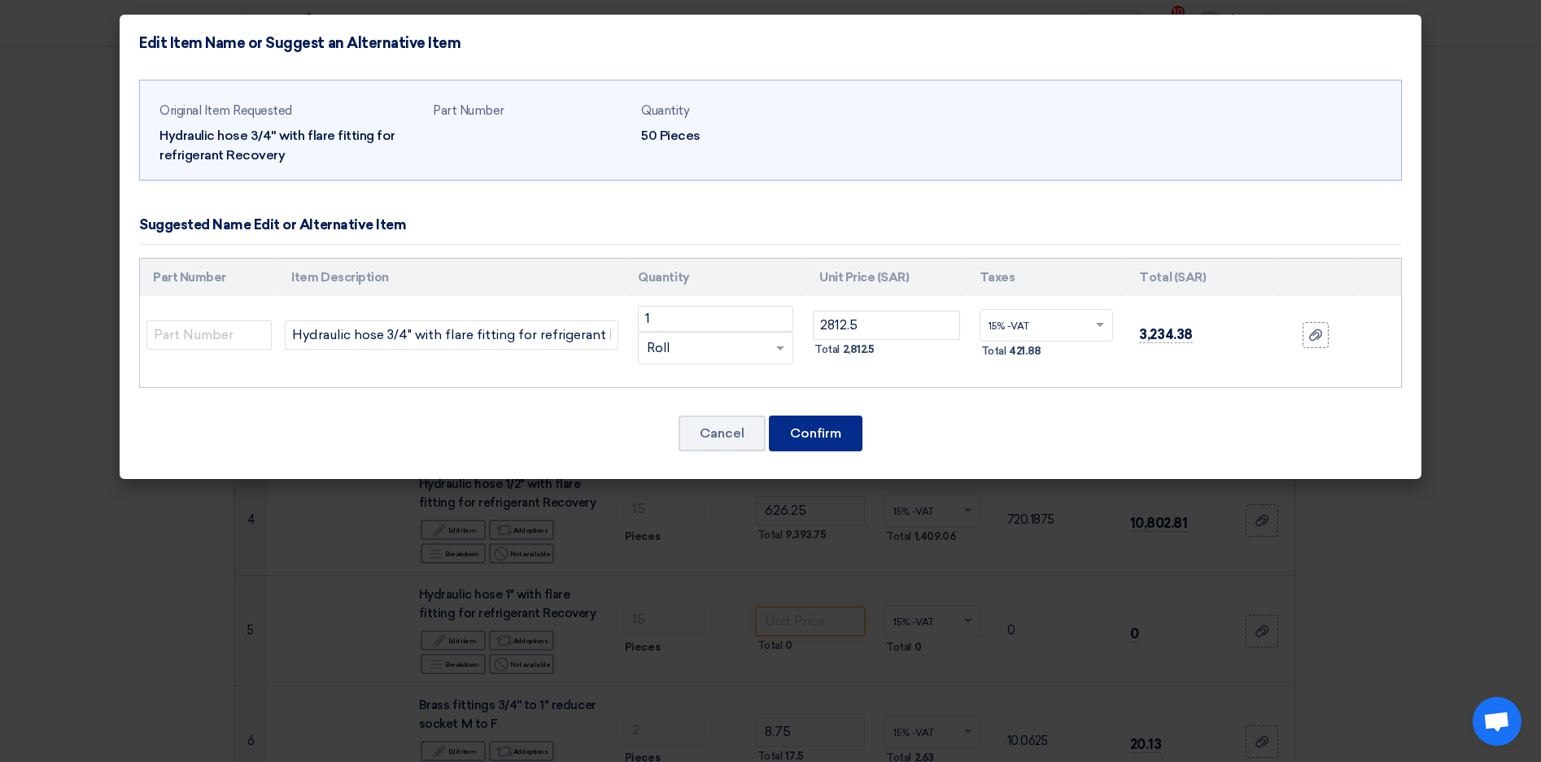
click at [796, 438] on button "Confirm" at bounding box center [816, 434] width 94 height 36
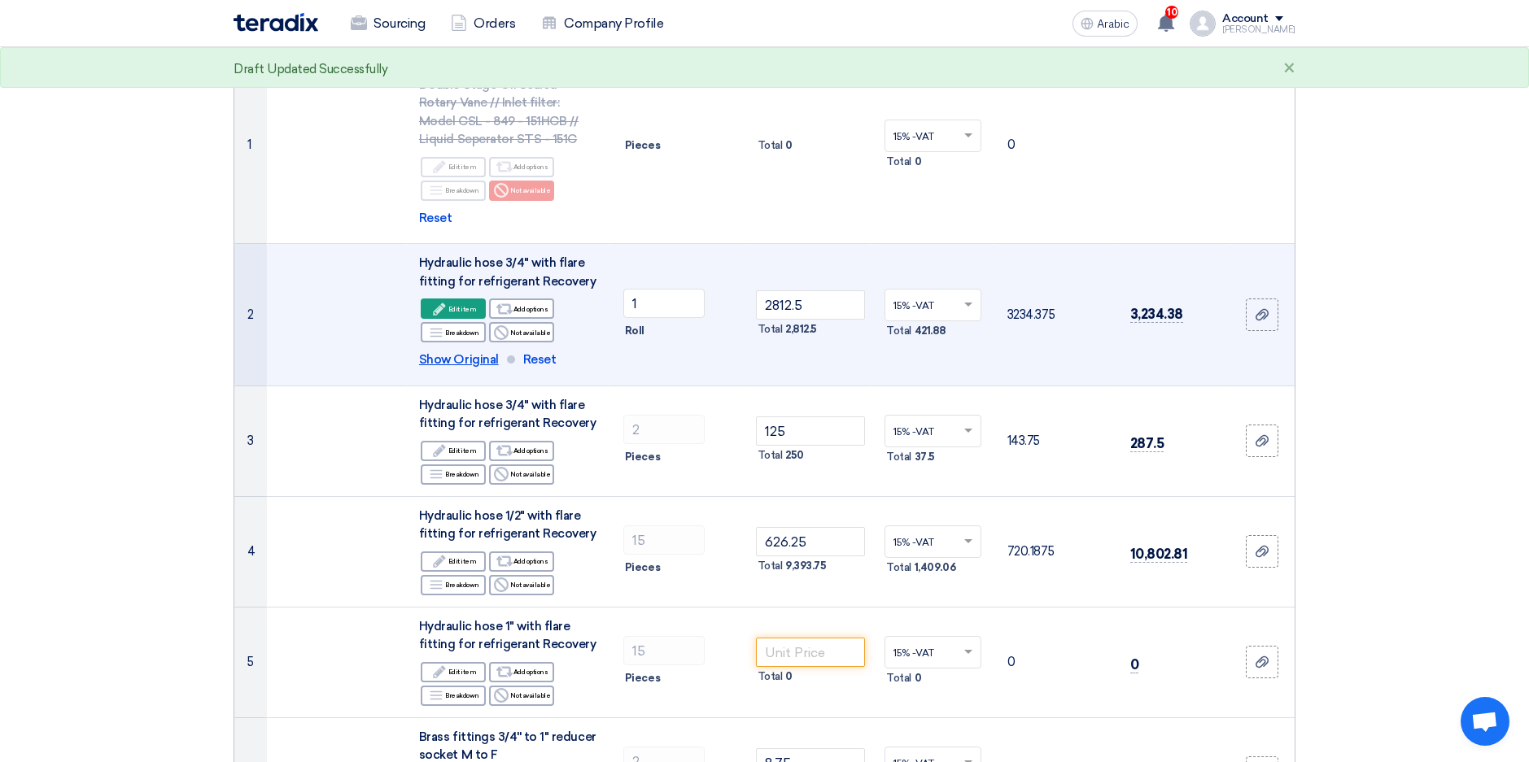
click at [467, 361] on span "Show Original" at bounding box center [459, 360] width 80 height 19
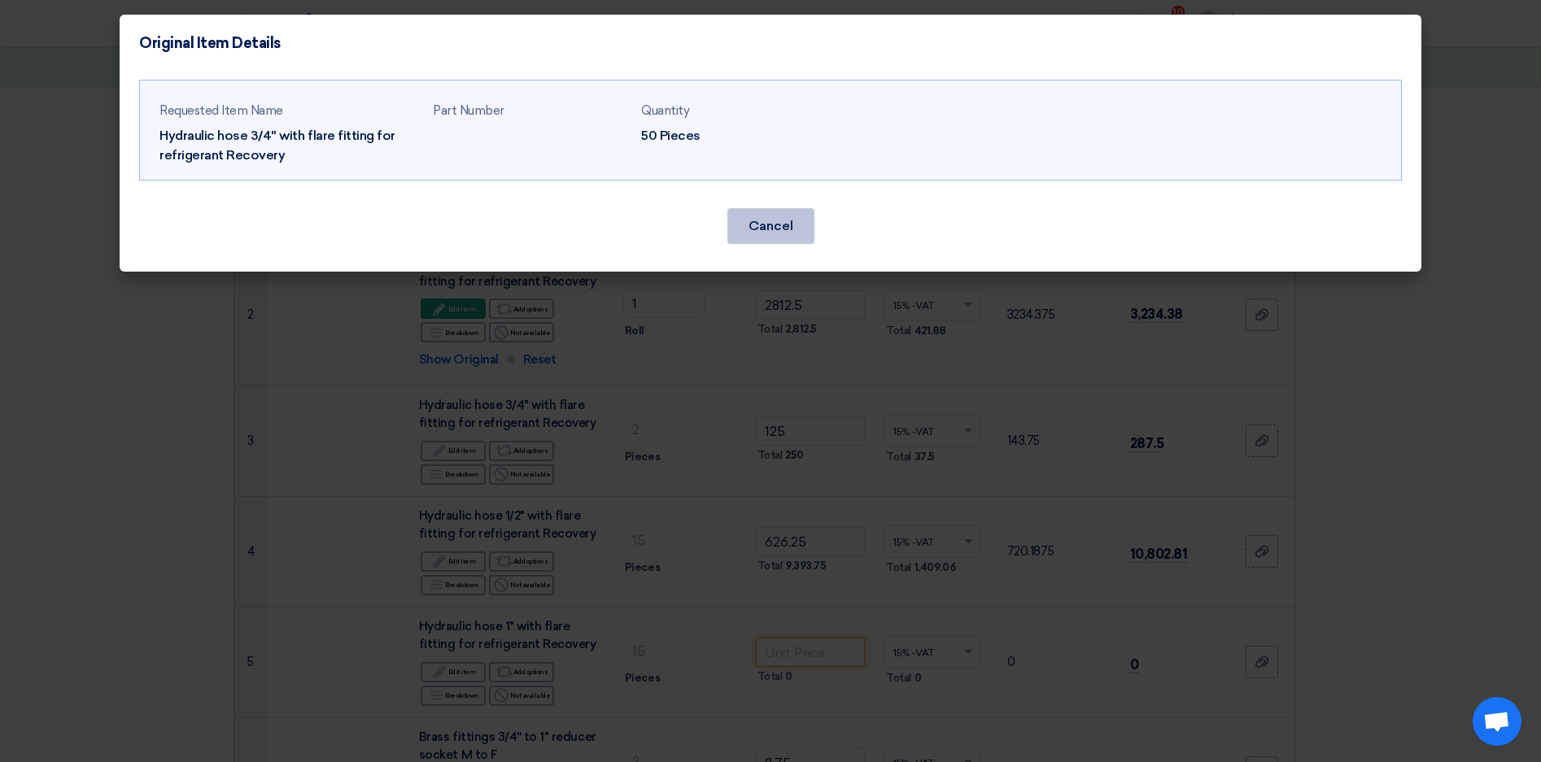
click at [769, 231] on button "Cancel" at bounding box center [770, 226] width 87 height 36
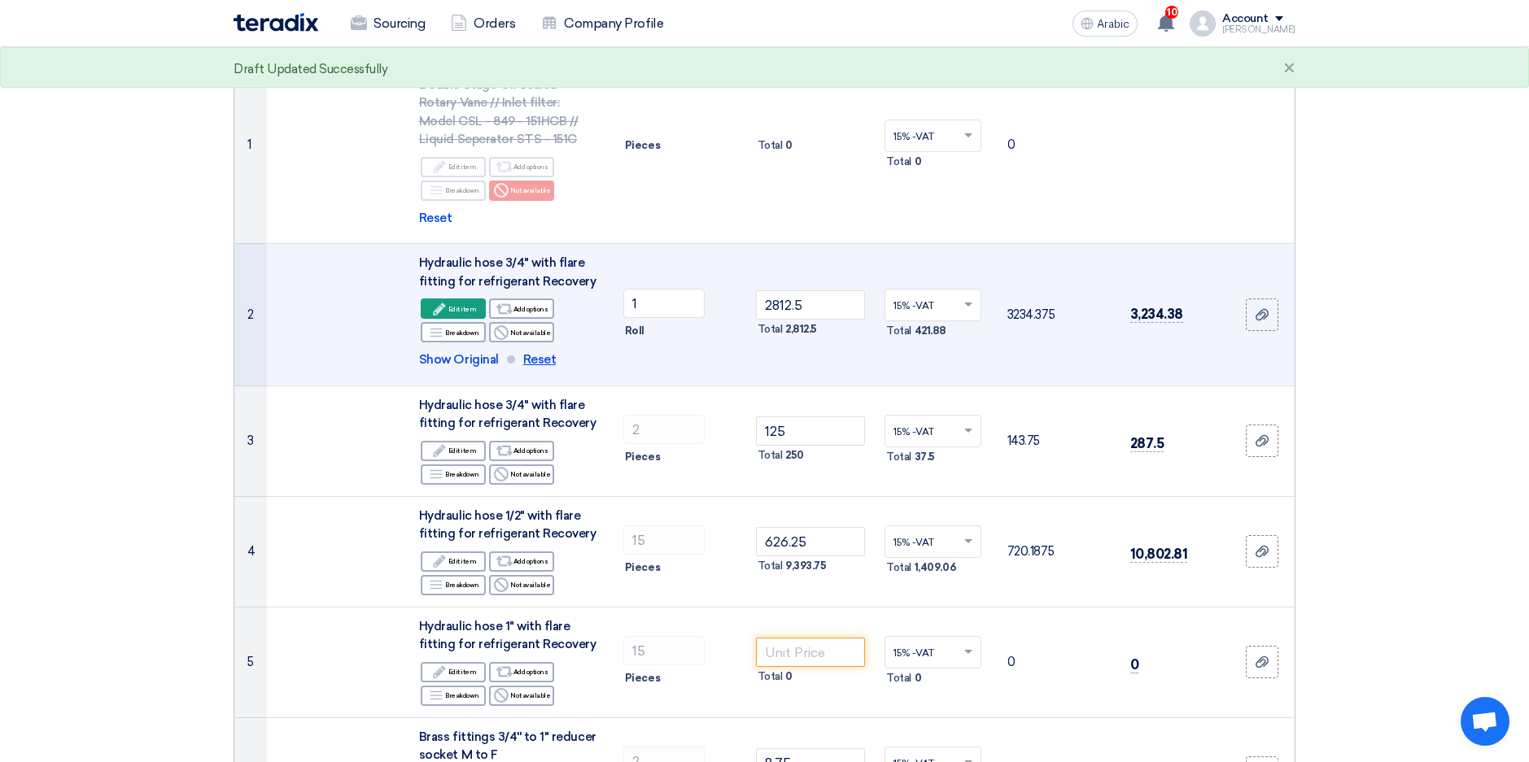
click at [539, 356] on span "Reset" at bounding box center [539, 360] width 33 height 19
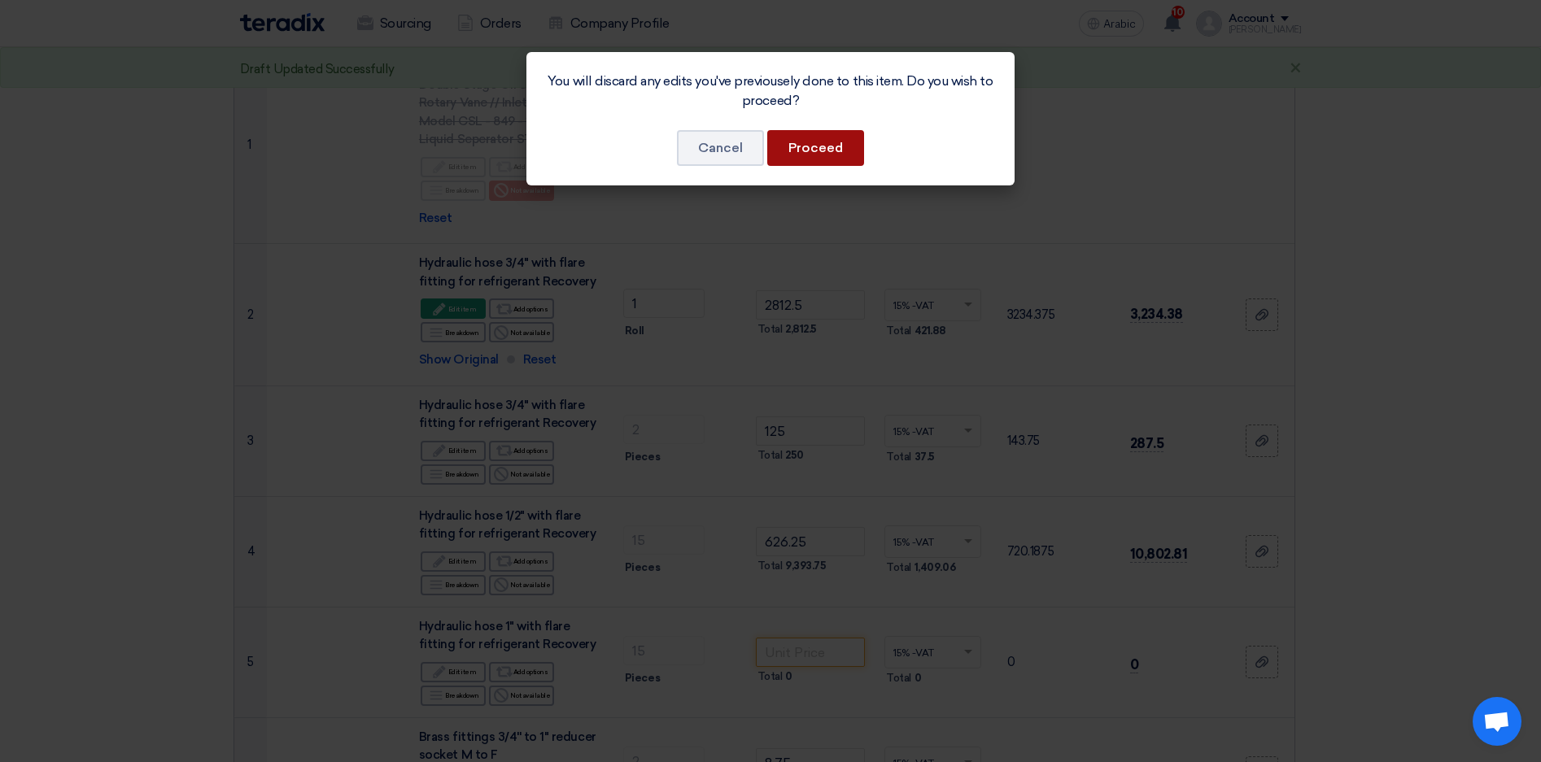
click at [827, 143] on button "Proceed" at bounding box center [815, 148] width 97 height 36
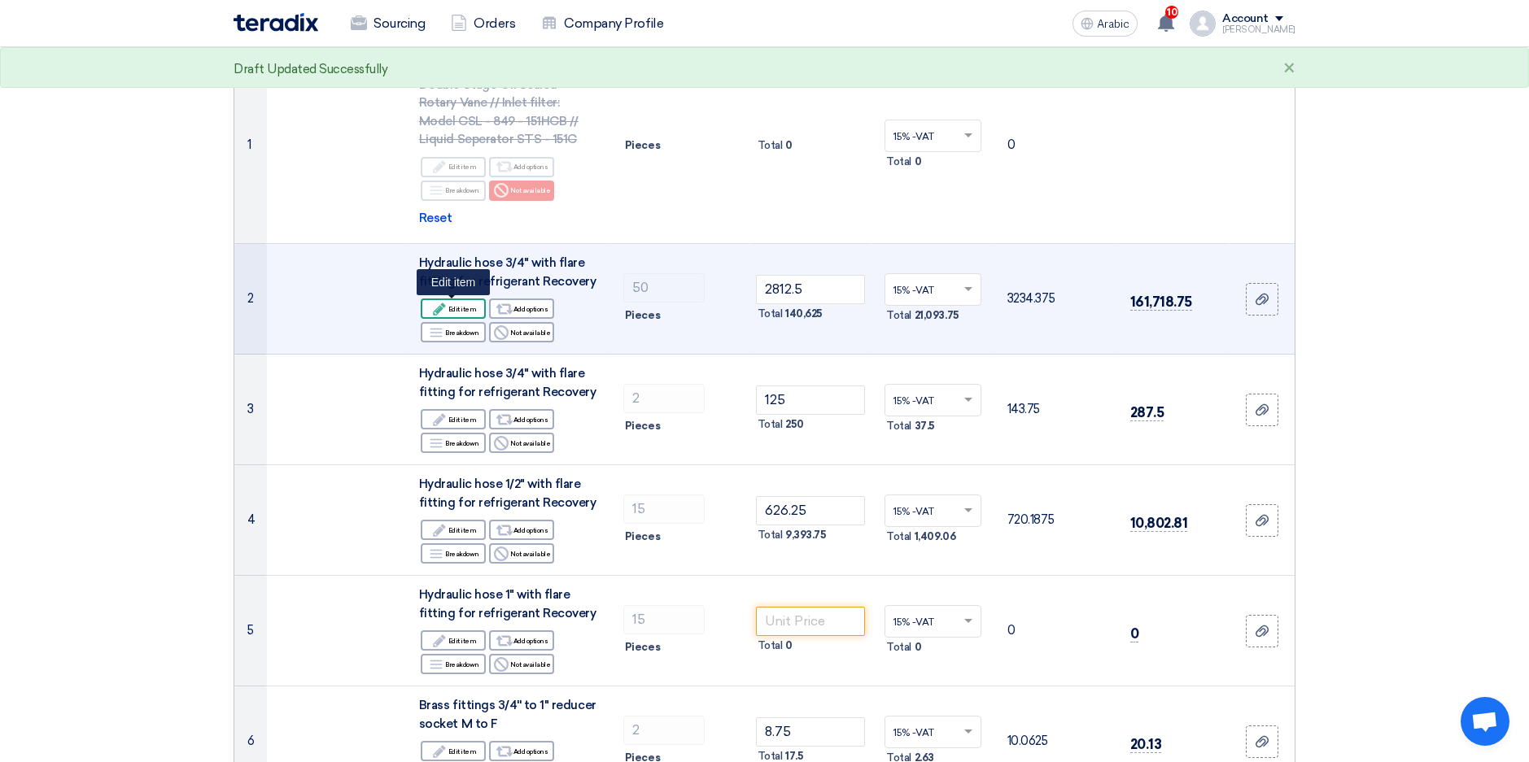
click at [461, 303] on font "Edit item" at bounding box center [462, 309] width 28 height 13
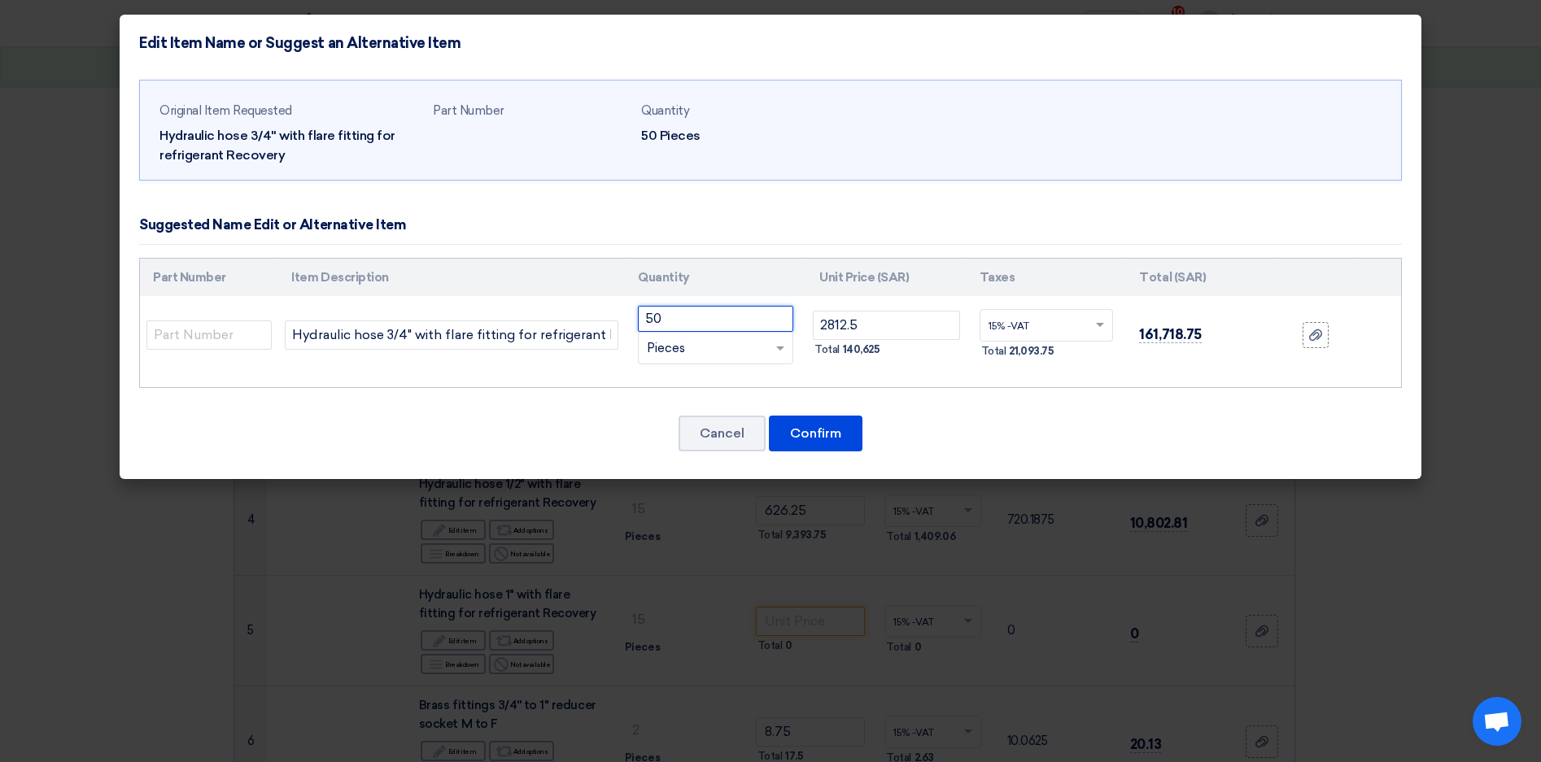
drag, startPoint x: 677, startPoint y: 317, endPoint x: 621, endPoint y: 315, distance: 56.2
click at [621, 315] on tr "Hydraulic hose 3/4" with flare fitting for refrigerant Recovery 50 RFQ_STEP1. I…" at bounding box center [770, 335] width 1261 height 78
type input "1"
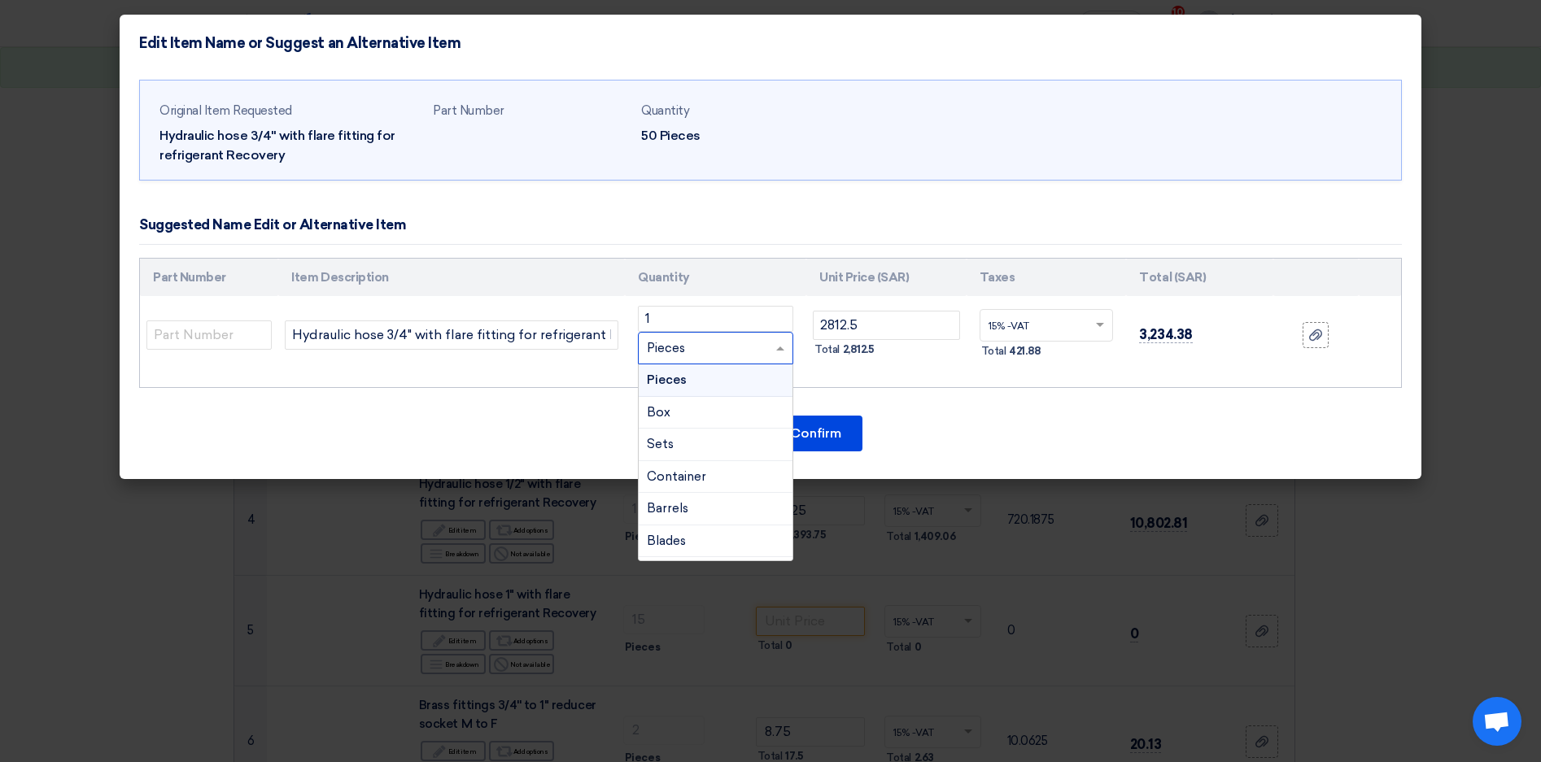
click at [786, 347] on span at bounding box center [782, 348] width 20 height 19
click at [661, 508] on span "Roll" at bounding box center [658, 507] width 23 height 15
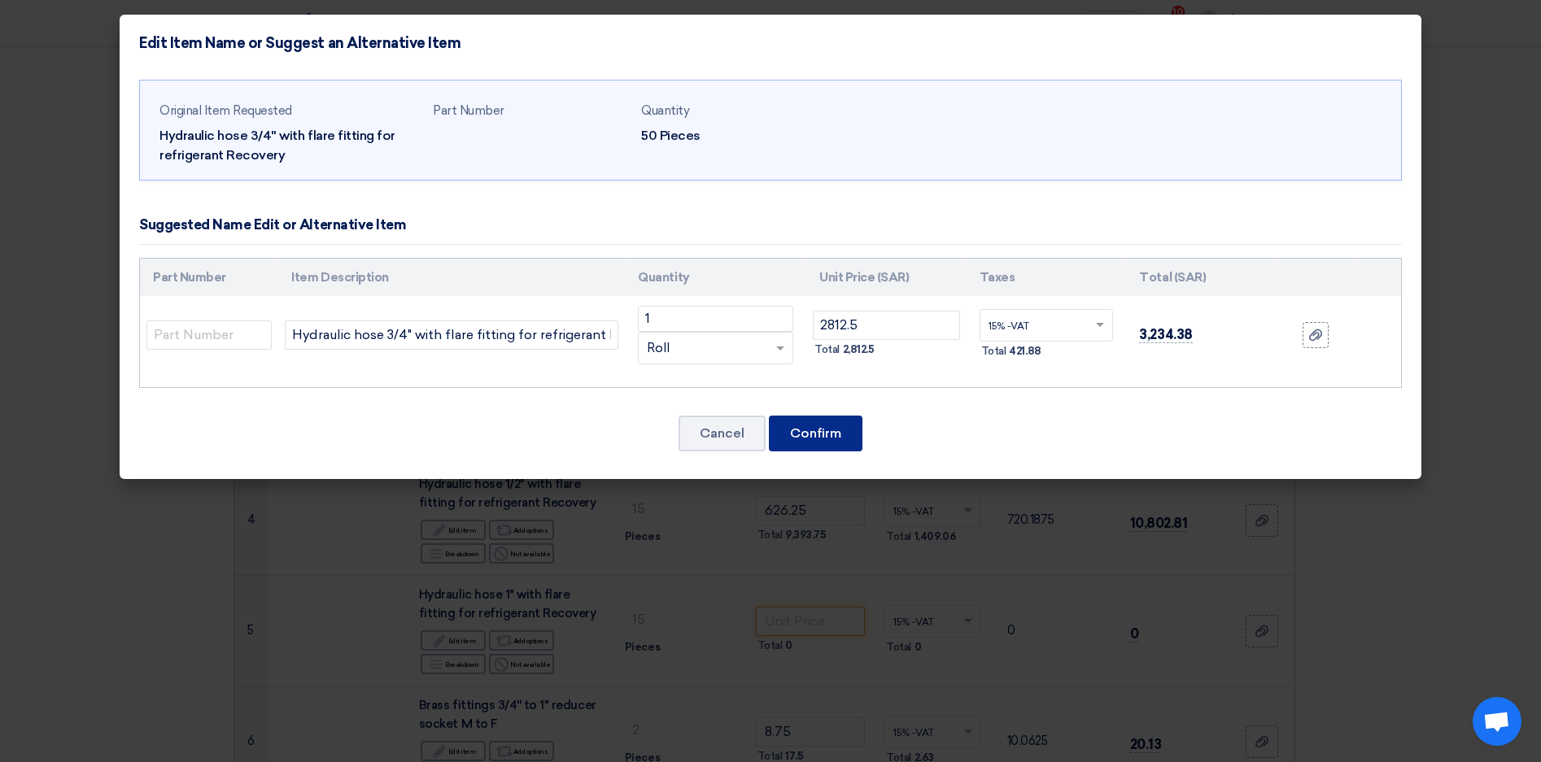
click at [821, 437] on button "Confirm" at bounding box center [816, 434] width 94 height 36
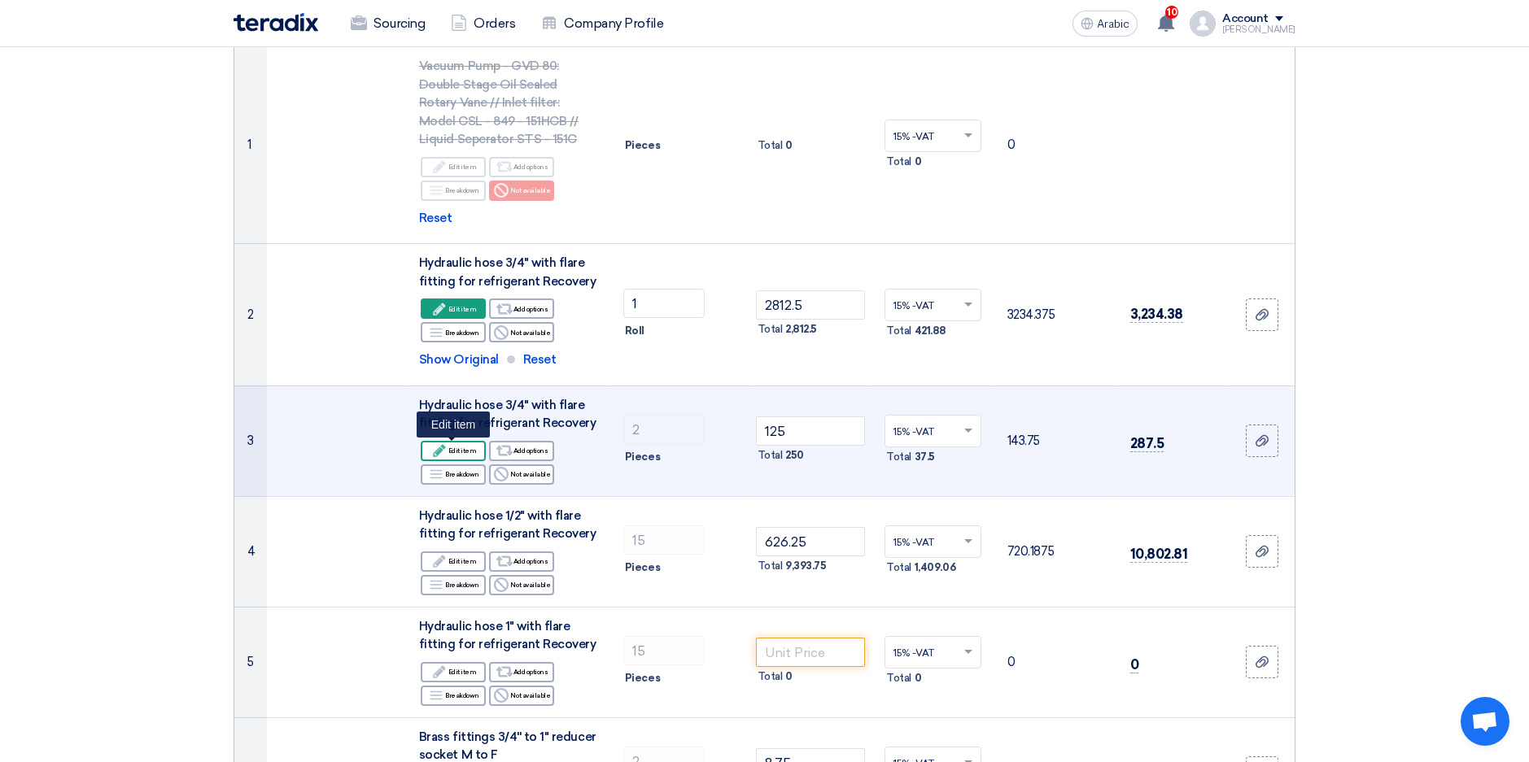
click at [445, 447] on use at bounding box center [439, 450] width 12 height 12
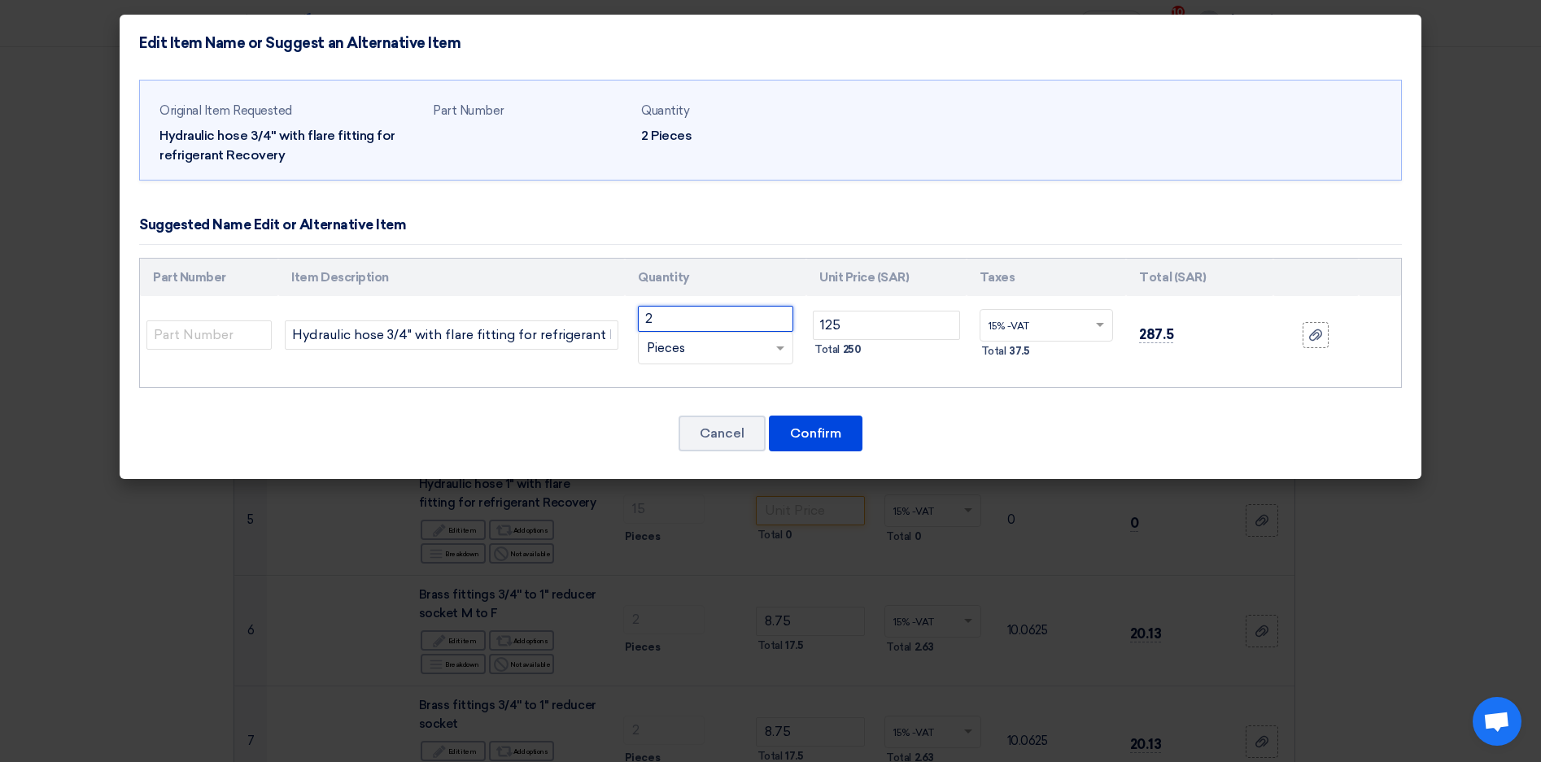
click at [692, 312] on input "2" at bounding box center [715, 319] width 155 height 26
type input "1"
type input "2"
click at [836, 438] on button "Confirm" at bounding box center [816, 434] width 94 height 36
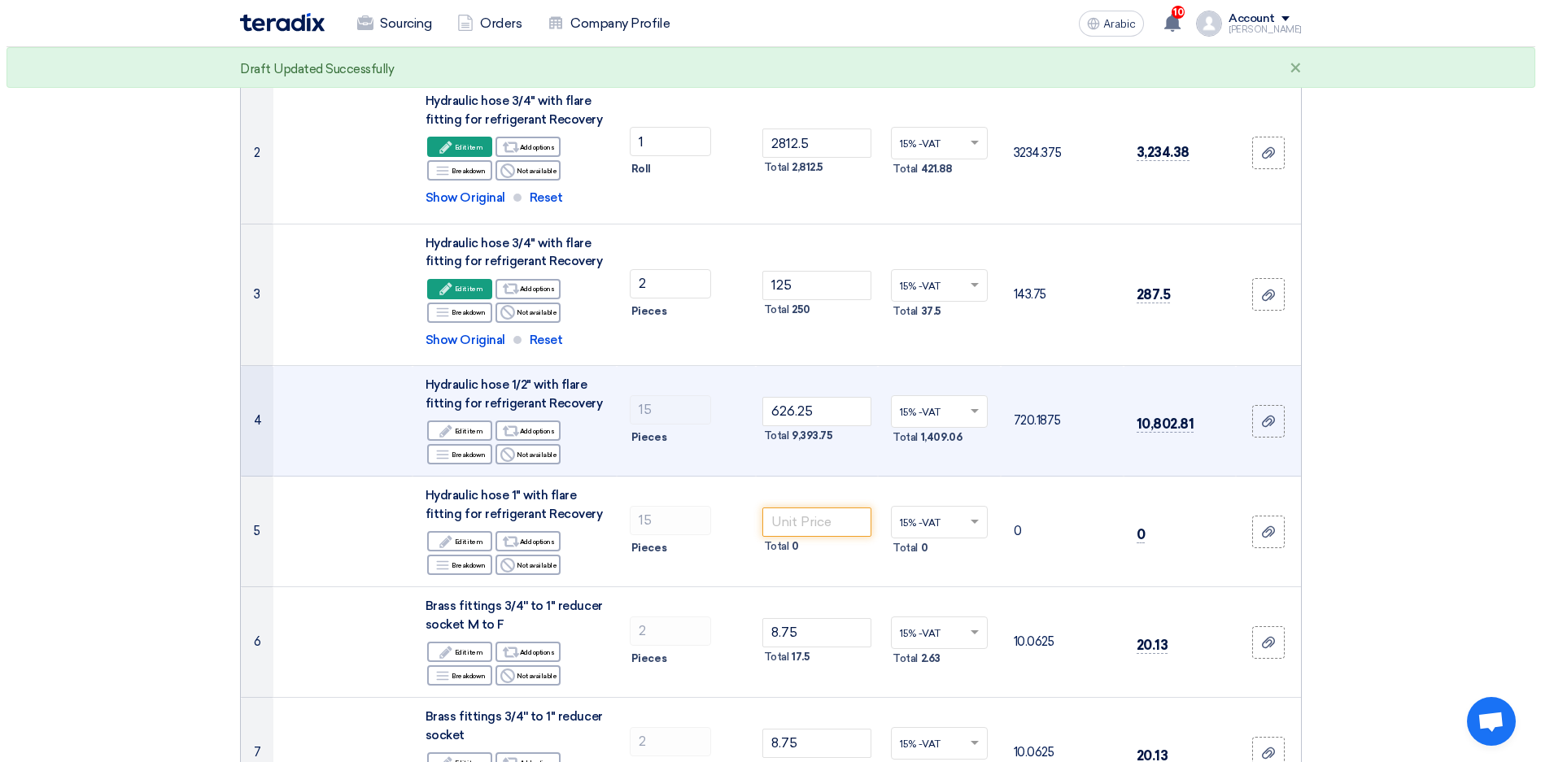
scroll to position [407, 0]
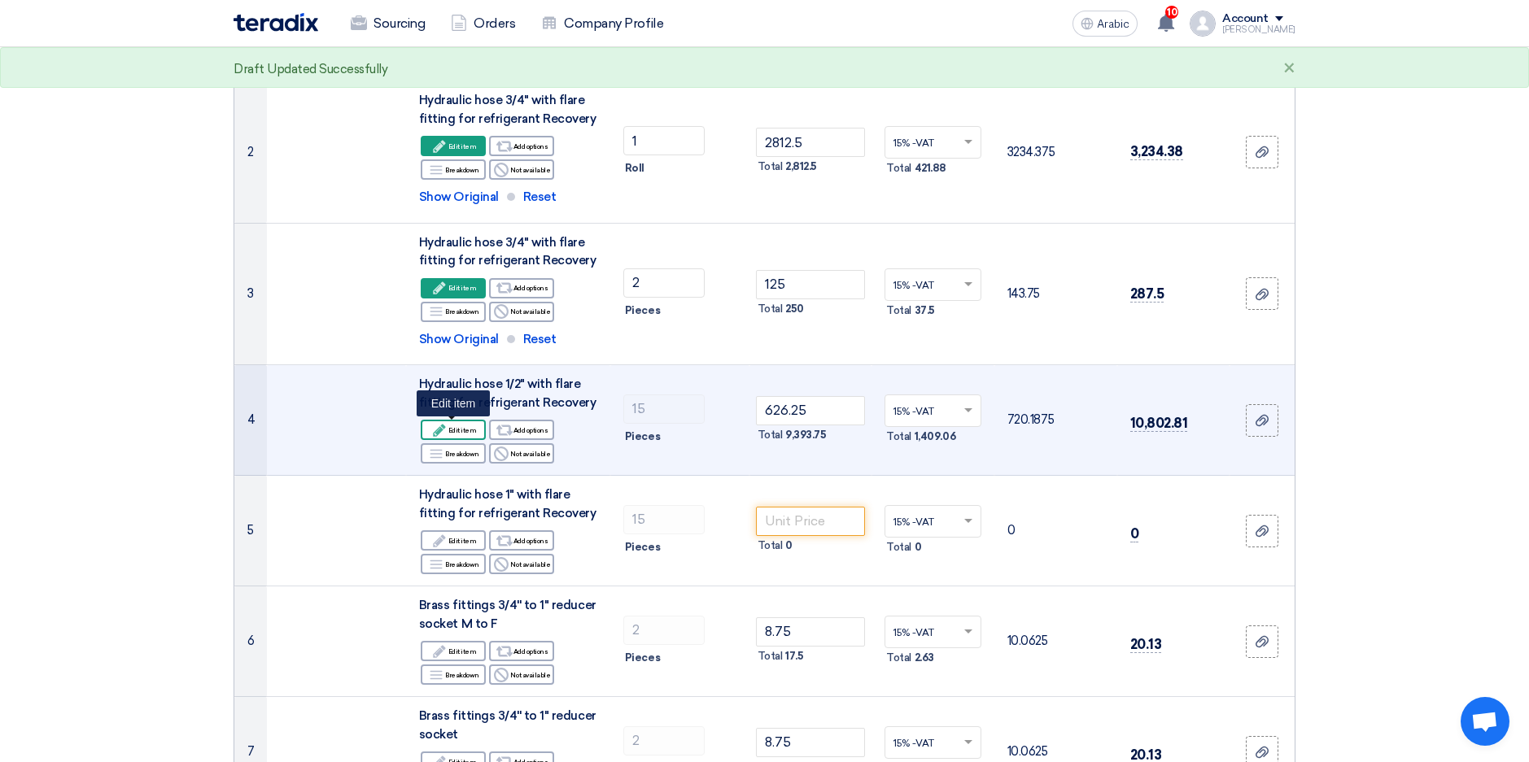
click at [452, 431] on font "Edit item" at bounding box center [462, 430] width 28 height 13
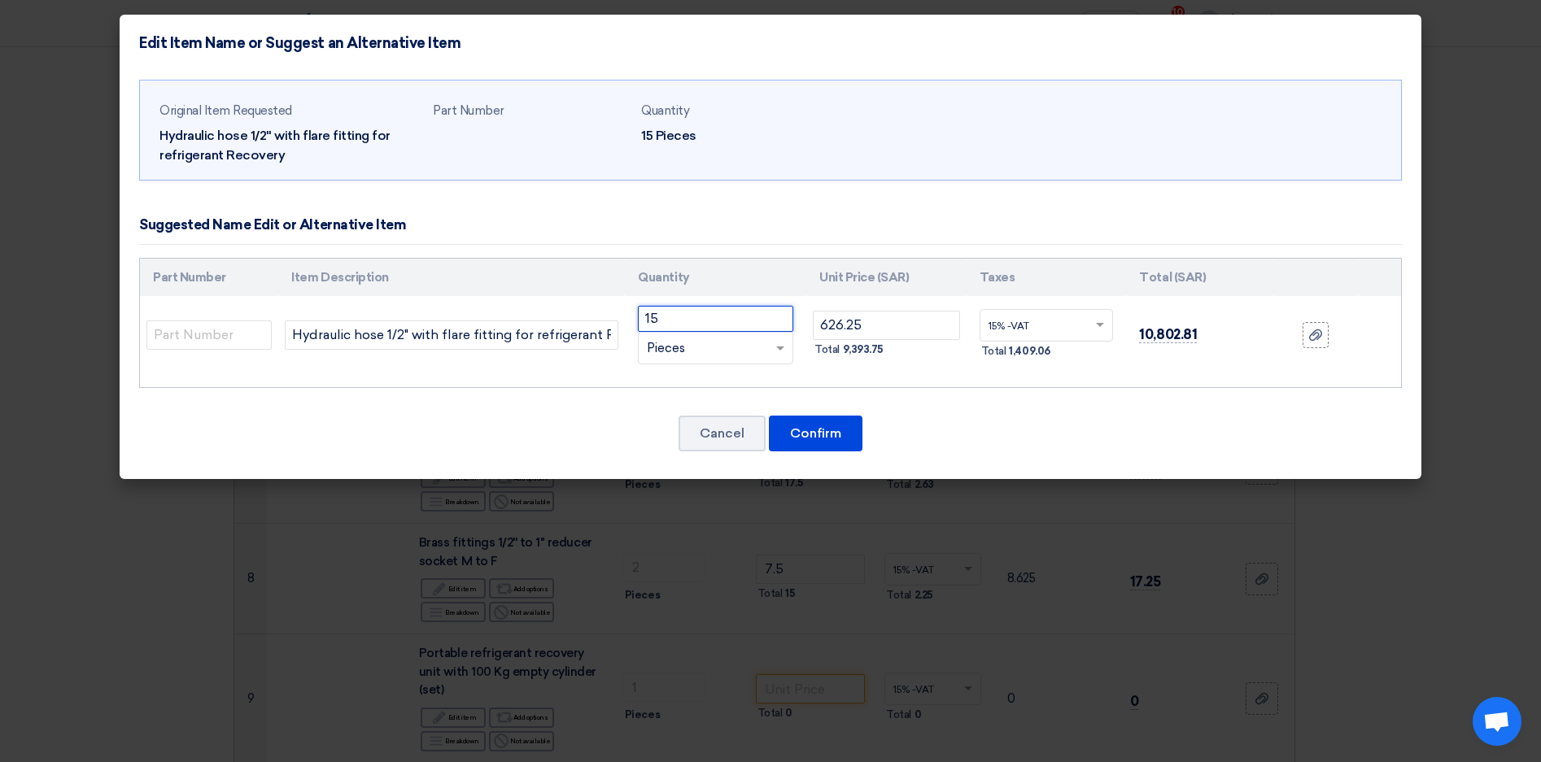
drag, startPoint x: 665, startPoint y: 319, endPoint x: 626, endPoint y: 313, distance: 40.3
click at [626, 313] on td "15 RFQ_STEP1. ITEMS.2.TYPE_PLACEHOLDER × Pieces" at bounding box center [715, 335] width 181 height 78
type input "1"
click at [779, 343] on span at bounding box center [782, 348] width 20 height 19
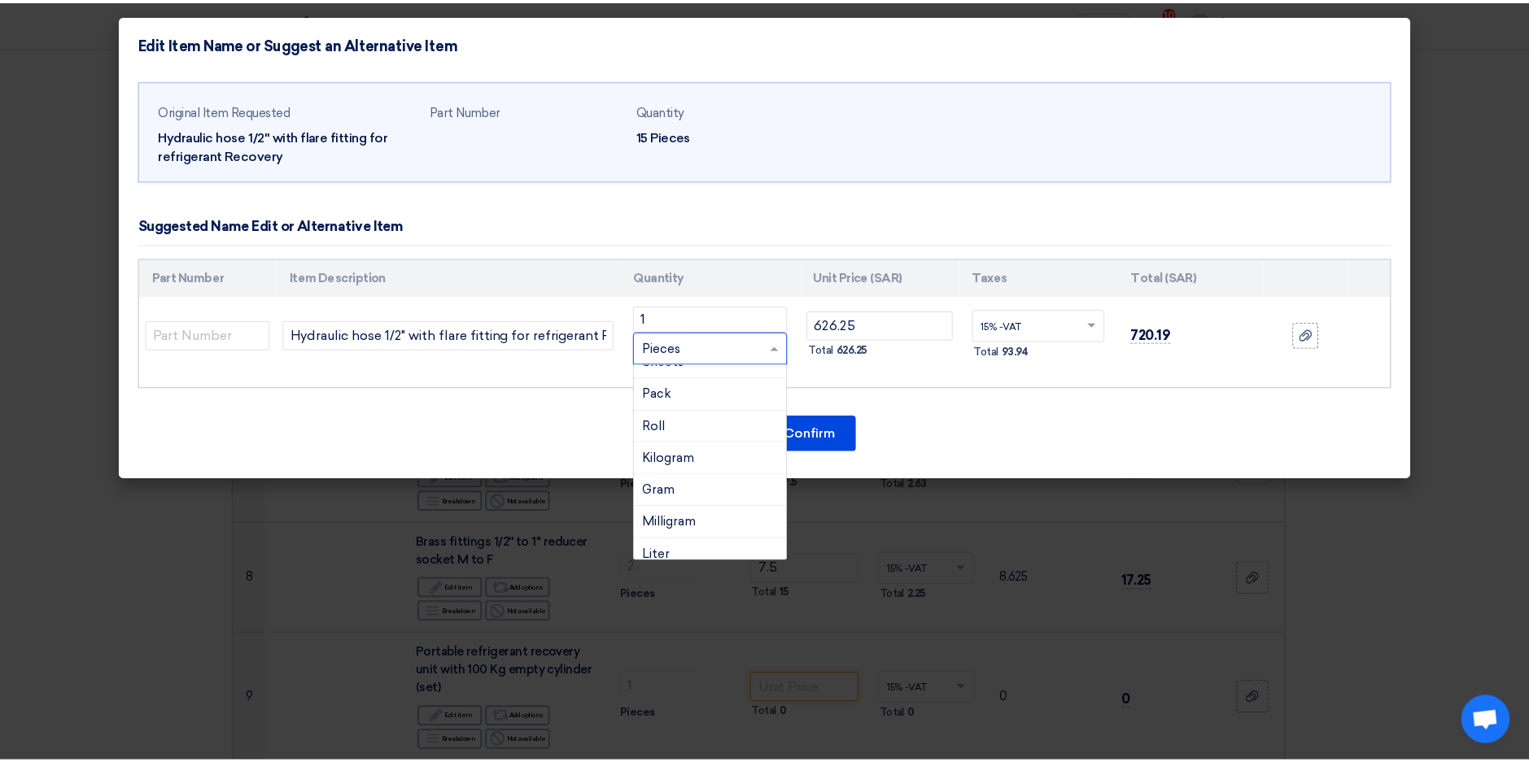
scroll to position [244, 0]
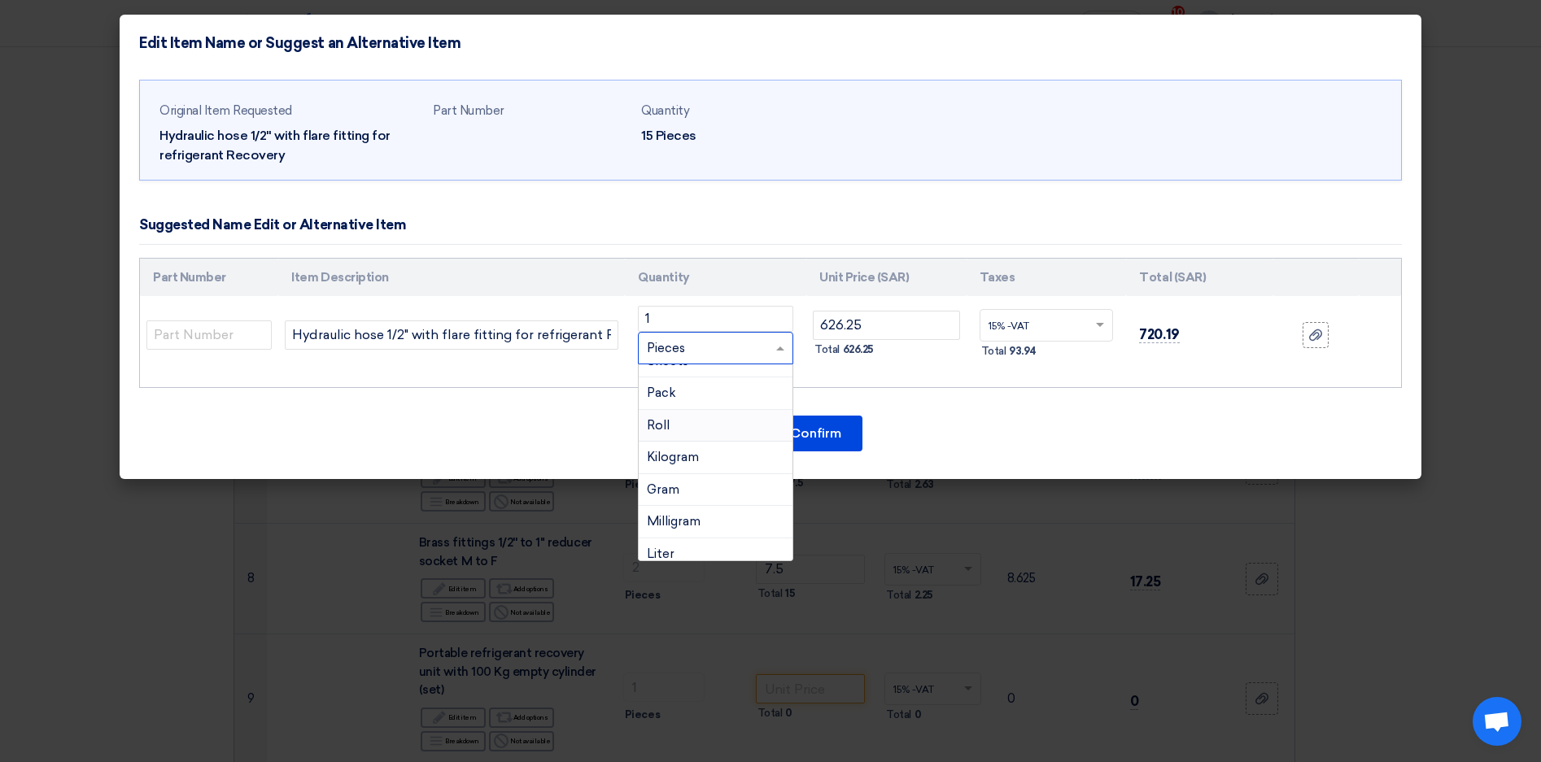
click at [691, 429] on div "Roll" at bounding box center [716, 426] width 154 height 33
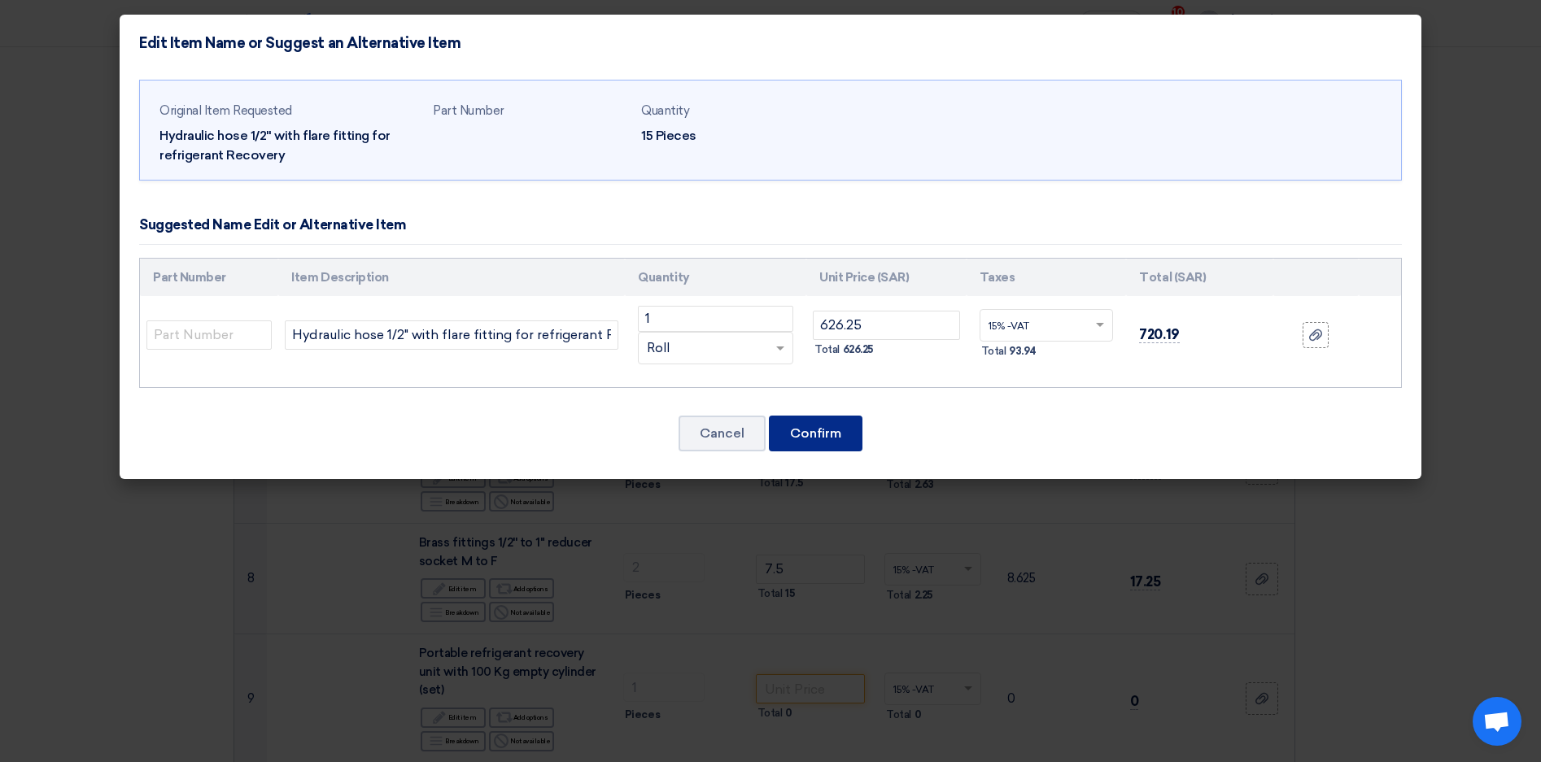
click at [821, 434] on button "Confirm" at bounding box center [816, 434] width 94 height 36
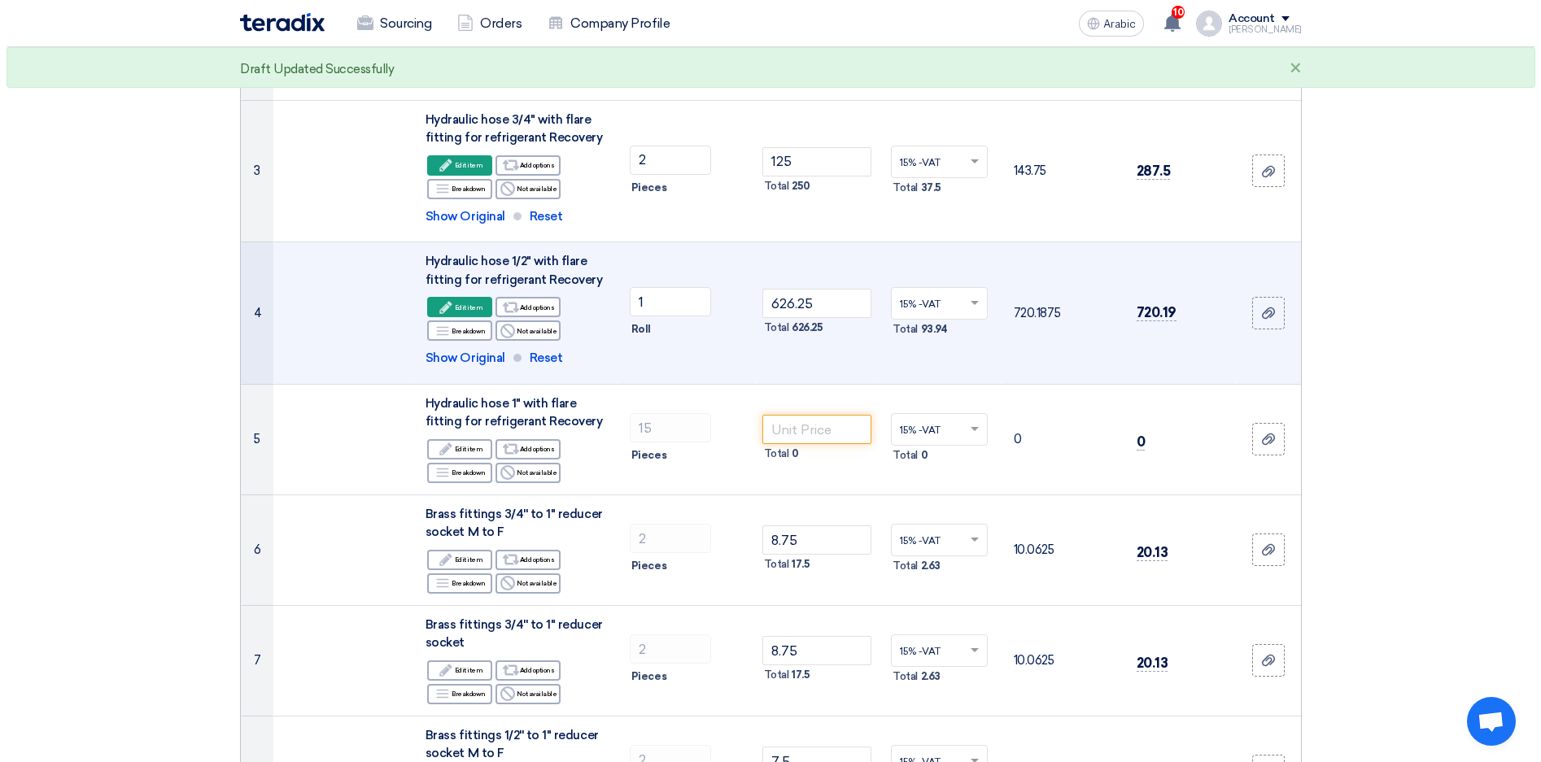
scroll to position [569, 0]
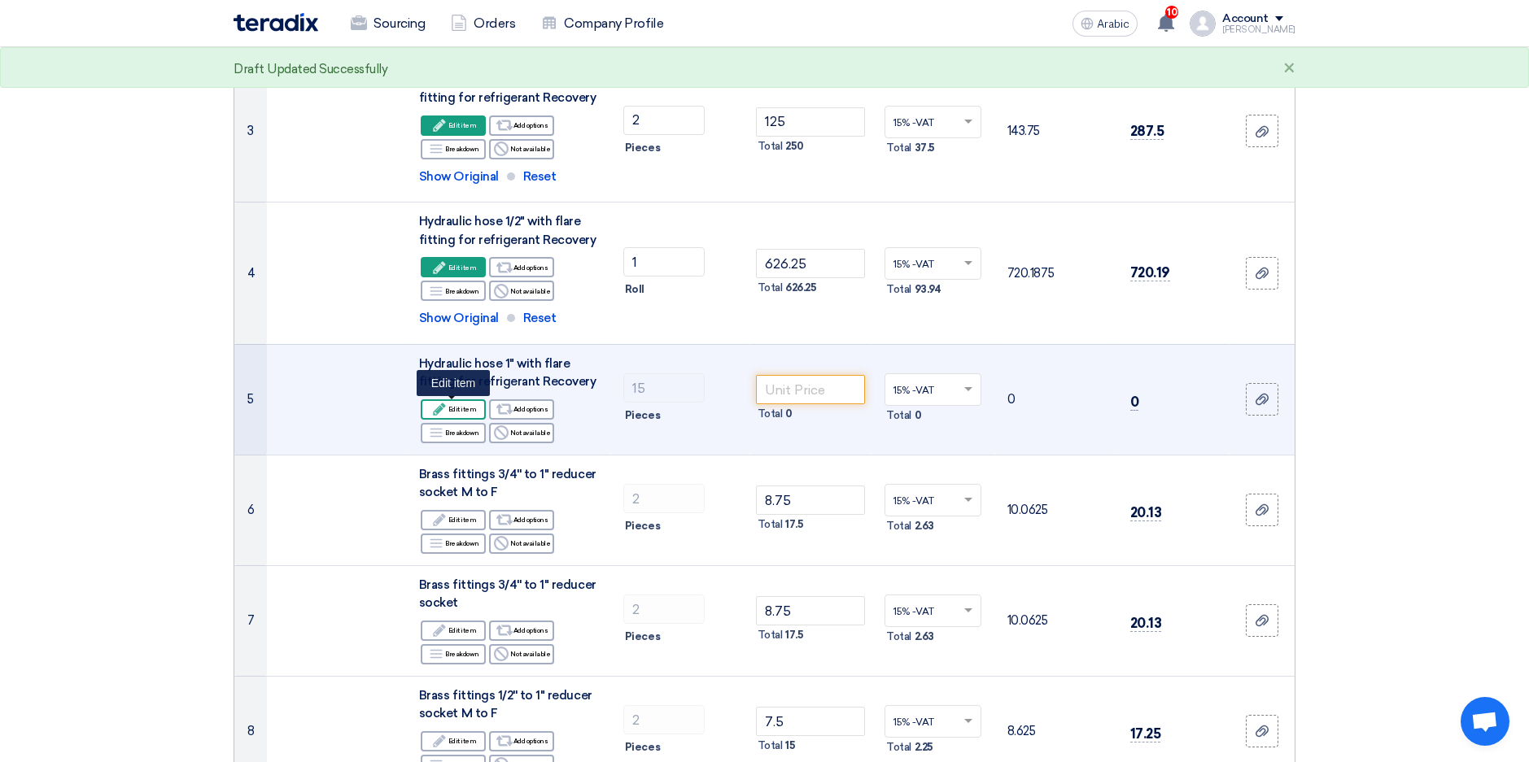
click at [460, 409] on font "Edit item" at bounding box center [462, 409] width 28 height 13
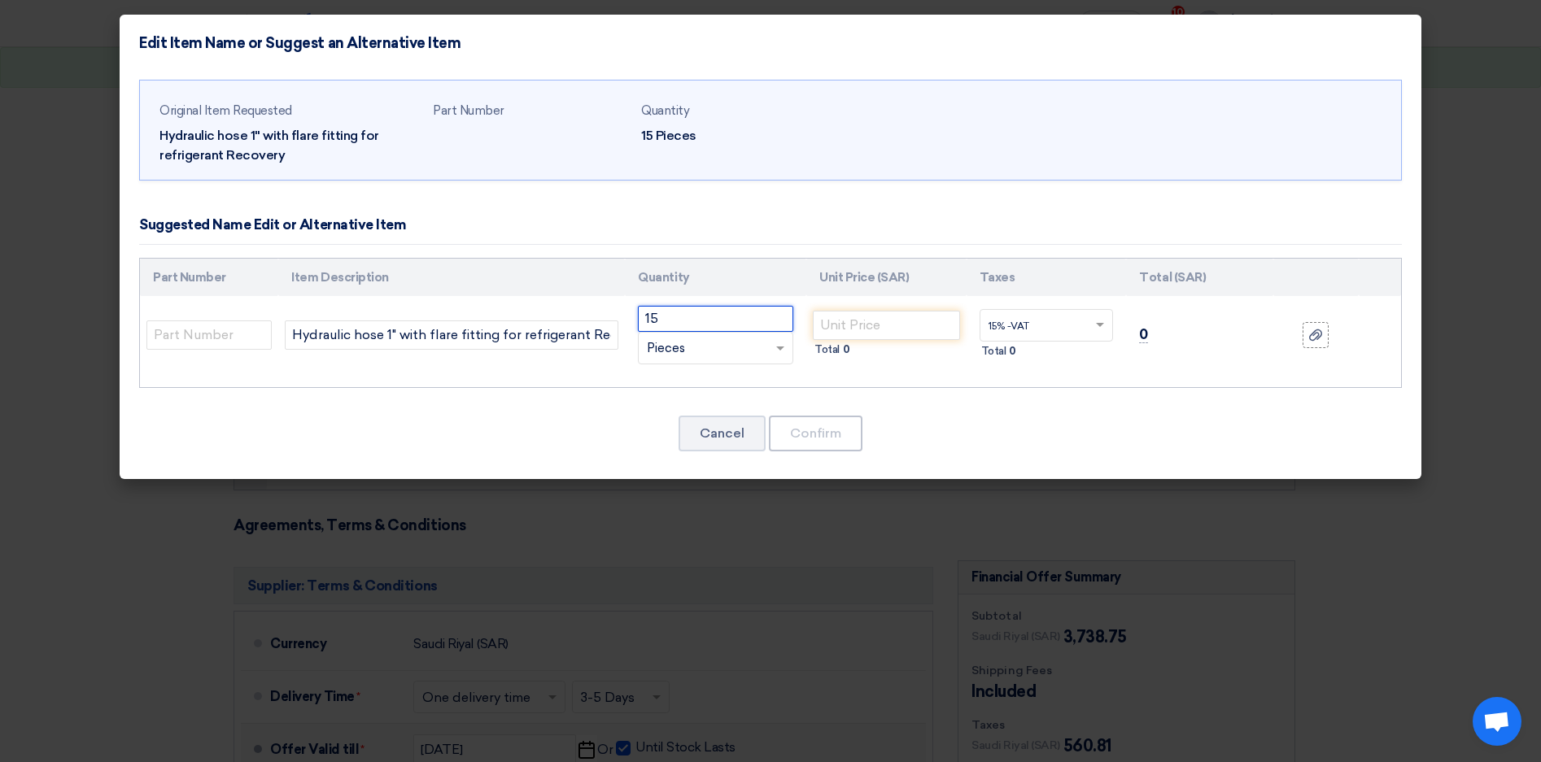
click at [717, 318] on input "15" at bounding box center [715, 319] width 155 height 26
type input "1"
click at [780, 342] on span at bounding box center [782, 348] width 20 height 19
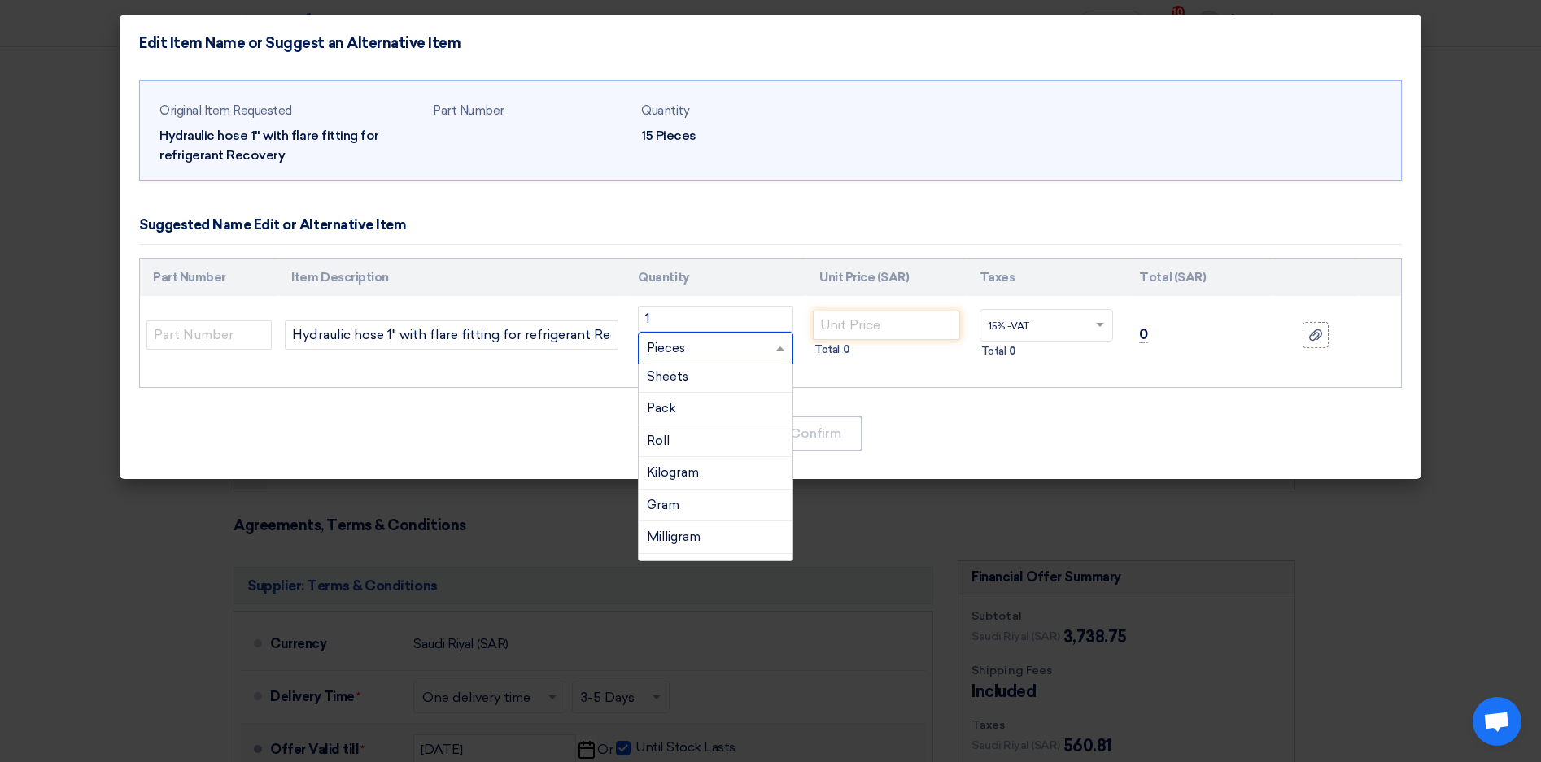
scroll to position [244, 0]
click at [670, 423] on div "Roll" at bounding box center [716, 426] width 154 height 33
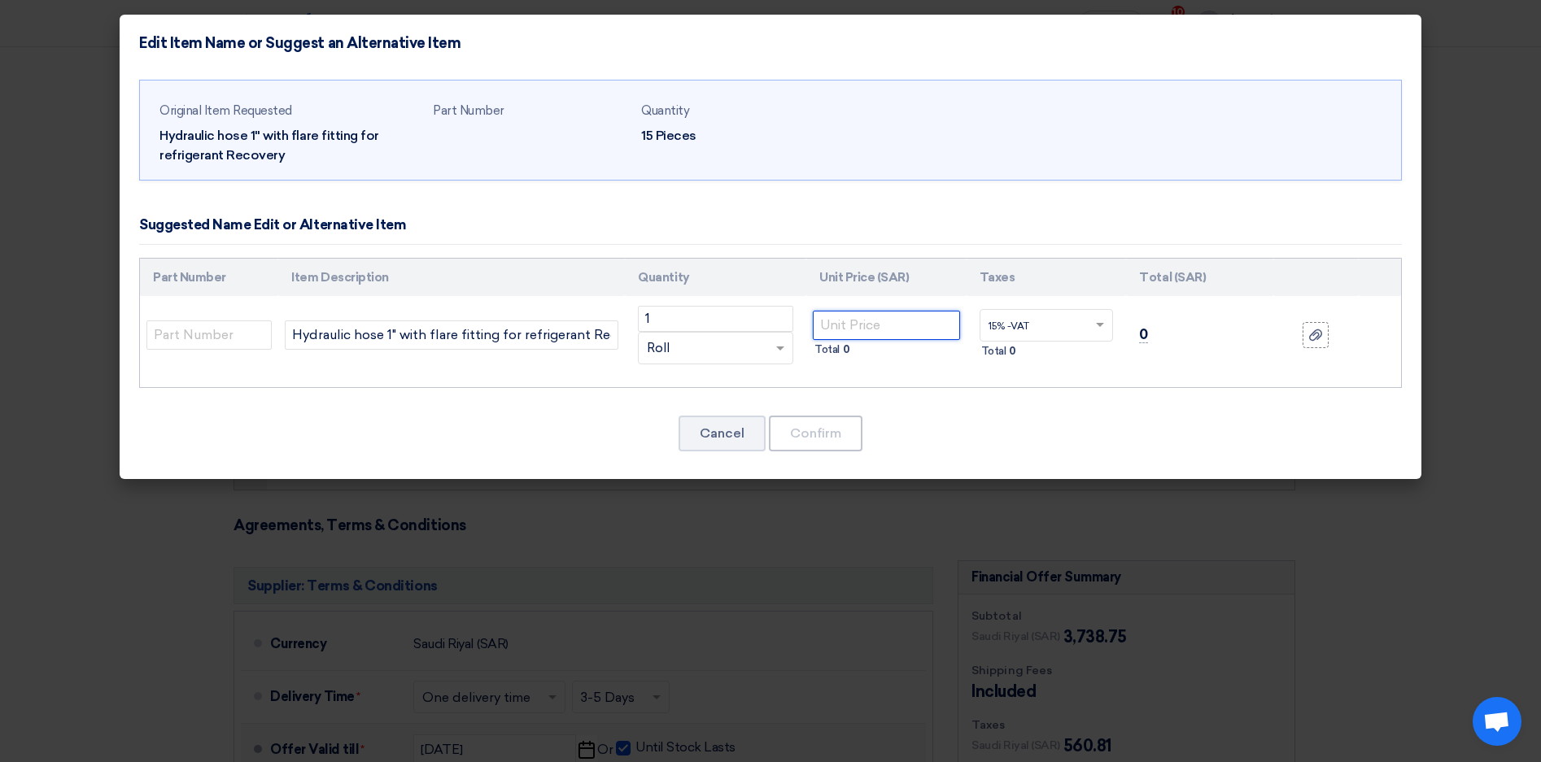
click at [863, 334] on input "number" at bounding box center [886, 325] width 147 height 29
type input "1143.75"
click at [806, 424] on button "Confirm" at bounding box center [816, 434] width 94 height 36
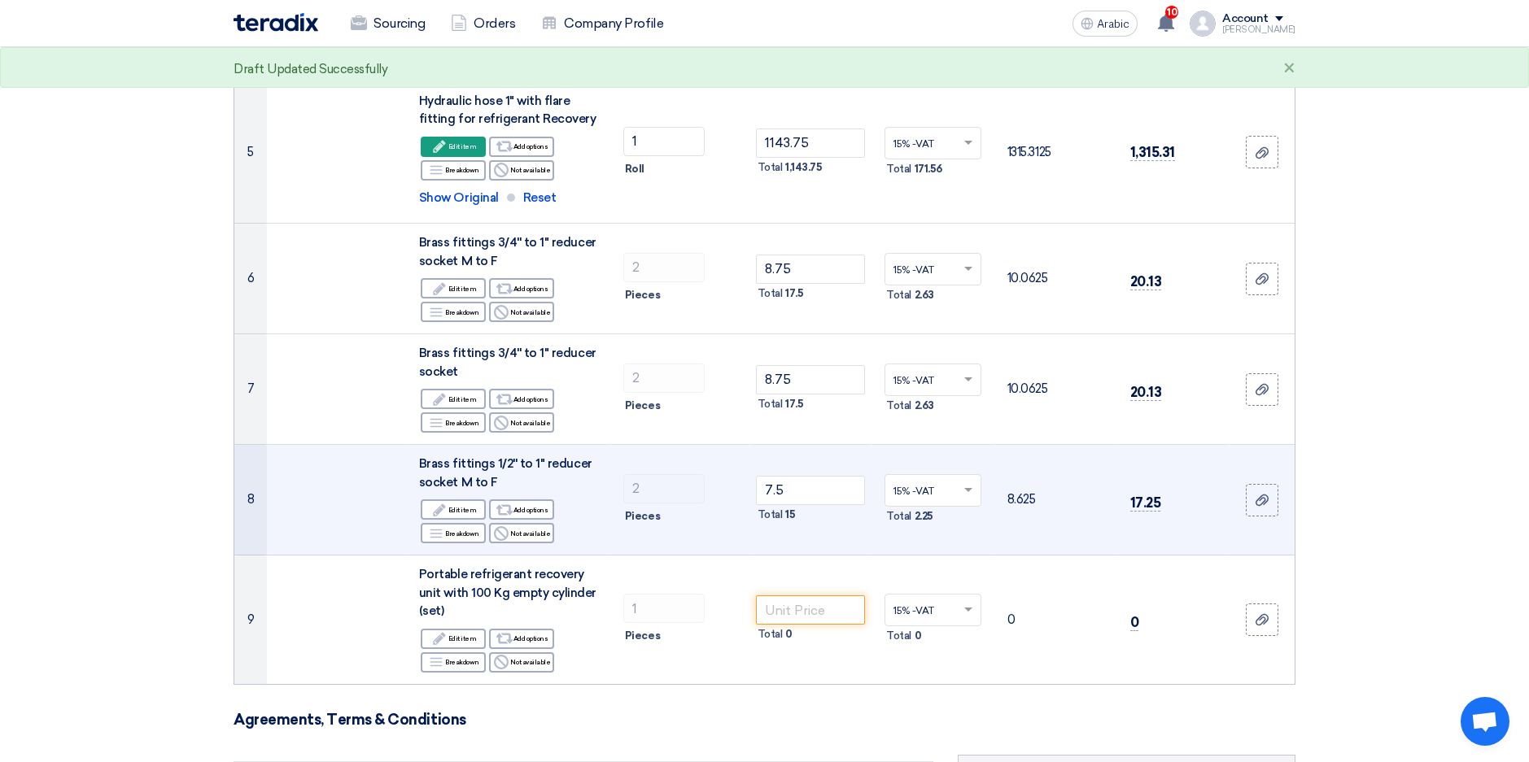
scroll to position [751, 0]
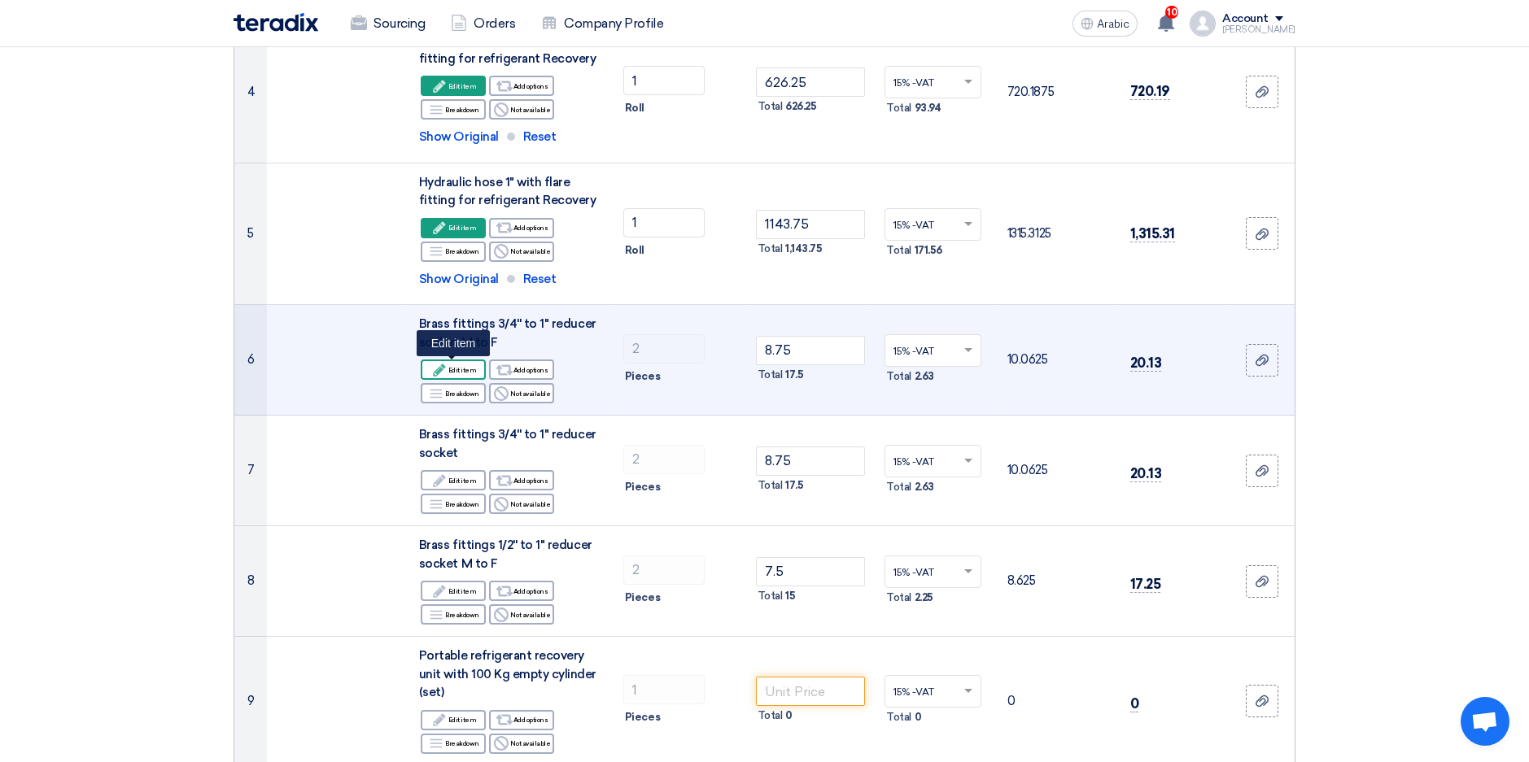
click at [453, 369] on font "Edit item" at bounding box center [462, 370] width 28 height 13
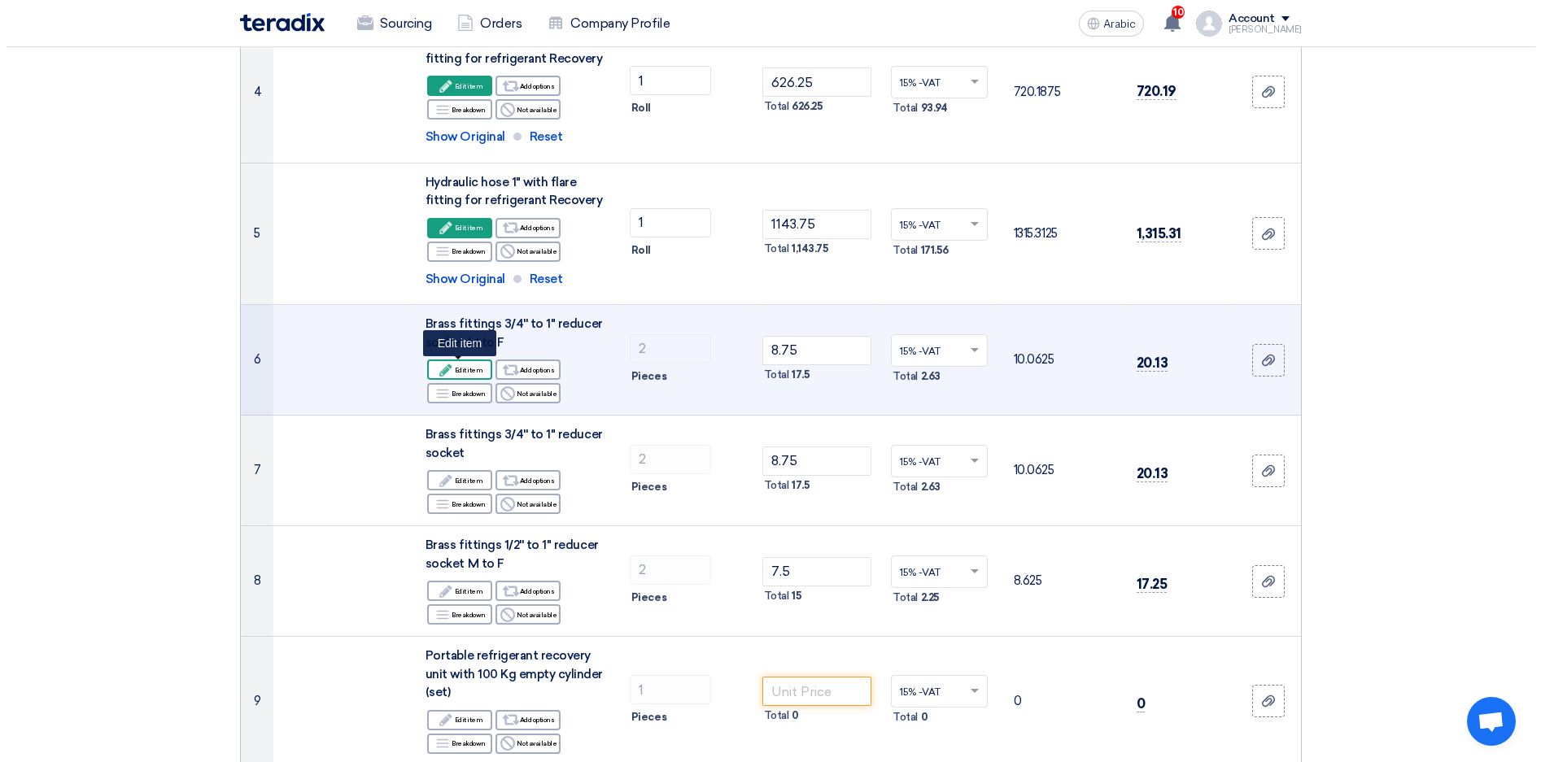
scroll to position [609, 0]
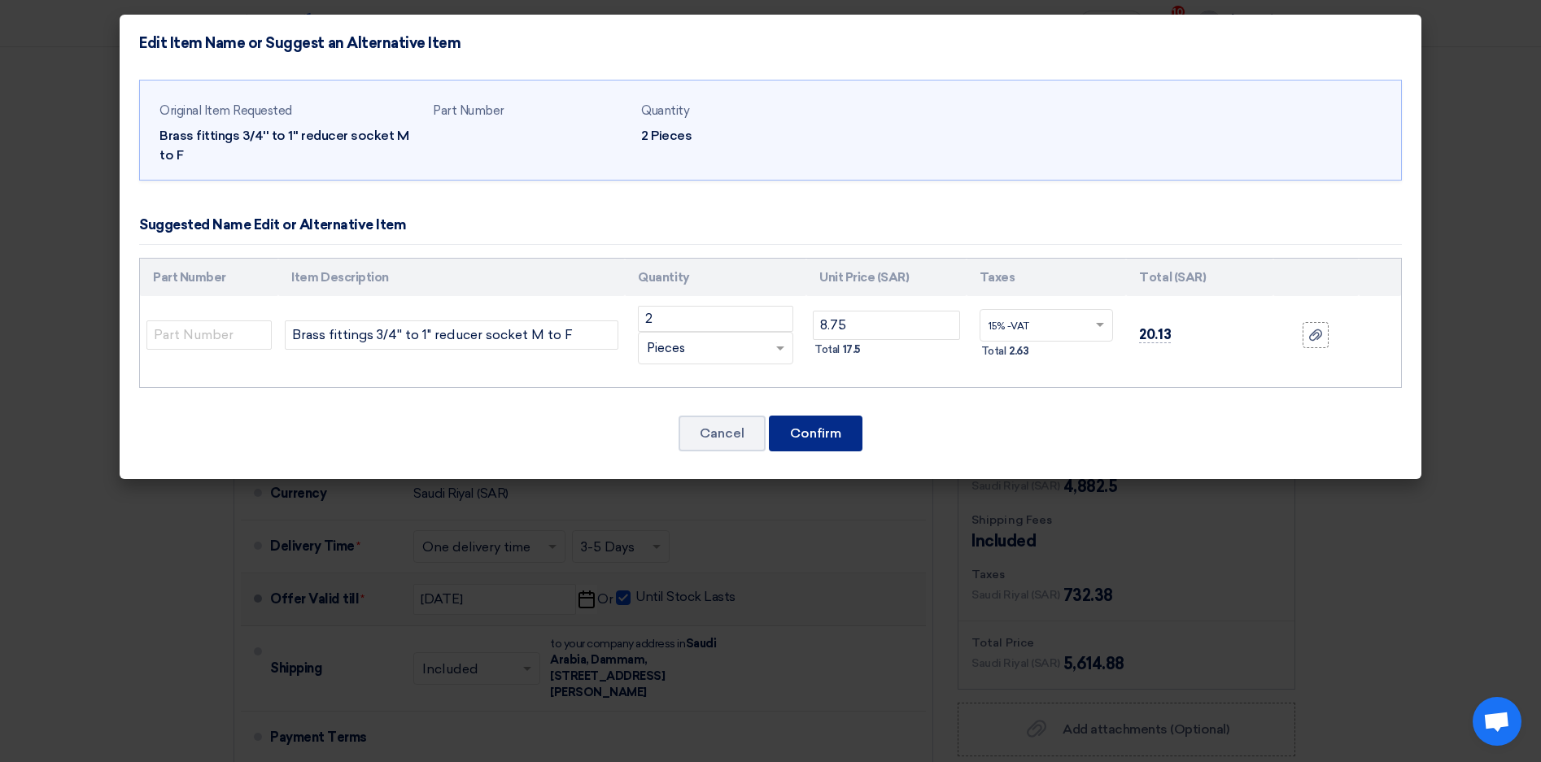
click at [804, 418] on button "Confirm" at bounding box center [816, 434] width 94 height 36
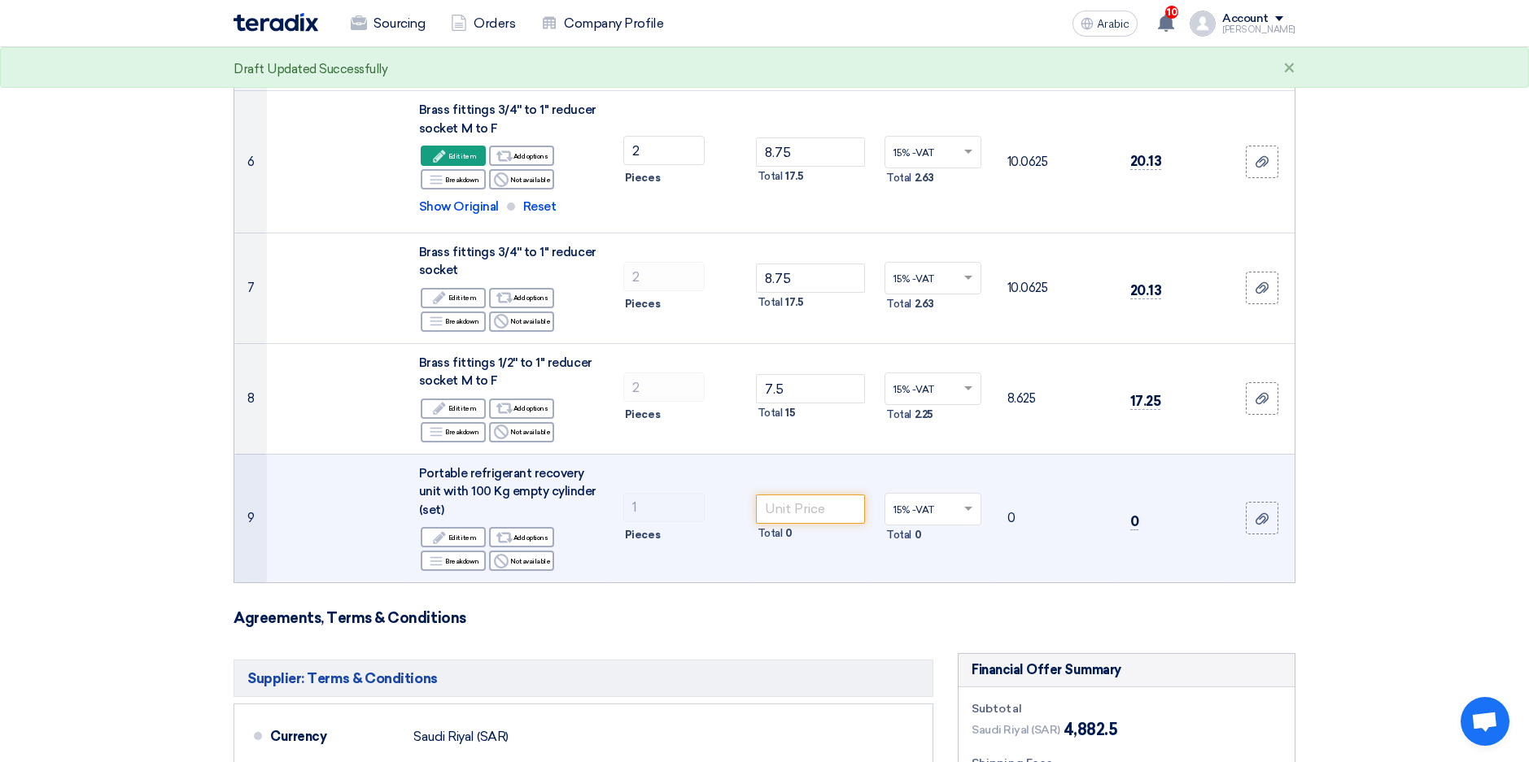
scroll to position [883, 0]
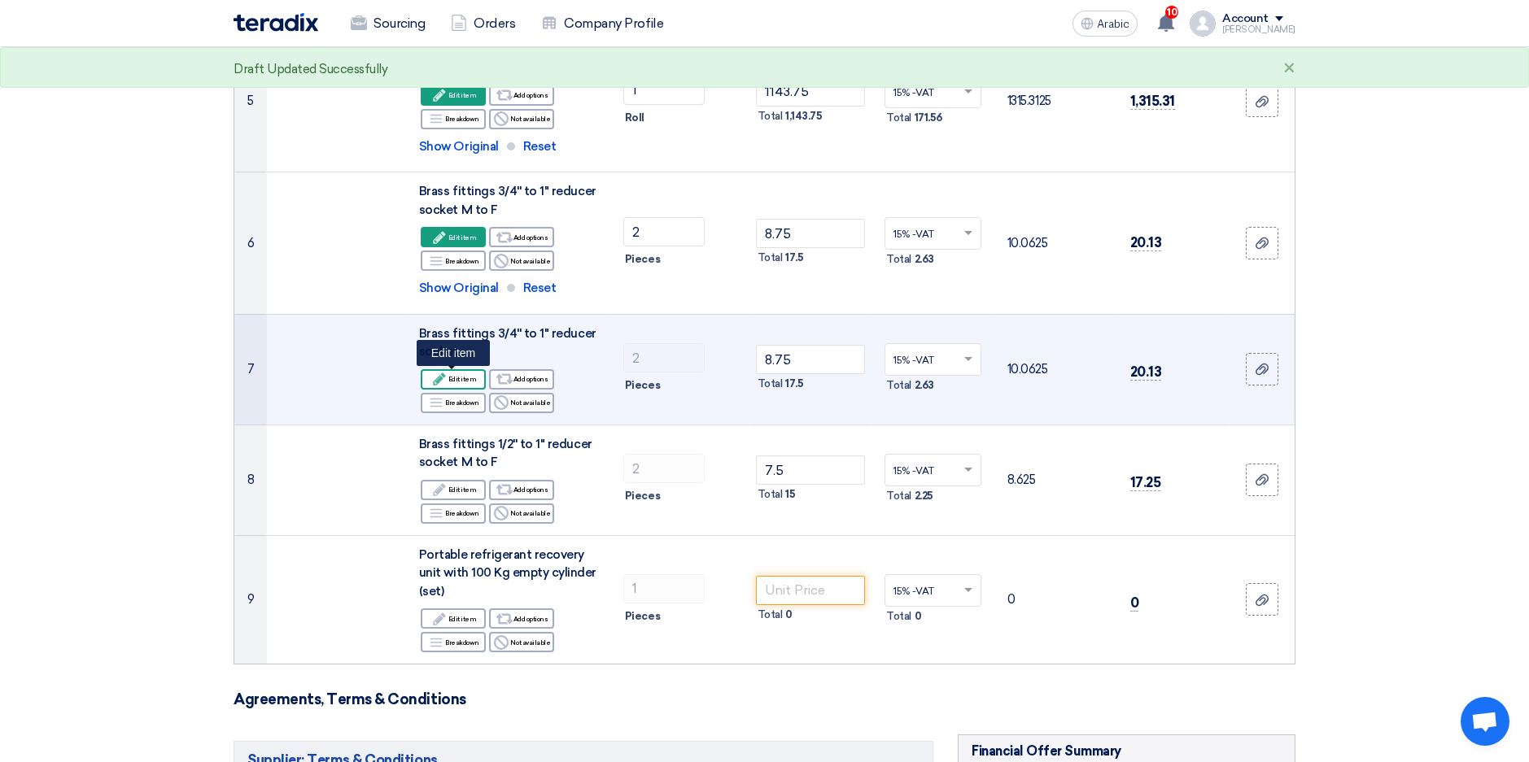
click at [473, 380] on font "Edit item" at bounding box center [462, 379] width 28 height 13
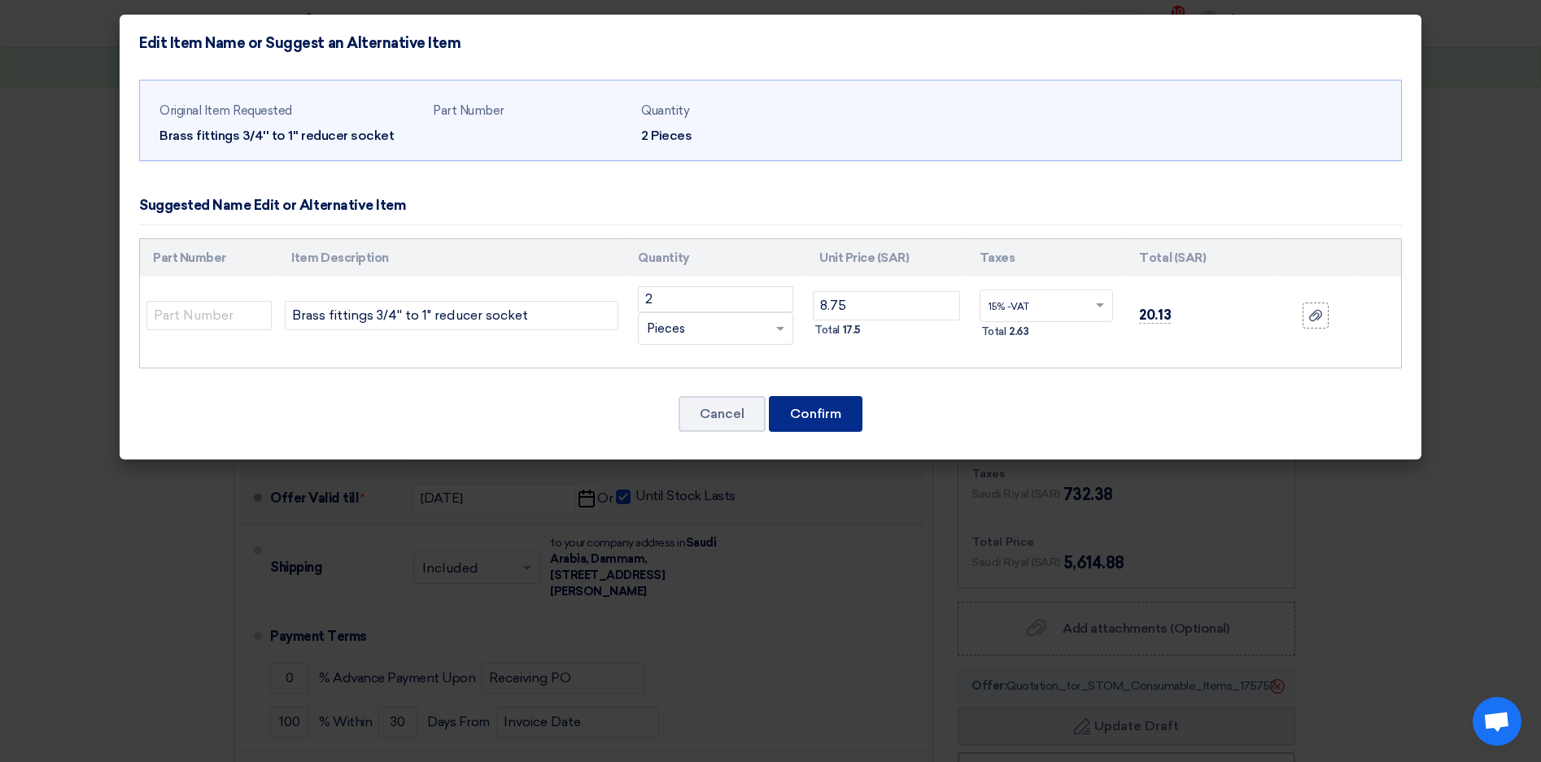
click at [827, 423] on button "Confirm" at bounding box center [816, 414] width 94 height 36
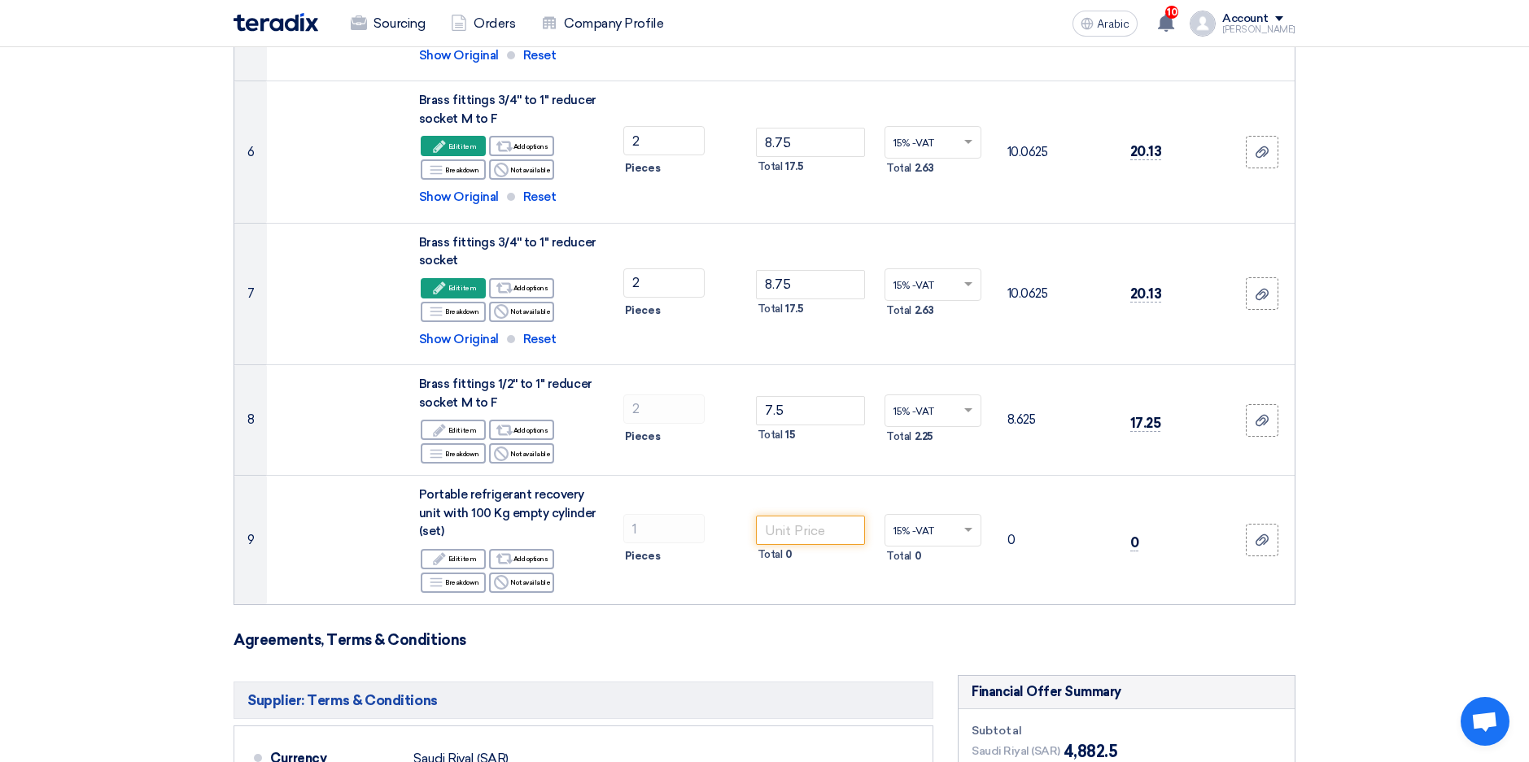
scroll to position [934, 0]
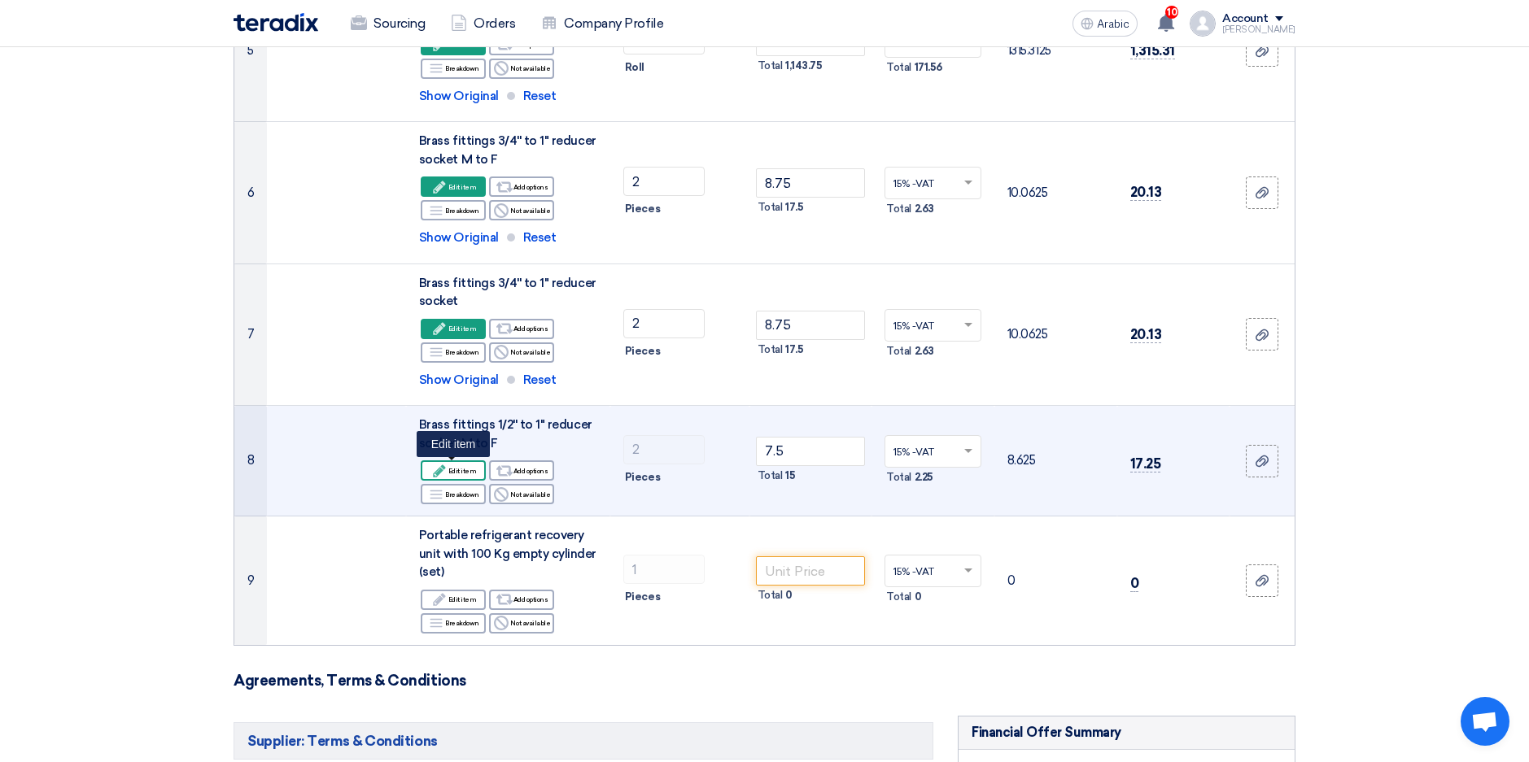
click at [456, 470] on font "Edit item" at bounding box center [462, 471] width 28 height 13
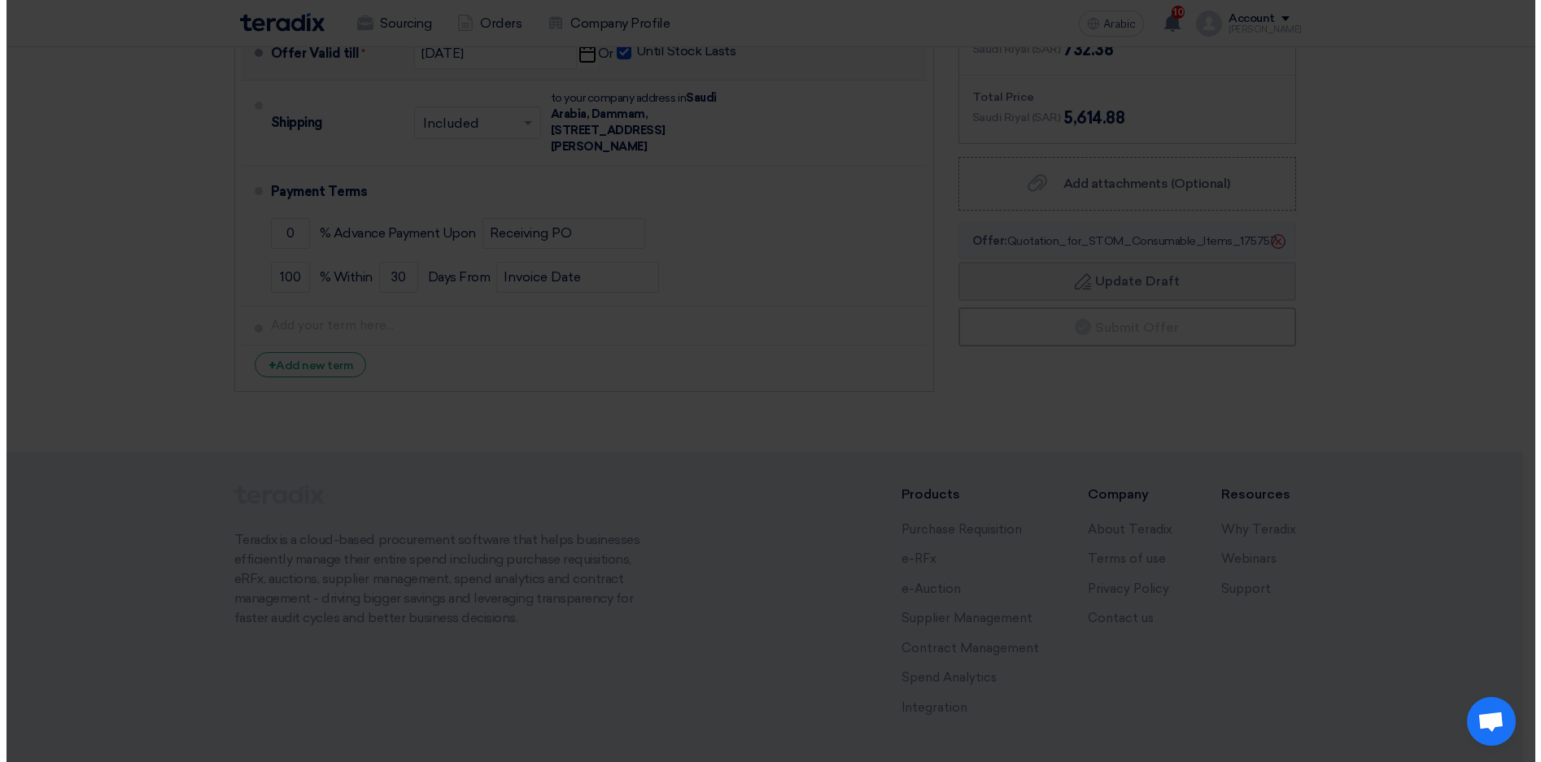
scroll to position [508, 0]
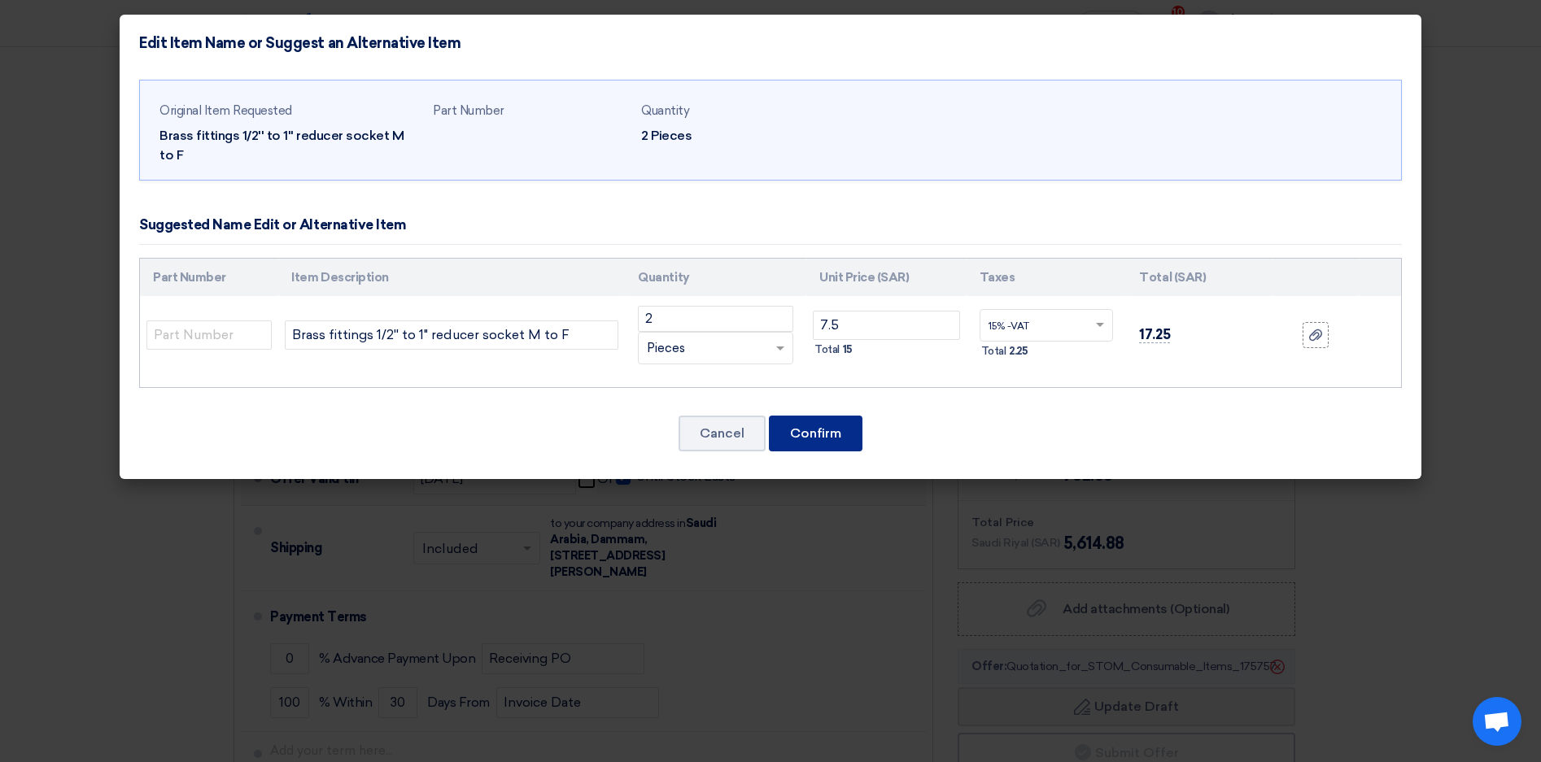
click at [795, 416] on button "Confirm" at bounding box center [816, 434] width 94 height 36
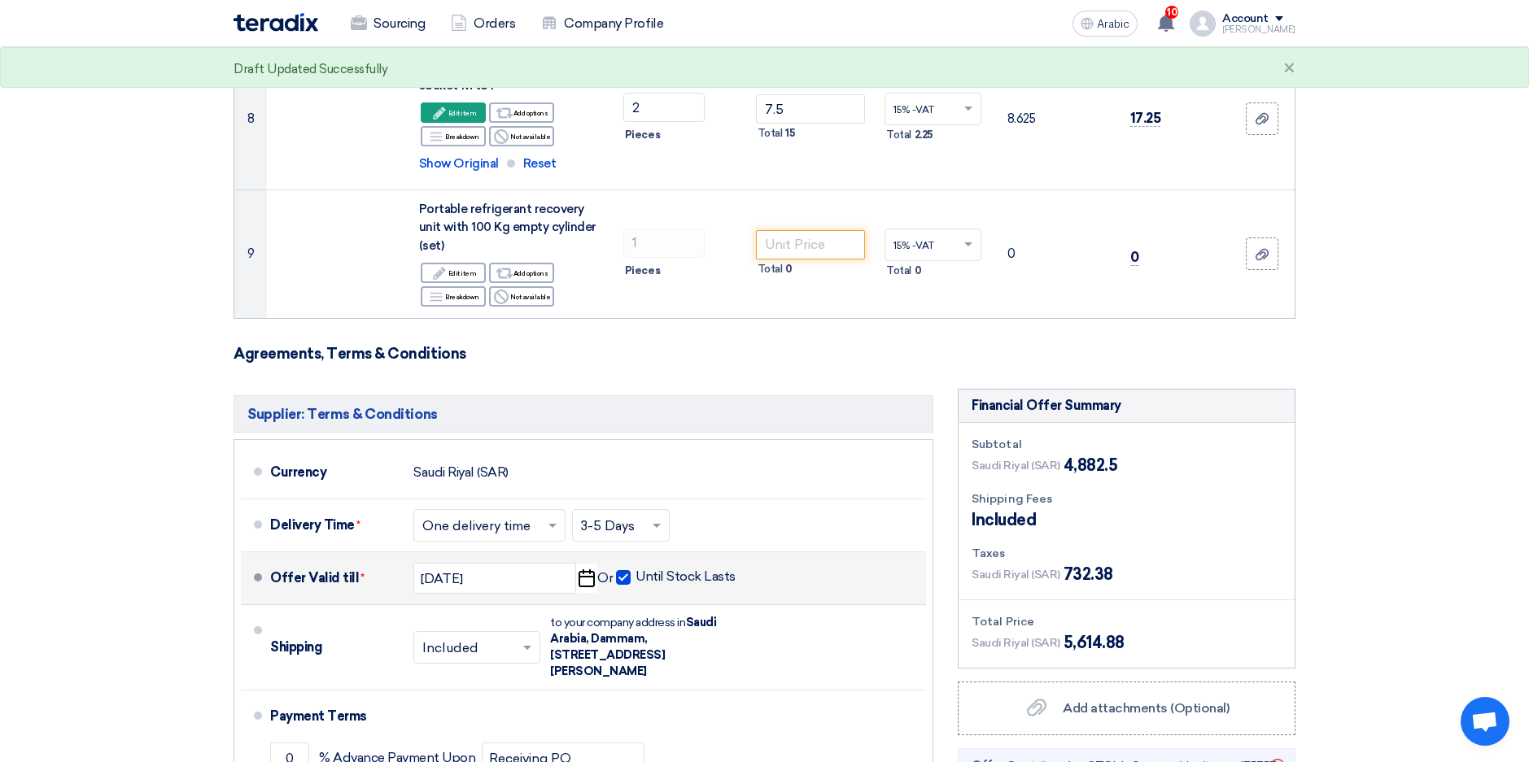
scroll to position [1198, 0]
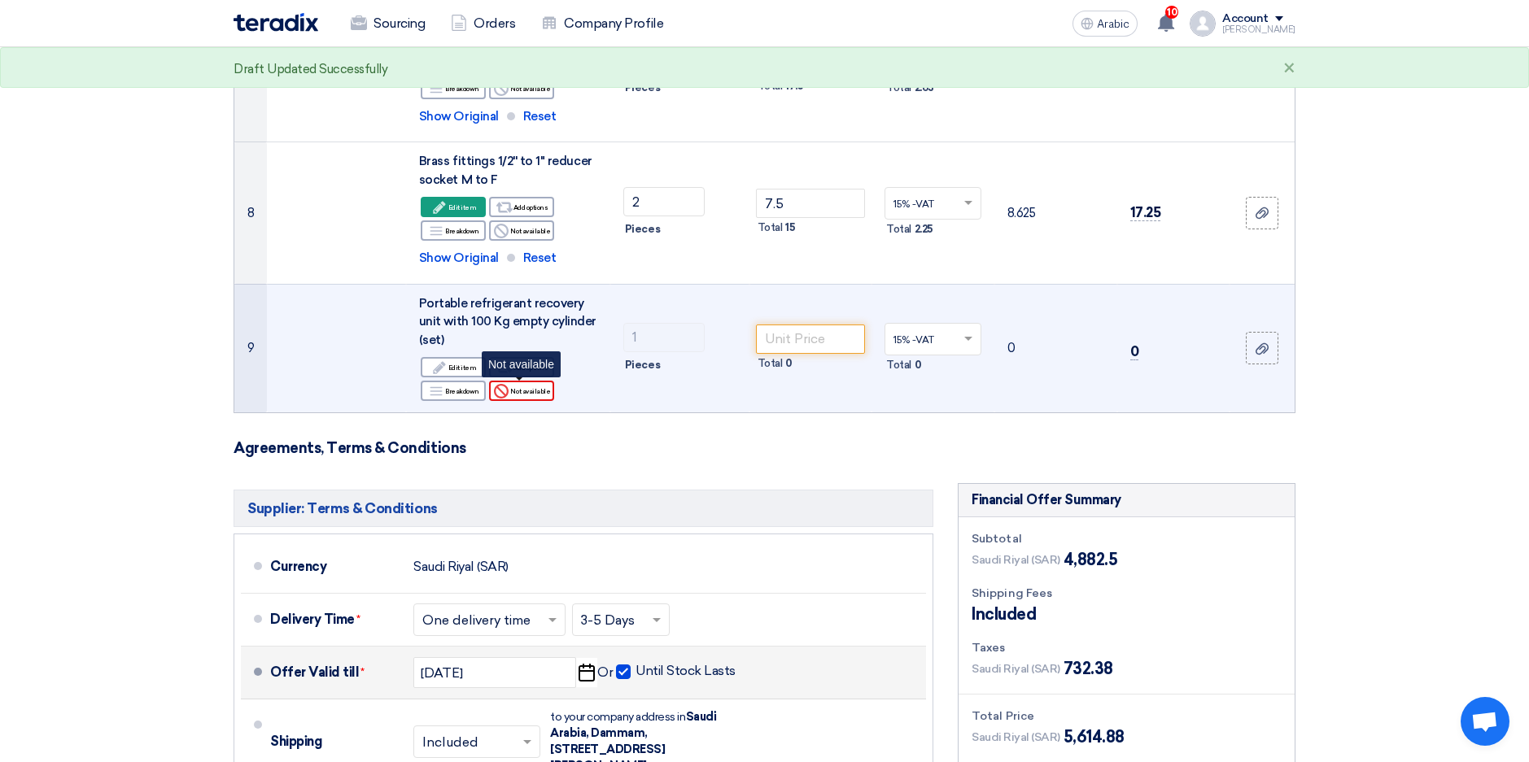
click at [537, 392] on font "Not available" at bounding box center [530, 391] width 40 height 13
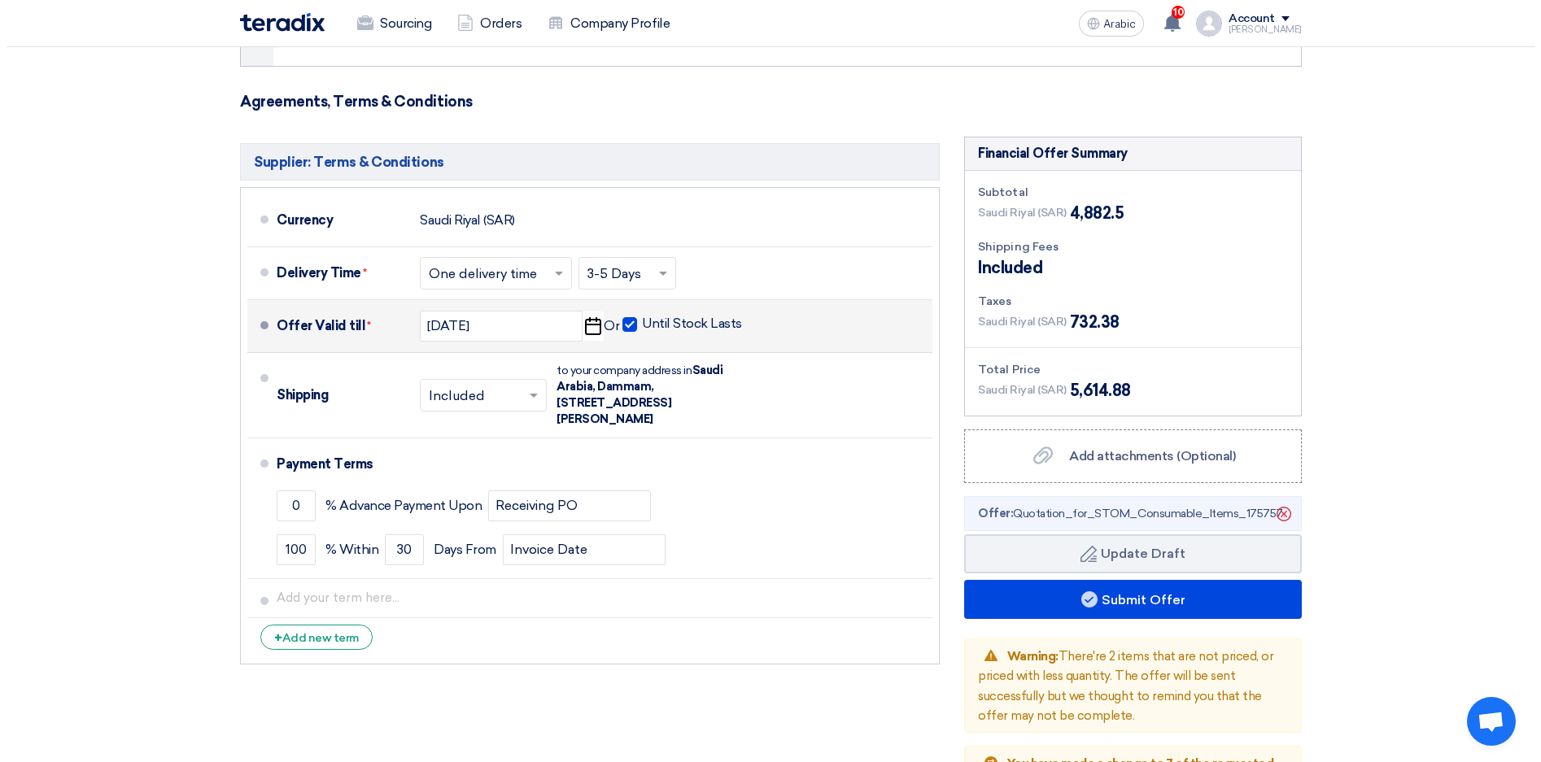
scroll to position [1604, 0]
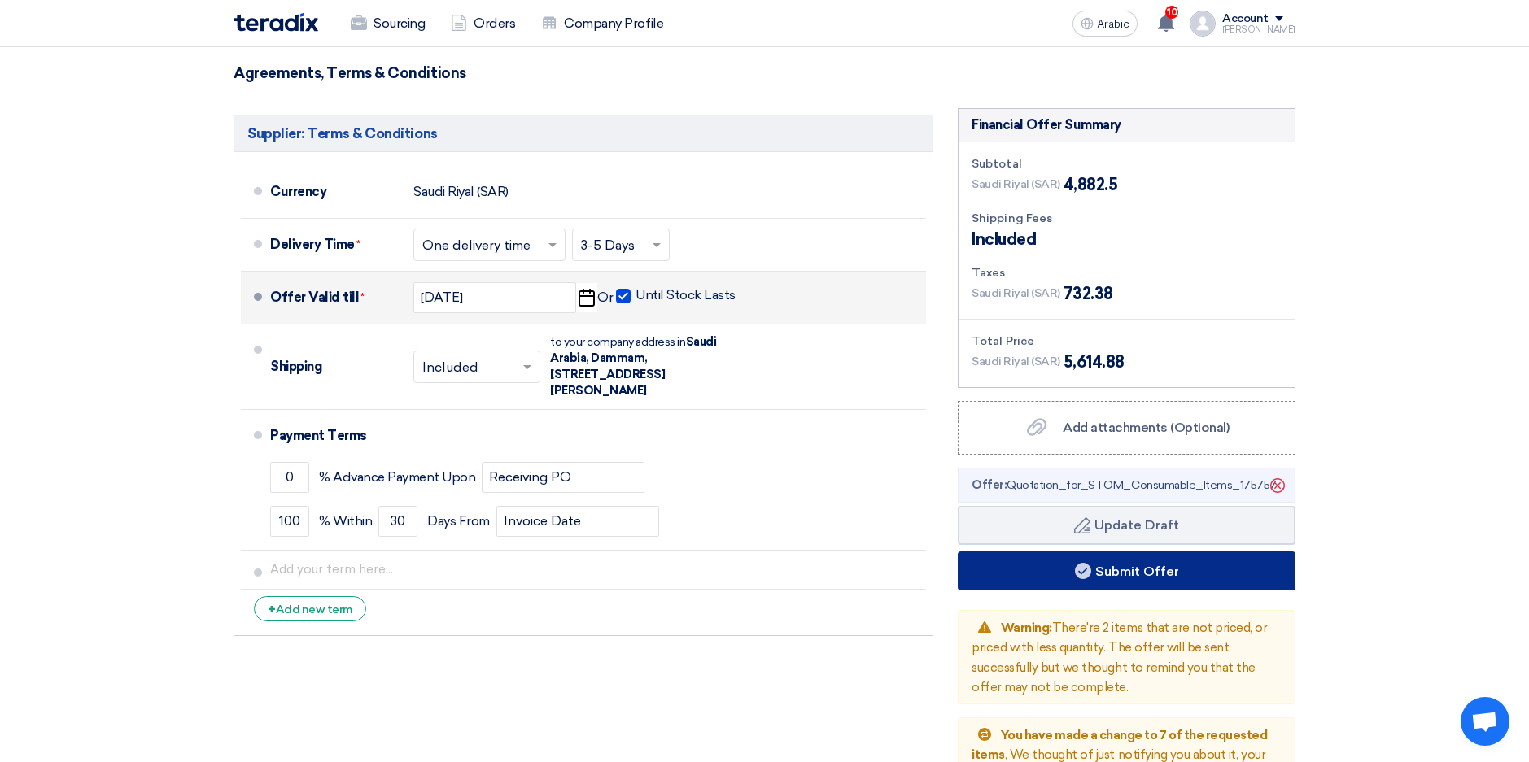
click at [1111, 576] on font "Submit Offer" at bounding box center [1137, 570] width 84 height 15
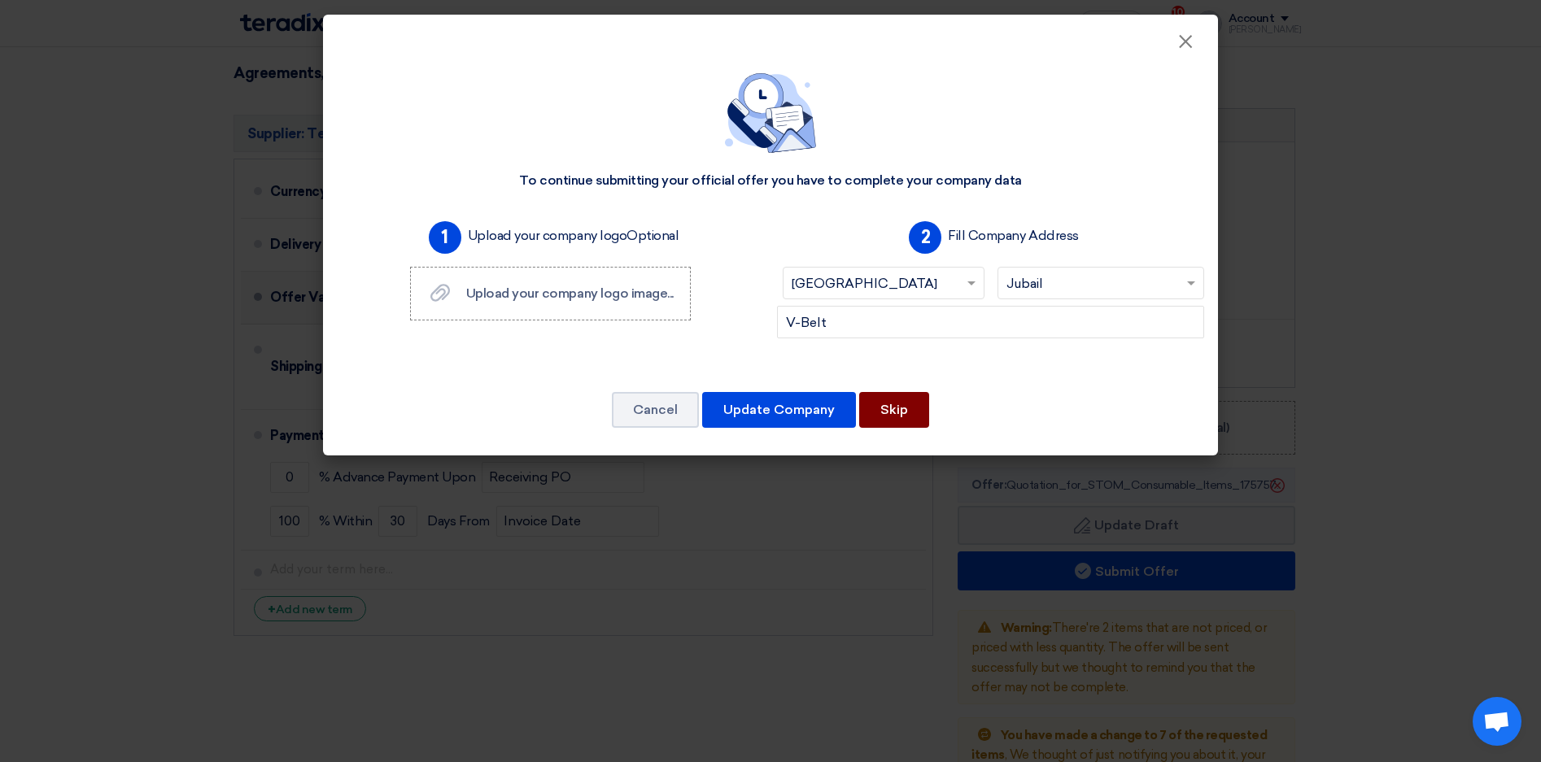
click at [900, 413] on button "Skip" at bounding box center [894, 410] width 70 height 36
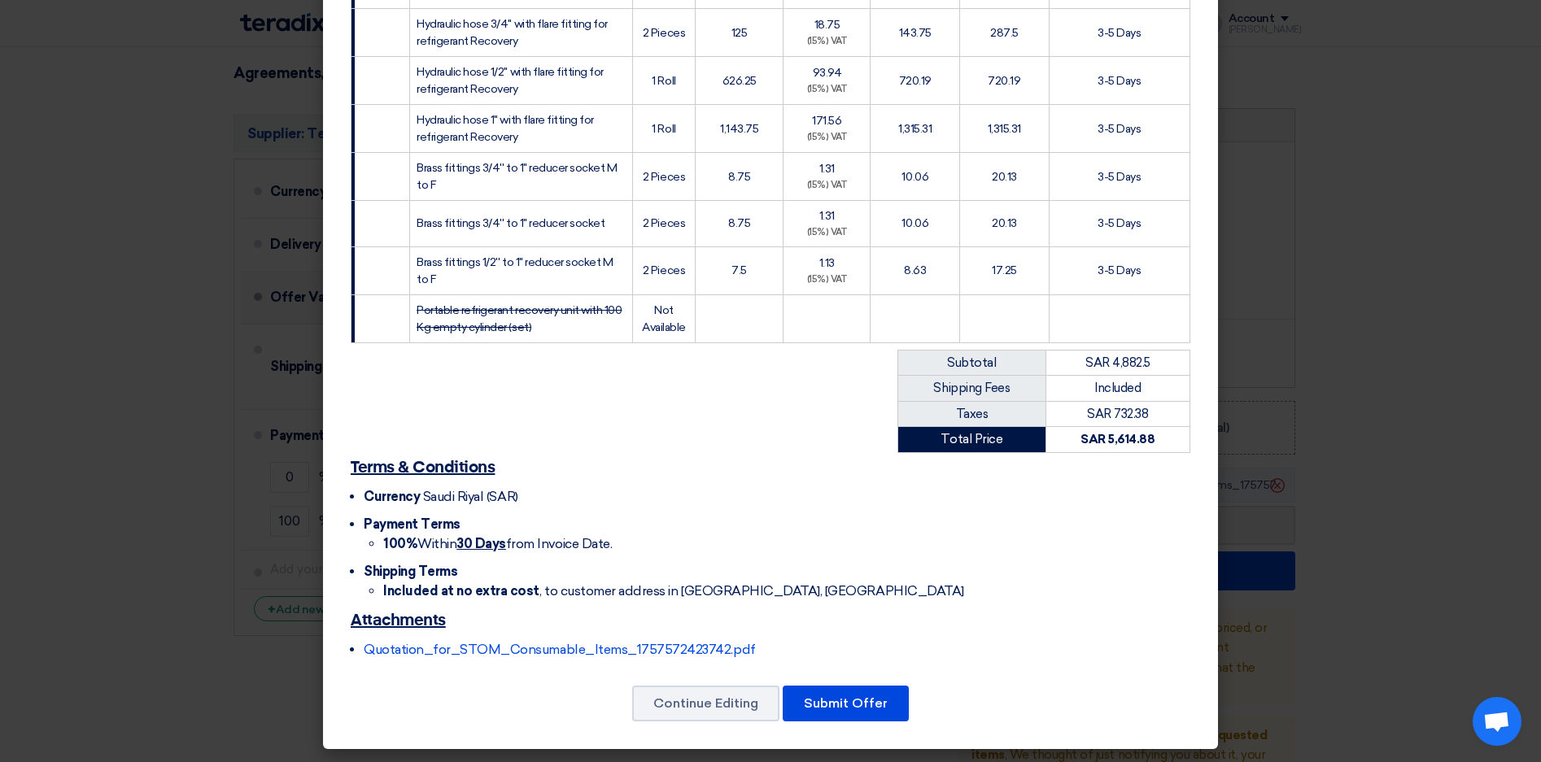
scroll to position [421, 0]
click at [867, 711] on button "Submit Offer" at bounding box center [846, 703] width 126 height 36
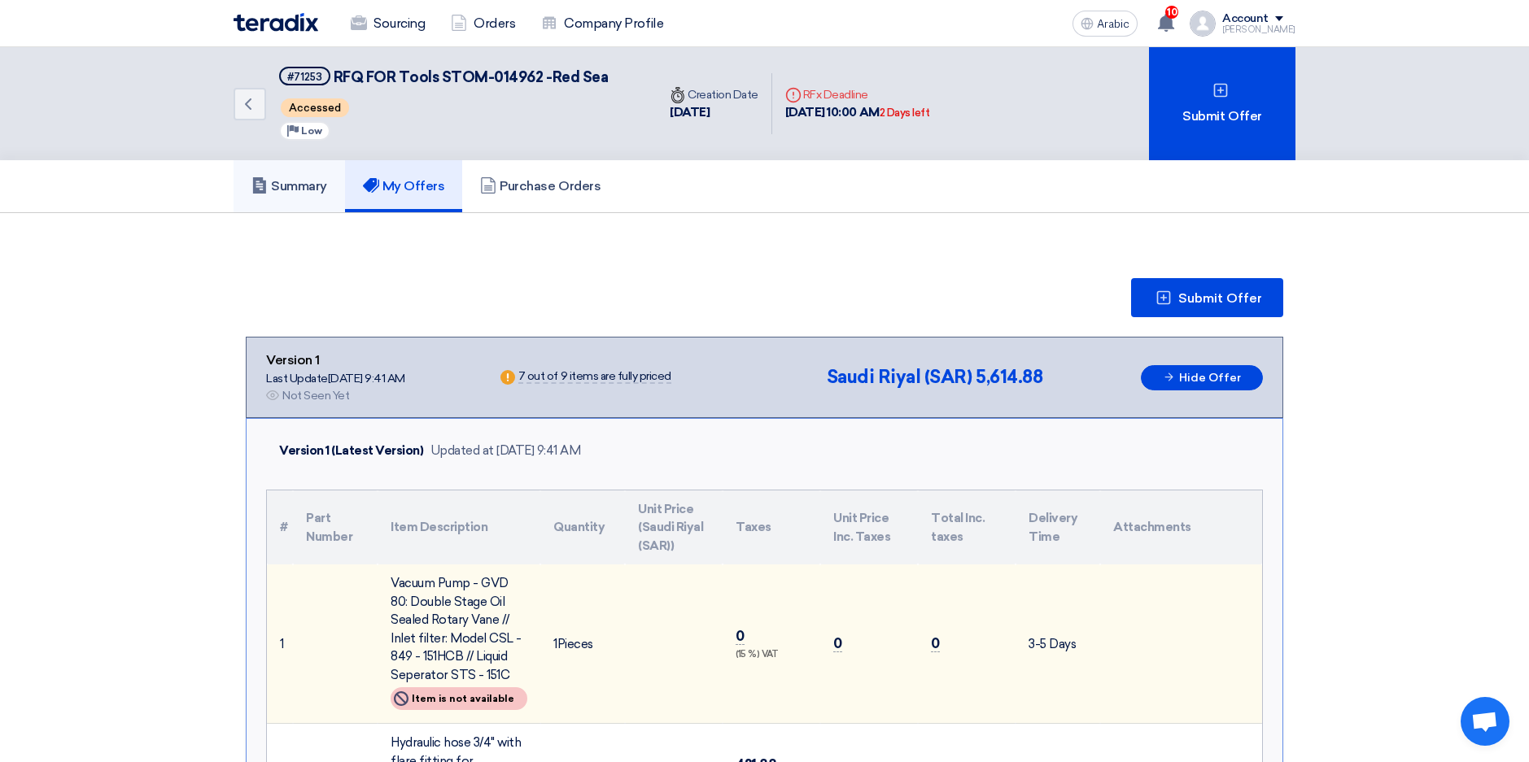
click at [308, 181] on font "Summary" at bounding box center [299, 185] width 56 height 15
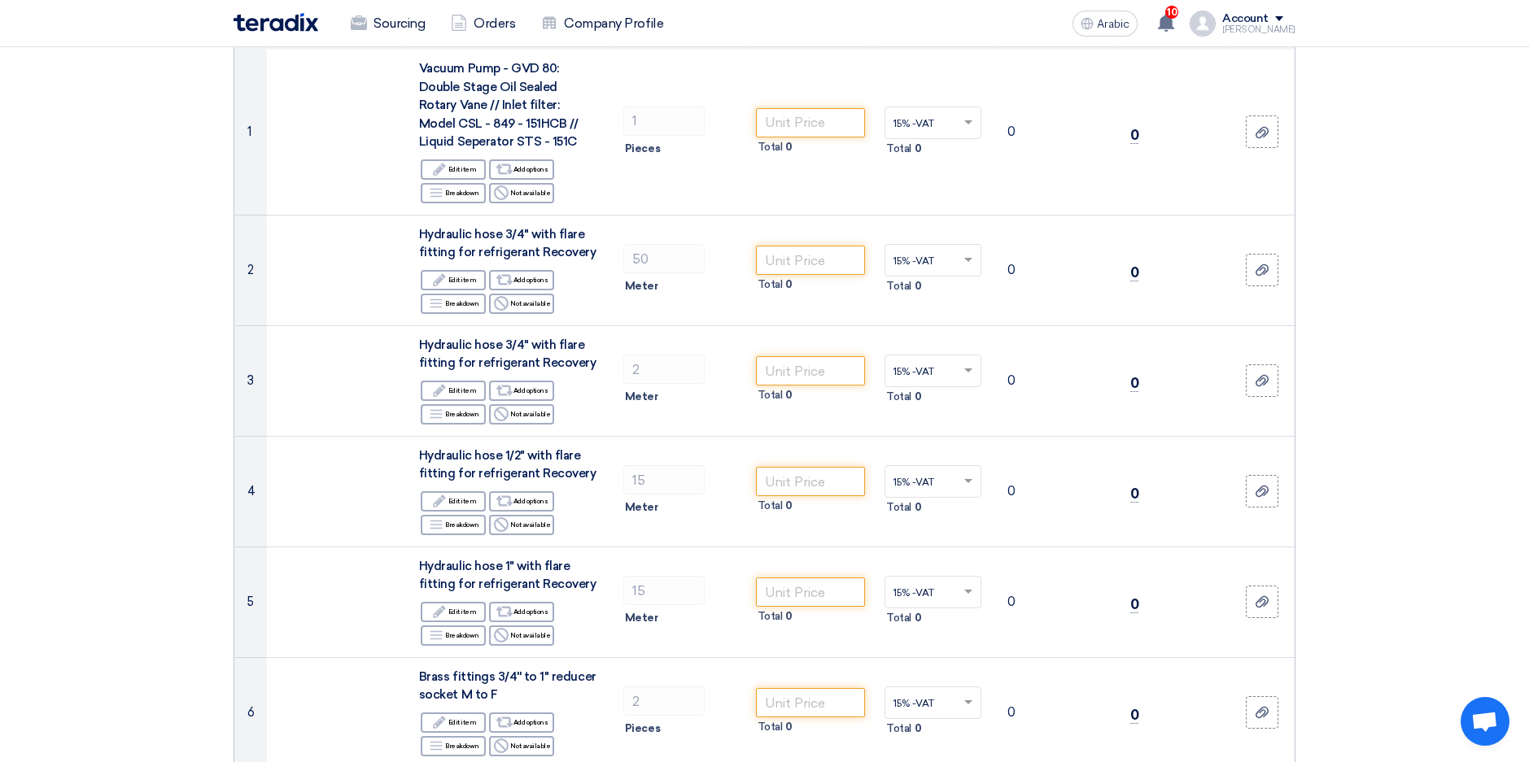
scroll to position [244, 0]
